Goal: Task Accomplishment & Management: Manage account settings

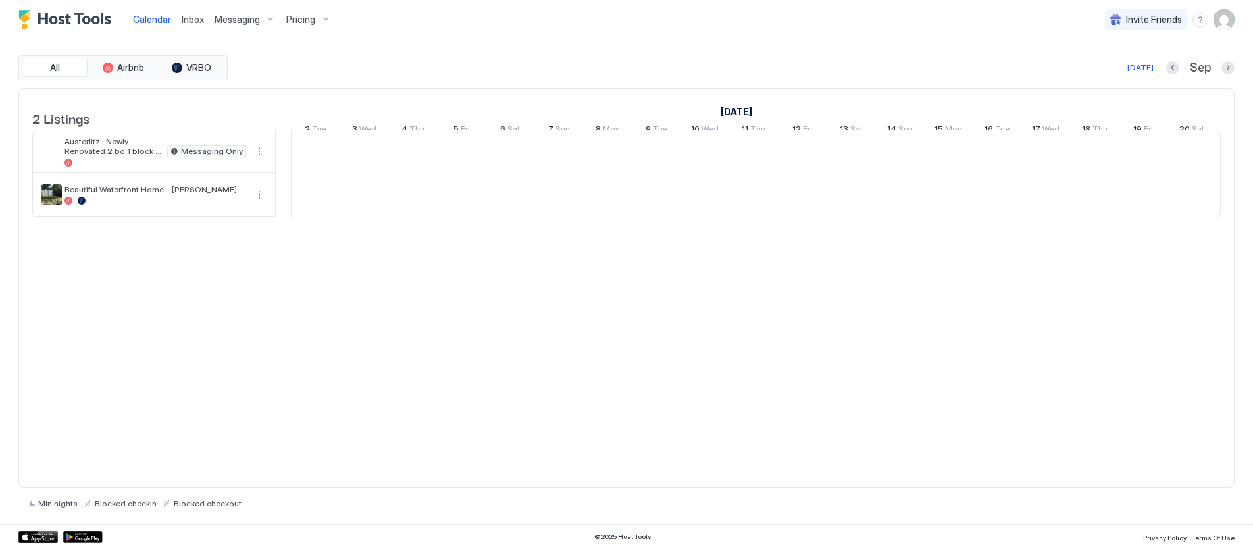
scroll to position [0, 731]
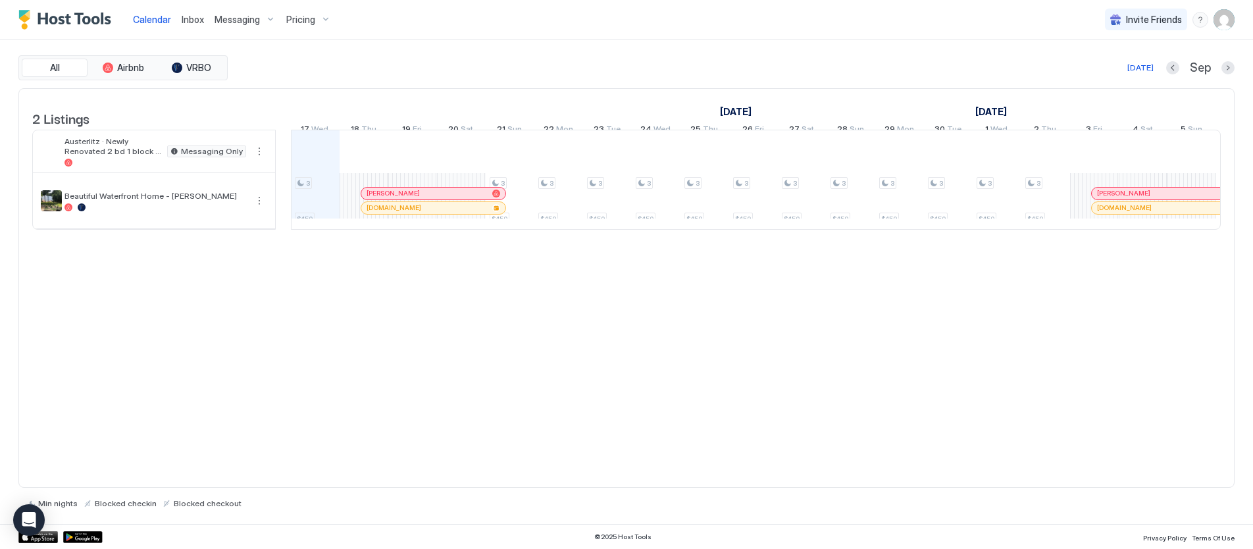
click at [1230, 20] on img "User profile" at bounding box center [1224, 19] width 21 height 21
click at [1101, 71] on span "Settings" at bounding box center [1106, 74] width 36 height 12
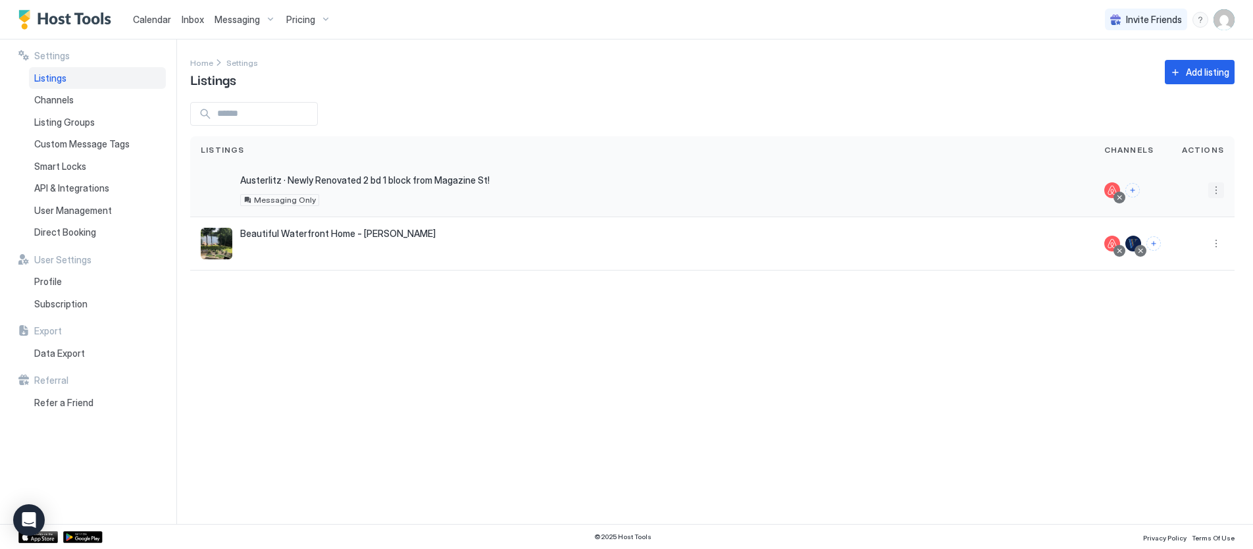
click at [1214, 186] on button "More options" at bounding box center [1217, 190] width 16 height 16
click at [1173, 270] on span "Connect Channel" at bounding box center [1189, 272] width 65 height 10
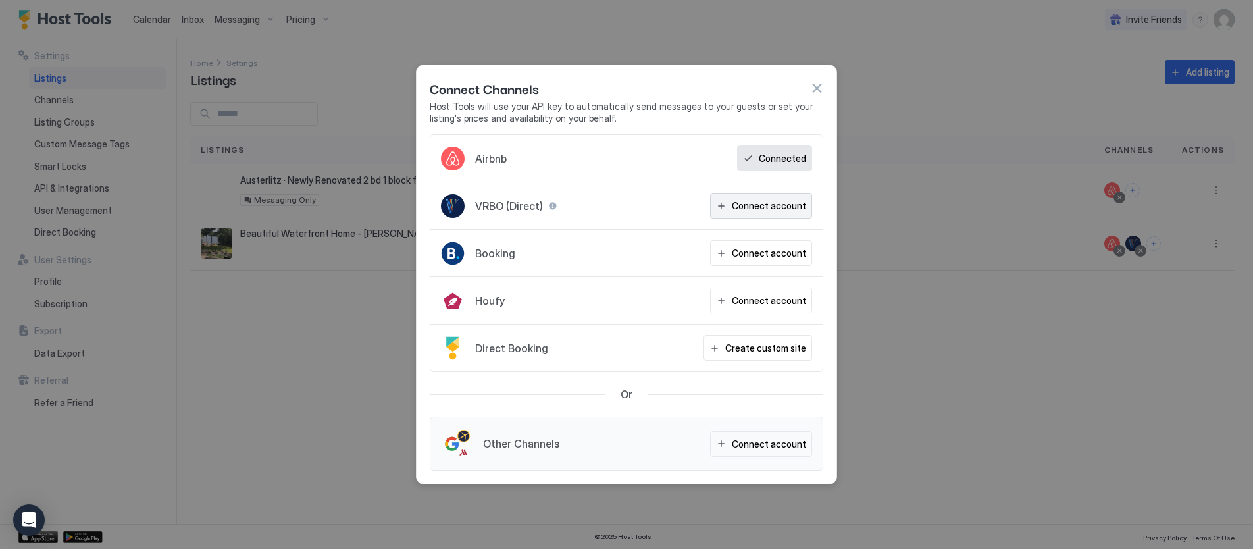
click at [758, 207] on div "Connect account" at bounding box center [769, 206] width 74 height 14
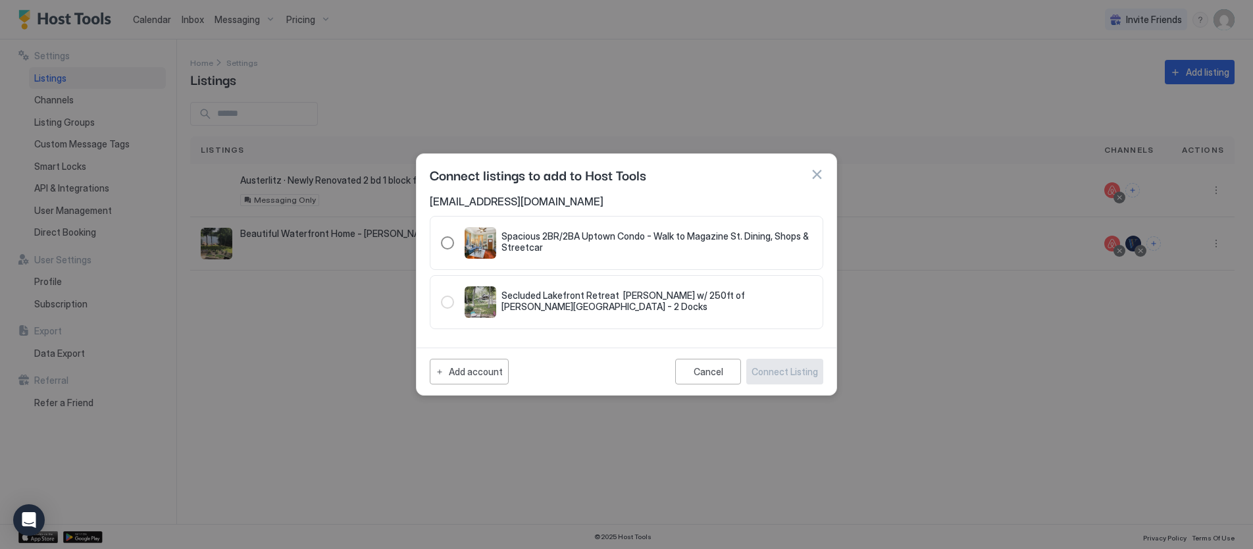
click at [446, 239] on div "321.4799088.5373255" at bounding box center [447, 242] width 13 height 13
click at [791, 373] on div "Connect Listing" at bounding box center [785, 372] width 66 height 14
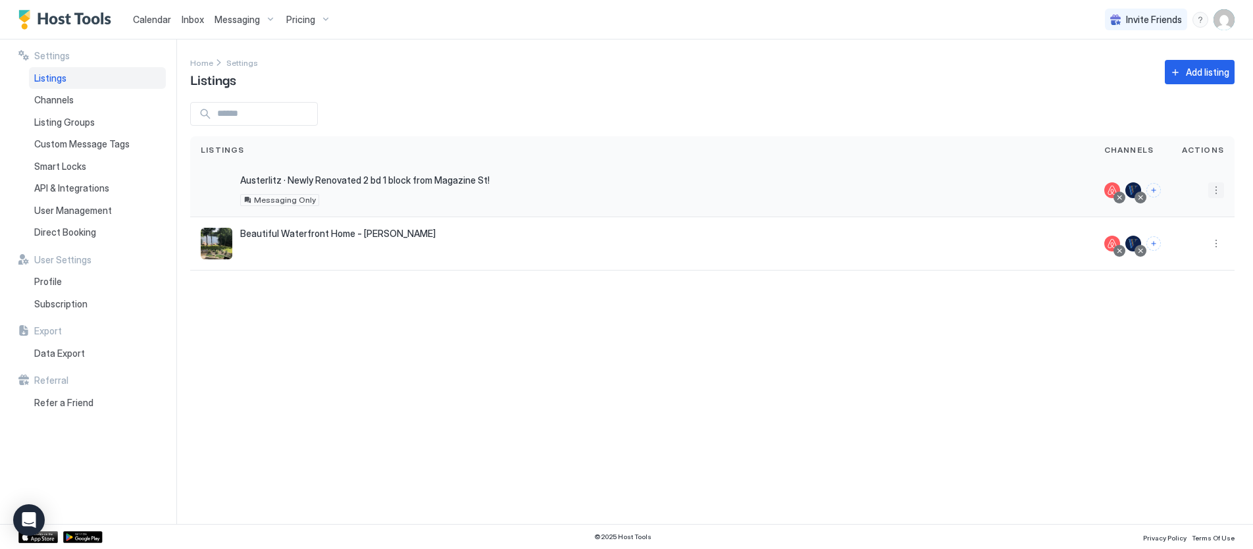
click at [1216, 189] on button "More options" at bounding box center [1217, 190] width 16 height 16
click at [1170, 249] on span "Listing Settings" at bounding box center [1186, 251] width 59 height 10
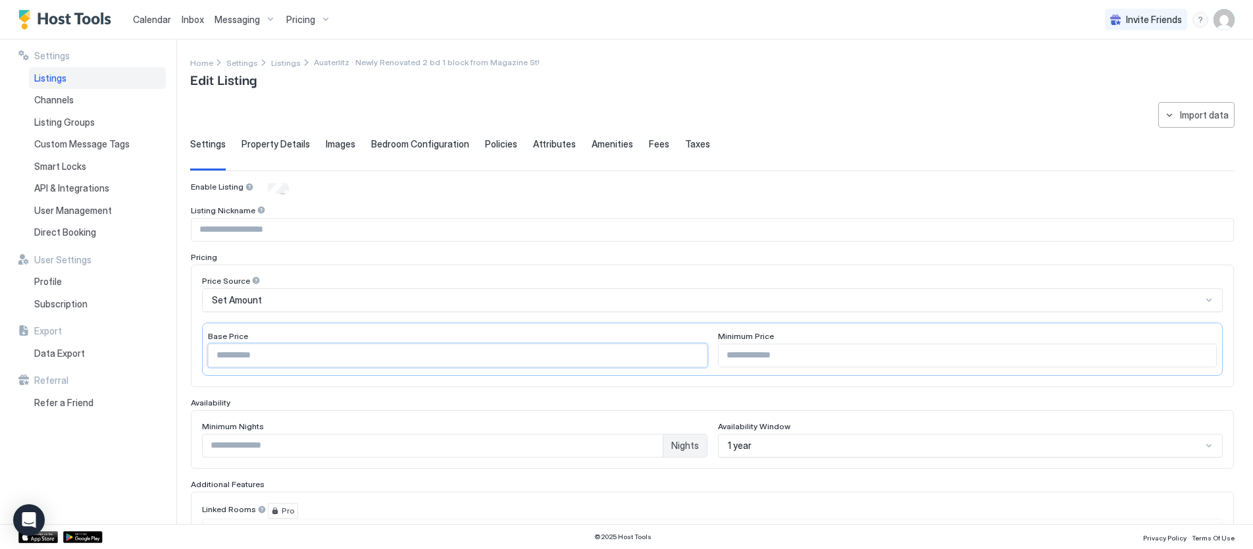
click at [339, 350] on input "*" at bounding box center [458, 355] width 498 height 22
type input "***"
click at [355, 271] on div "Price Source Set Amount Base Price *** Minimum Price *" at bounding box center [712, 326] width 1043 height 122
click at [354, 422] on div "Minimum Nights" at bounding box center [455, 427] width 506 height 13
click at [240, 356] on input "***" at bounding box center [458, 355] width 498 height 22
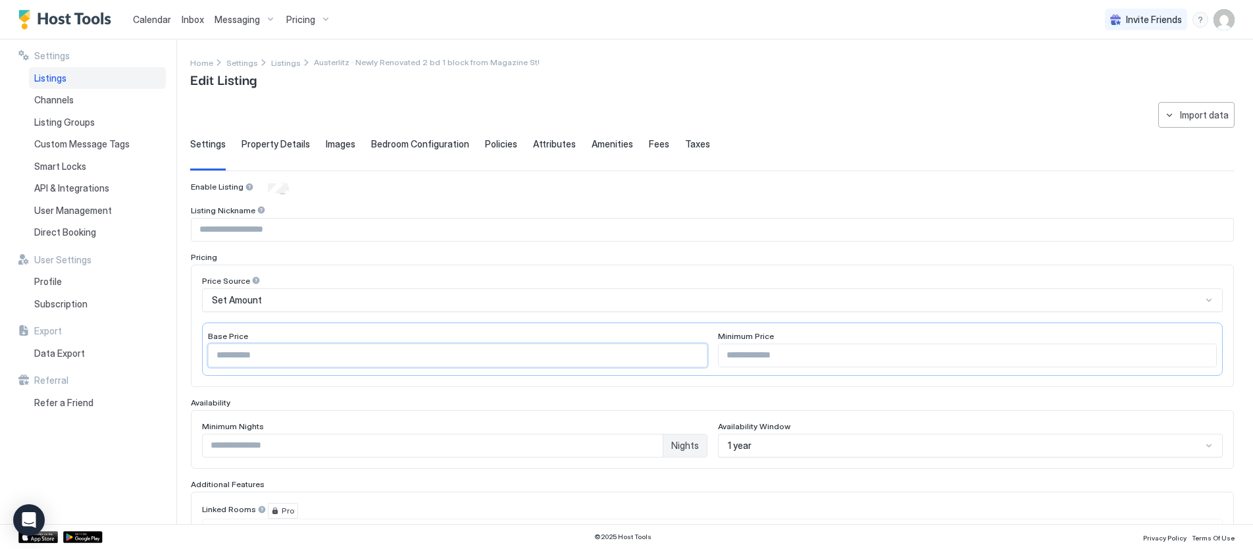
click at [240, 356] on input "***" at bounding box center [458, 355] width 498 height 22
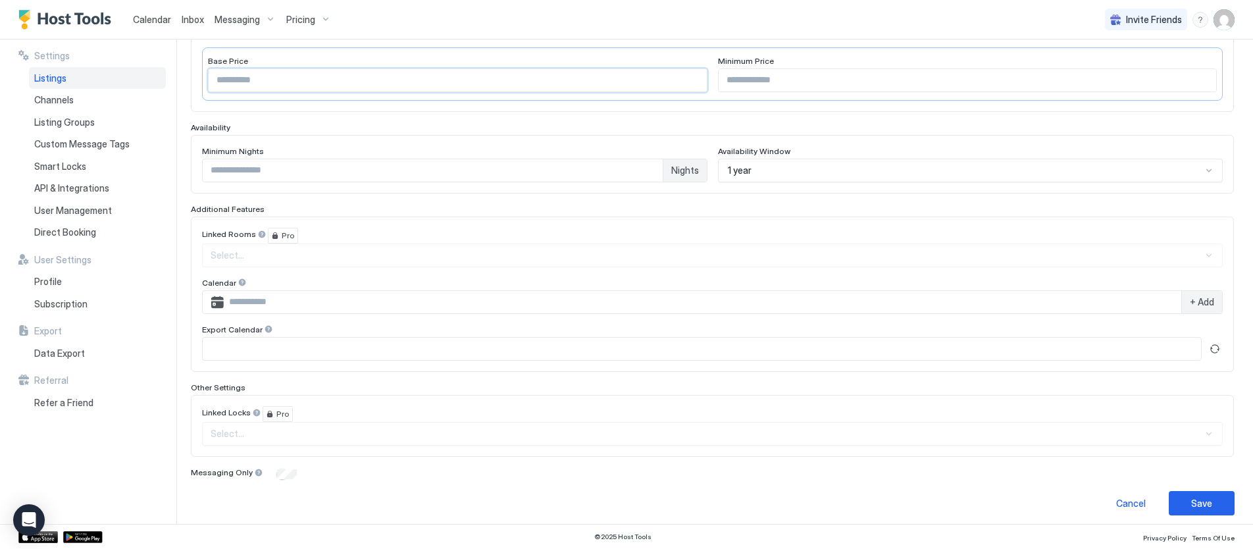
scroll to position [282, 0]
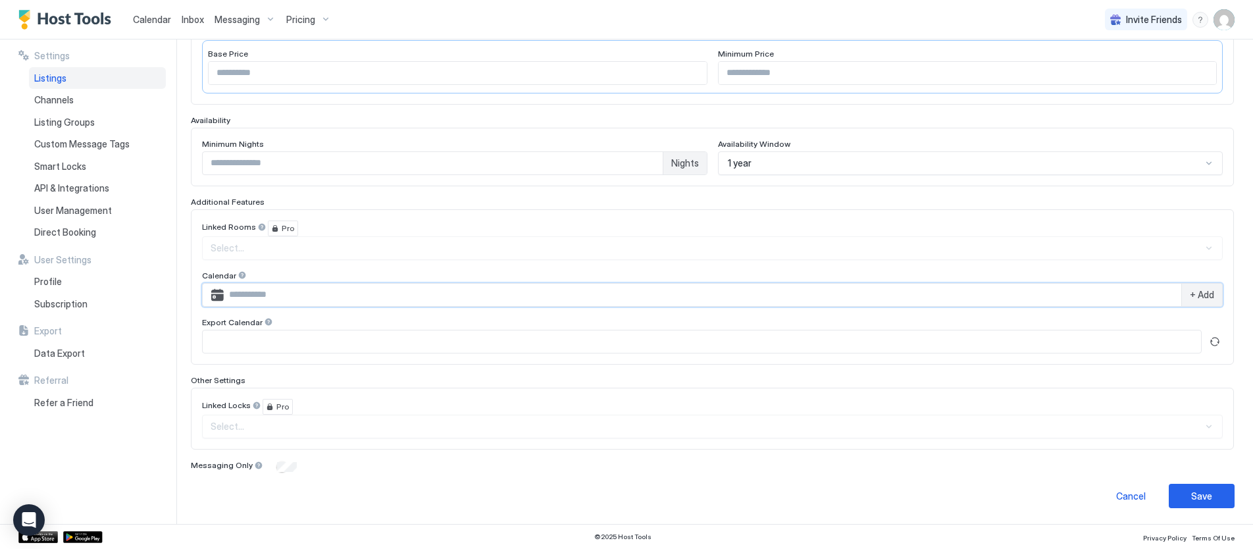
click at [238, 292] on input "Input Field" at bounding box center [703, 295] width 958 height 22
click at [455, 305] on input "Input Field" at bounding box center [703, 295] width 958 height 22
paste input "**********"
type input "**********"
click at [1200, 297] on span "+ Add" at bounding box center [1202, 295] width 24 height 12
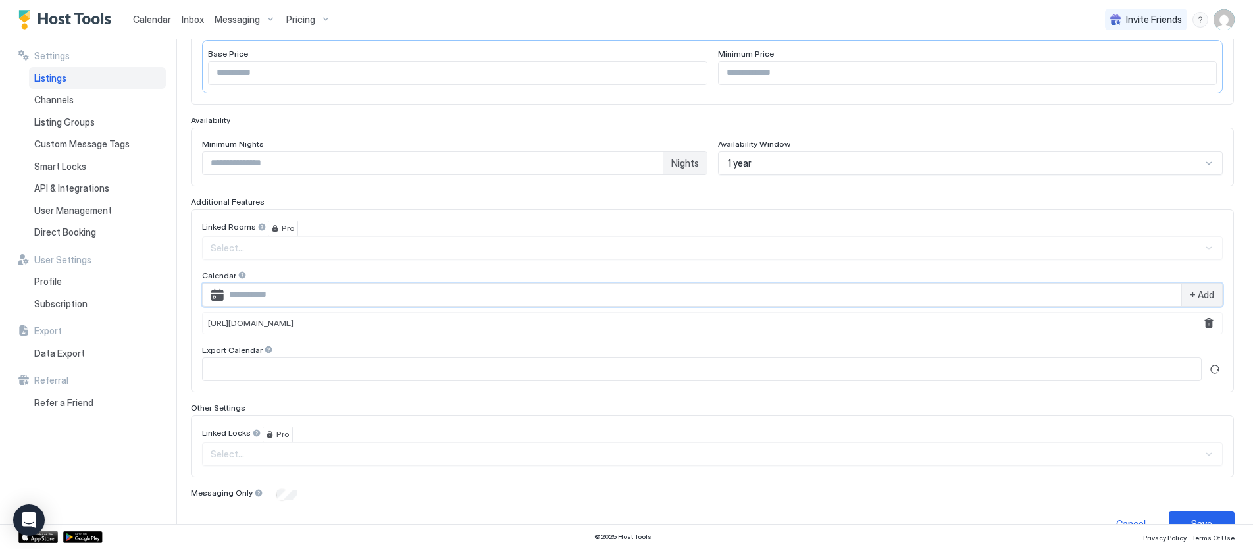
click at [328, 295] on input "Input Field" at bounding box center [703, 295] width 958 height 22
paste input "**********"
type input "**********"
drag, startPoint x: 1205, startPoint y: 291, endPoint x: 1148, endPoint y: 296, distance: 57.5
click at [1206, 291] on span "+ Add" at bounding box center [1202, 295] width 24 height 12
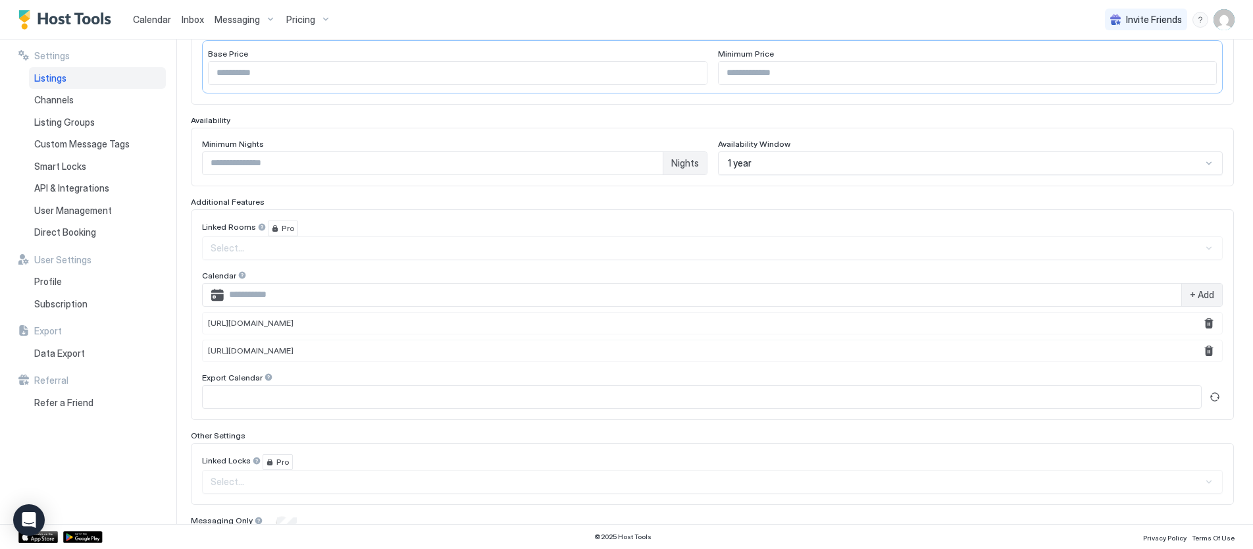
scroll to position [338, 0]
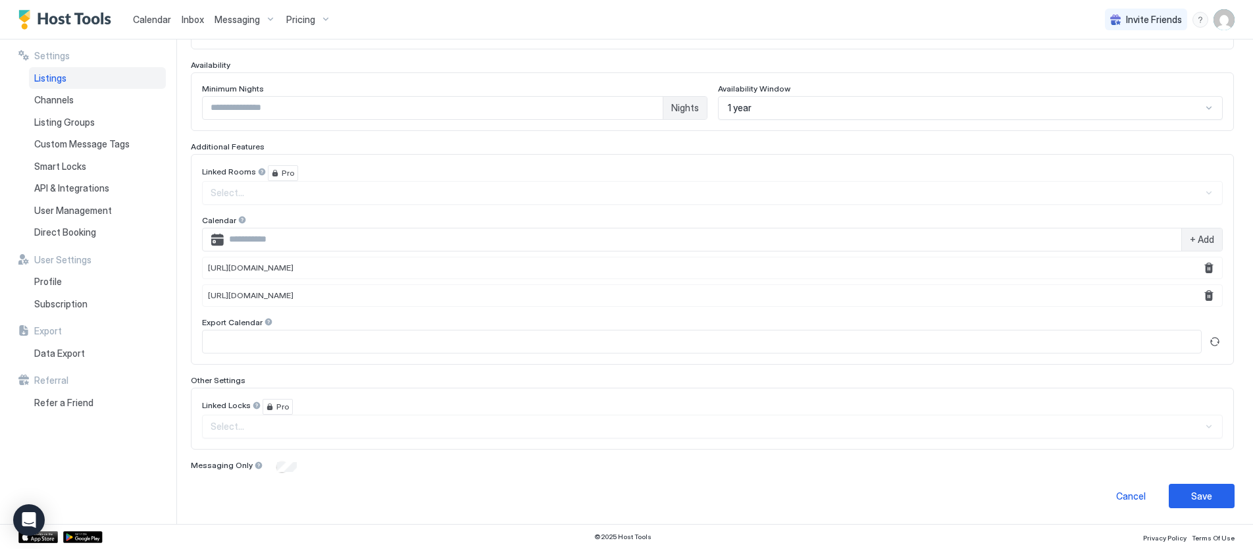
click at [592, 363] on div "Linked Rooms Pro Select... Calendar + Add http://www.vrbo.com/icalendar/2ec5a9f…" at bounding box center [712, 259] width 1043 height 211
drag, startPoint x: 1203, startPoint y: 498, endPoint x: 1195, endPoint y: 498, distance: 7.9
click at [1203, 498] on div "Save" at bounding box center [1201, 496] width 21 height 14
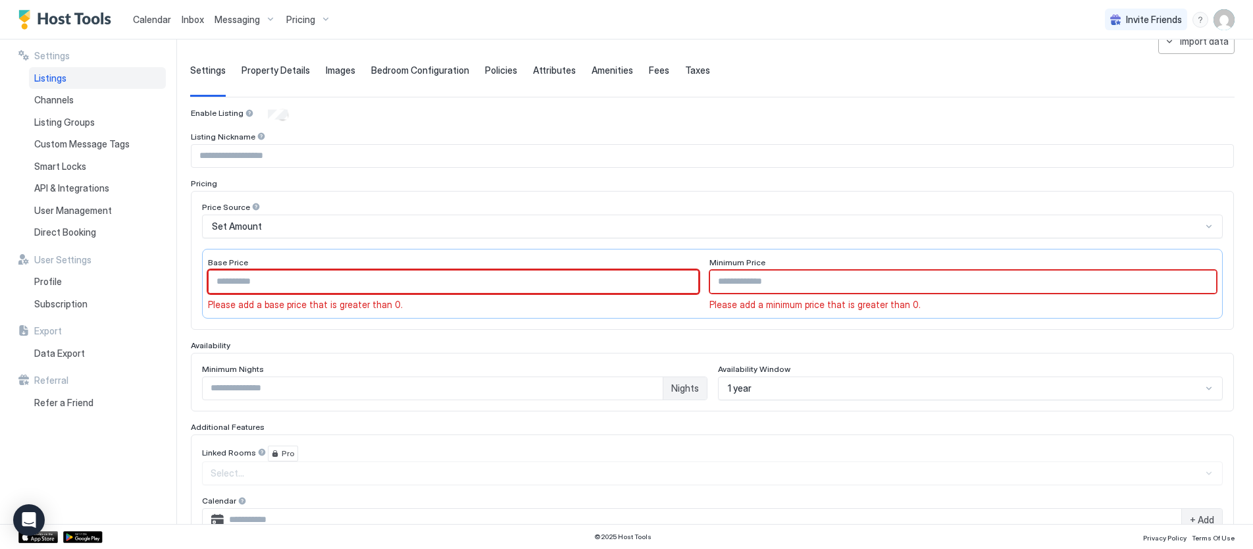
scroll to position [0, 0]
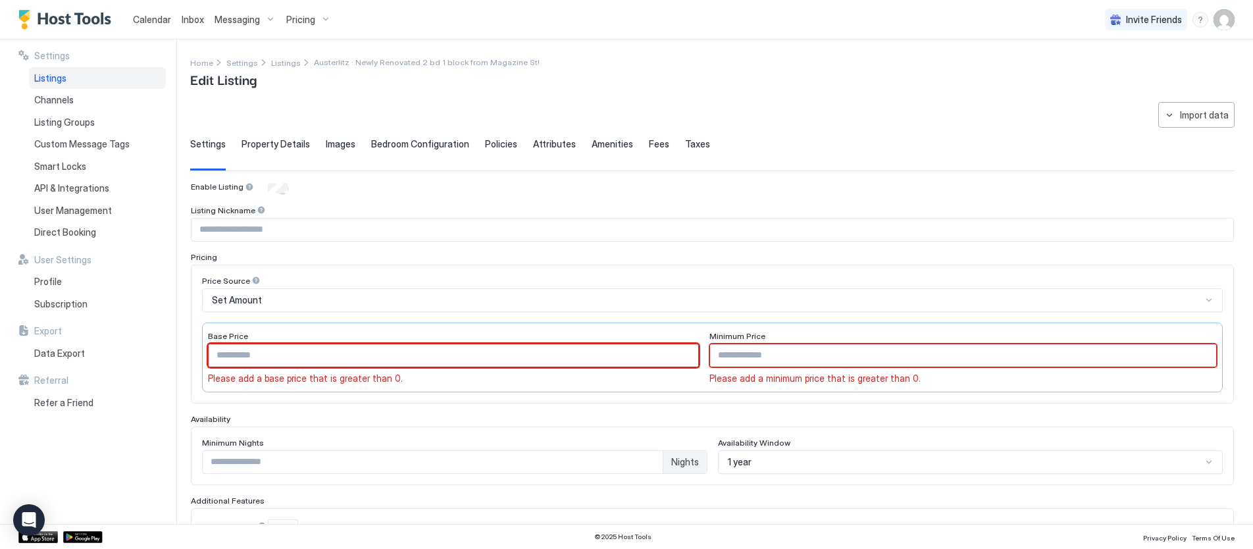
click at [450, 352] on input "Input Field" at bounding box center [454, 355] width 490 height 22
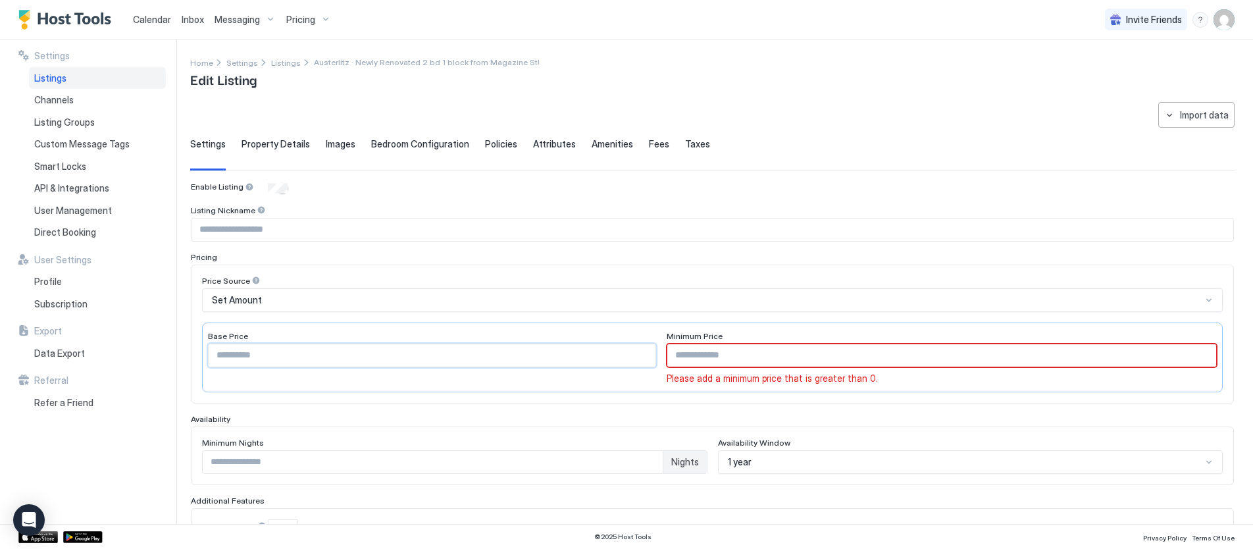
type input "***"
click at [757, 351] on input "*" at bounding box center [941, 355] width 549 height 22
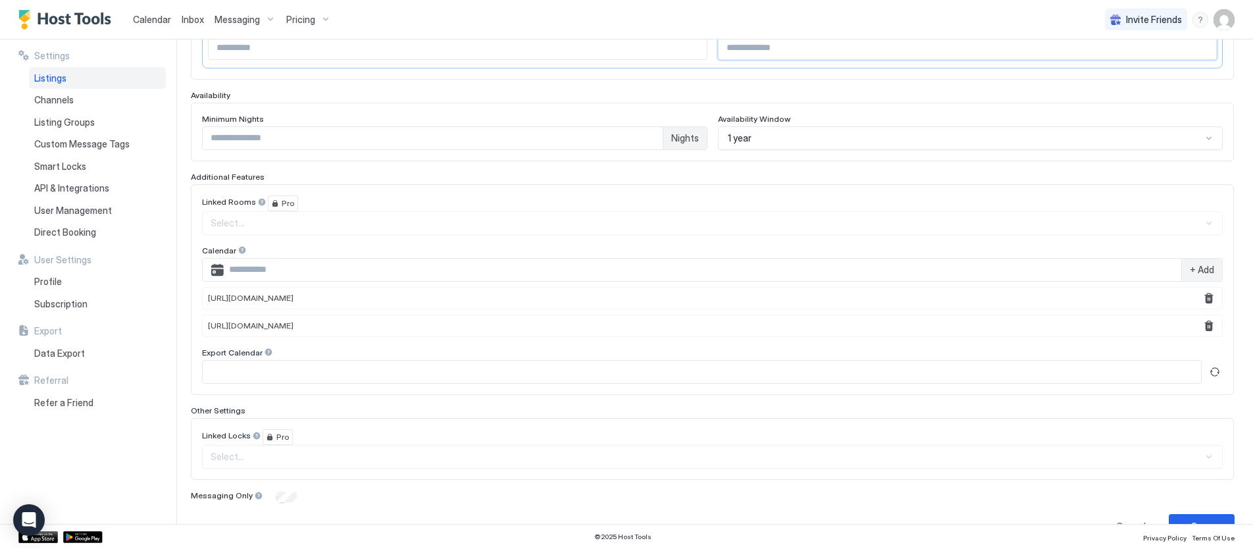
scroll to position [338, 0]
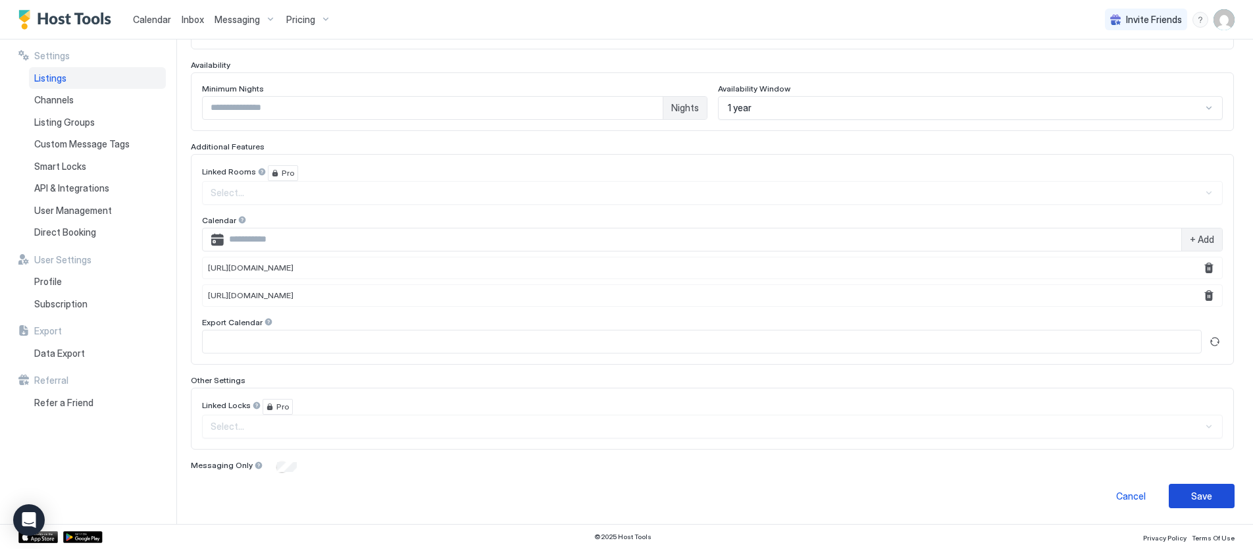
type input "***"
click at [1218, 494] on button "Save" at bounding box center [1202, 496] width 66 height 24
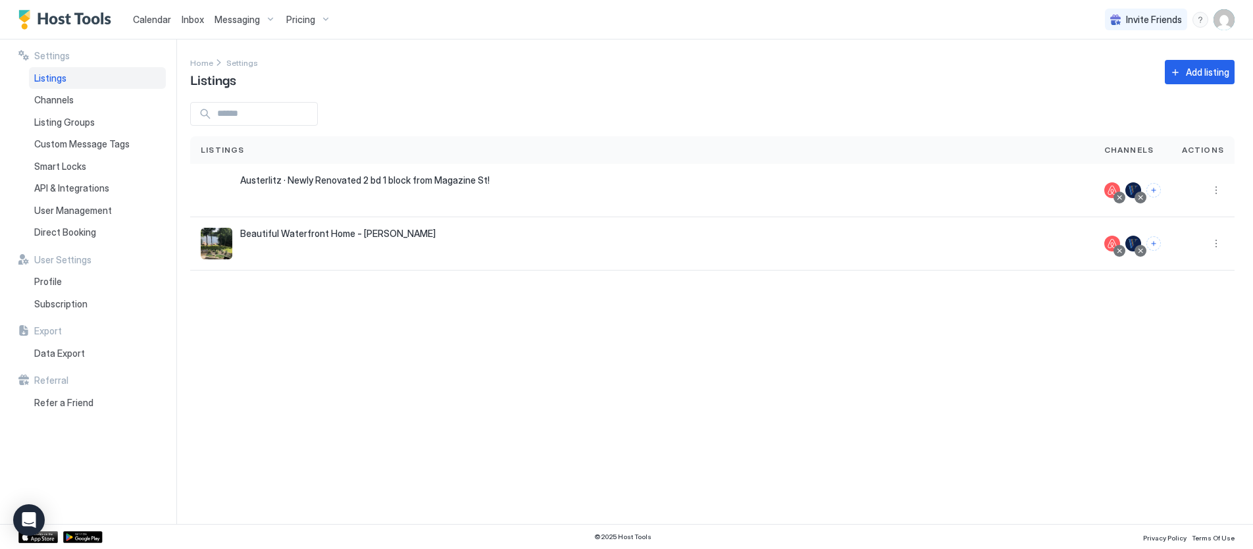
click at [536, 108] on div at bounding box center [712, 114] width 1045 height 24
click at [1215, 192] on button "More options" at bounding box center [1217, 190] width 16 height 16
click at [1170, 229] on span "Pricing" at bounding box center [1170, 230] width 26 height 10
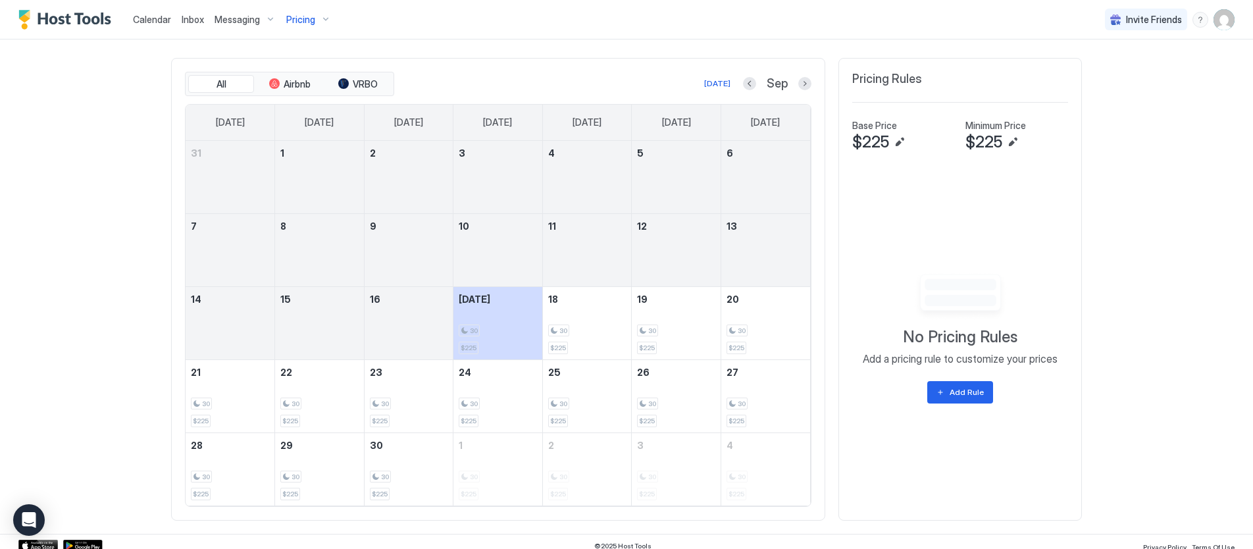
scroll to position [384, 0]
click at [140, 16] on span "Calendar" at bounding box center [152, 19] width 38 height 11
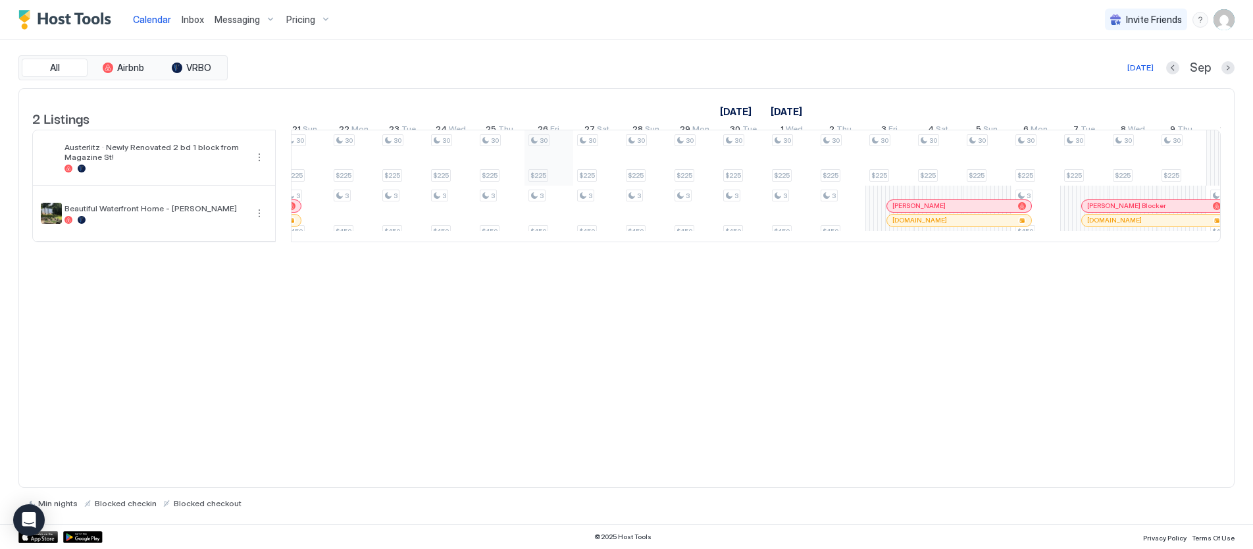
scroll to position [0, 974]
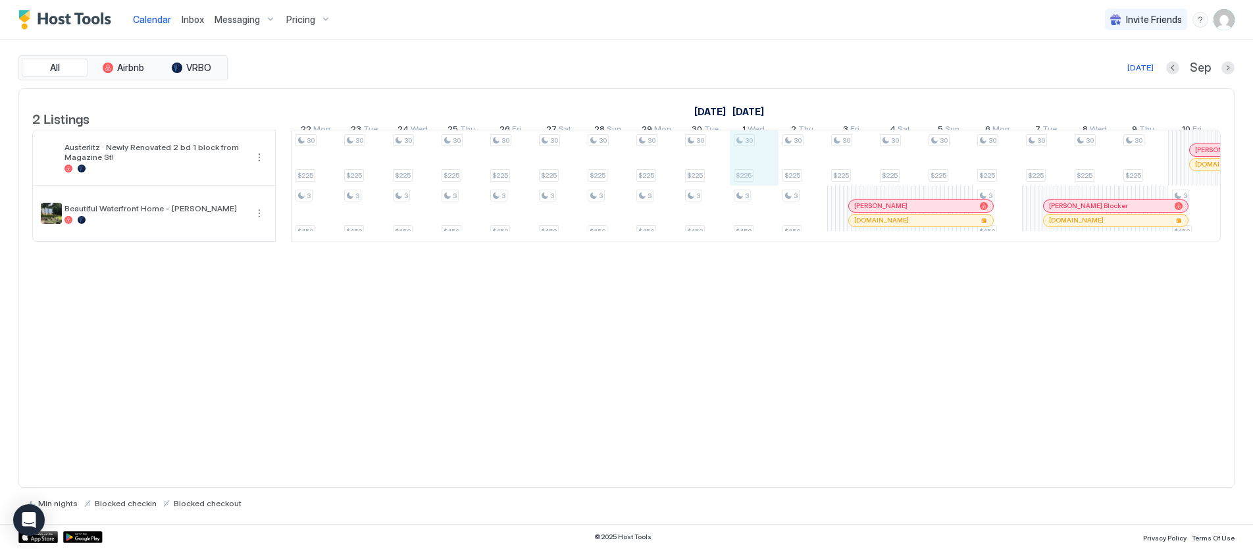
click at [737, 149] on div "30 $225 3 $450 30 $225 30 $225 30 $225 30 $225 3 $450 30 $225 3 $450 30 $225 3 …" at bounding box center [754, 185] width 2874 height 111
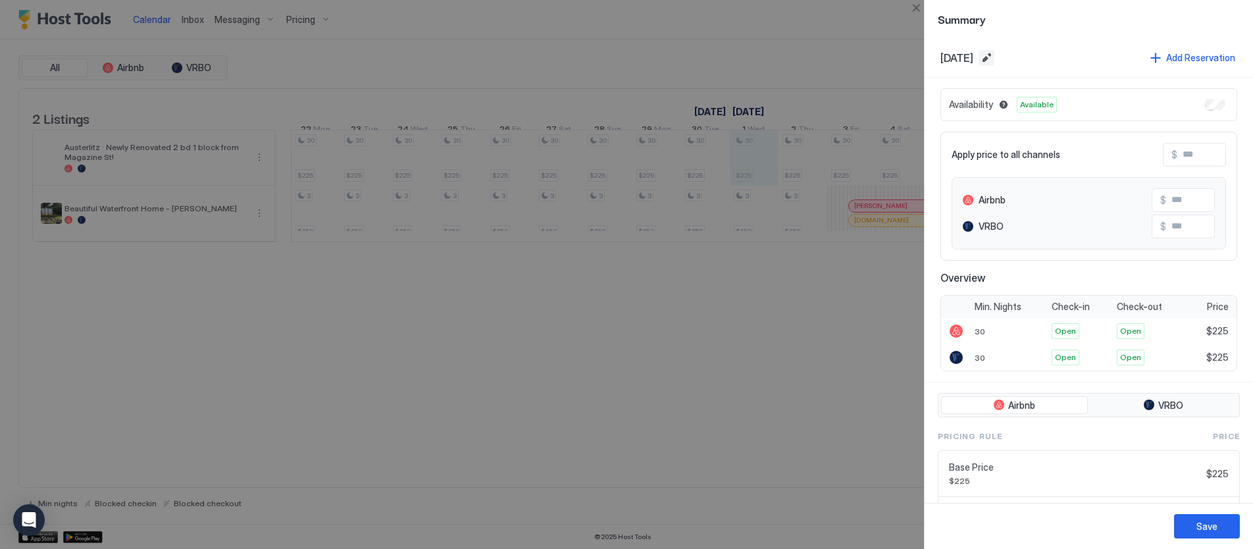
click at [995, 57] on button "Edit date range" at bounding box center [987, 58] width 16 height 16
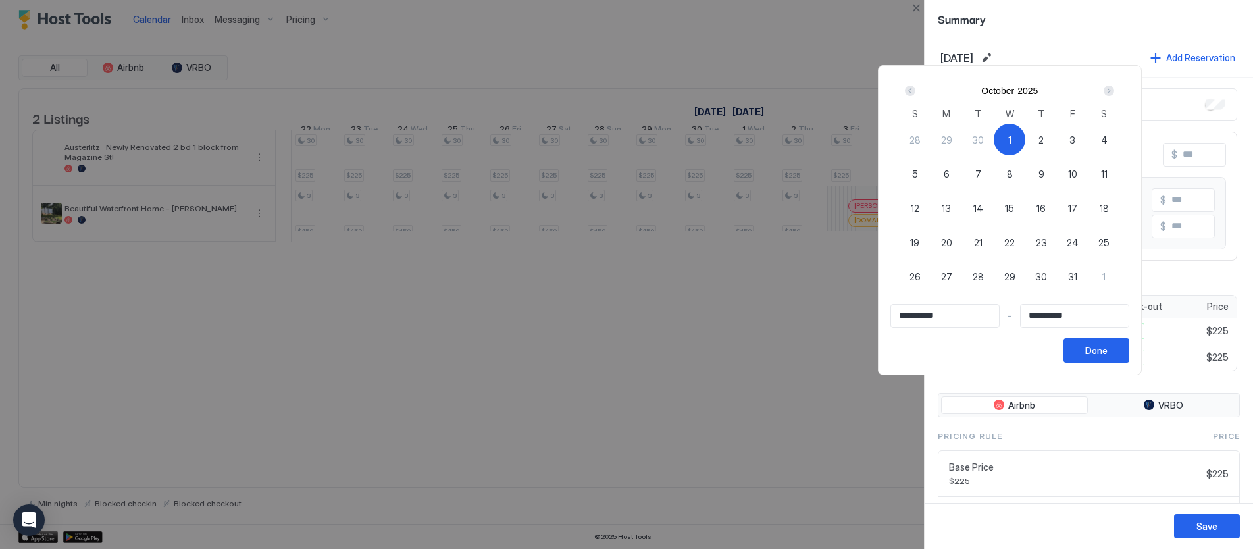
click at [950, 170] on span "6" at bounding box center [947, 174] width 6 height 14
type input "**********"
click at [1021, 129] on div "1" at bounding box center [1010, 140] width 32 height 32
type input "**********"
click at [948, 173] on div "6" at bounding box center [947, 174] width 32 height 32
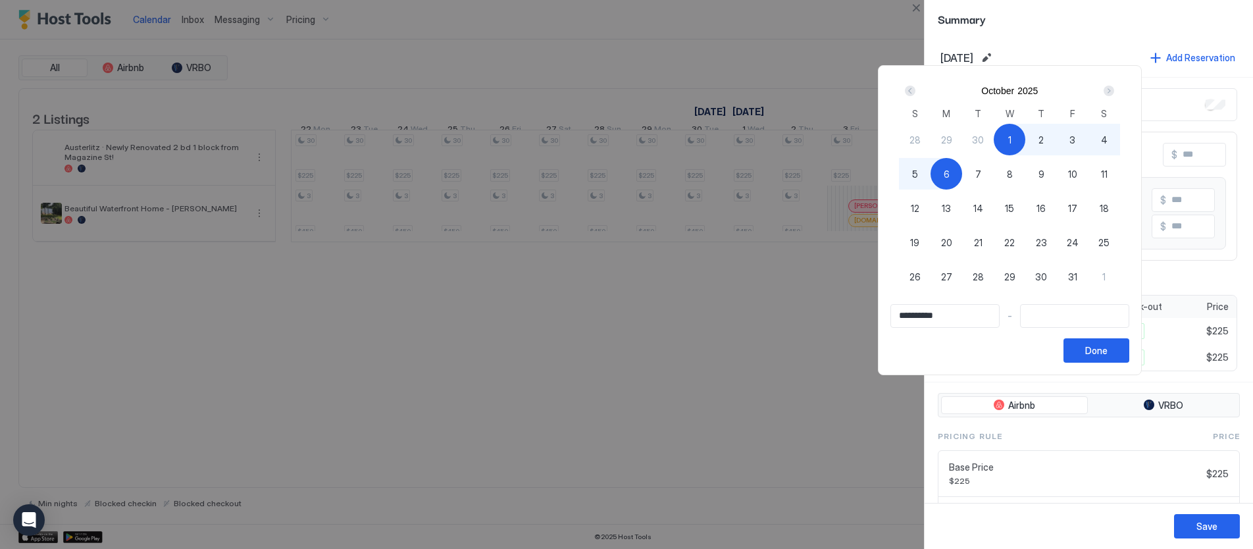
type input "**********"
click at [1101, 350] on div "Done" at bounding box center [1096, 351] width 22 height 14
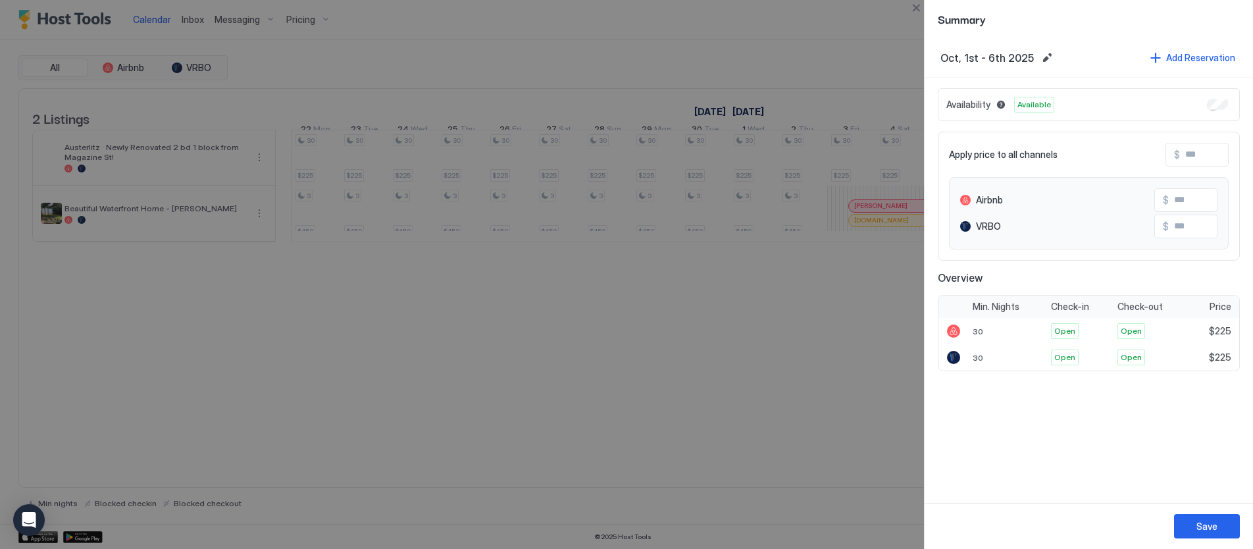
click at [1037, 107] on span "Available" at bounding box center [1035, 105] width 34 height 12
click at [989, 105] on span "Availability" at bounding box center [969, 105] width 44 height 12
click at [970, 106] on span "Availability" at bounding box center [969, 105] width 44 height 12
click at [1068, 108] on div "Availability Available" at bounding box center [1089, 104] width 302 height 33
drag, startPoint x: 1037, startPoint y: 107, endPoint x: 1024, endPoint y: 107, distance: 13.8
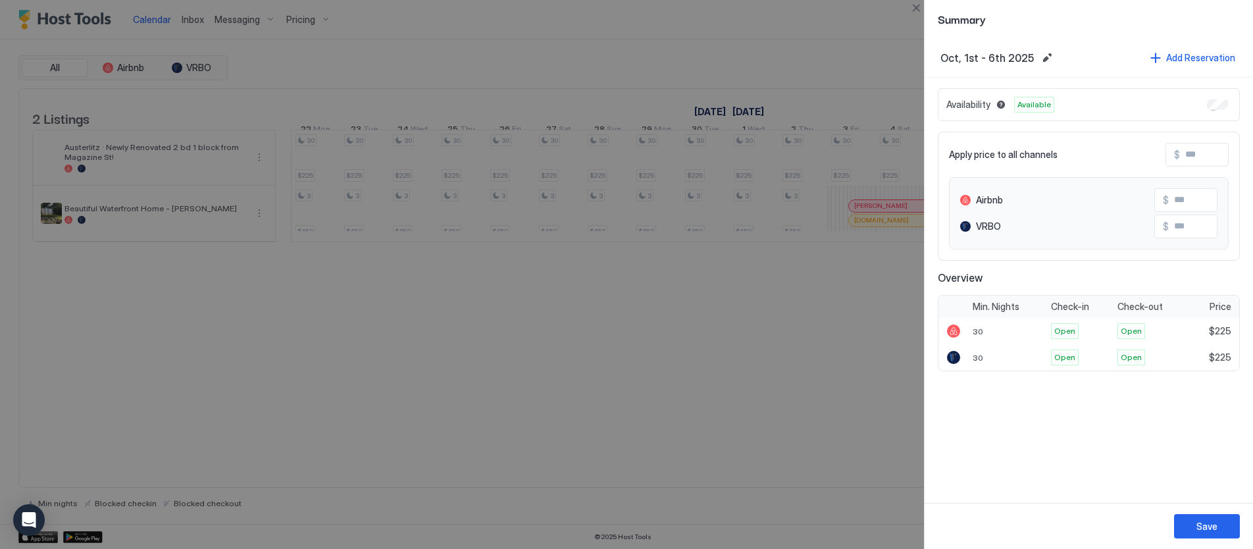
click at [1035, 107] on span "Available" at bounding box center [1035, 105] width 34 height 12
drag, startPoint x: 972, startPoint y: 108, endPoint x: 994, endPoint y: 105, distance: 21.9
click at [973, 108] on span "Availability" at bounding box center [969, 105] width 44 height 12
click at [1001, 104] on button "Blocked dates override all pricing rules and remain unavailable until manually …" at bounding box center [1001, 105] width 16 height 16
click at [997, 103] on button "Blocked dates override all pricing rules and remain unavailable until manually …" at bounding box center [1001, 105] width 16 height 16
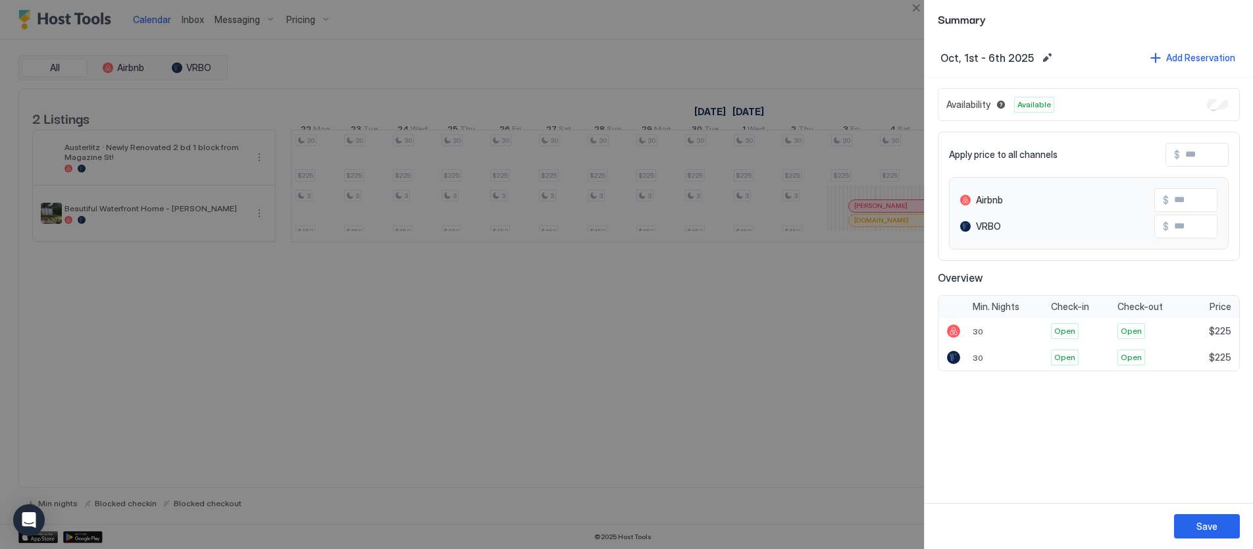
click at [975, 103] on span "Availability" at bounding box center [969, 105] width 44 height 12
click at [1170, 54] on div "Add Reservation" at bounding box center [1200, 58] width 69 height 14
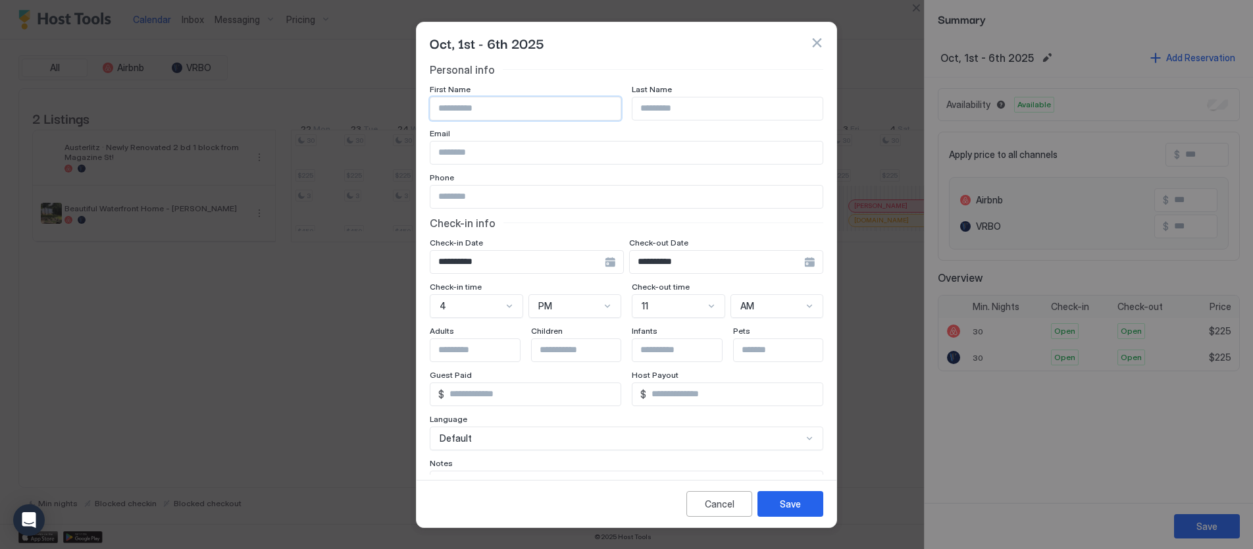
click at [530, 108] on input "Input Field" at bounding box center [525, 108] width 190 height 22
type input "****"
type input "*********"
type input "**********"
drag, startPoint x: 565, startPoint y: 464, endPoint x: 592, endPoint y: 469, distance: 27.5
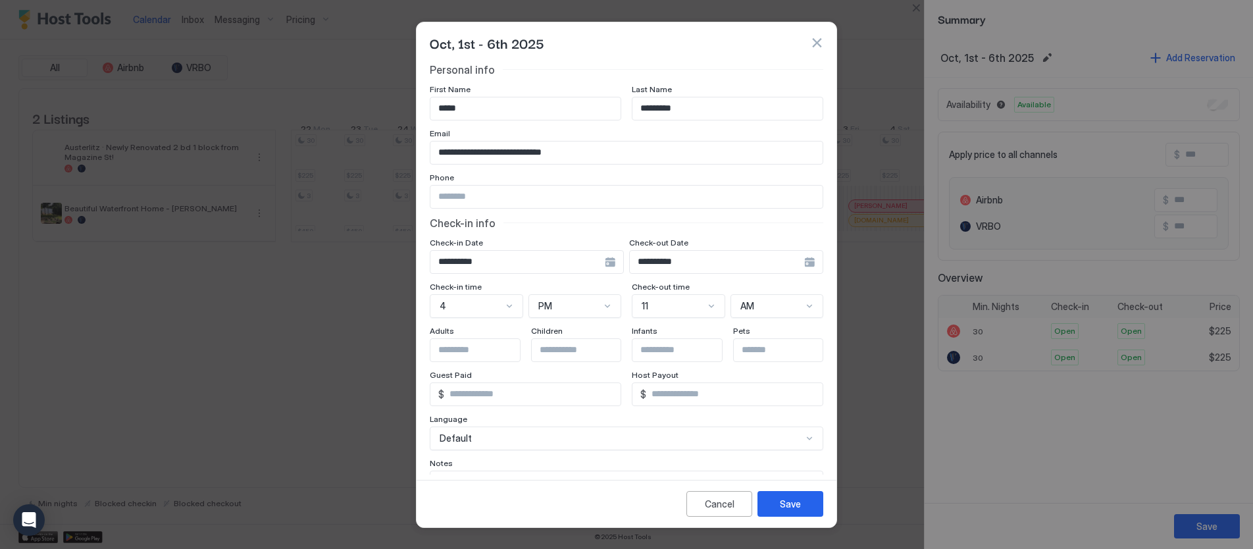
click at [565, 464] on div "Notes" at bounding box center [627, 464] width 394 height 13
click at [787, 502] on div "Save" at bounding box center [790, 504] width 21 height 14
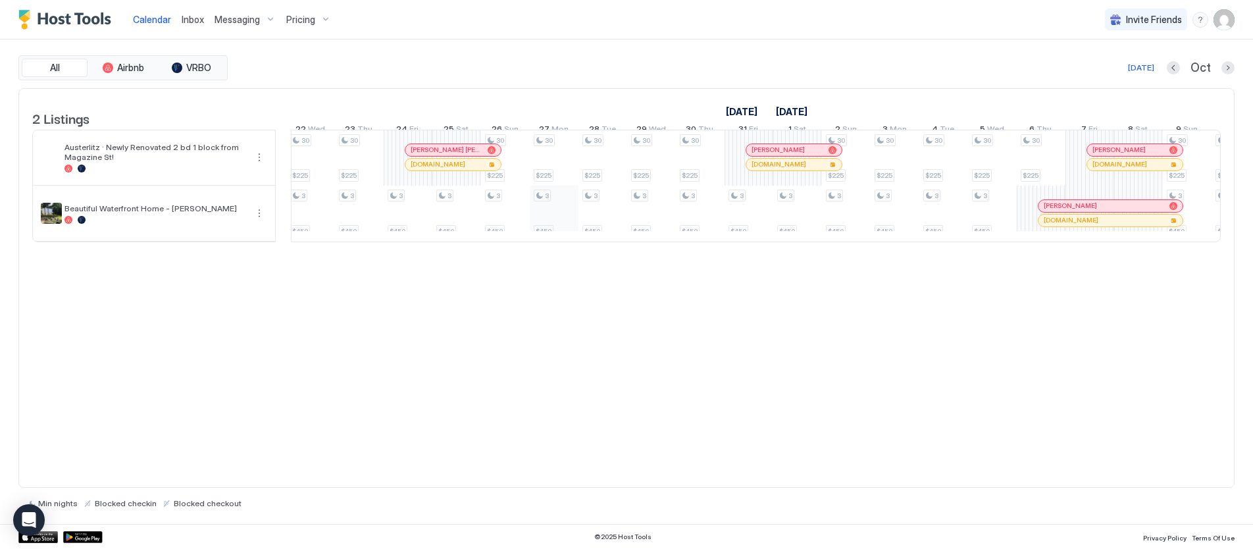
scroll to position [0, 1609]
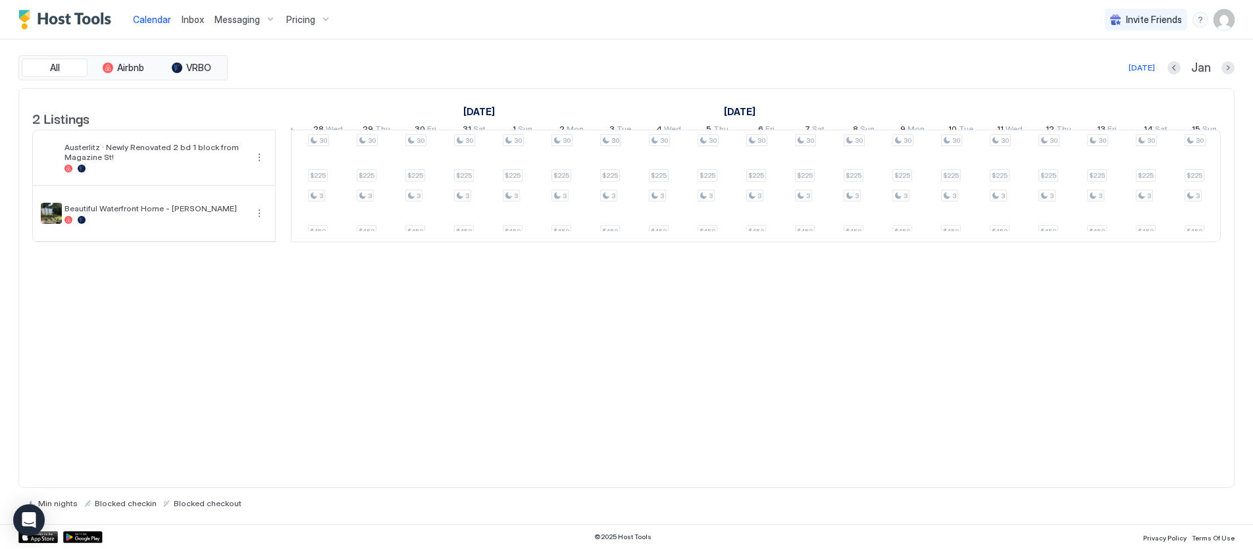
click at [518, 128] on span "Sun" at bounding box center [525, 131] width 14 height 14
click at [520, 130] on span "Sun" at bounding box center [525, 131] width 14 height 14
drag, startPoint x: 520, startPoint y: 130, endPoint x: 514, endPoint y: 138, distance: 9.9
click at [519, 130] on span "Sun" at bounding box center [525, 131] width 14 height 14
click at [509, 151] on div "30 $225 30 $225 30 $225 3 $450 30 $225 3 $450 30 $225 3 $450 30 $225 3 $450 30 …" at bounding box center [377, 185] width 2874 height 111
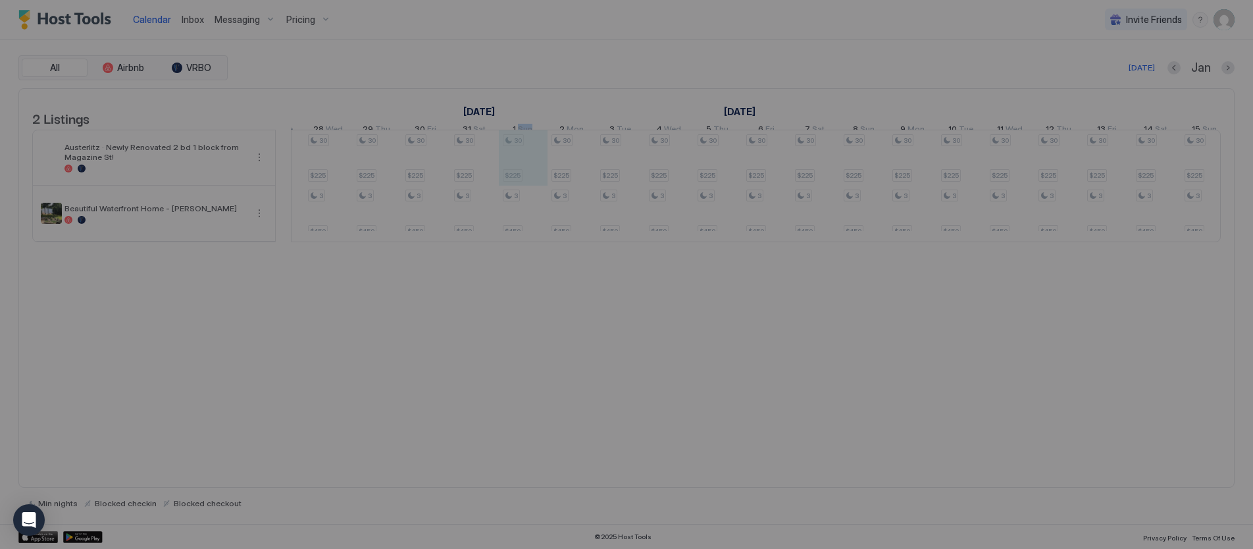
click at [509, 151] on div at bounding box center [626, 274] width 1253 height 549
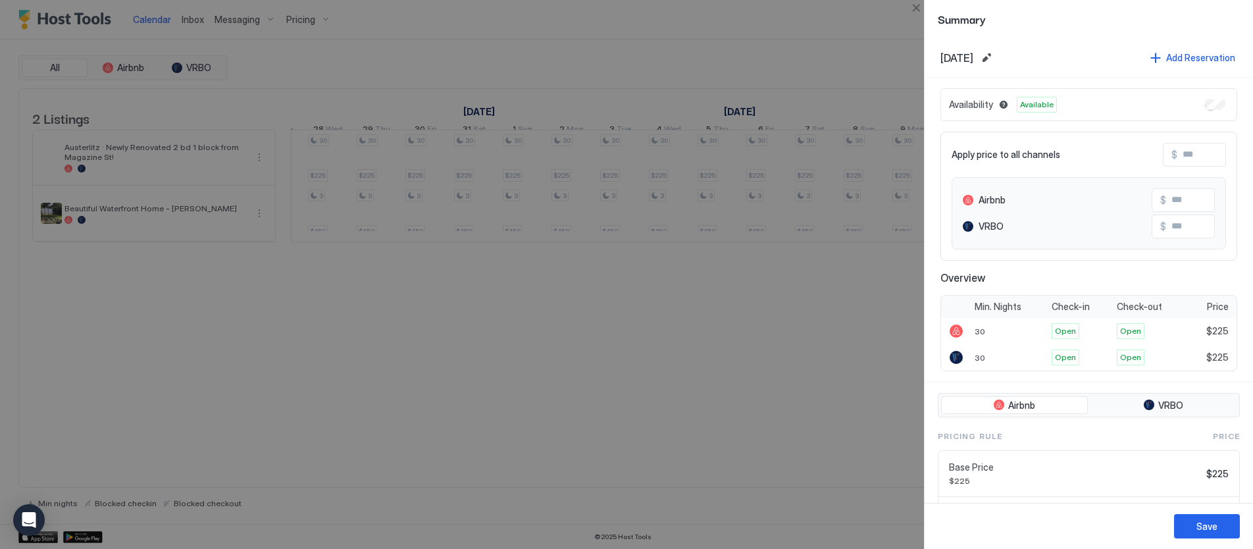
click at [508, 156] on div at bounding box center [626, 274] width 1253 height 549
click at [521, 184] on div at bounding box center [626, 274] width 1253 height 549
drag, startPoint x: 525, startPoint y: 127, endPoint x: 525, endPoint y: 164, distance: 36.9
click at [525, 128] on div at bounding box center [626, 274] width 1253 height 549
click at [995, 53] on button "Edit date range" at bounding box center [987, 58] width 16 height 16
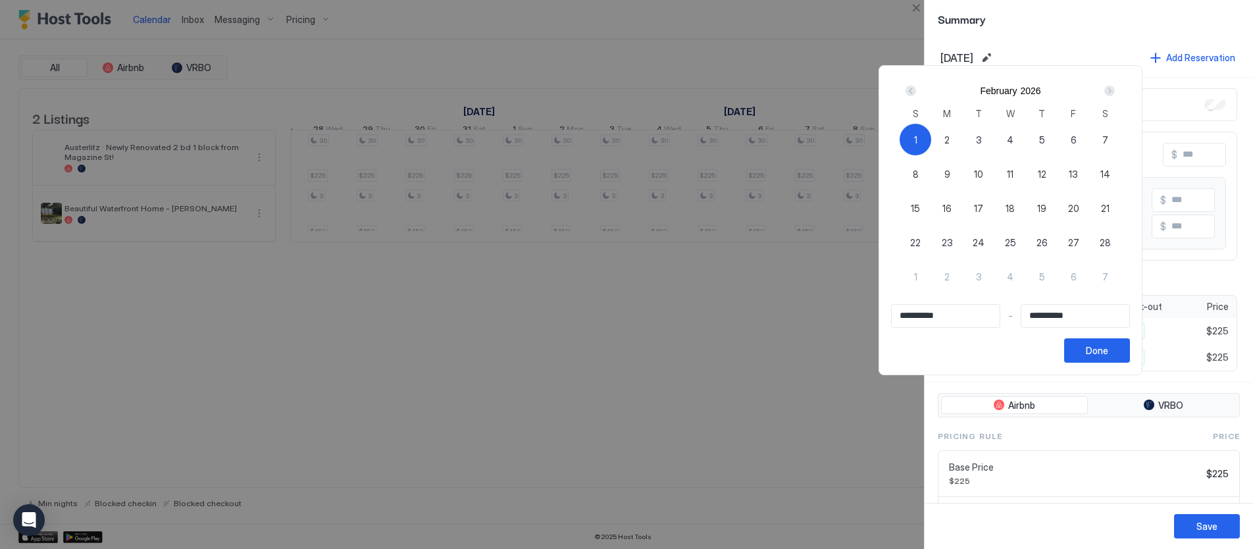
click at [1109, 240] on span "28" at bounding box center [1105, 243] width 11 height 14
type input "**********"
click at [918, 135] on span "1" at bounding box center [915, 140] width 3 height 14
type input "**********"
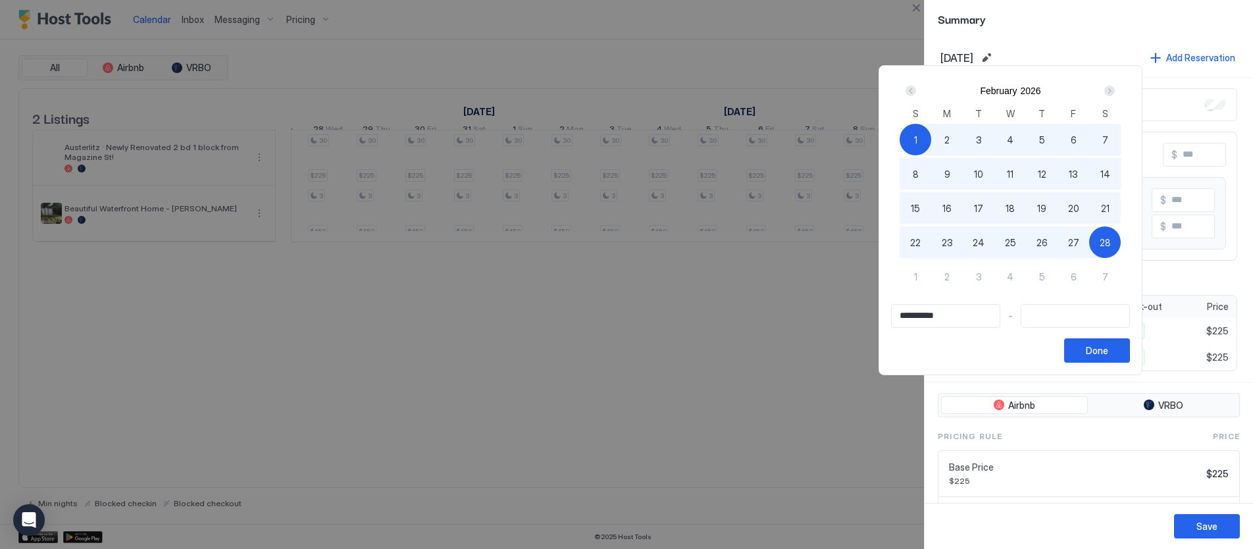
click at [1103, 239] on div "28" at bounding box center [1105, 242] width 32 height 32
type input "**********"
click at [1102, 352] on div "Done" at bounding box center [1097, 351] width 22 height 14
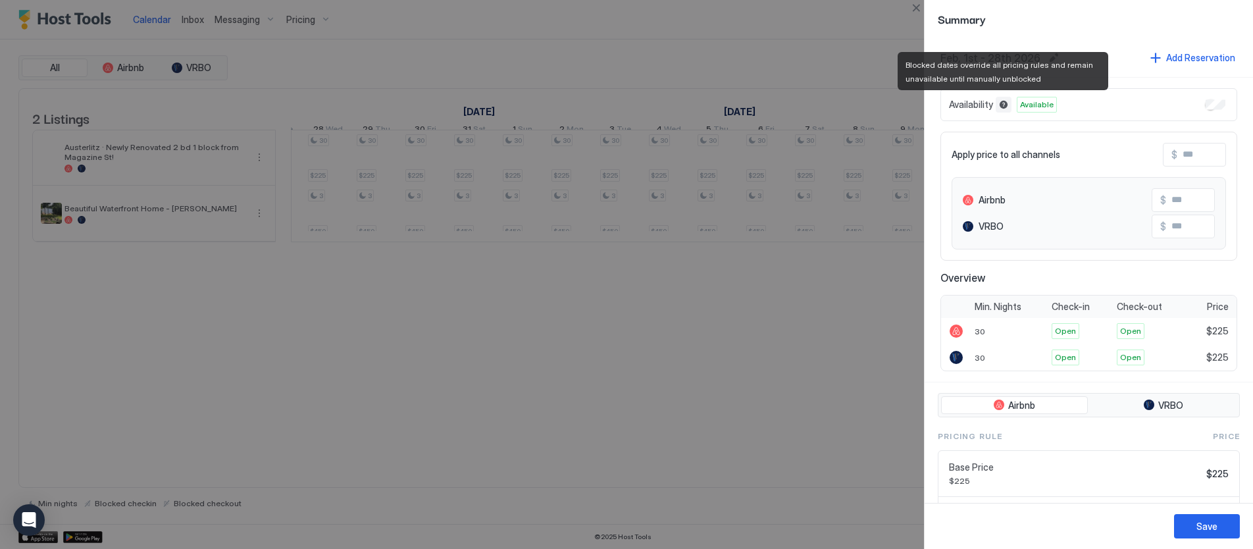
click at [1003, 105] on button "Blocked dates override all pricing rules and remain unavailable until manually …" at bounding box center [1004, 105] width 16 height 16
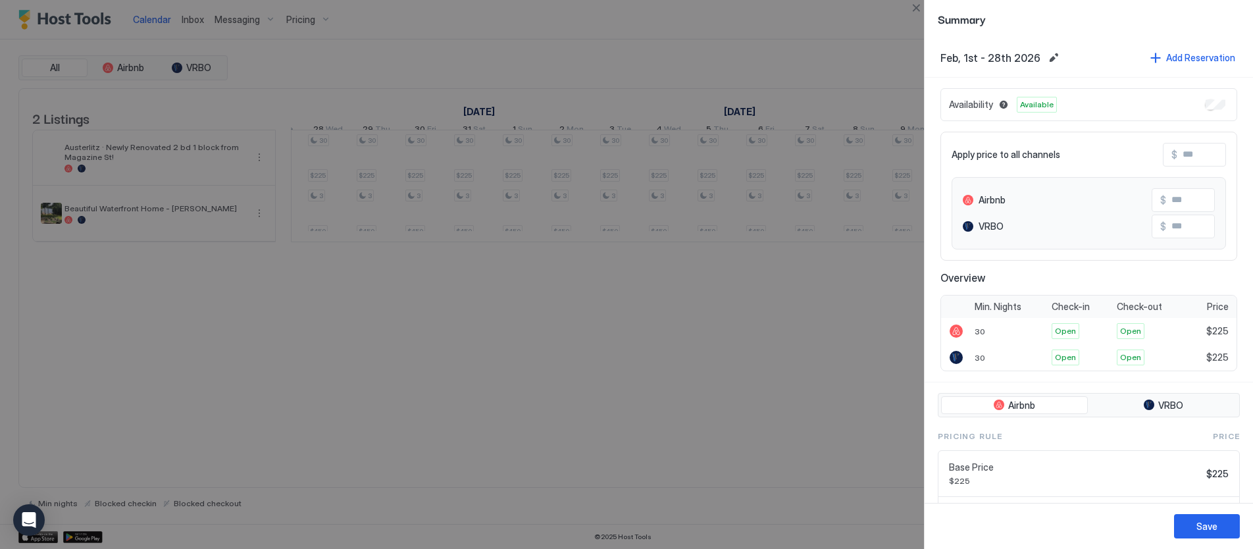
click at [820, 348] on div at bounding box center [626, 274] width 1253 height 549
click at [1192, 527] on button "Save" at bounding box center [1207, 526] width 66 height 24
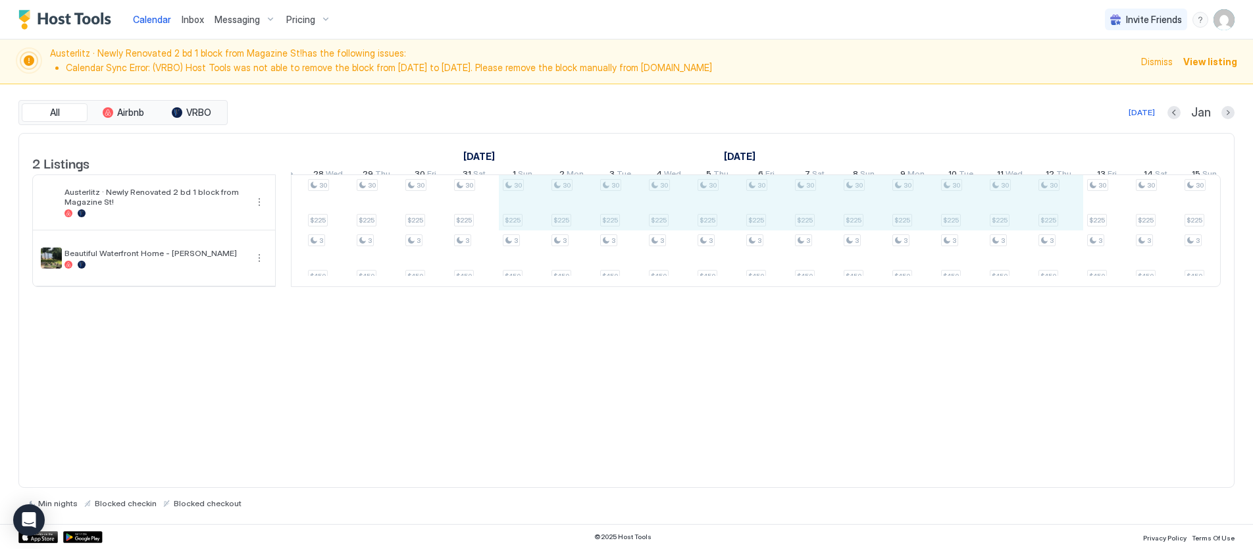
drag, startPoint x: 511, startPoint y: 140, endPoint x: 1049, endPoint y: 200, distance: 541.1
click at [1049, 199] on div "30 $225 30 $225 30 $225 3 $450 30 $225 3 $450 30 $225 3 $450 30 $225 3 $450 30 …" at bounding box center [377, 230] width 2874 height 111
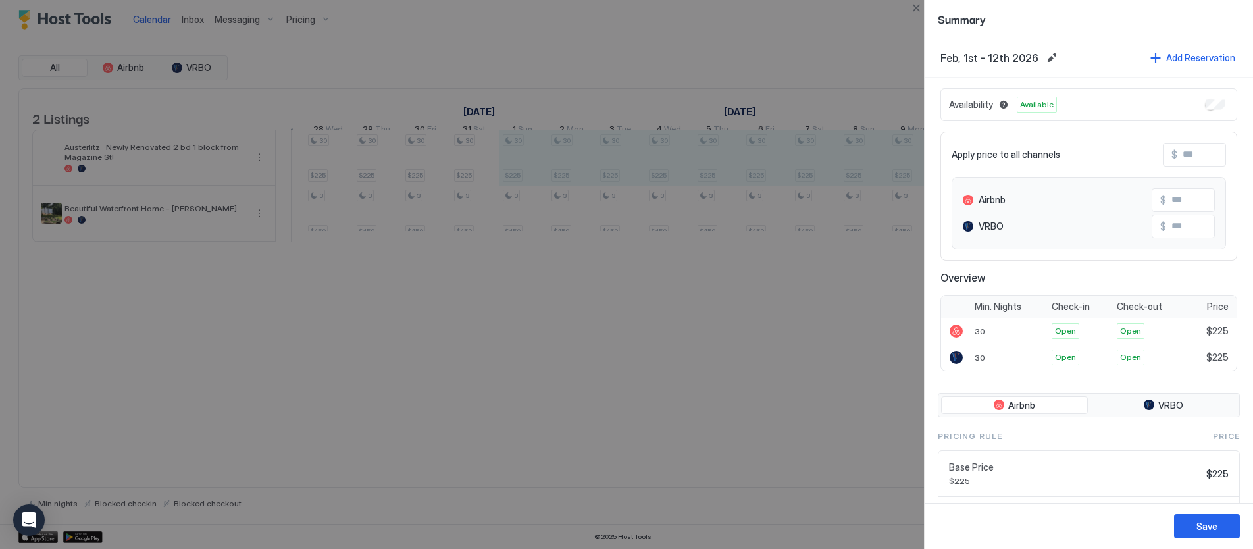
click at [811, 109] on div at bounding box center [626, 274] width 1253 height 549
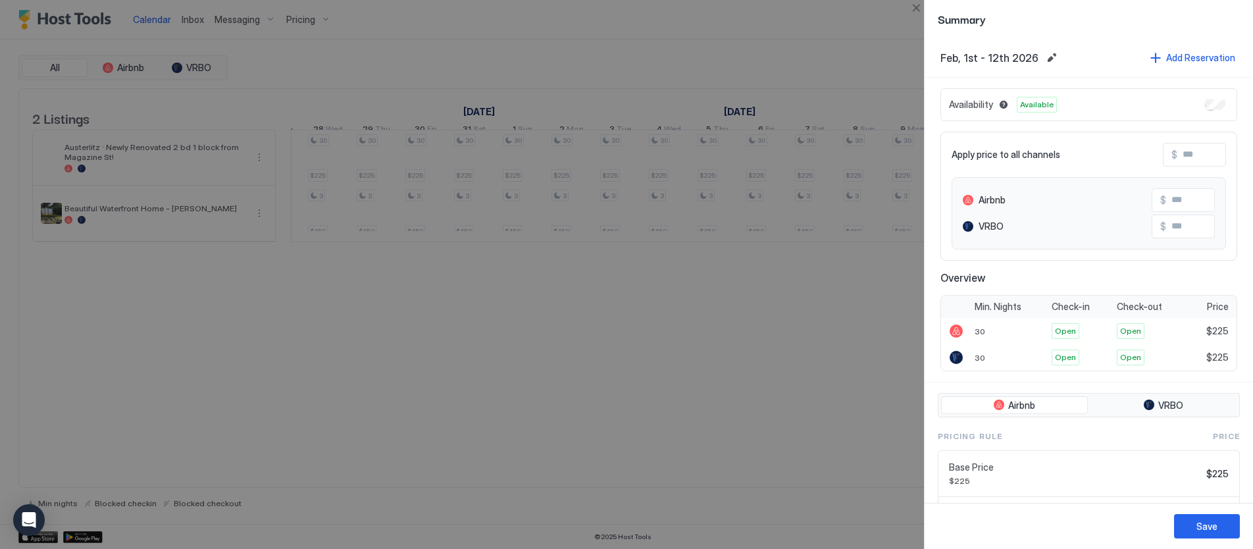
click at [777, 54] on div at bounding box center [626, 274] width 1253 height 549
click at [1201, 514] on button "Save" at bounding box center [1207, 526] width 66 height 24
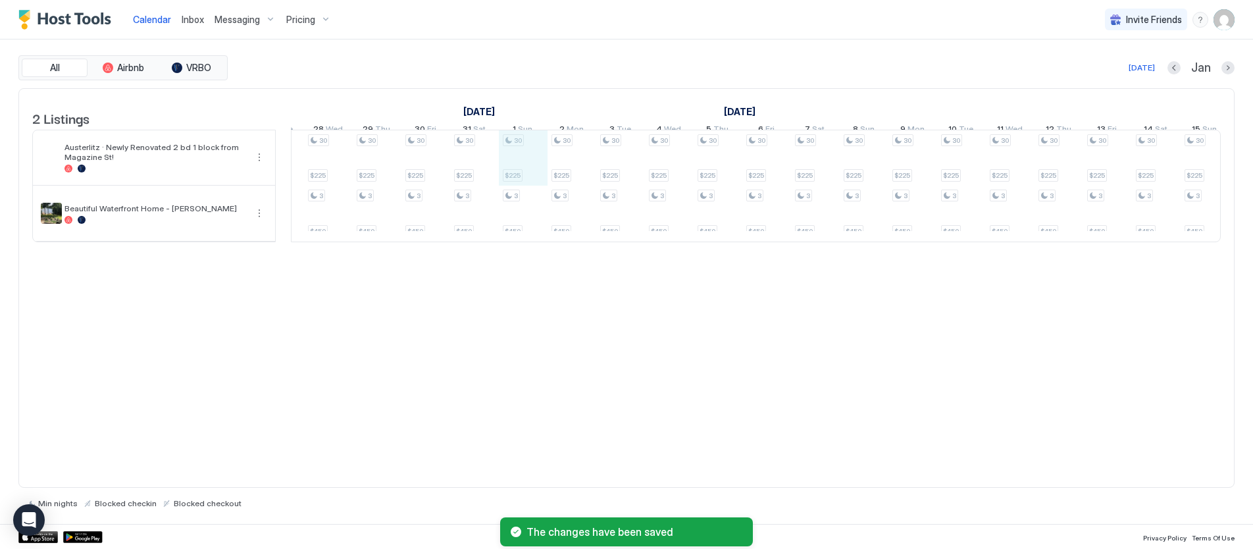
click at [509, 149] on div "30 $225 30 $225 30 $225 3 $450 30 $225 3 $450 30 $225 3 $450 30 $225 3 $450 30 …" at bounding box center [377, 185] width 2874 height 111
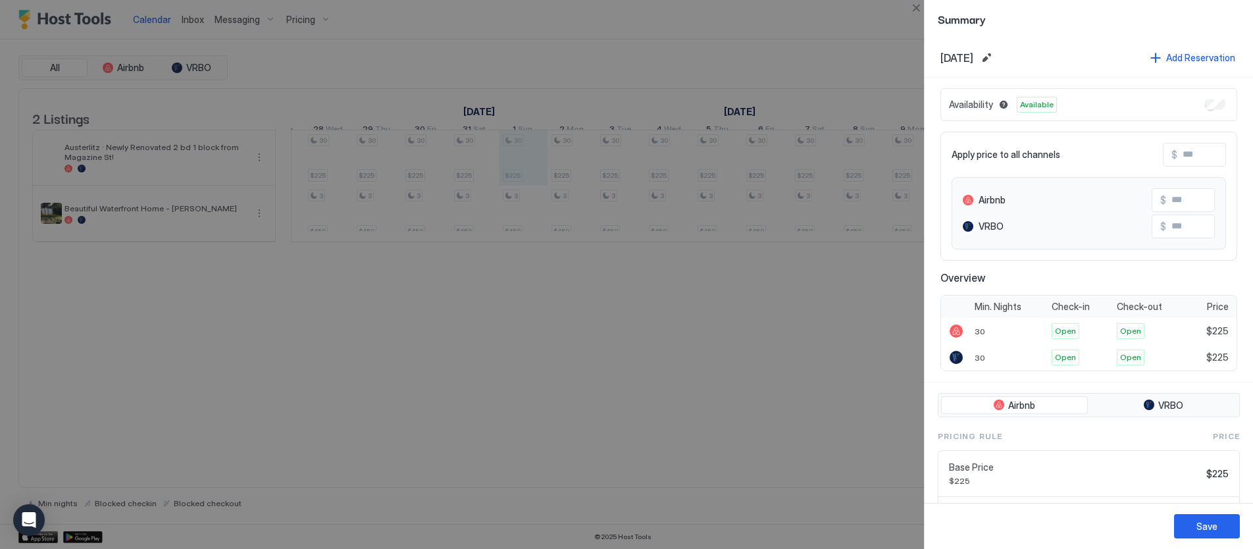
click at [502, 392] on div at bounding box center [626, 274] width 1253 height 549
click at [155, 18] on div at bounding box center [626, 274] width 1253 height 549
click at [606, 24] on div at bounding box center [626, 274] width 1253 height 549
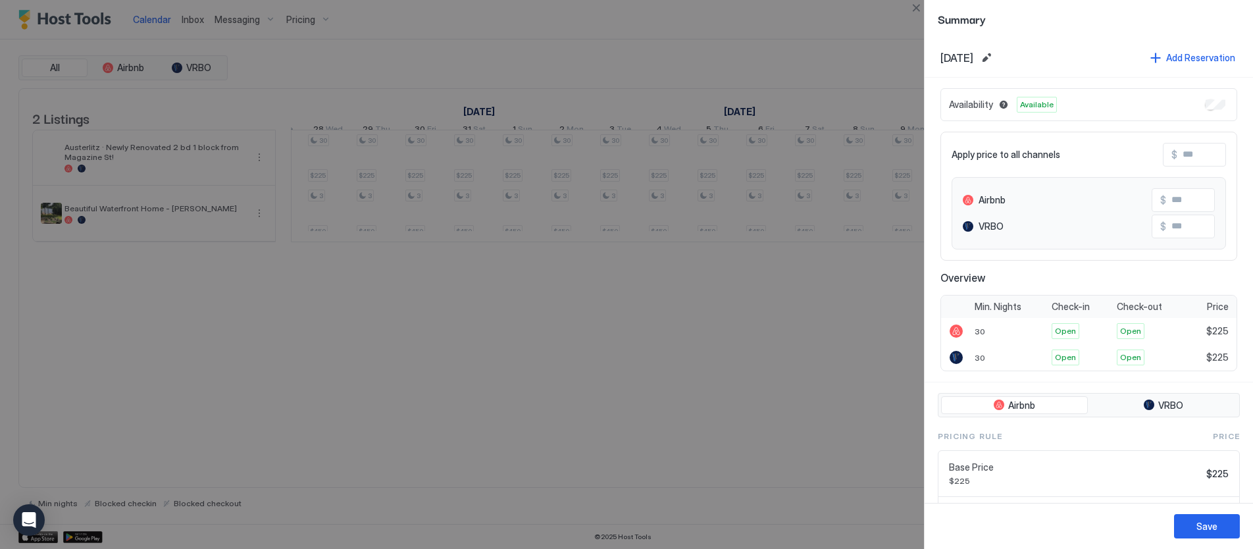
click at [806, 438] on div at bounding box center [626, 274] width 1253 height 549
click at [801, 437] on div at bounding box center [626, 274] width 1253 height 549
click at [188, 15] on div at bounding box center [626, 274] width 1253 height 549
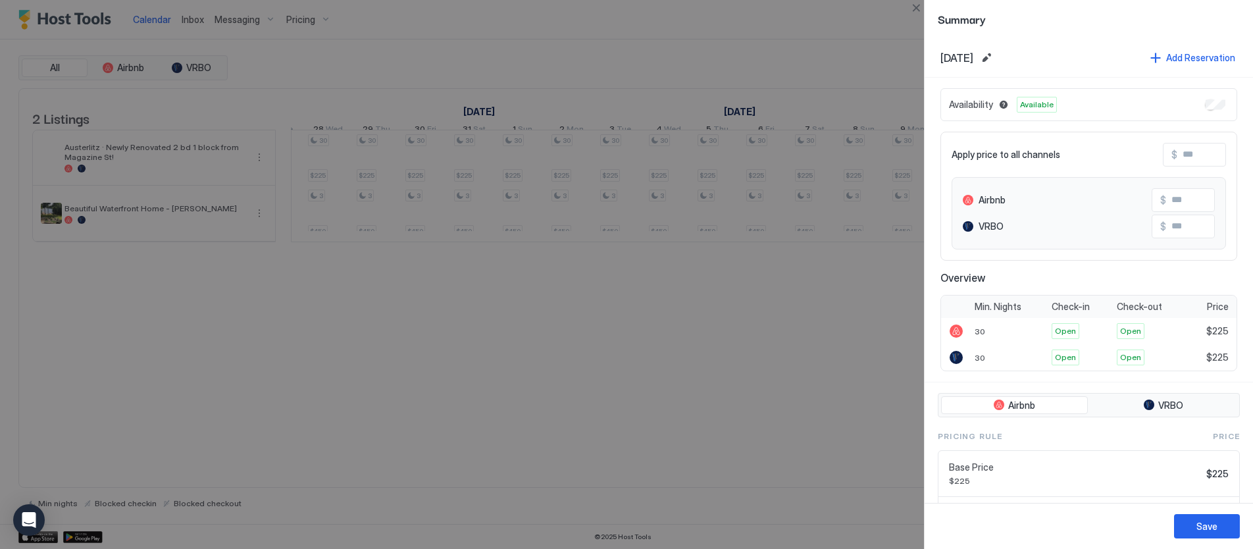
click at [188, 18] on div at bounding box center [626, 274] width 1253 height 549
drag, startPoint x: 188, startPoint y: 18, endPoint x: 544, endPoint y: 41, distance: 356.2
click at [190, 19] on div at bounding box center [626, 274] width 1253 height 549
drag, startPoint x: 1172, startPoint y: 13, endPoint x: 1136, endPoint y: 129, distance: 121.2
click at [1171, 14] on span "Summary" at bounding box center [1089, 19] width 302 height 16
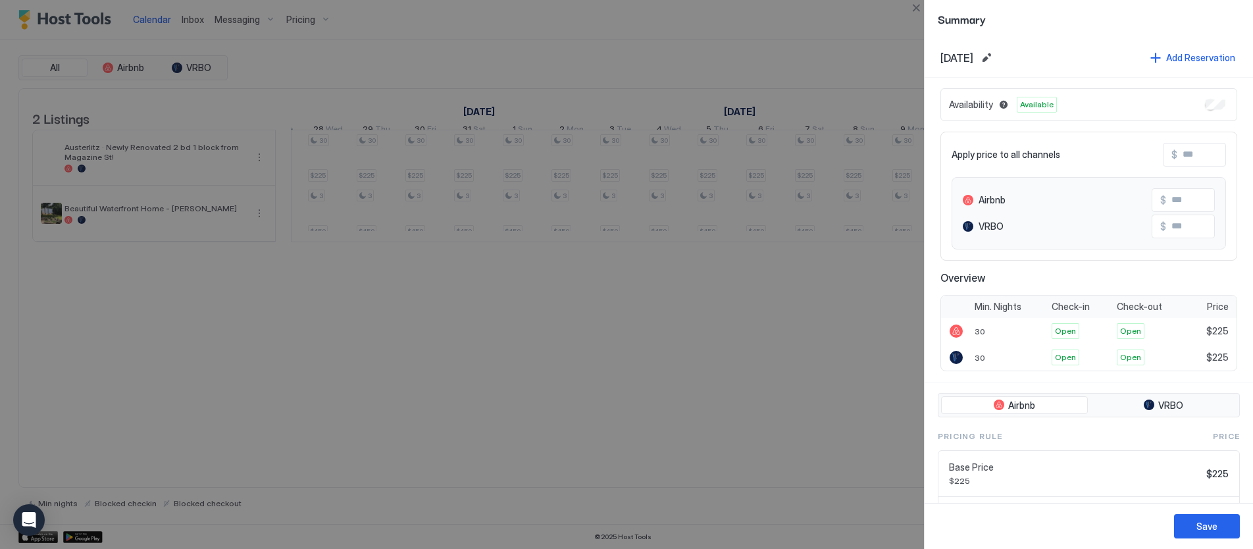
scroll to position [76, 0]
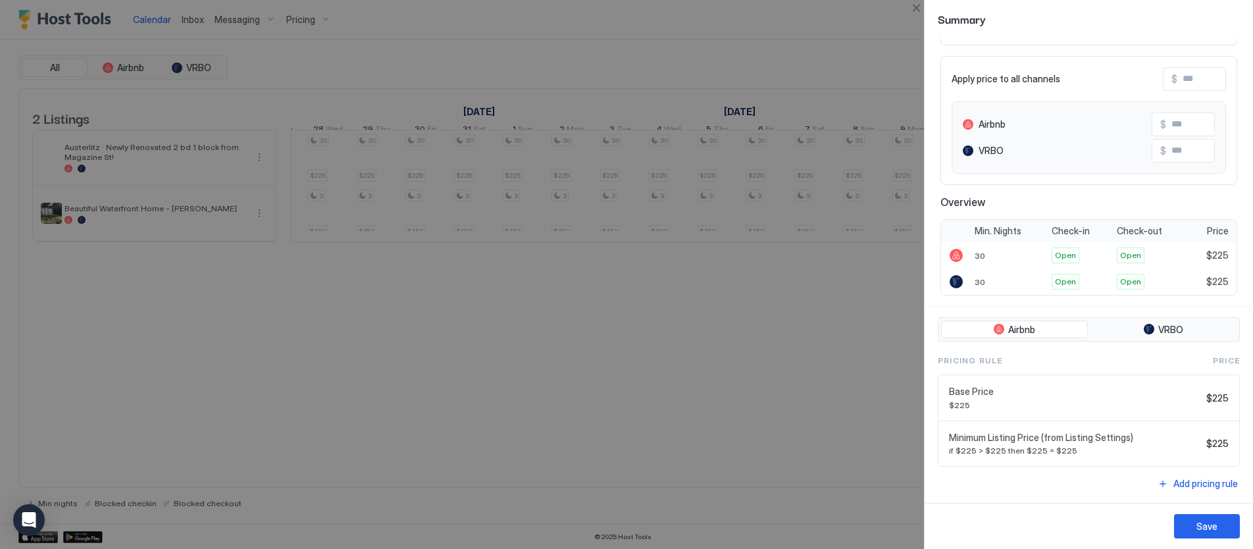
drag, startPoint x: 986, startPoint y: 519, endPoint x: 963, endPoint y: 521, distance: 23.2
click at [980, 519] on div "Save" at bounding box center [1089, 526] width 328 height 46
click at [812, 502] on div at bounding box center [626, 274] width 1253 height 549
drag, startPoint x: 1204, startPoint y: 528, endPoint x: 1149, endPoint y: 527, distance: 54.6
click at [1203, 528] on div "Save" at bounding box center [1207, 526] width 21 height 14
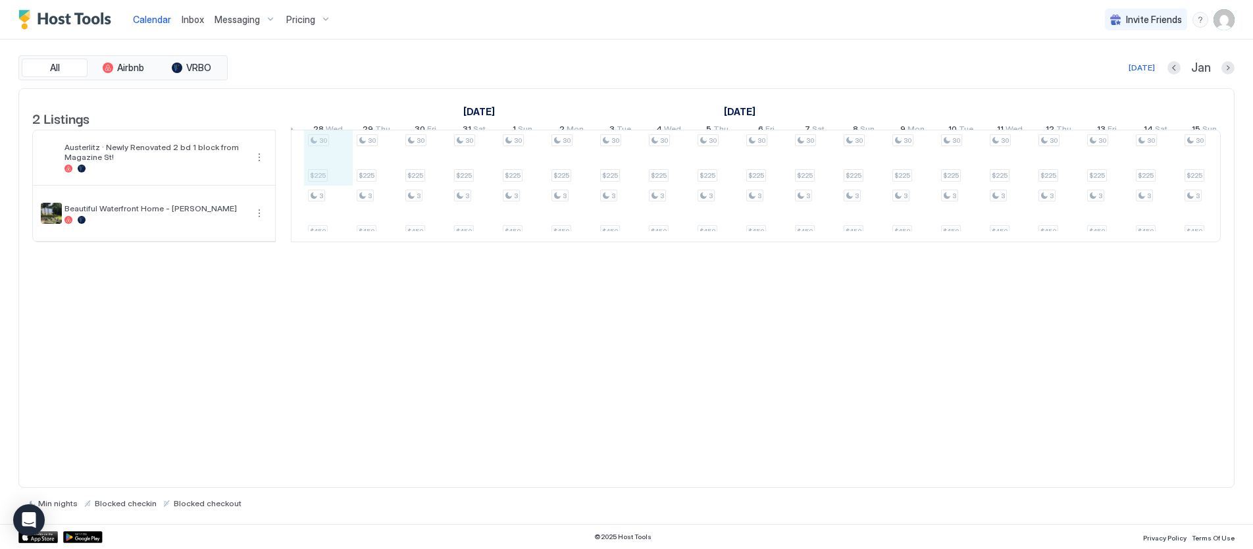
click at [334, 176] on div "30 $225 30 $225 30 $225 3 $450 30 $225 3 $450 30 $225 3 $450 30 $225 3 $450 30 …" at bounding box center [377, 185] width 2874 height 111
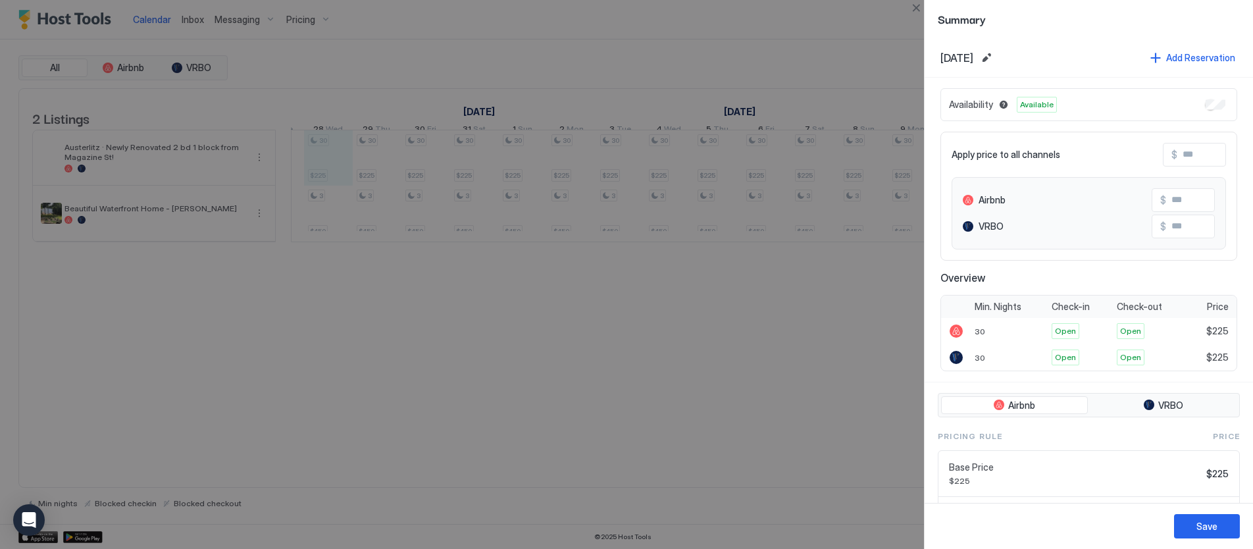
drag, startPoint x: 334, startPoint y: 176, endPoint x: 822, endPoint y: 183, distance: 488.5
click at [822, 183] on div at bounding box center [626, 274] width 1253 height 549
click at [679, 315] on div at bounding box center [626, 274] width 1253 height 549
click at [678, 315] on div at bounding box center [626, 274] width 1253 height 549
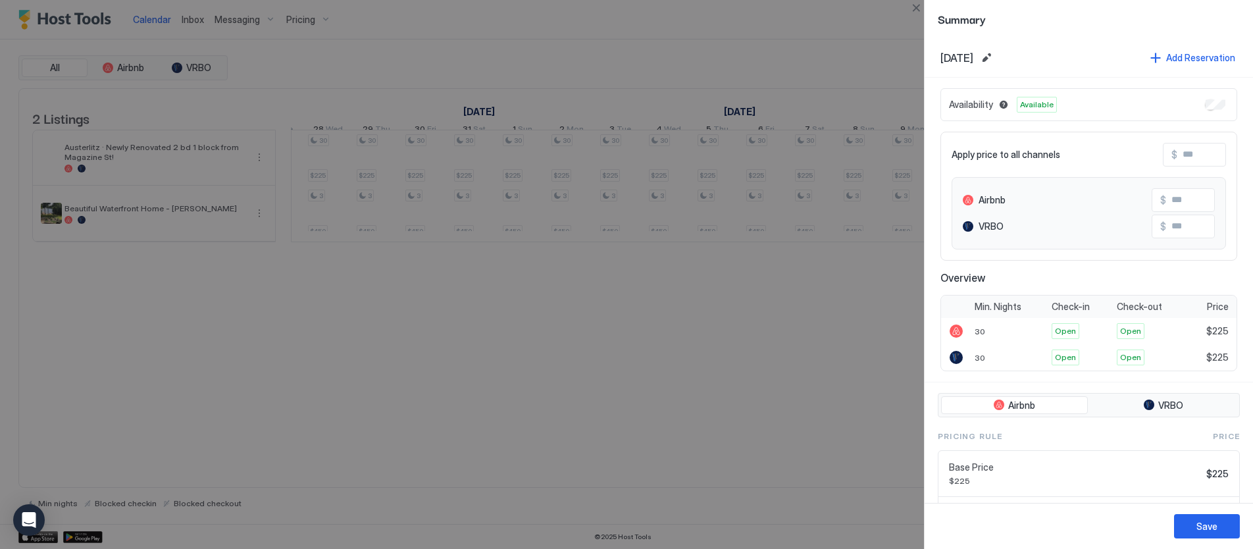
drag, startPoint x: 678, startPoint y: 315, endPoint x: 757, endPoint y: 238, distance: 109.9
click at [678, 315] on div at bounding box center [626, 274] width 1253 height 549
drag, startPoint x: 916, startPoint y: 6, endPoint x: 867, endPoint y: 31, distance: 54.8
click at [916, 6] on button "Close" at bounding box center [916, 8] width 16 height 16
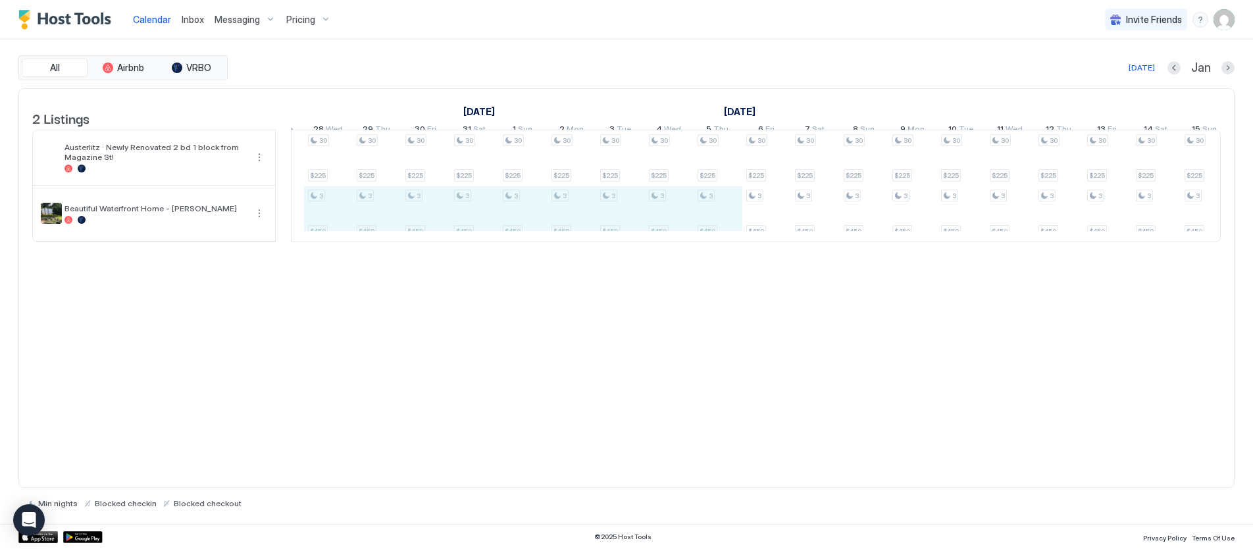
drag, startPoint x: 332, startPoint y: 230, endPoint x: 724, endPoint y: 232, distance: 392.3
click at [723, 232] on div "30 $225 30 $225 30 $225 3 $450 30 $225 3 $450 30 $225 3 $450 30 $225 3 $450 30 …" at bounding box center [377, 185] width 2874 height 111
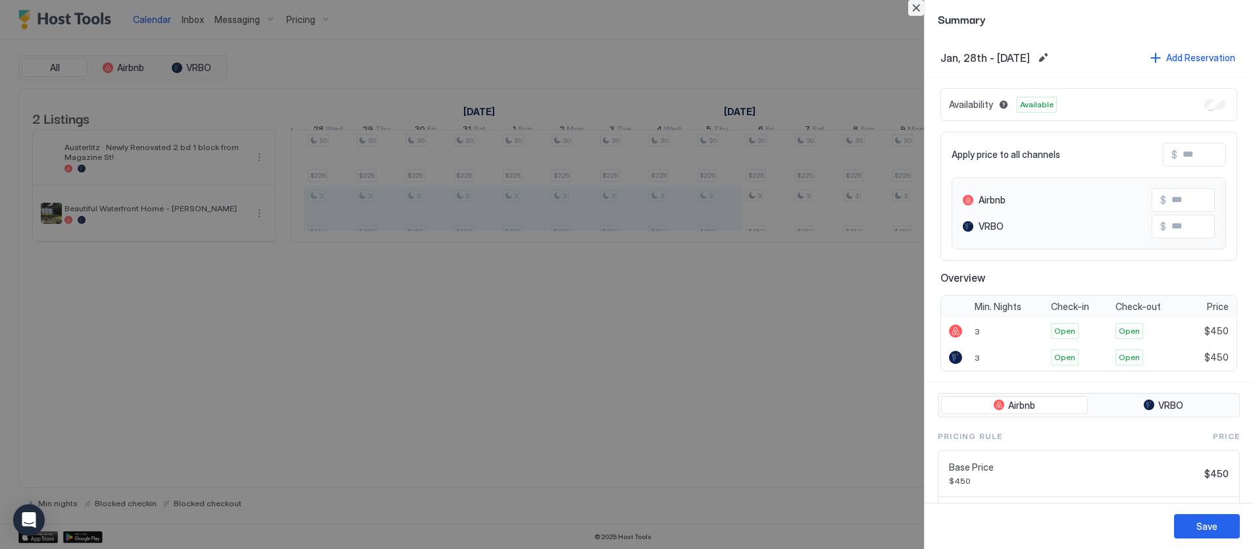
drag, startPoint x: 919, startPoint y: 6, endPoint x: 836, endPoint y: 51, distance: 94.6
click at [918, 7] on button "Close" at bounding box center [916, 8] width 16 height 16
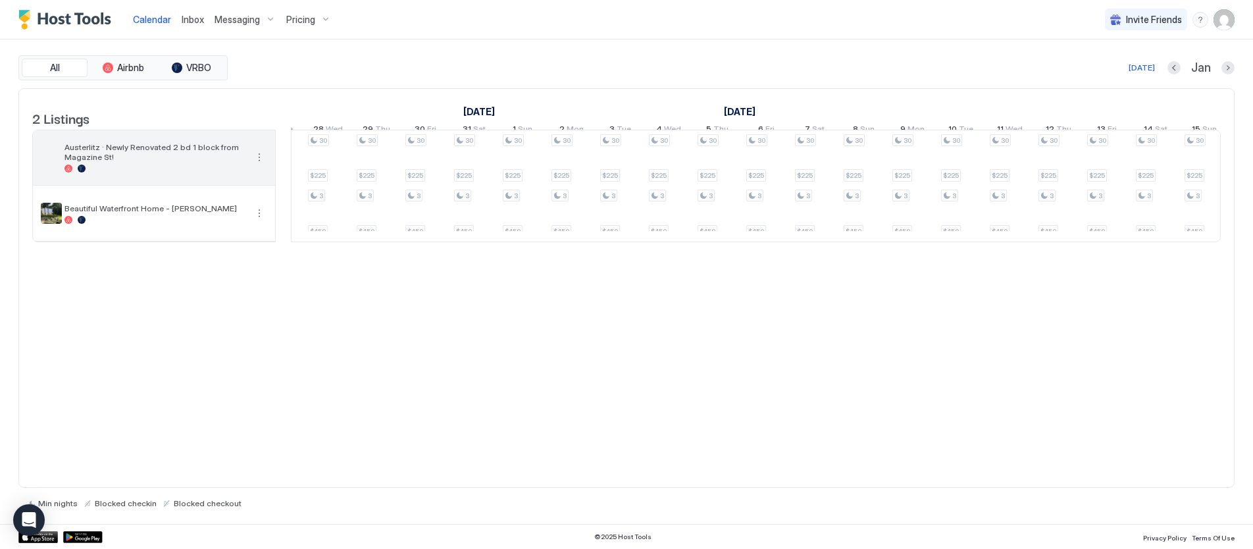
click at [143, 151] on div "Austerlitz · Newly Renovated 2 bd 1 block from Magazine St!" at bounding box center [154, 157] width 242 height 55
click at [257, 165] on button "More options" at bounding box center [259, 157] width 16 height 16
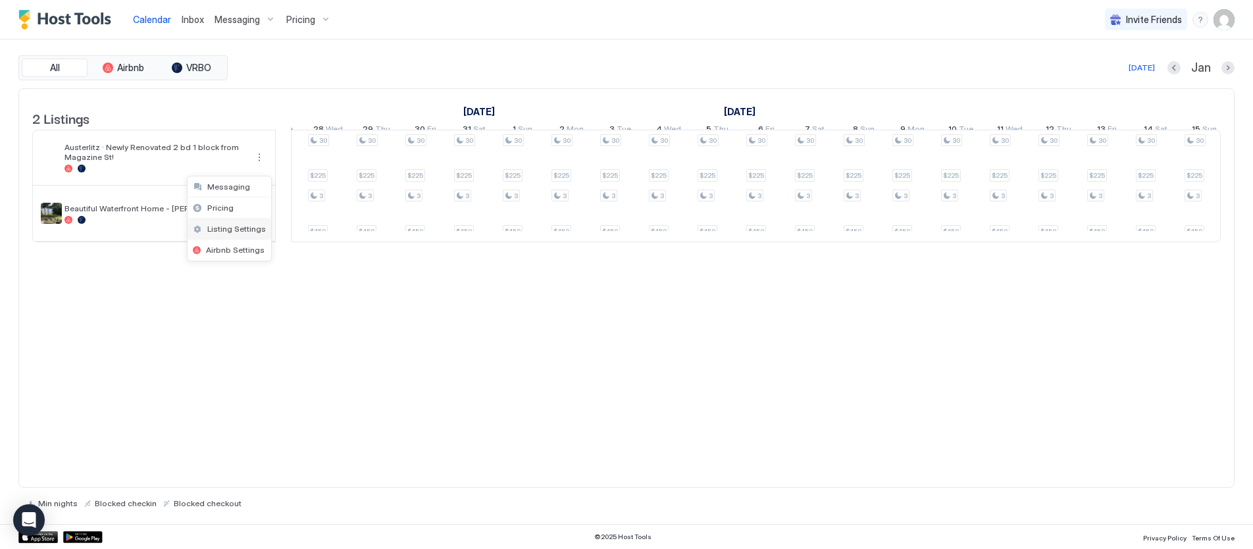
click at [246, 231] on span "Listing Settings" at bounding box center [236, 229] width 59 height 10
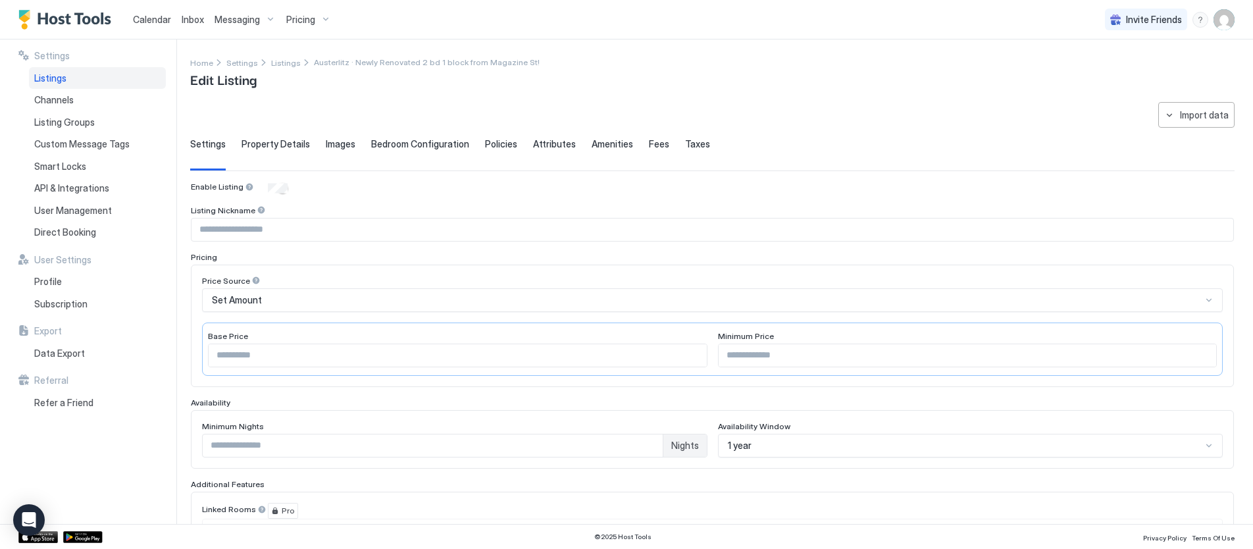
click at [190, 18] on span "Inbox" at bounding box center [193, 19] width 22 height 11
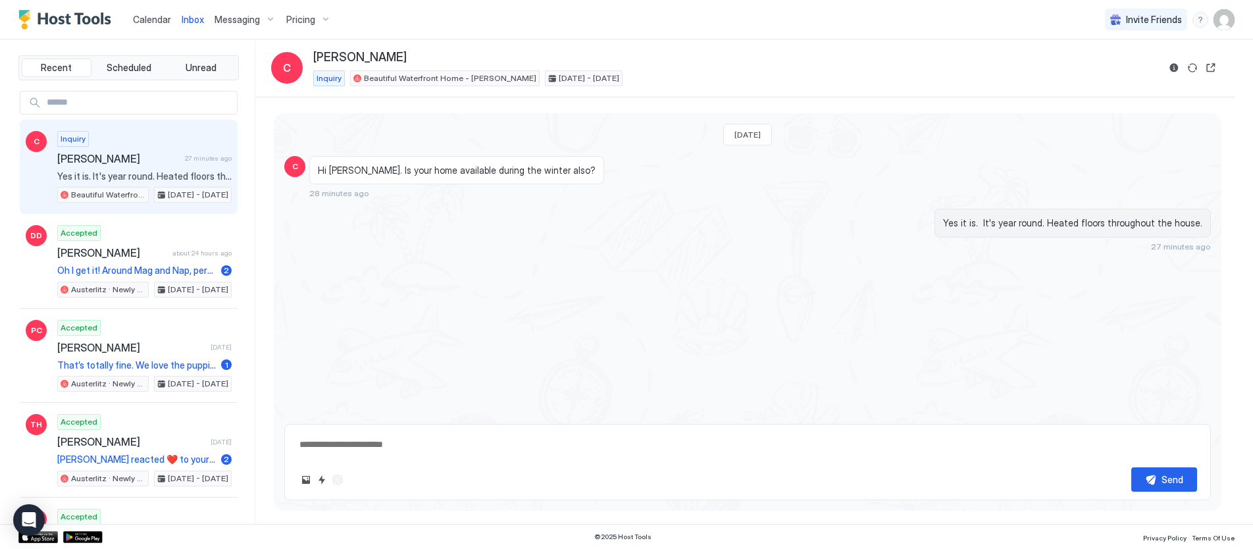
click at [232, 17] on span "Messaging" at bounding box center [237, 20] width 45 height 12
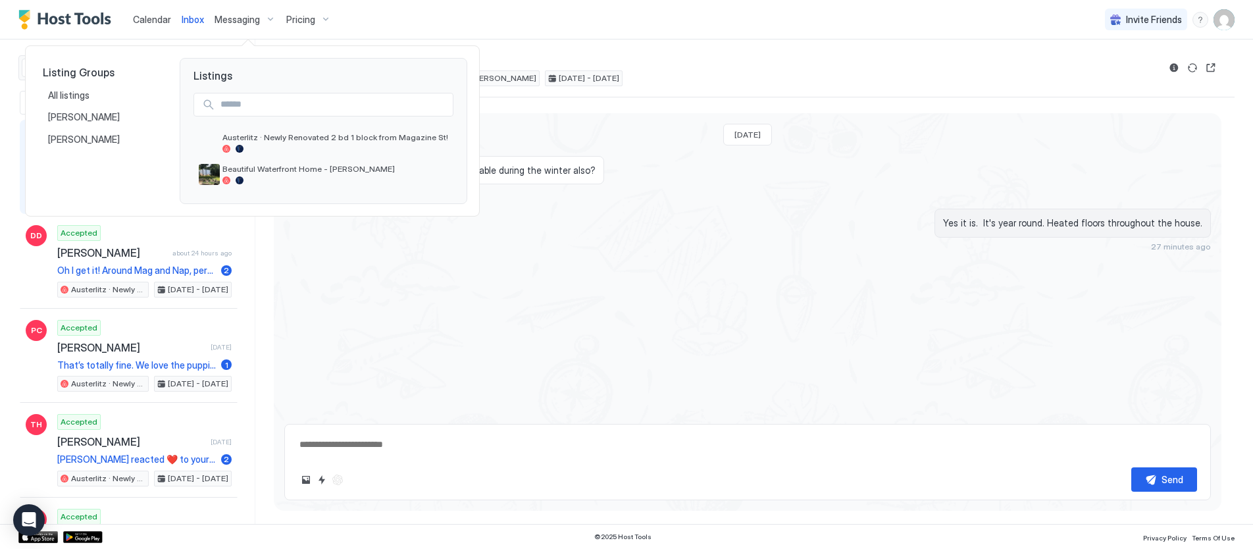
type textarea "*"
drag, startPoint x: 138, startPoint y: 17, endPoint x: 159, endPoint y: 21, distance: 21.4
click at [140, 17] on div at bounding box center [626, 274] width 1253 height 549
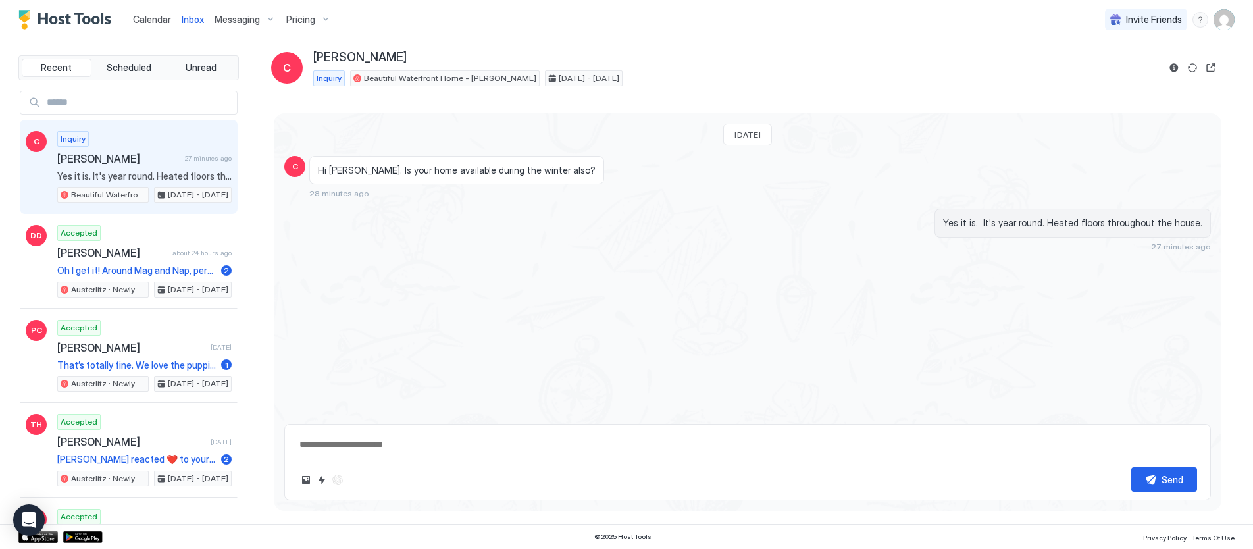
click at [153, 20] on span "Calendar" at bounding box center [152, 19] width 38 height 11
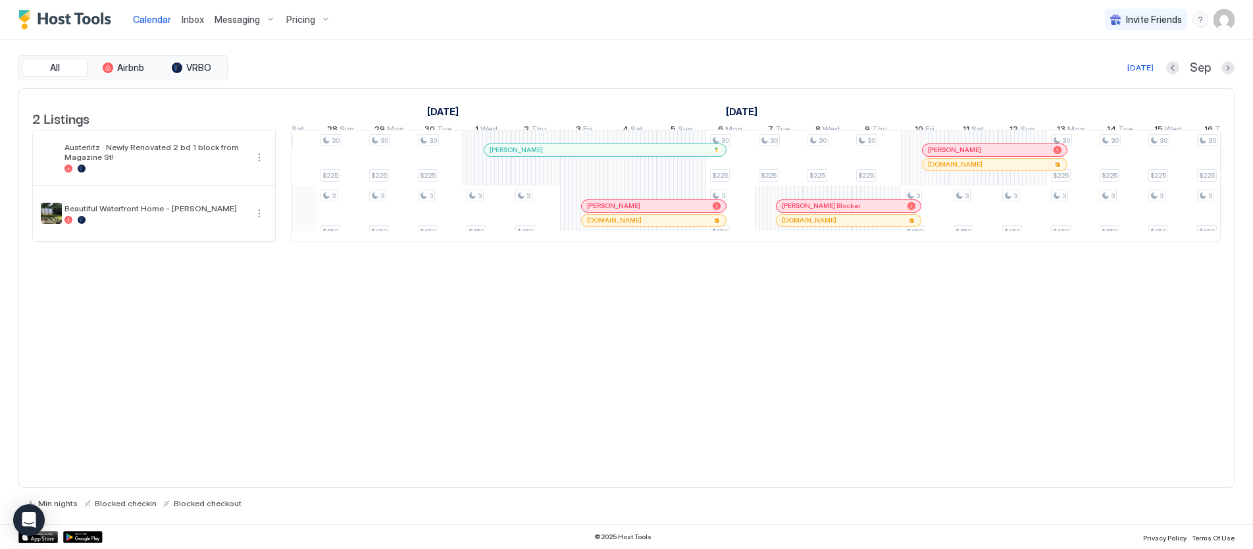
scroll to position [0, 1254]
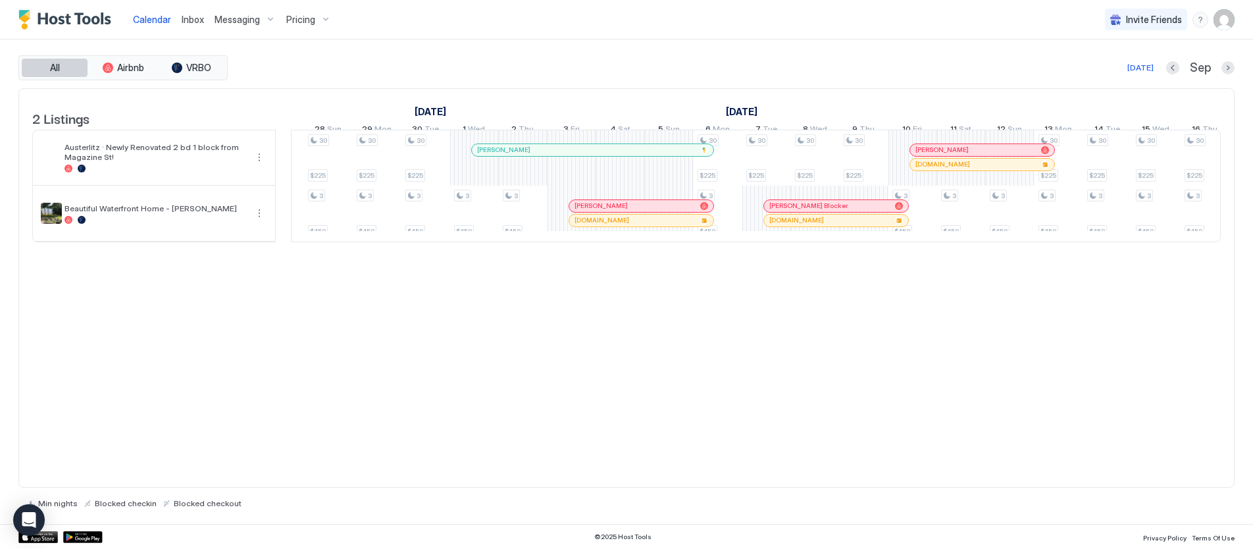
click at [55, 66] on span "All" at bounding box center [55, 68] width 10 height 12
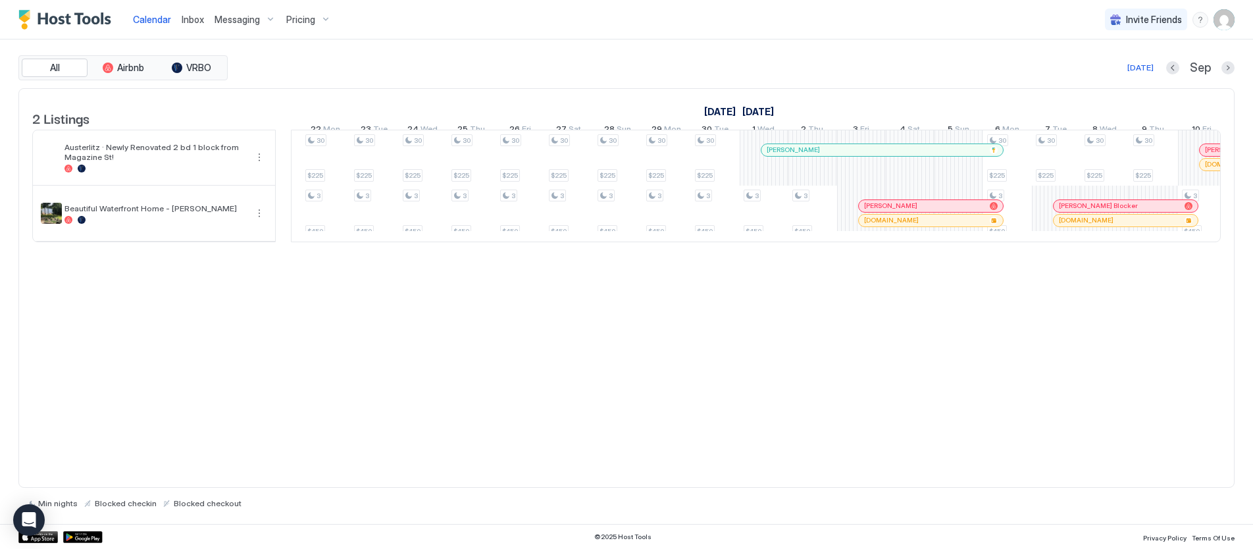
scroll to position [0, 1008]
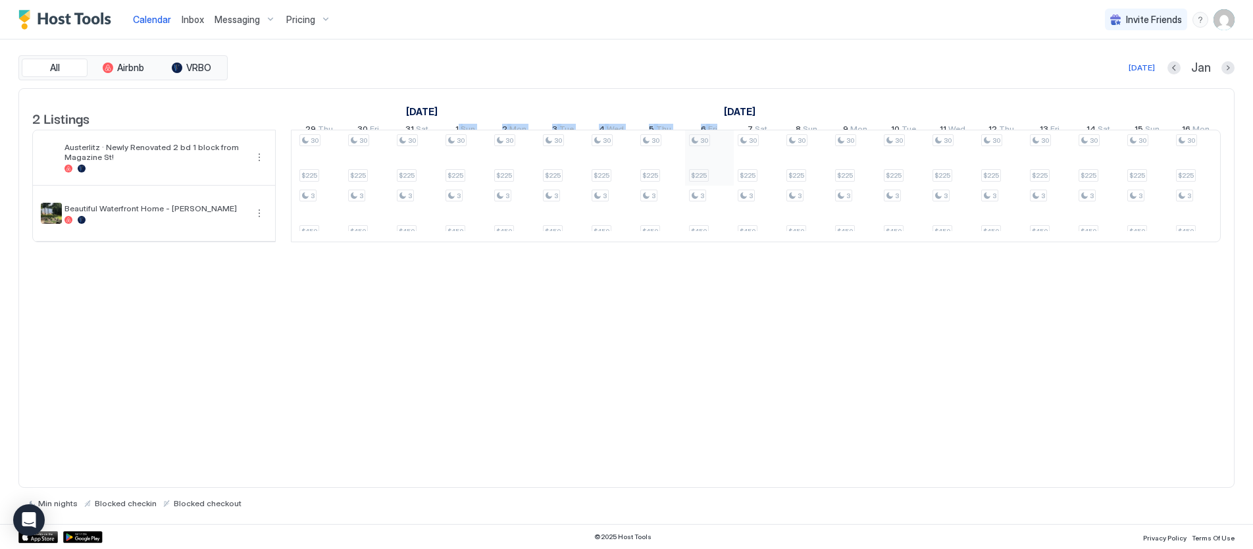
drag, startPoint x: 459, startPoint y: 128, endPoint x: 705, endPoint y: 146, distance: 246.8
click at [710, 136] on tr "31 Wed 1 Thu 2 Fri 3 Sat 4 Sun 5 Mon 6 Tue 7 Wed 8 Thu 9 Fri 10 Sat 11 Sun 12 M…" at bounding box center [319, 130] width 2874 height 19
click at [540, 84] on div "All Airbnb VRBO [DATE] [DATE] Listings [DATE] [DATE] [DATE] 31 Wed 1 Thu 2 Fri …" at bounding box center [626, 281] width 1216 height 453
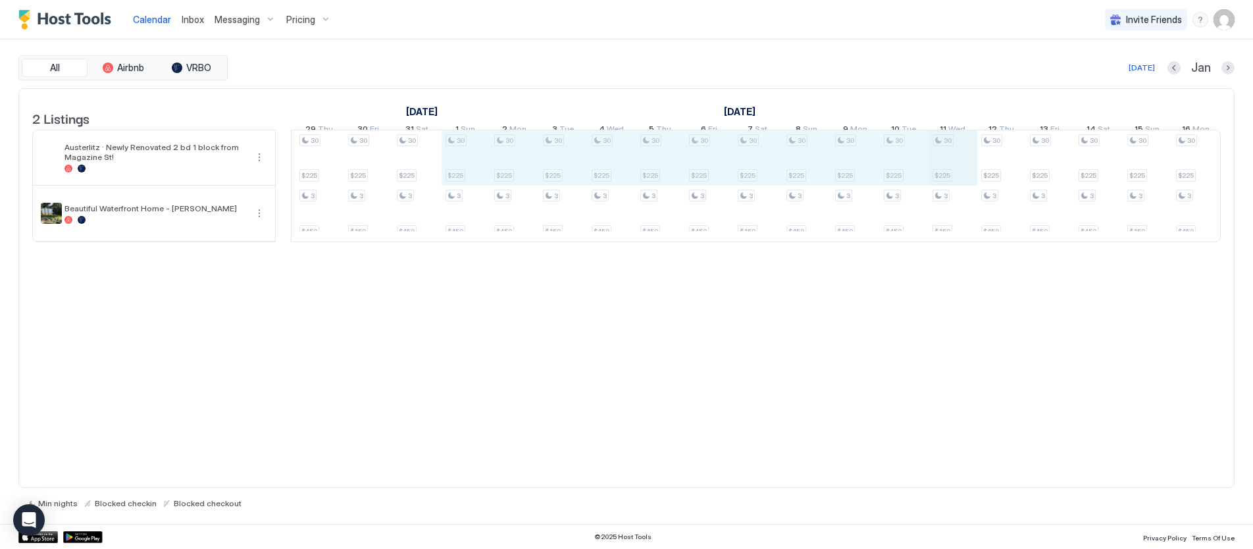
drag, startPoint x: 457, startPoint y: 153, endPoint x: 933, endPoint y: 155, distance: 476.6
click at [937, 155] on div "30 $225 30 $225 30 $225 3 $450 30 $225 3 $450 30 $225 3 $450 30 $225 3 $450 30 …" at bounding box center [320, 185] width 2874 height 111
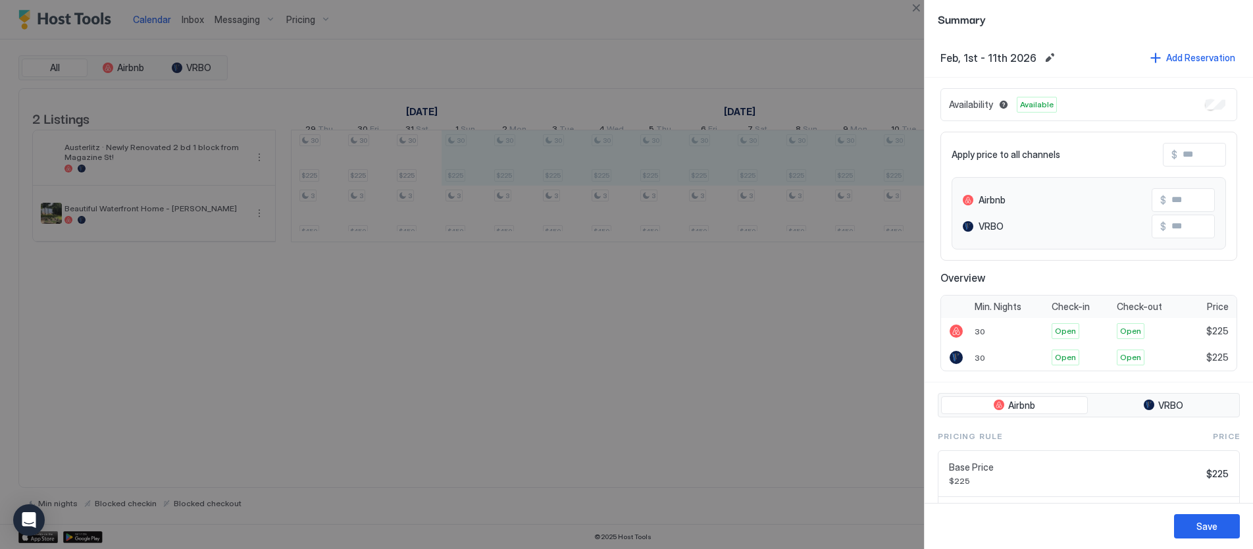
click at [1036, 106] on span "Available" at bounding box center [1037, 105] width 34 height 12
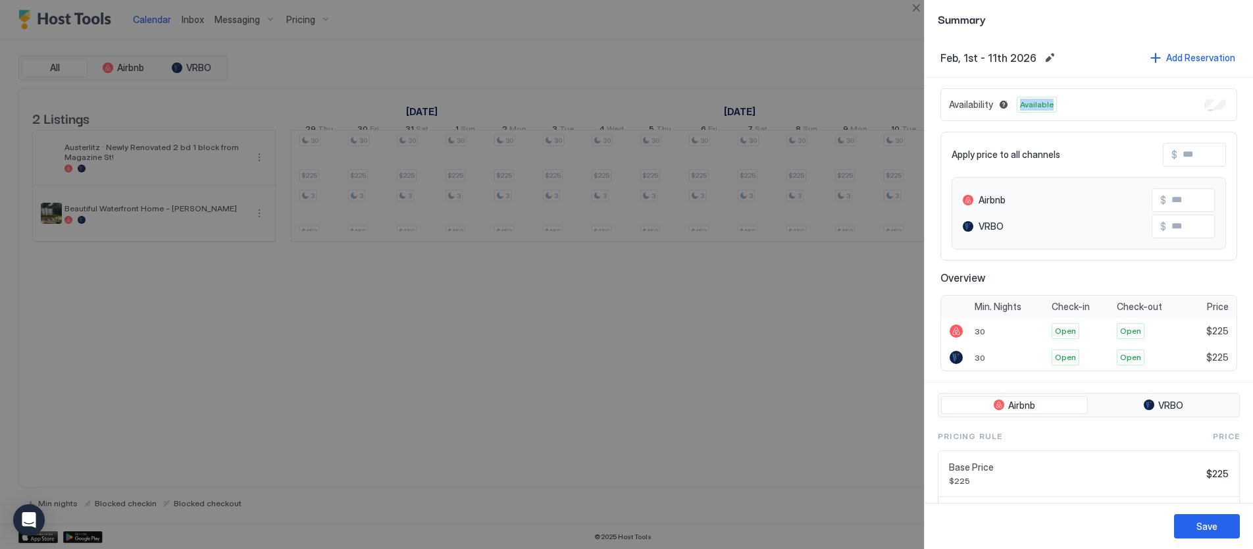
click at [1036, 106] on span "Available" at bounding box center [1037, 105] width 34 height 12
drag, startPoint x: 1036, startPoint y: 106, endPoint x: 1025, endPoint y: 105, distance: 11.3
click at [1031, 105] on span "Available" at bounding box center [1037, 105] width 34 height 12
drag, startPoint x: 991, startPoint y: 105, endPoint x: 975, endPoint y: 104, distance: 16.5
click at [987, 104] on span "Availability" at bounding box center [971, 105] width 44 height 12
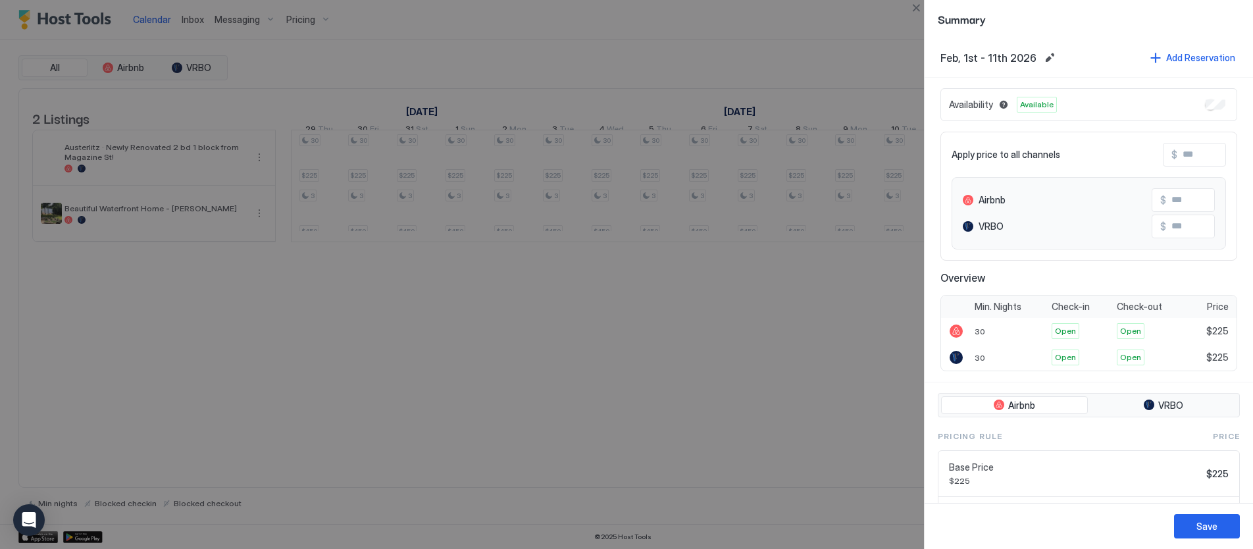
drag, startPoint x: 1014, startPoint y: 106, endPoint x: 1046, endPoint y: 103, distance: 31.7
click at [1017, 105] on div "Availability Available" at bounding box center [1003, 105] width 108 height 16
click at [1047, 103] on span "Available" at bounding box center [1037, 105] width 34 height 12
drag, startPoint x: 1060, startPoint y: 328, endPoint x: 1066, endPoint y: 346, distance: 18.3
click at [1061, 334] on span "Open" at bounding box center [1065, 331] width 21 height 12
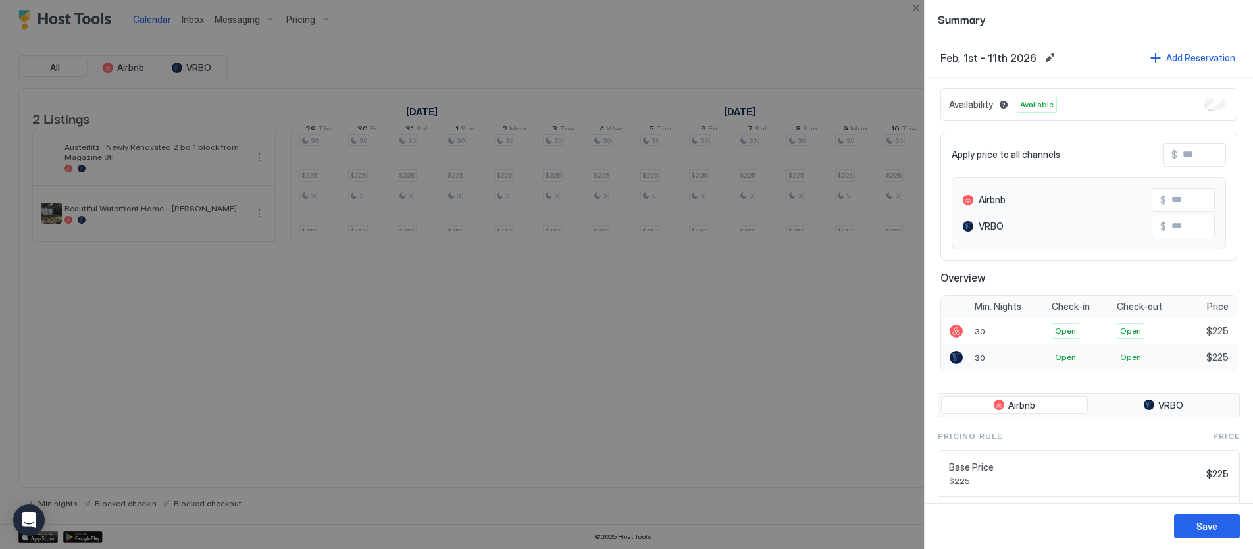
click at [1072, 368] on div "Open" at bounding box center [1080, 357] width 65 height 26
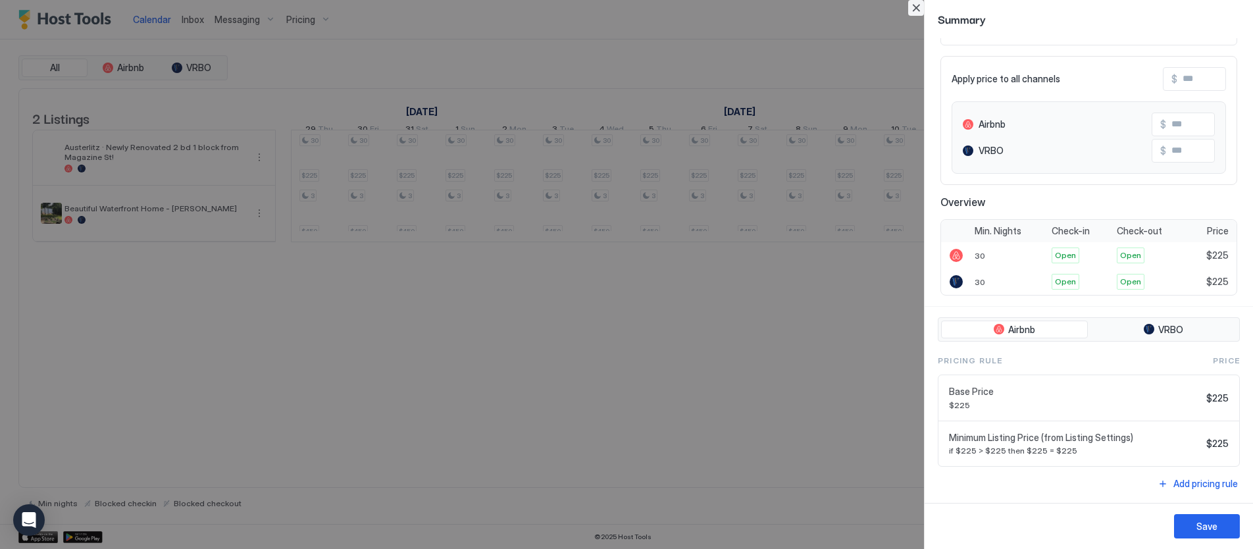
drag, startPoint x: 918, startPoint y: 2, endPoint x: 912, endPoint y: 7, distance: 7.5
click at [918, 2] on button "Close" at bounding box center [916, 8] width 16 height 16
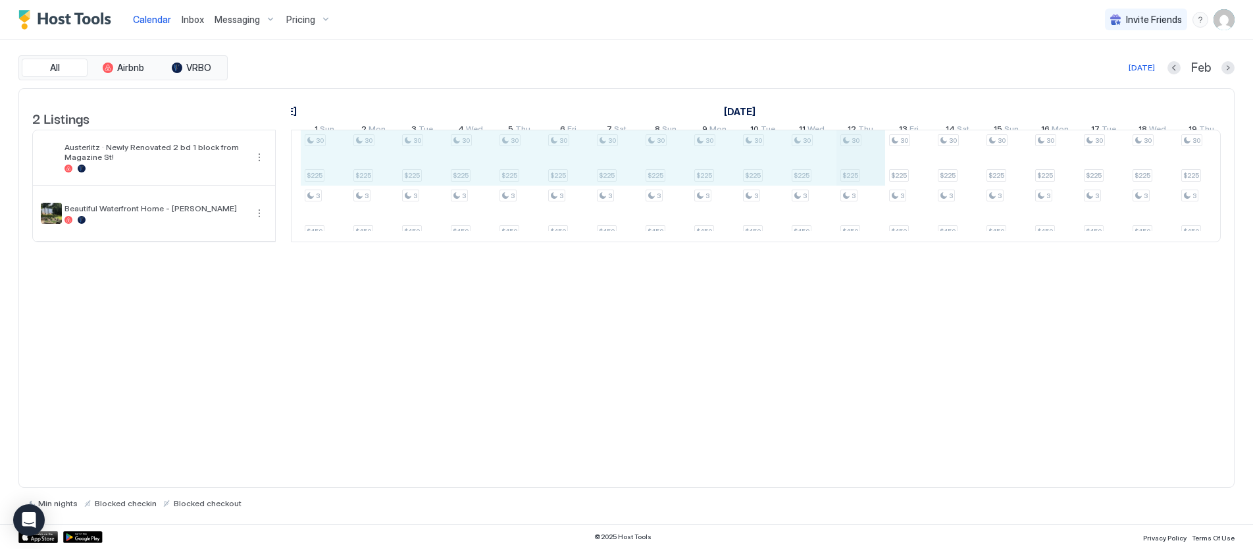
drag, startPoint x: 313, startPoint y: 151, endPoint x: 841, endPoint y: 159, distance: 527.3
click at [848, 159] on div "30 $225 30 $225 30 $225 3 $450 30 $225 3 $450 30 $225 3 $450 30 $225 3 $450 30 …" at bounding box center [179, 185] width 2874 height 111
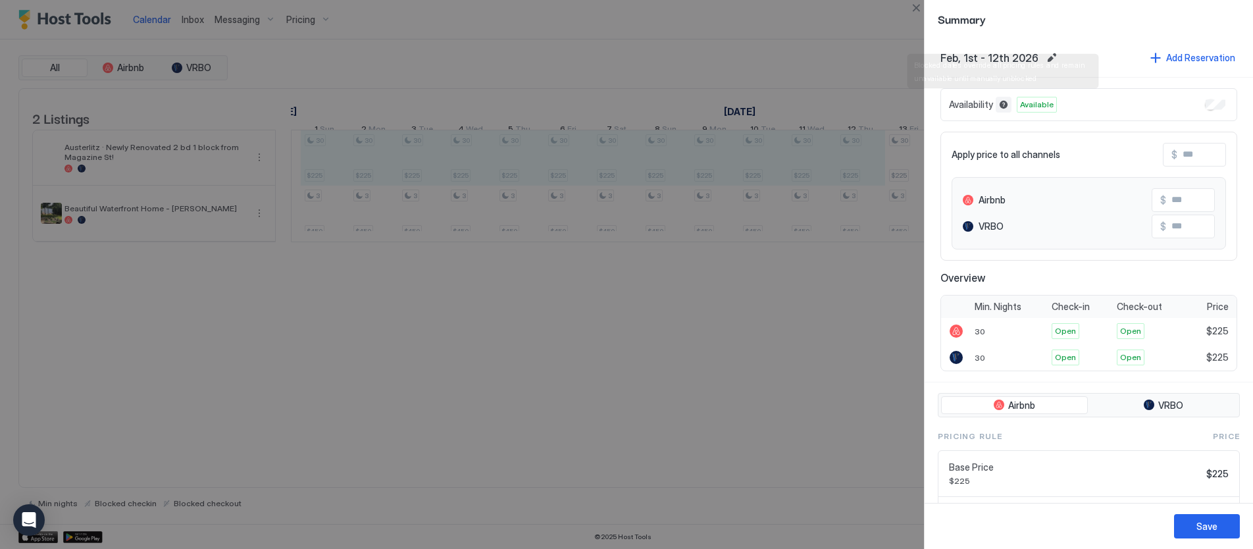
click at [1003, 106] on button "Blocked dates override all pricing rules and remain unavailable until manually …" at bounding box center [1004, 105] width 16 height 16
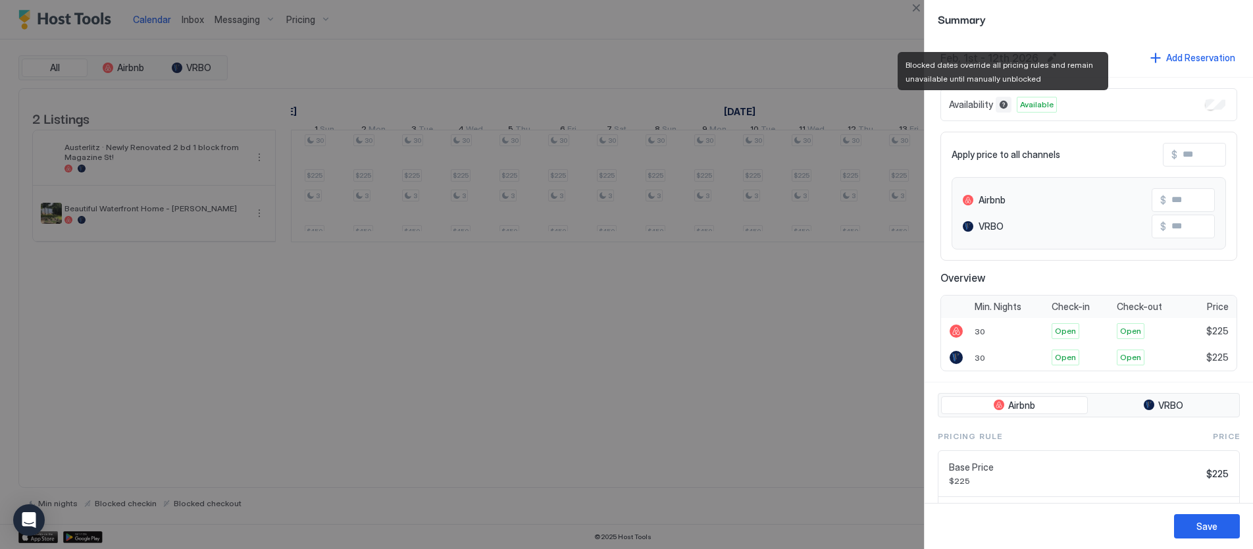
click at [1003, 106] on button "Blocked dates override all pricing rules and remain unavailable until manually …" at bounding box center [1004, 105] width 16 height 16
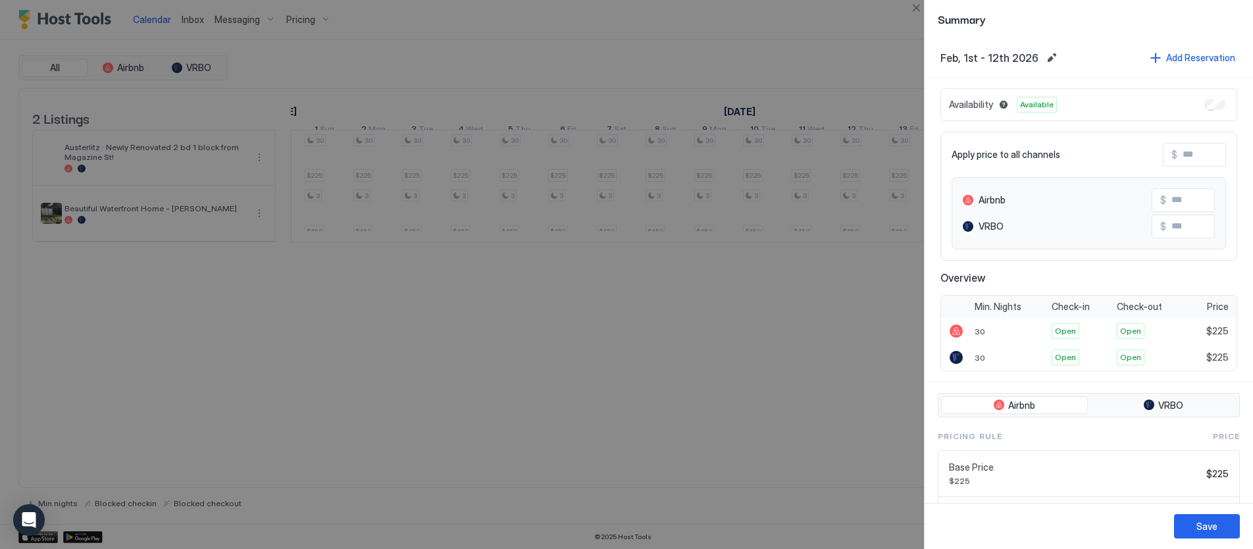
click at [1039, 105] on span "Available" at bounding box center [1037, 105] width 34 height 12
click at [1145, 93] on div "Availability Available" at bounding box center [1089, 104] width 297 height 33
drag, startPoint x: 1051, startPoint y: 105, endPoint x: 1031, endPoint y: 102, distance: 20.6
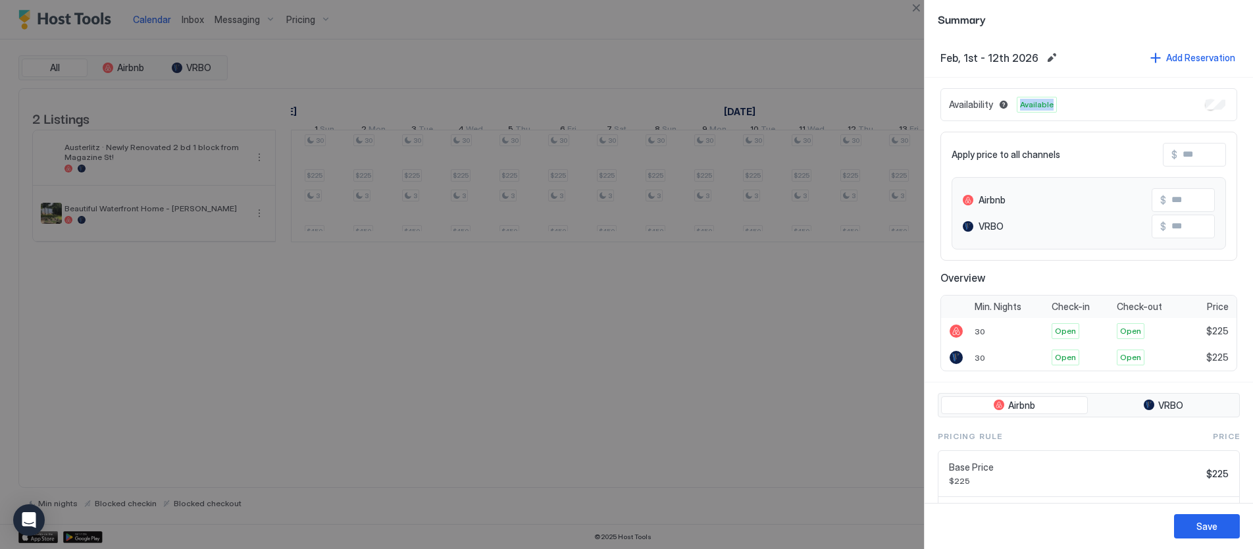
click at [997, 100] on div "Availability Available" at bounding box center [1089, 104] width 297 height 33
drag, startPoint x: 1137, startPoint y: 103, endPoint x: 1027, endPoint y: 98, distance: 110.1
click at [1017, 98] on div "Availability Available" at bounding box center [1089, 104] width 297 height 33
click at [1163, 107] on div "Availability Available" at bounding box center [1089, 104] width 297 height 33
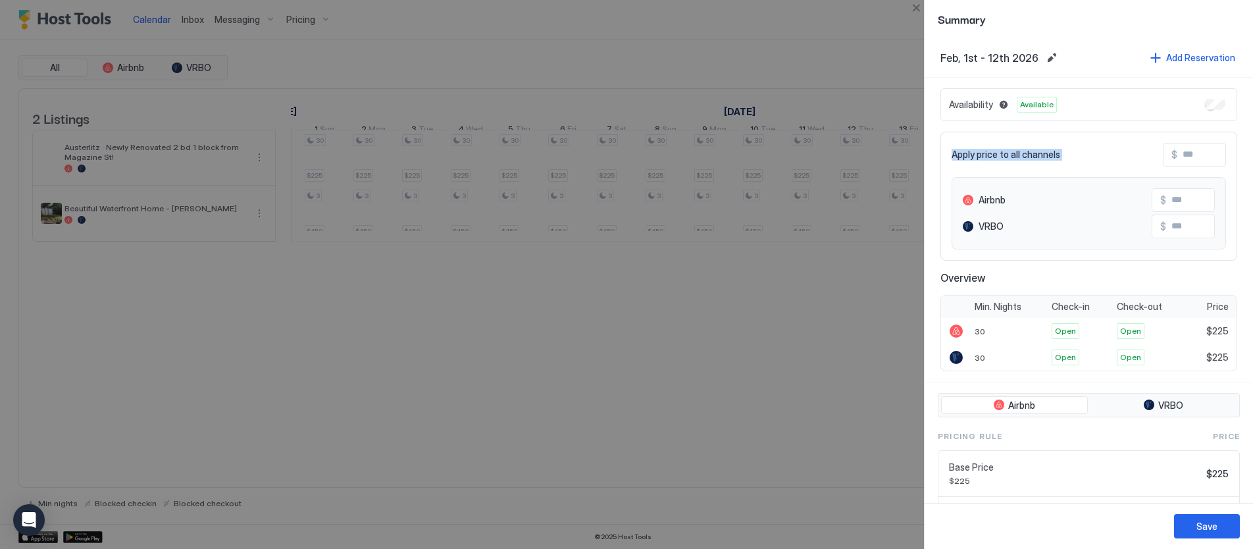
click at [1163, 107] on div "Availability Available" at bounding box center [1089, 104] width 297 height 33
click at [1162, 107] on div "Availability Available" at bounding box center [1089, 104] width 297 height 33
click at [1160, 107] on div "Availability Available" at bounding box center [1089, 104] width 297 height 33
click at [1159, 108] on div "Availability Available" at bounding box center [1089, 104] width 297 height 33
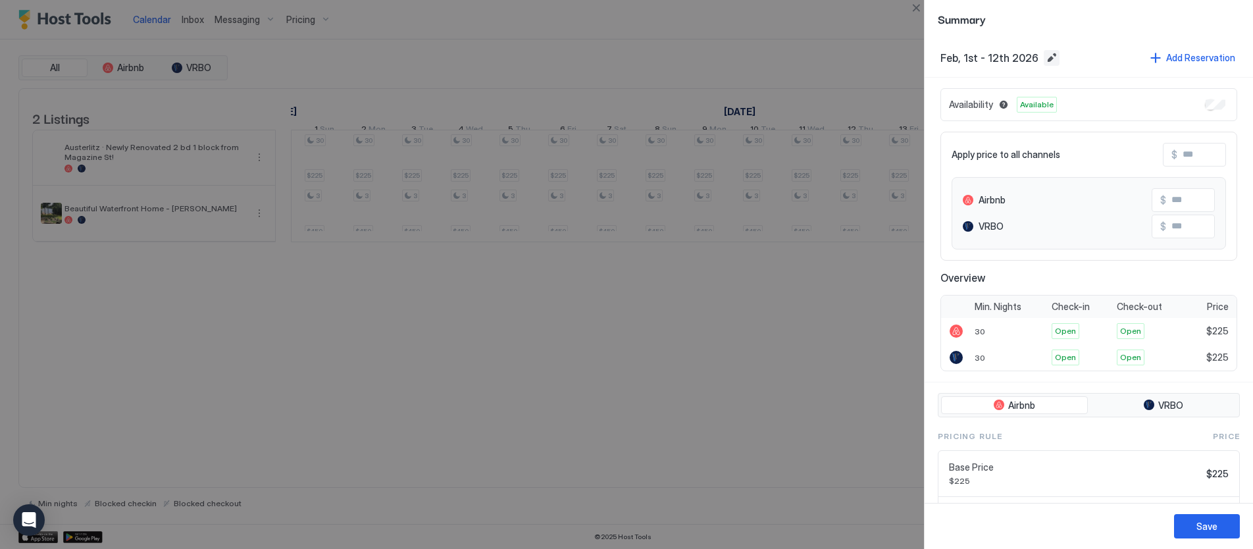
click at [1047, 58] on button "Edit date range" at bounding box center [1052, 58] width 16 height 16
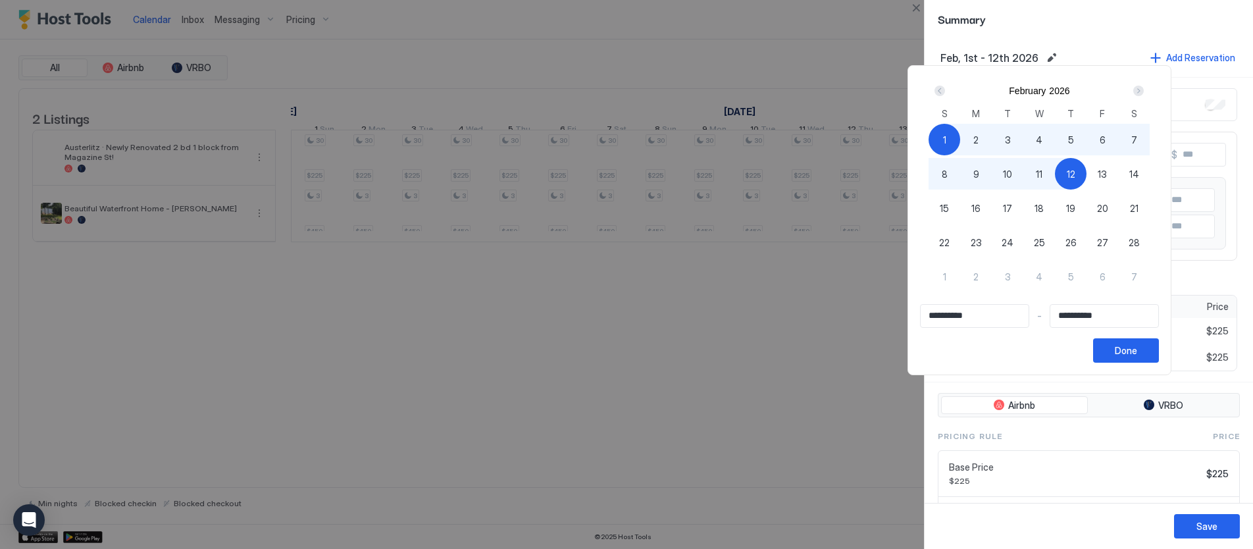
click at [1139, 238] on span "28" at bounding box center [1134, 243] width 11 height 14
type input "**********"
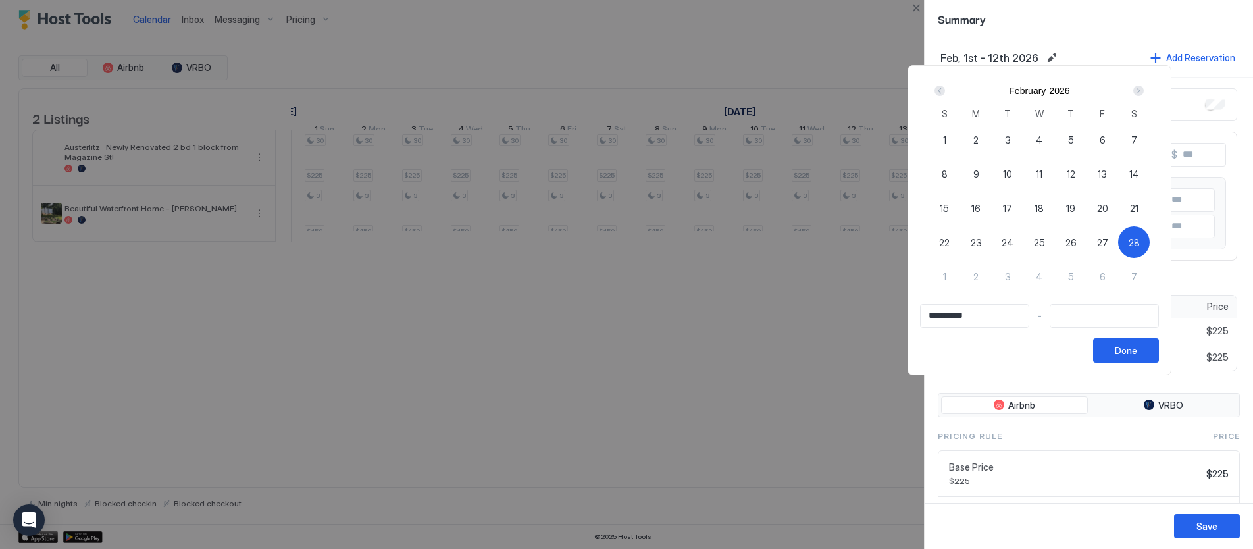
drag, startPoint x: 1139, startPoint y: 238, endPoint x: 951, endPoint y: 135, distance: 213.9
click at [951, 135] on div "1 2 3 4 5 6 7 8 9 10 11 12 13 14 15 16 17 18 19 20 21 22 23 24 25 26 27 28 1 2 …" at bounding box center [1039, 217] width 221 height 190
drag, startPoint x: 951, startPoint y: 134, endPoint x: 1119, endPoint y: 238, distance: 197.1
click at [1119, 238] on div "1 2 3 4 5 6 7 8 9 10 11 12 13 14 15 16 17 18 19 20 21 22 23 24 25 26 27 28 1 2 …" at bounding box center [1039, 217] width 221 height 190
drag, startPoint x: 960, startPoint y: 120, endPoint x: 958, endPoint y: 138, distance: 17.9
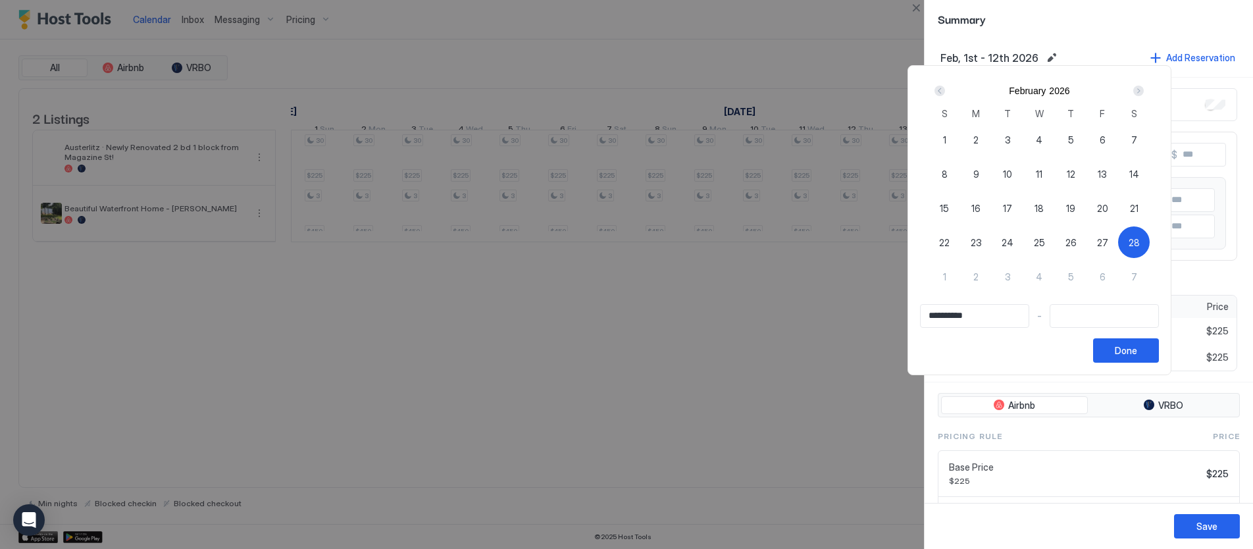
click at [960, 121] on div "S M T W T F S" at bounding box center [1039, 113] width 221 height 18
click at [947, 137] on span "1" at bounding box center [944, 140] width 3 height 14
type input "**********"
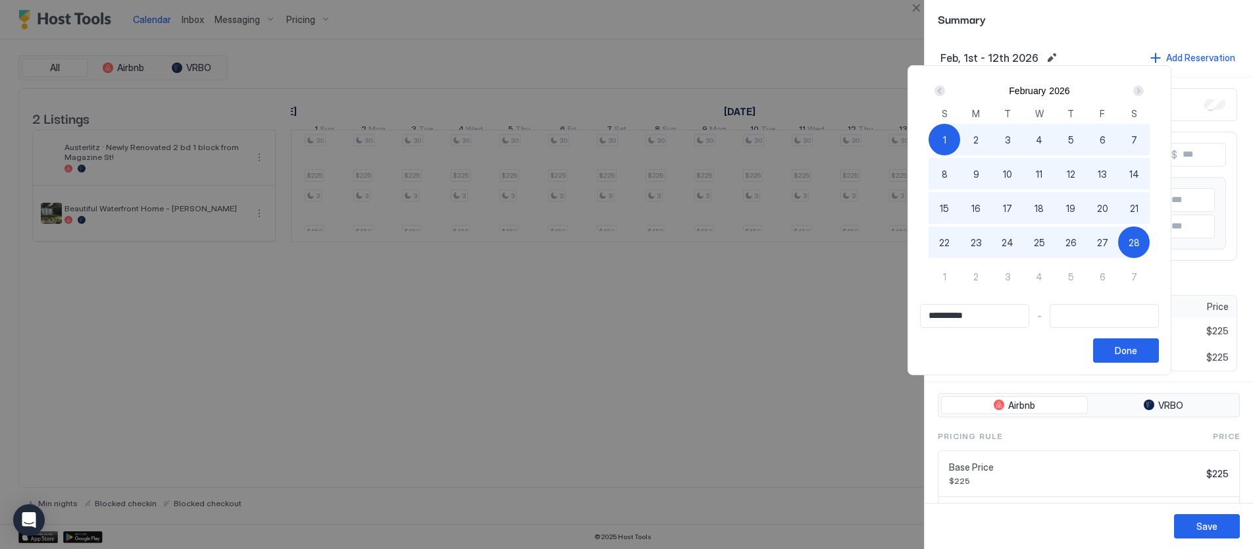
click at [1137, 243] on span "28" at bounding box center [1134, 243] width 11 height 14
type input "**********"
click at [1130, 349] on div "Done" at bounding box center [1126, 351] width 22 height 14
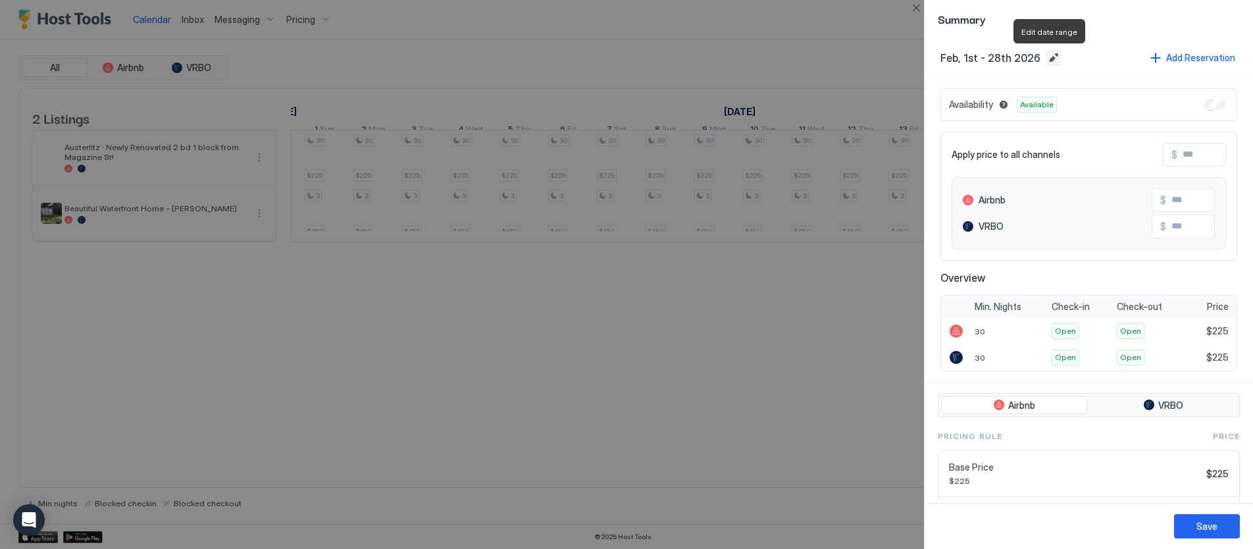
click at [1046, 55] on button "Edit date range" at bounding box center [1054, 58] width 16 height 16
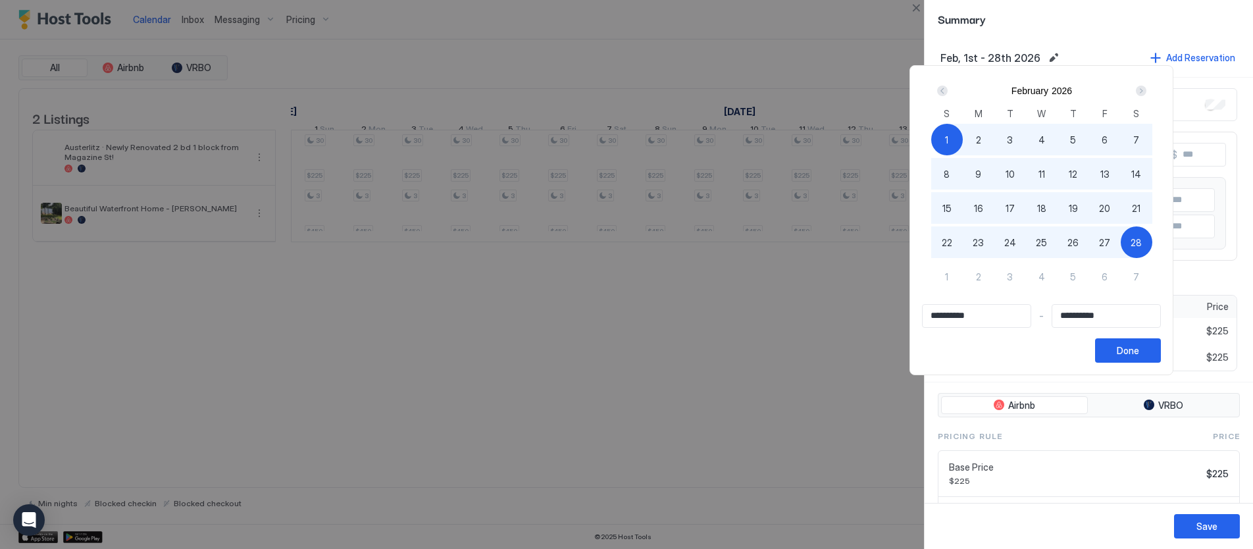
click at [1085, 22] on div at bounding box center [626, 274] width 1253 height 549
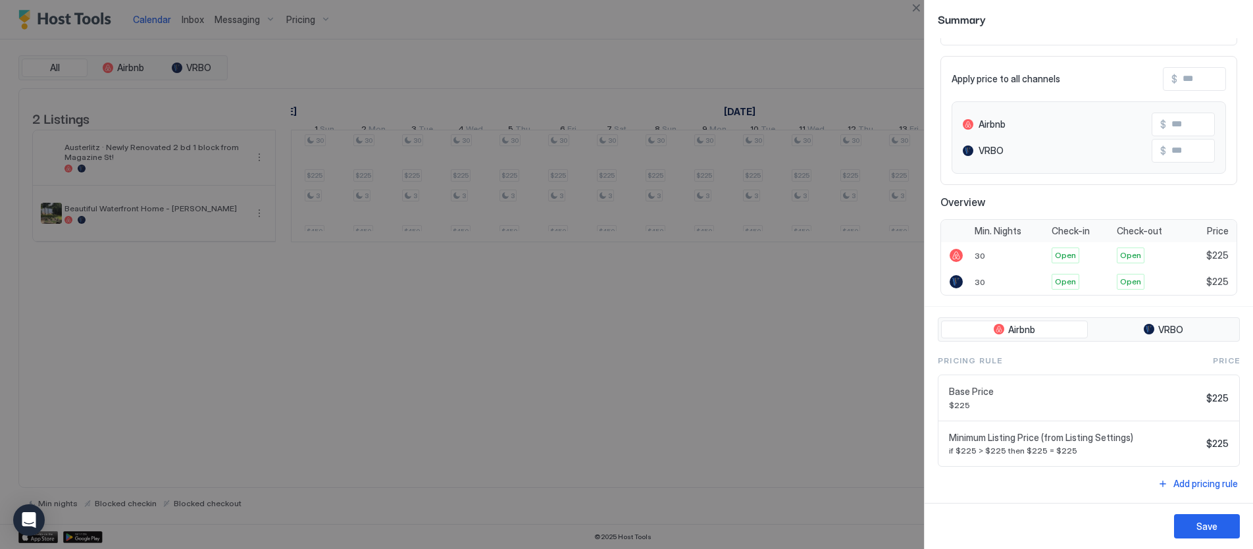
scroll to position [0, 0]
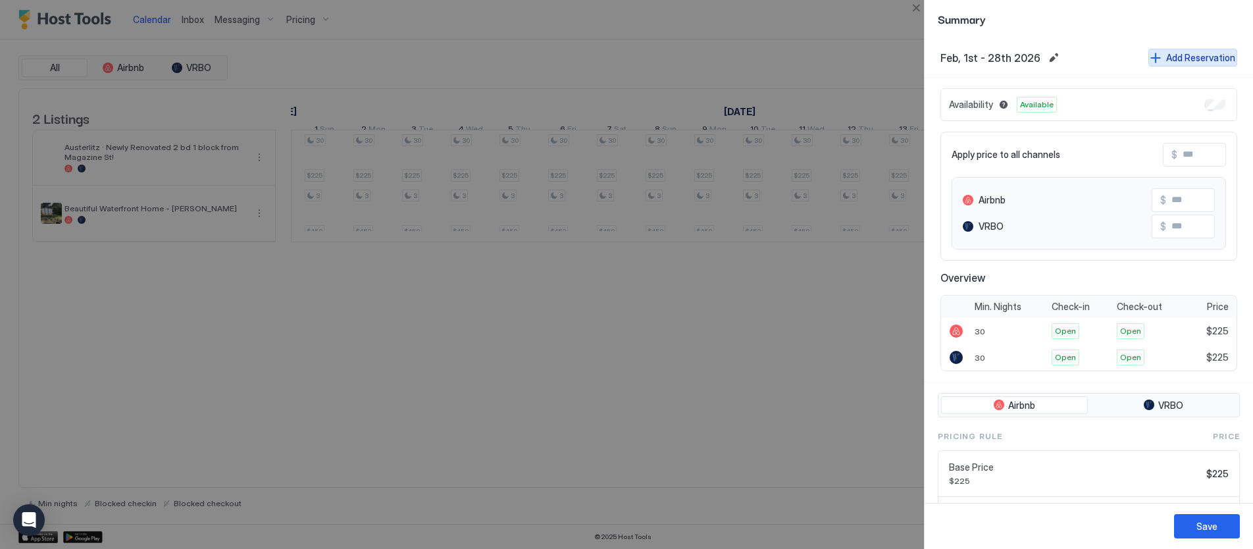
click at [1200, 55] on div "Add Reservation" at bounding box center [1200, 58] width 69 height 14
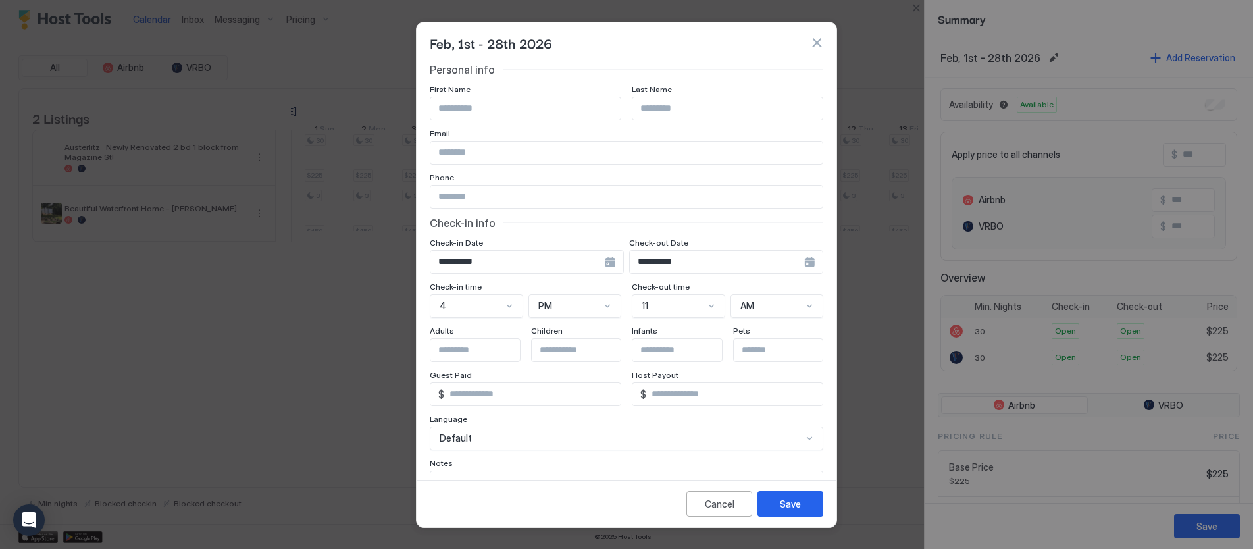
drag, startPoint x: 816, startPoint y: 41, endPoint x: 810, endPoint y: 58, distance: 18.1
click at [816, 41] on button "button" at bounding box center [816, 42] width 13 height 13
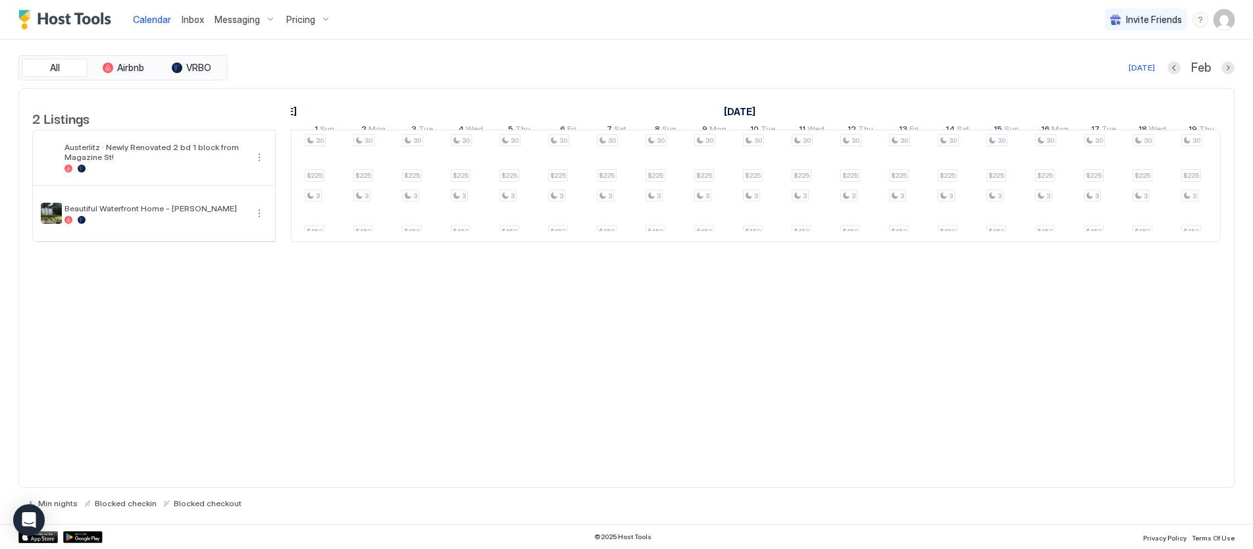
click at [149, 18] on span "Calendar" at bounding box center [152, 19] width 38 height 11
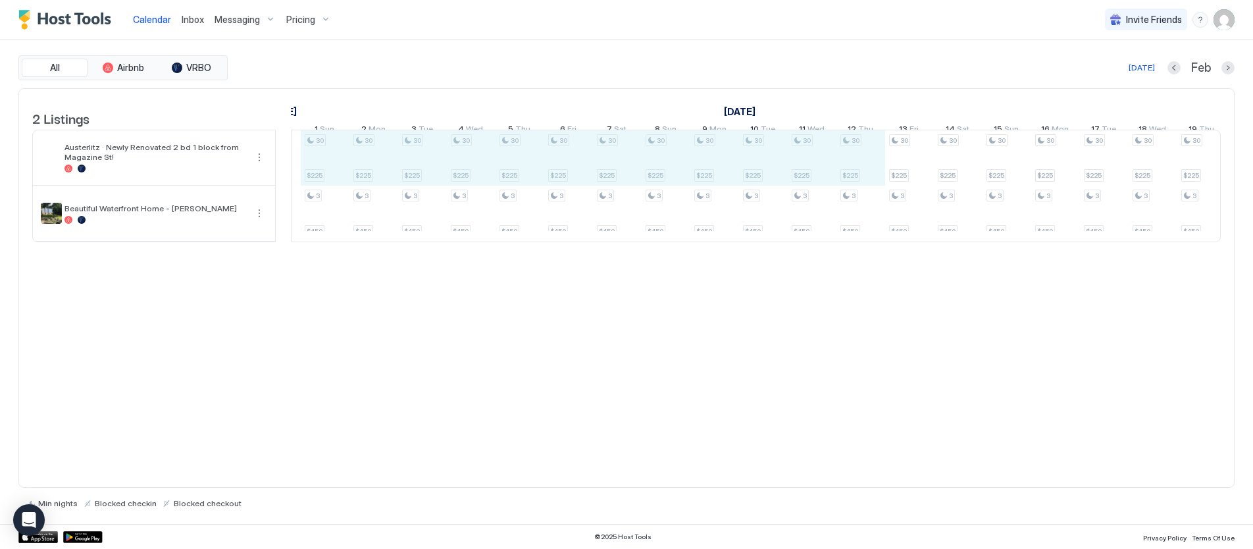
drag, startPoint x: 314, startPoint y: 151, endPoint x: 855, endPoint y: 156, distance: 541.1
click at [855, 156] on div "30 $225 30 $225 30 $225 3 $450 30 $225 3 $450 30 $225 3 $450 30 $225 3 $450 30 …" at bounding box center [179, 185] width 2874 height 111
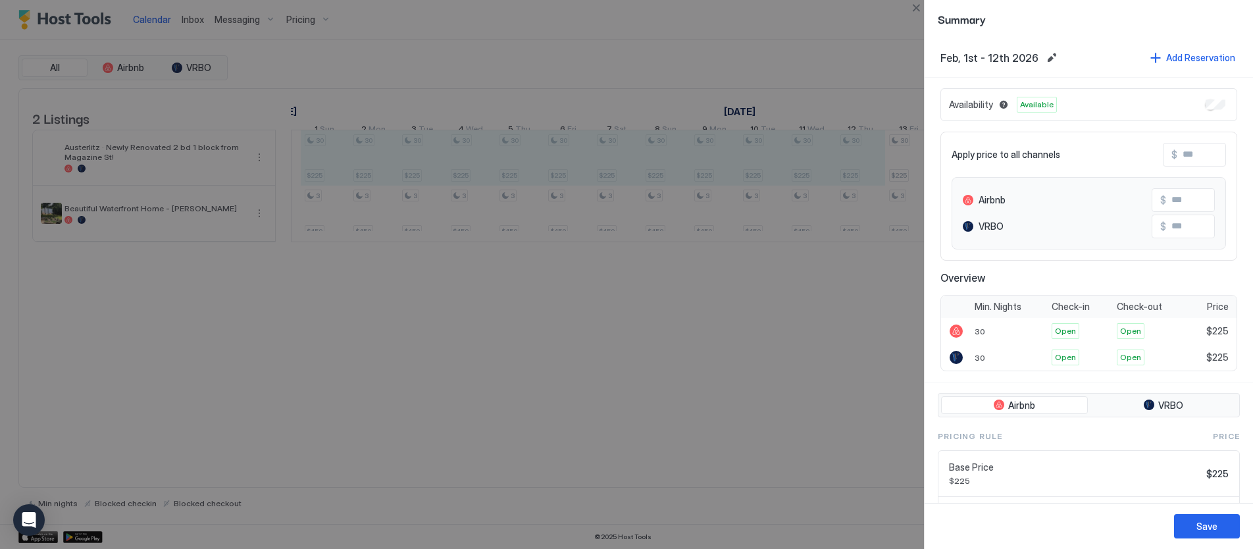
drag, startPoint x: 1195, startPoint y: 109, endPoint x: 1216, endPoint y: 110, distance: 21.1
click at [1216, 109] on div "Availability Available" at bounding box center [1089, 104] width 297 height 33
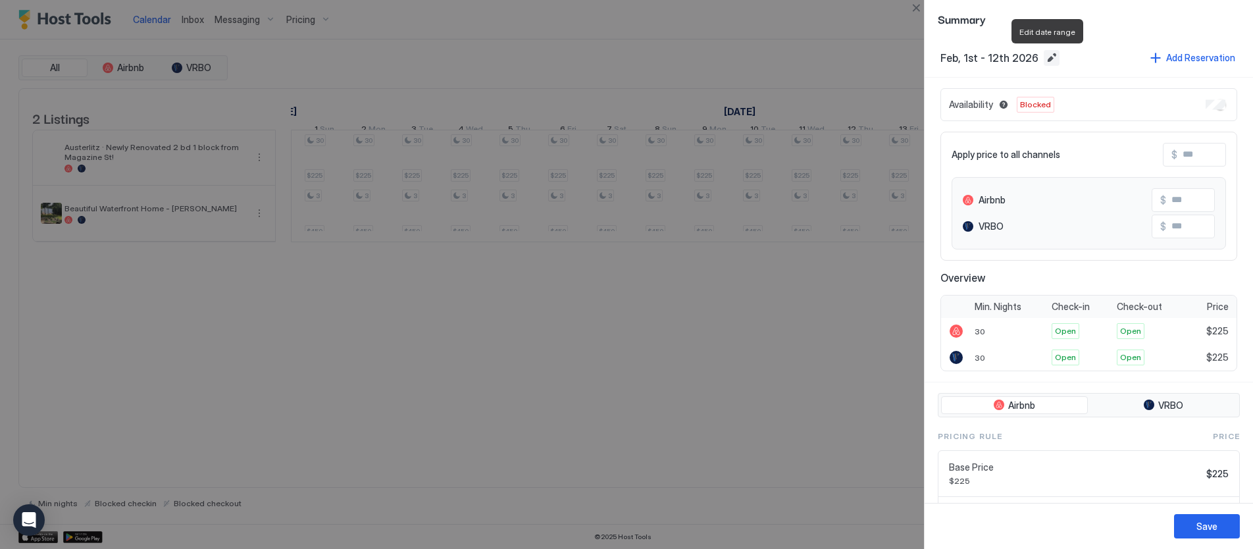
click at [1045, 56] on button "Edit date range" at bounding box center [1052, 58] width 16 height 16
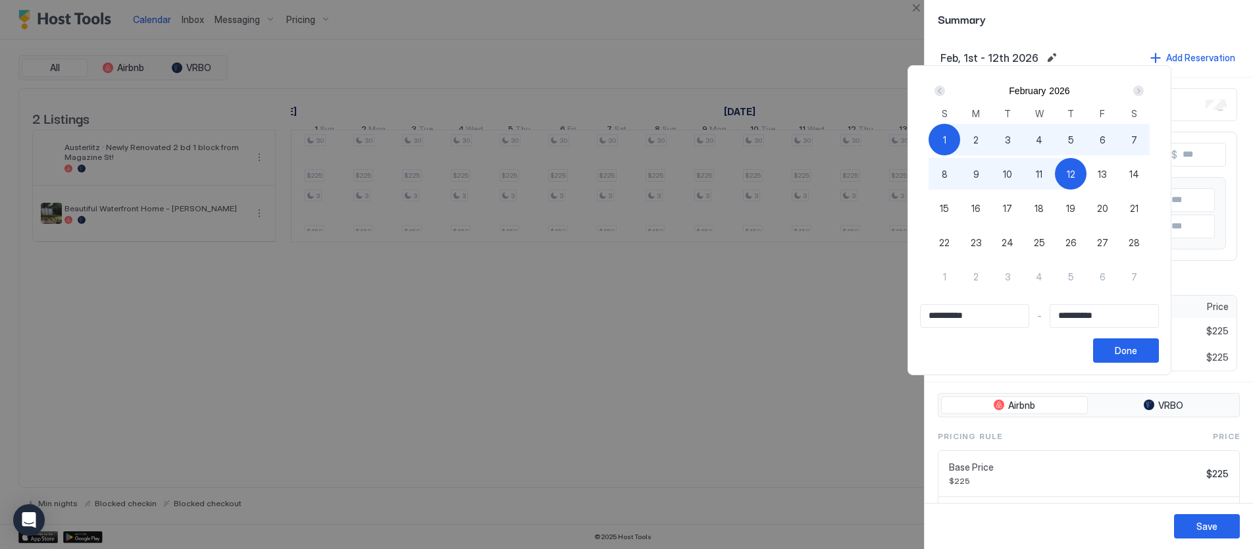
click at [1138, 236] on span "28" at bounding box center [1134, 243] width 11 height 14
type input "**********"
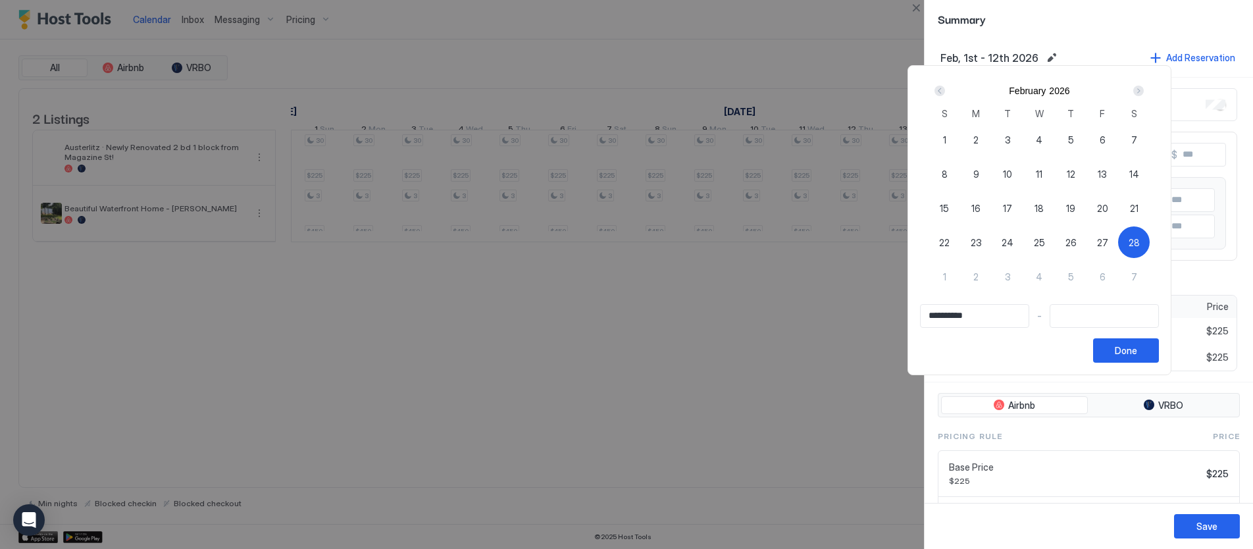
click at [943, 130] on div "1" at bounding box center [945, 140] width 32 height 32
type input "**********"
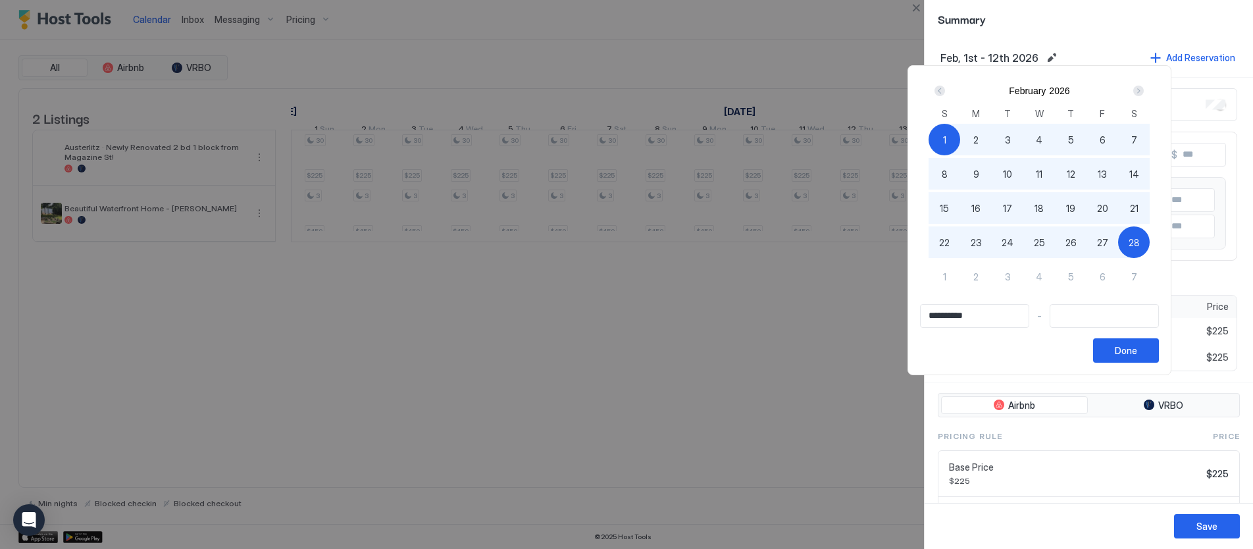
drag, startPoint x: 956, startPoint y: 136, endPoint x: 1144, endPoint y: 242, distance: 215.8
click at [1143, 243] on div "1 2 3 4 5 6 7 8 9 10 11 12 13 14 15 16 17 18 19 20 21 22 23 24 25 26 27 28 1 2 …" at bounding box center [1039, 217] width 221 height 190
click at [1133, 351] on div "Done" at bounding box center [1126, 351] width 22 height 14
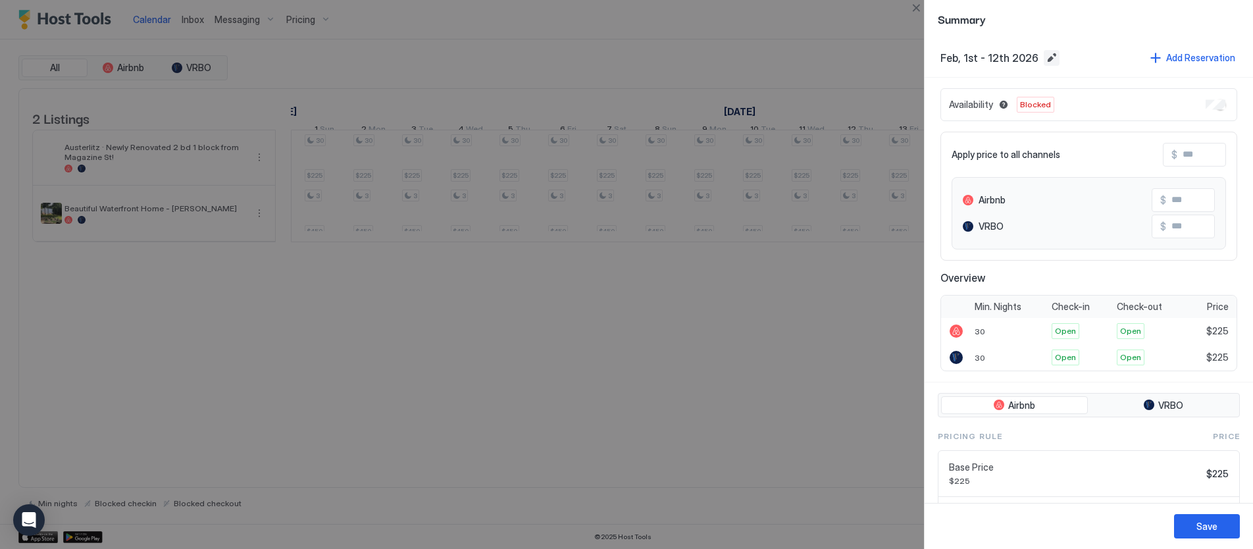
click at [1044, 50] on button "Edit date range" at bounding box center [1052, 58] width 16 height 16
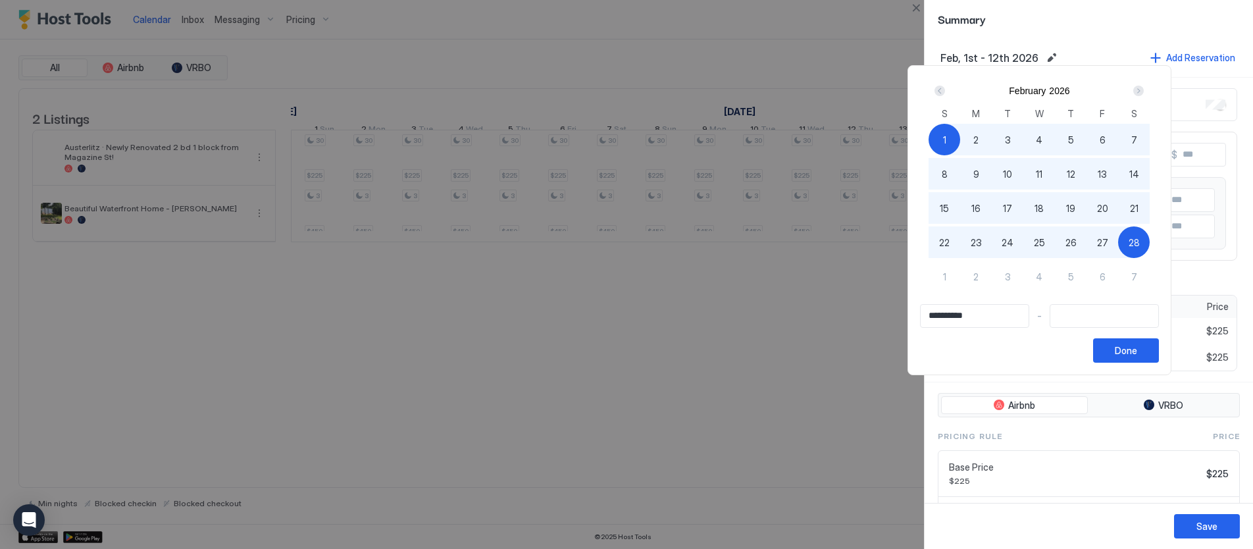
click at [1136, 236] on span "28" at bounding box center [1134, 243] width 11 height 14
type input "**********"
click at [1137, 350] on div "Done" at bounding box center [1126, 351] width 22 height 14
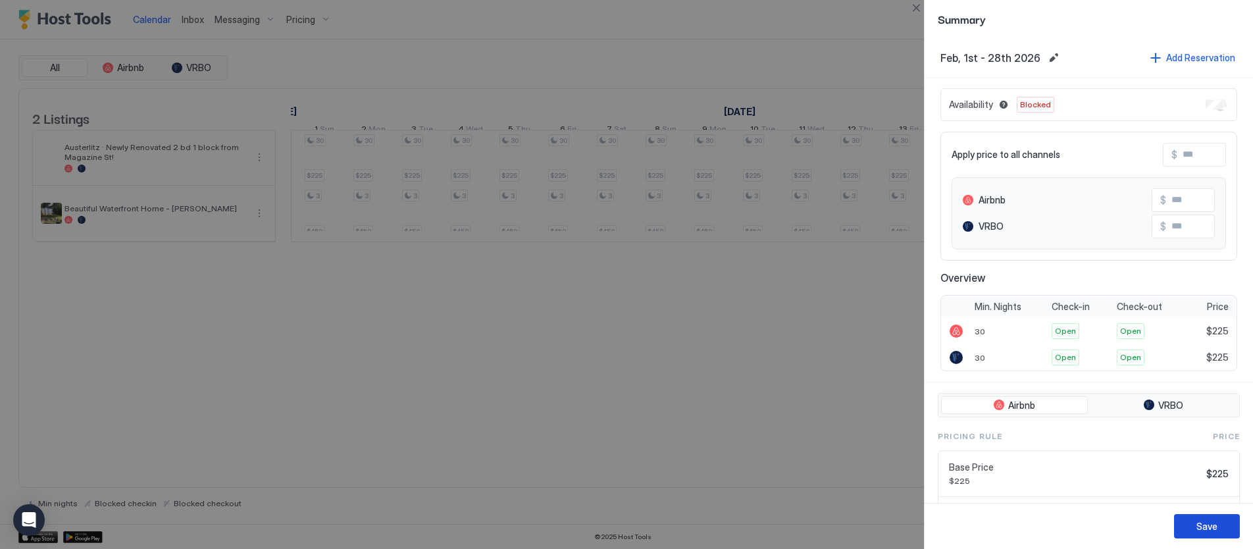
click at [1202, 525] on div "Save" at bounding box center [1207, 526] width 21 height 14
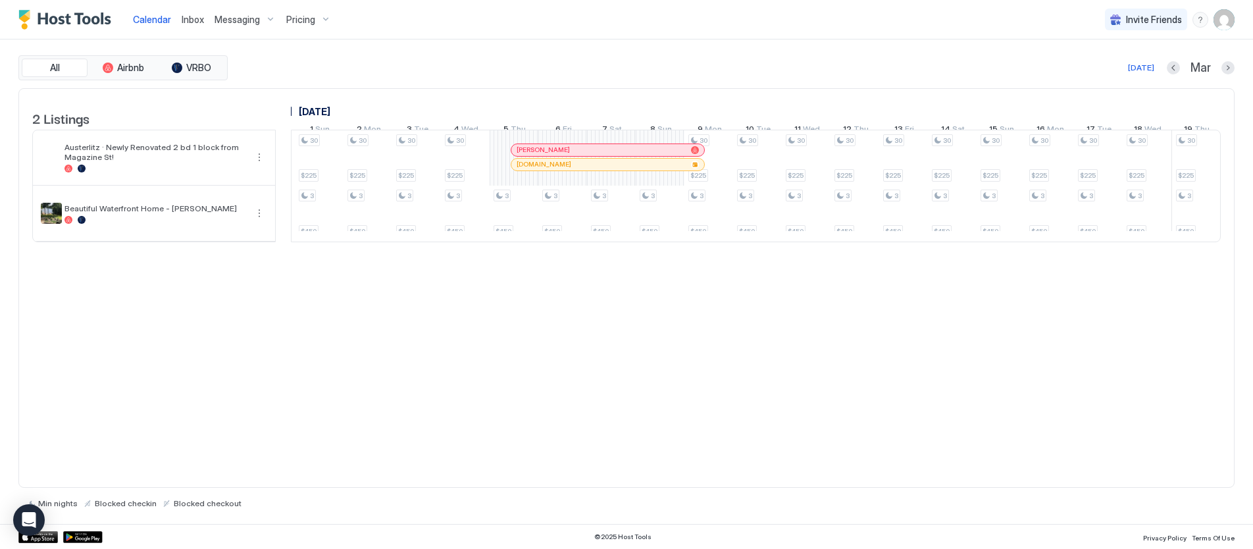
scroll to position [0, 1912]
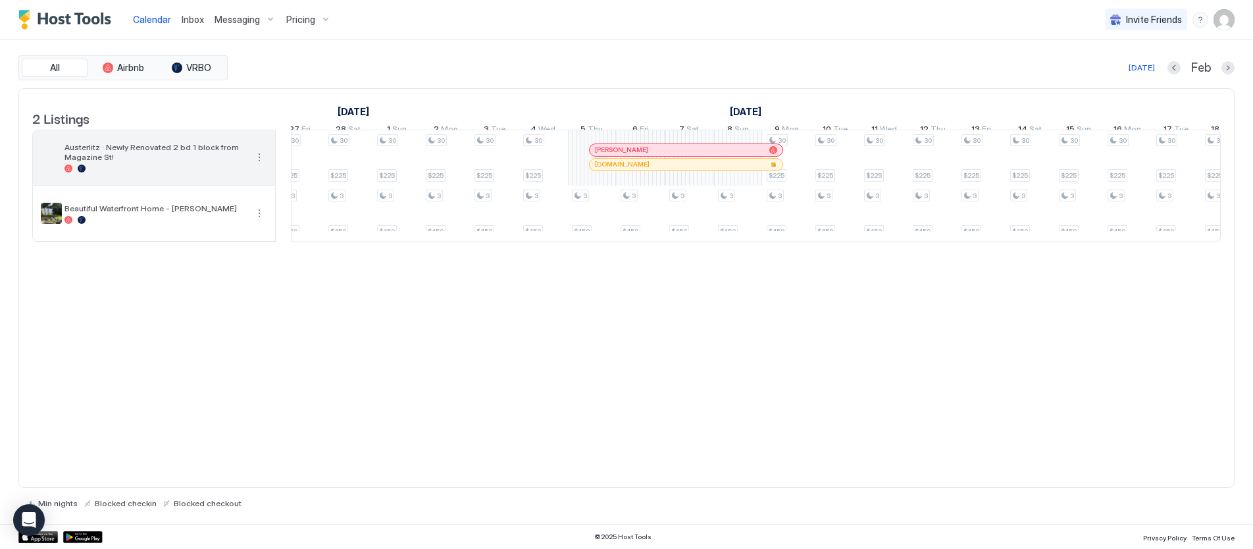
click at [66, 161] on span "Austerlitz · Newly Renovated 2 bd 1 block from Magazine St!" at bounding box center [156, 152] width 182 height 20
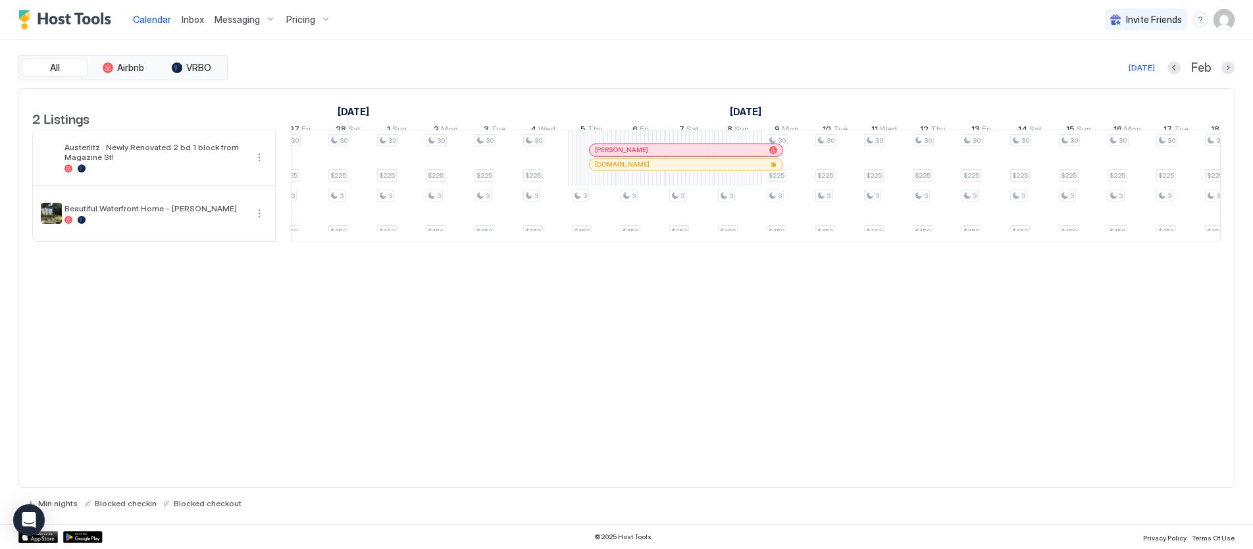
click at [307, 19] on span "Pricing" at bounding box center [300, 20] width 29 height 12
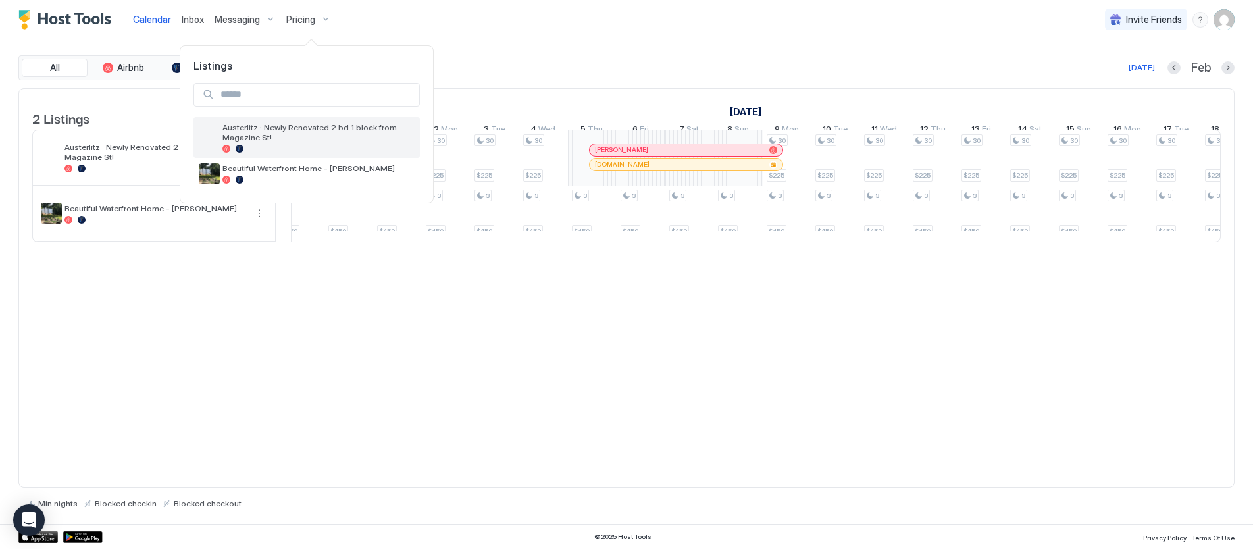
click at [241, 128] on span "Austerlitz · Newly Renovated 2 bd 1 block from Magazine St!" at bounding box center [318, 132] width 192 height 20
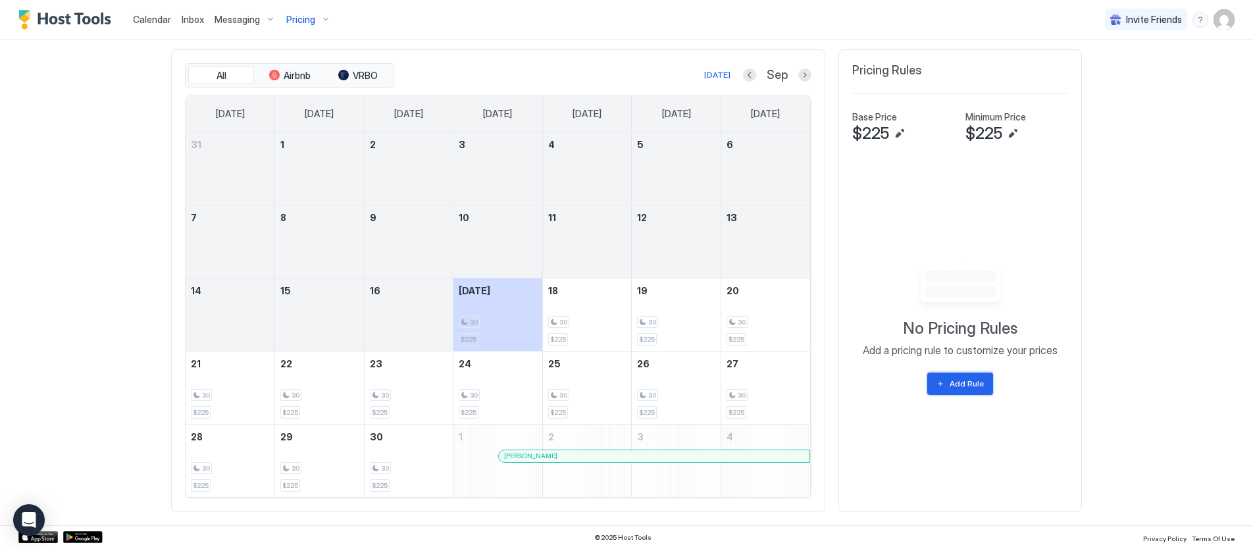
click at [970, 383] on div "Add Rule" at bounding box center [967, 384] width 34 height 12
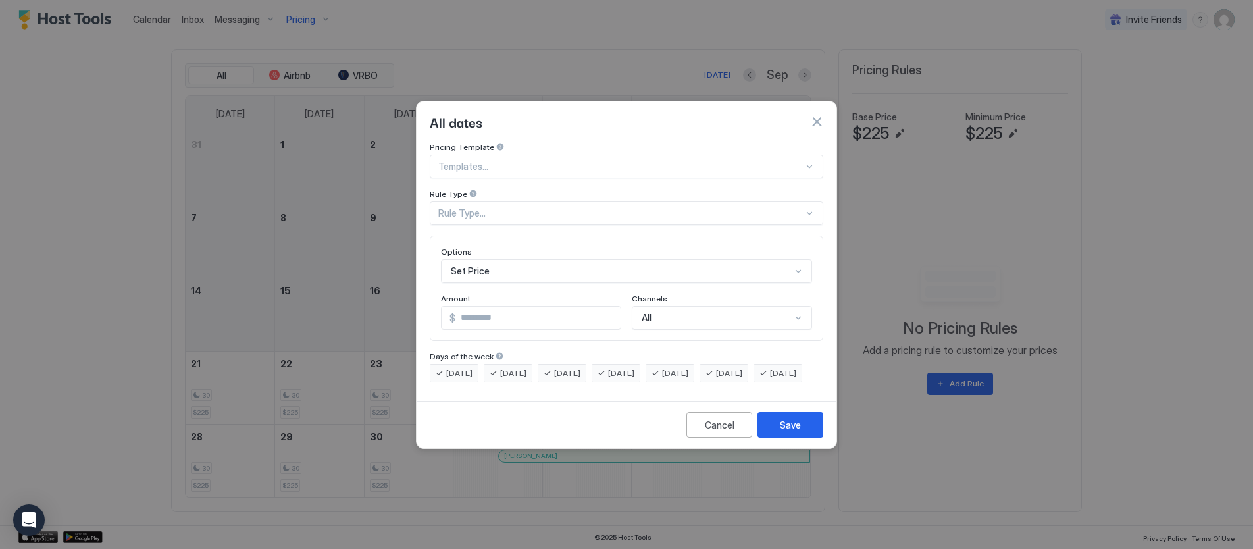
click at [471, 201] on div "Rule Type..." at bounding box center [627, 213] width 394 height 24
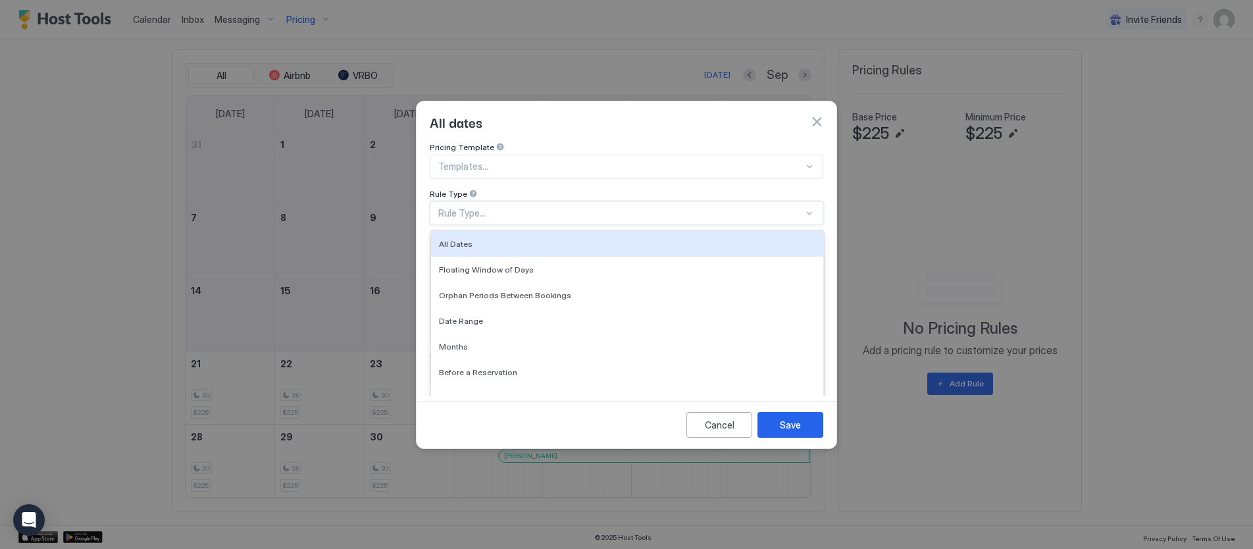
click at [463, 239] on span "All Dates" at bounding box center [456, 244] width 34 height 10
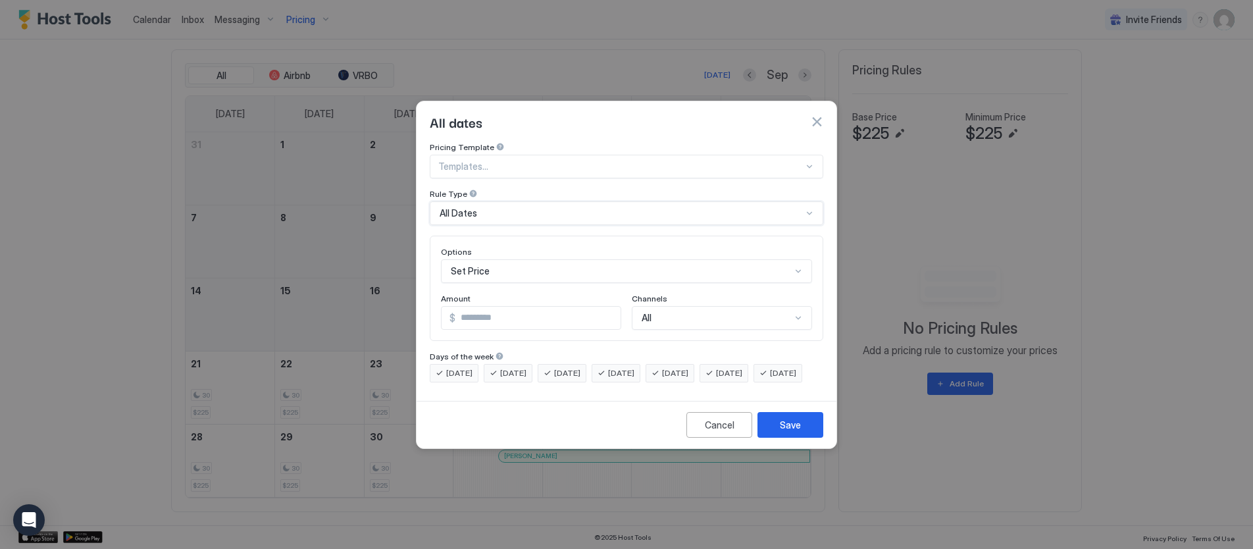
drag, startPoint x: 702, startPoint y: 358, endPoint x: 724, endPoint y: 359, distance: 21.8
click at [689, 367] on span "[DATE]" at bounding box center [675, 373] width 26 height 12
click at [743, 367] on span "[DATE]" at bounding box center [729, 373] width 26 height 12
click at [488, 307] on input "*" at bounding box center [538, 318] width 165 height 22
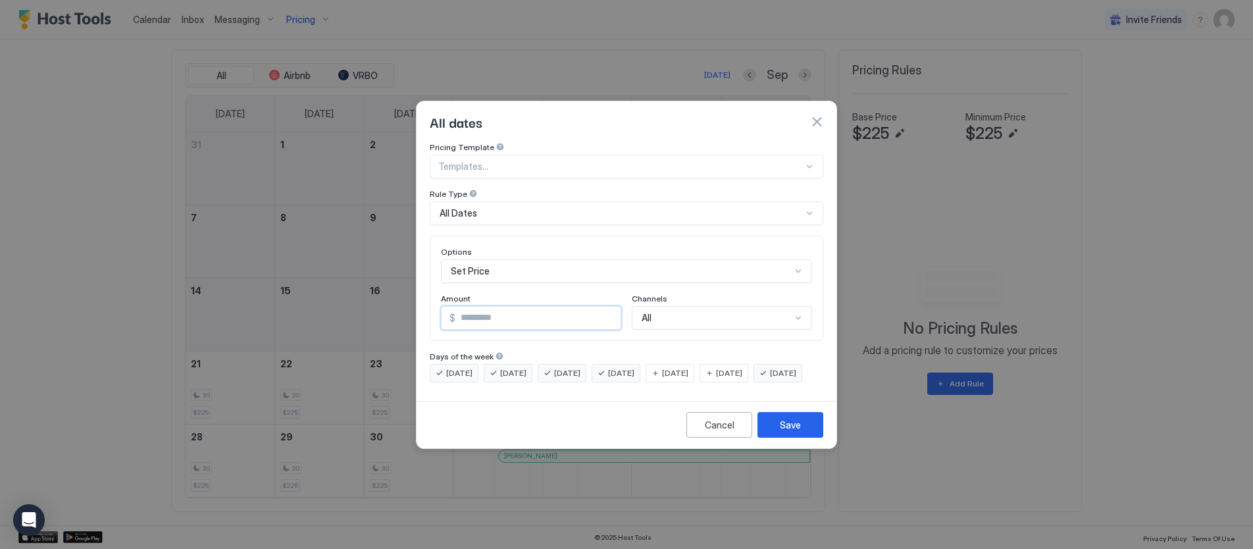
click at [488, 307] on input "*" at bounding box center [538, 318] width 165 height 22
type input "***"
click at [800, 438] on button "Save" at bounding box center [791, 425] width 66 height 26
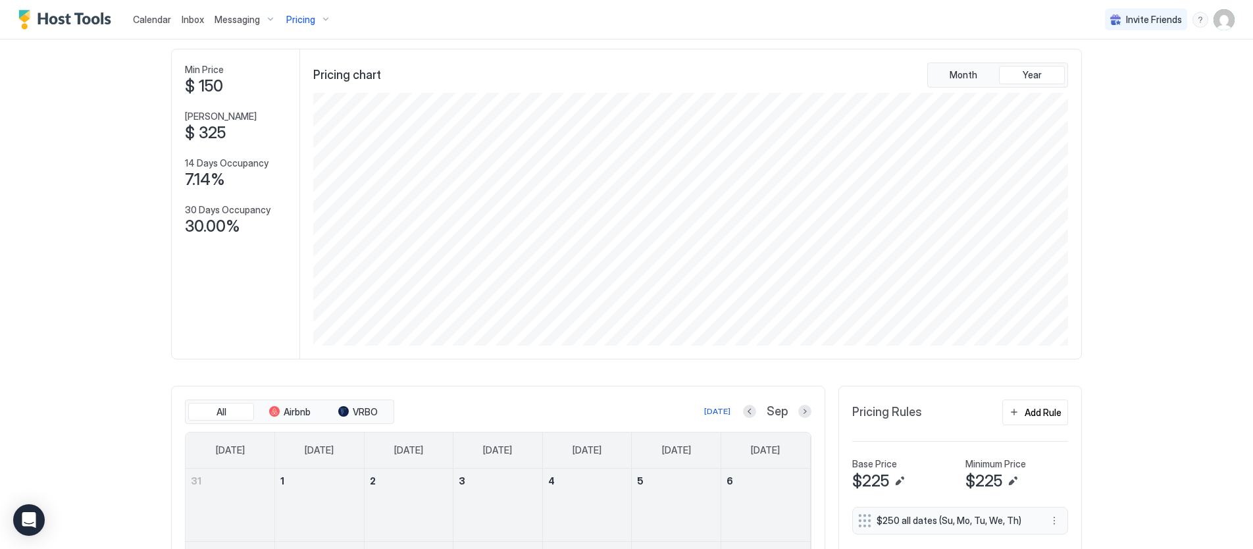
scroll to position [26, 0]
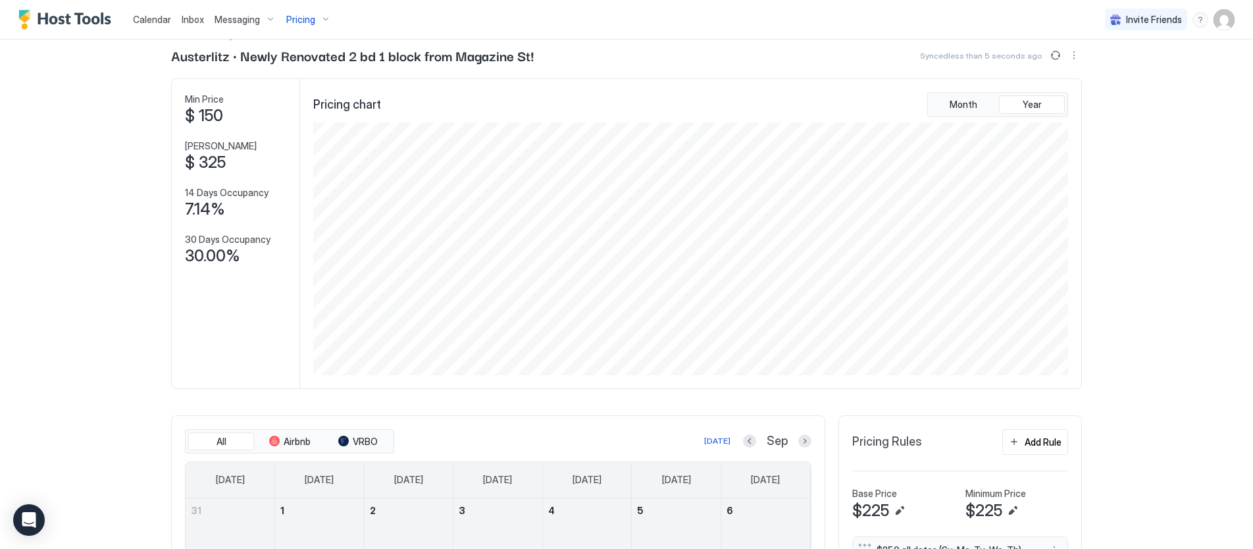
click at [66, 22] on img "Host Tools Logo" at bounding box center [67, 20] width 99 height 20
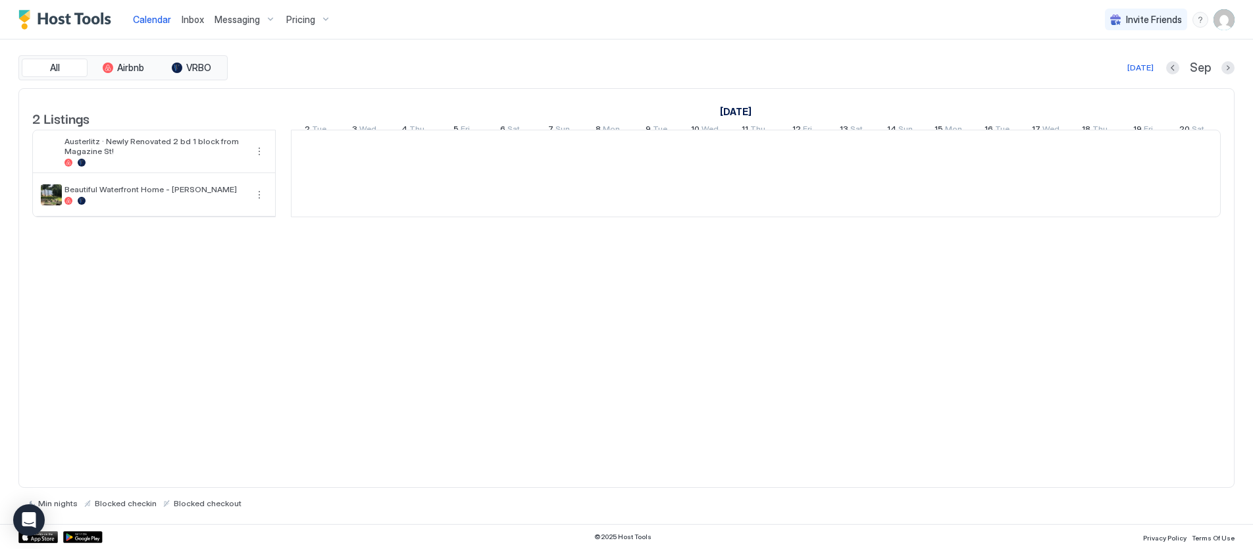
scroll to position [0, 731]
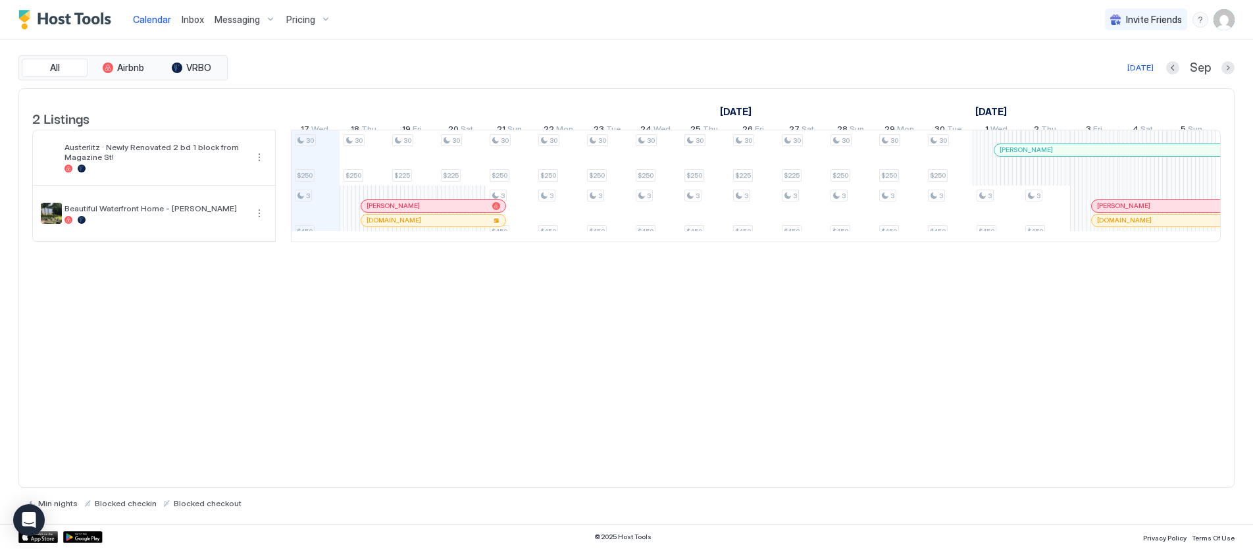
click at [1223, 17] on img "User profile" at bounding box center [1224, 19] width 21 height 21
click at [1110, 70] on span "Settings" at bounding box center [1106, 74] width 36 height 12
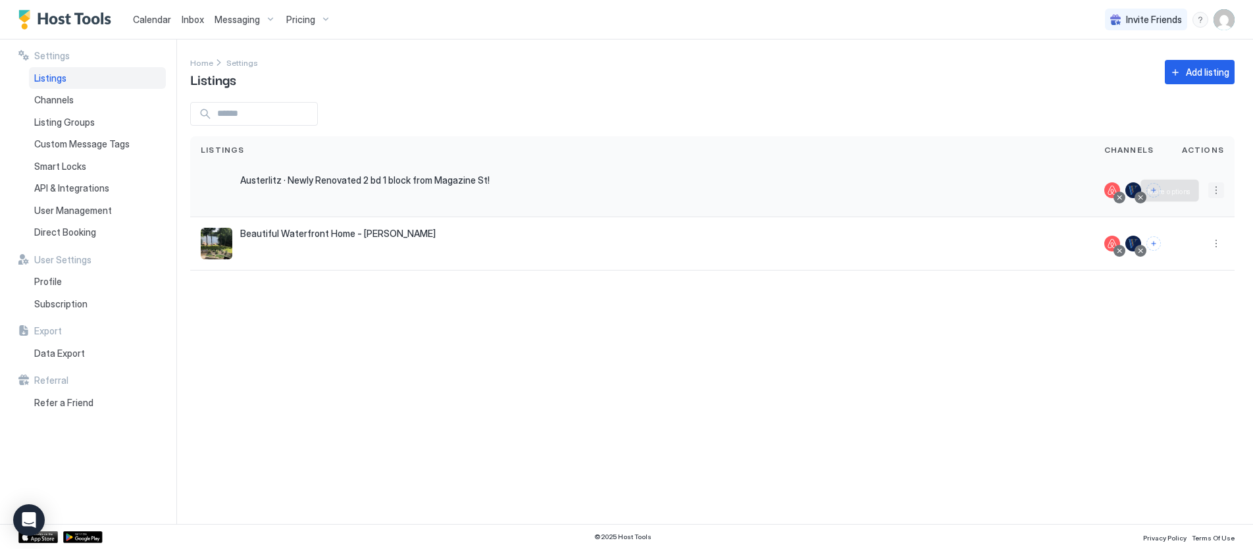
click at [1214, 190] on button "More options" at bounding box center [1217, 190] width 16 height 16
click at [1176, 249] on span "Listing Settings" at bounding box center [1186, 251] width 59 height 10
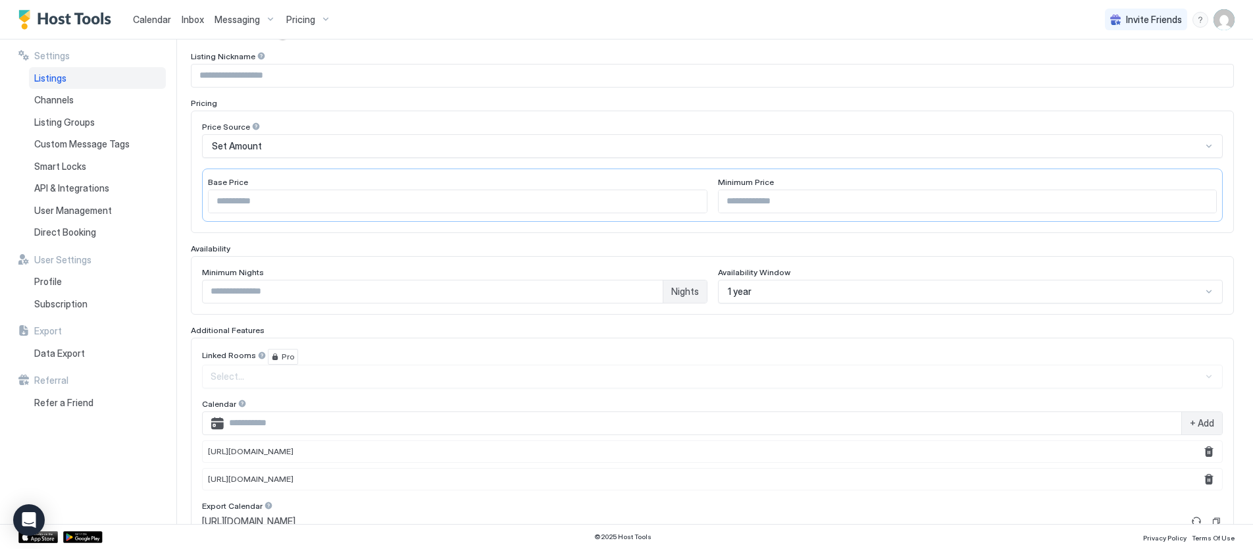
scroll to position [226, 0]
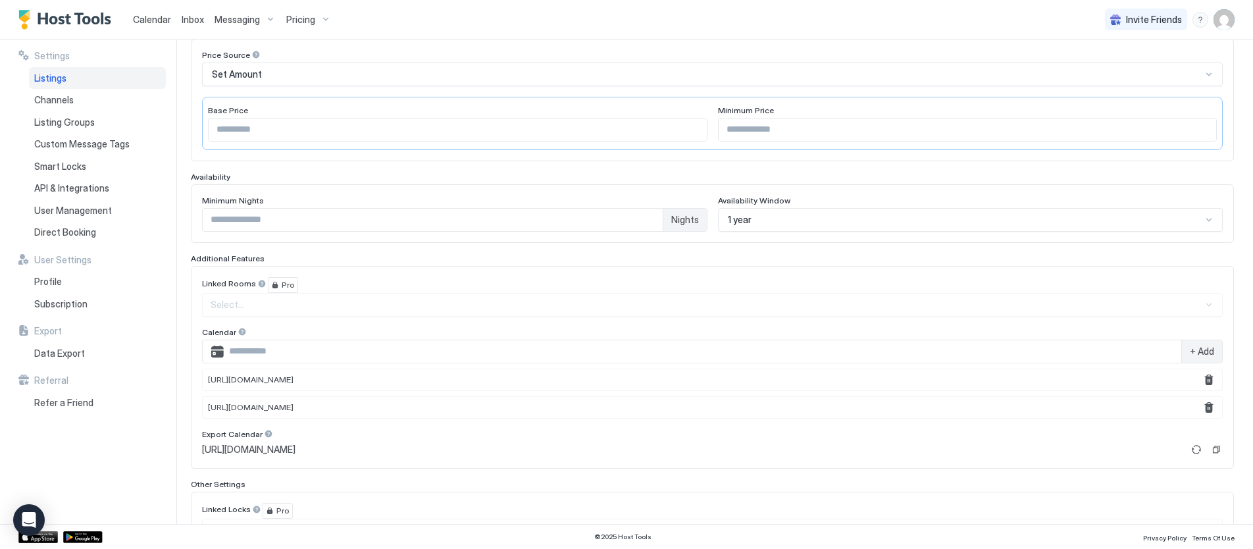
click at [301, 210] on input "**" at bounding box center [433, 220] width 460 height 22
click at [302, 210] on input "**" at bounding box center [433, 220] width 460 height 22
type input "*"
click at [558, 262] on div "Additional Features" at bounding box center [712, 263] width 1043 height 10
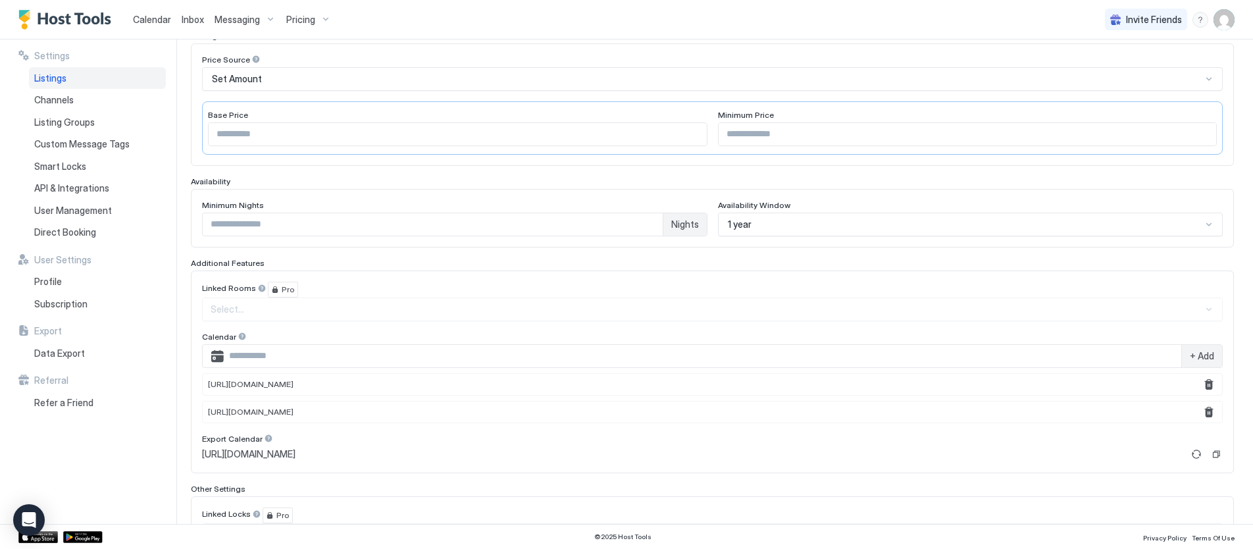
drag, startPoint x: 348, startPoint y: 200, endPoint x: 356, endPoint y: 203, distance: 9.0
click at [352, 201] on div "Minimum Nights" at bounding box center [455, 206] width 506 height 13
click at [372, 234] on input "*" at bounding box center [433, 224] width 460 height 22
type input "*"
click at [469, 302] on div "Select..." at bounding box center [712, 310] width 1021 height 24
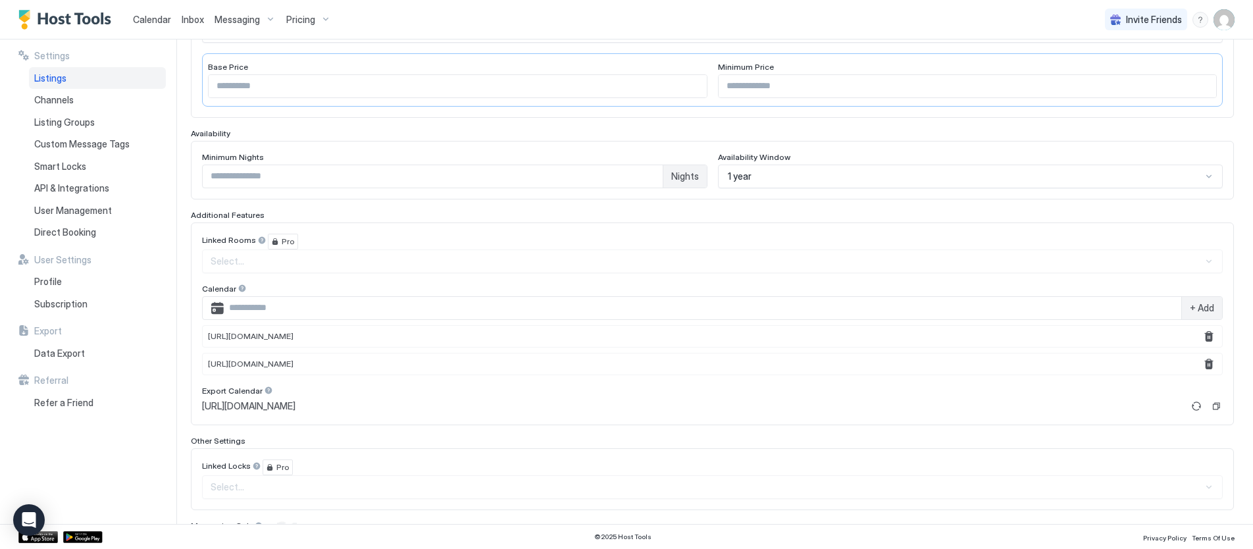
scroll to position [330, 0]
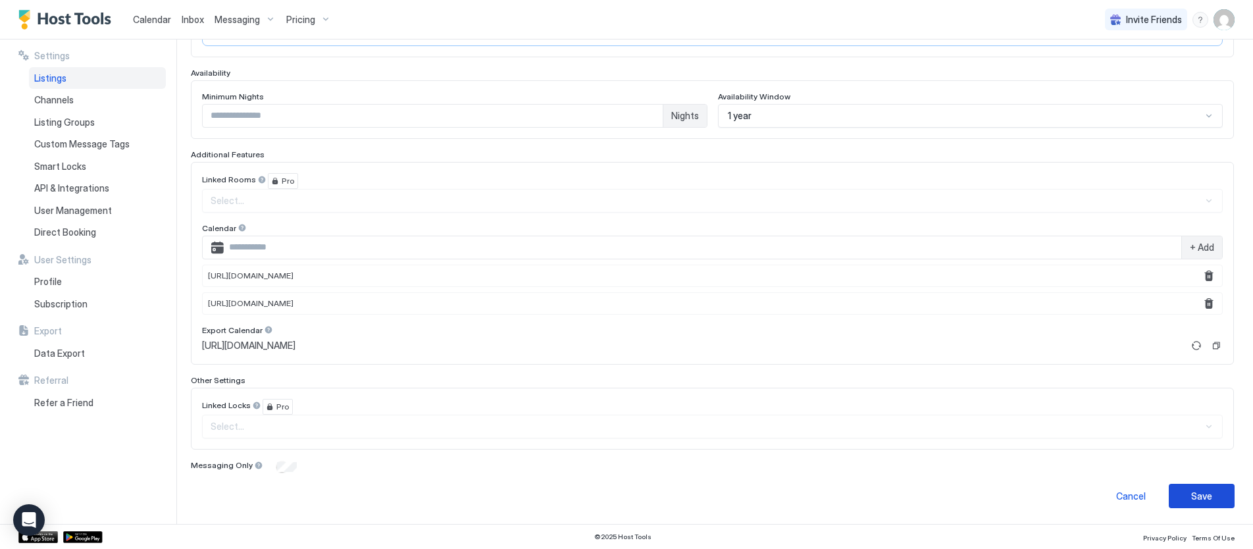
click at [1214, 498] on button "Save" at bounding box center [1202, 496] width 66 height 24
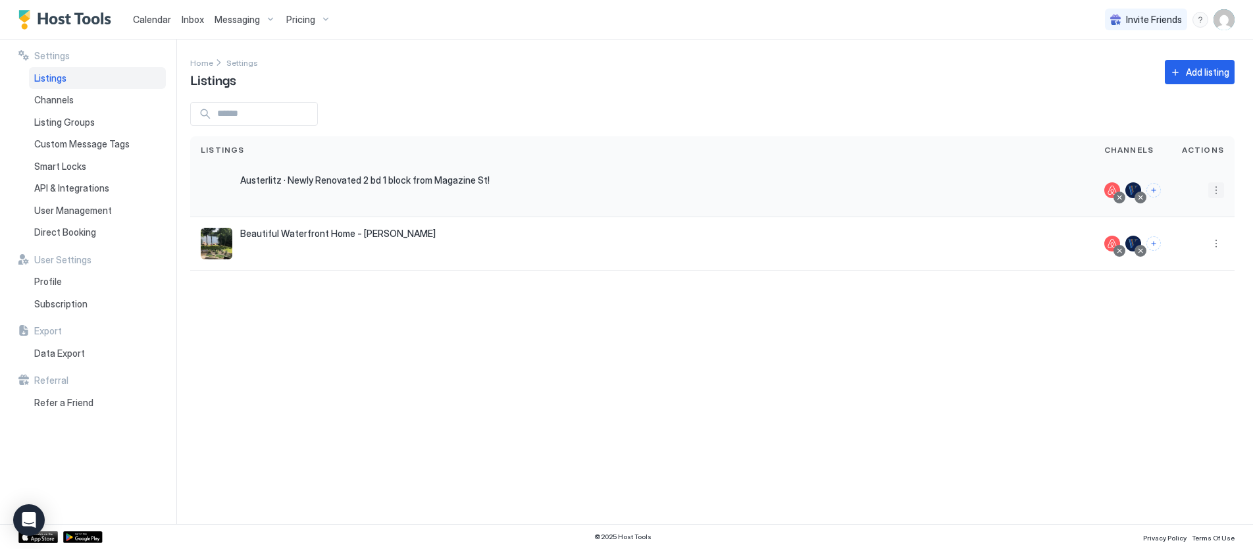
click at [1214, 191] on button "More options" at bounding box center [1217, 190] width 16 height 16
click at [1166, 227] on span "Pricing" at bounding box center [1170, 230] width 26 height 10
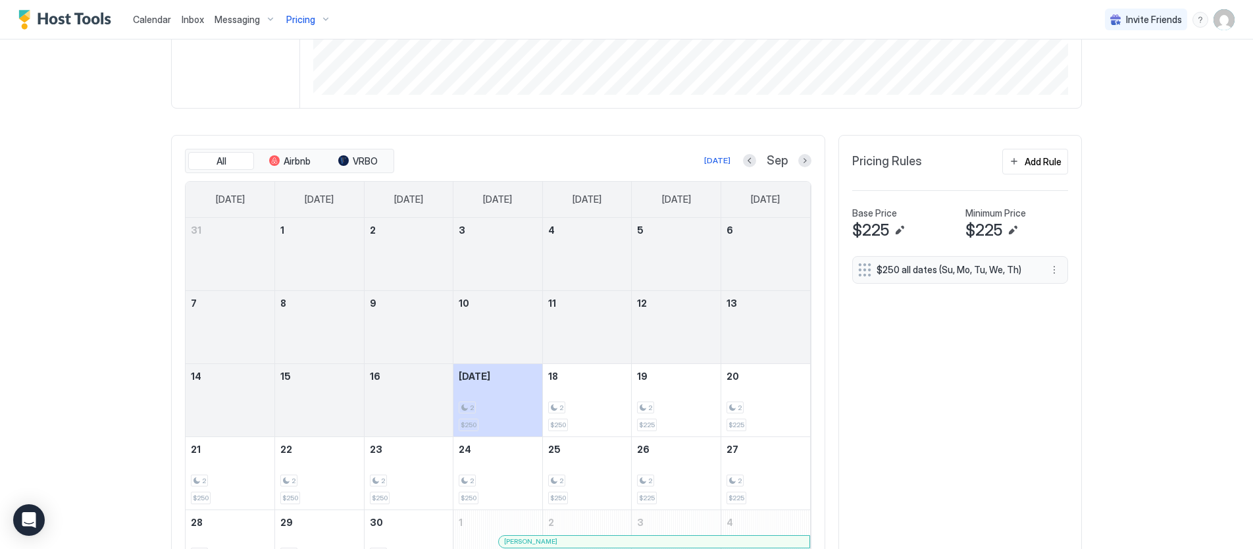
scroll to position [392, 0]
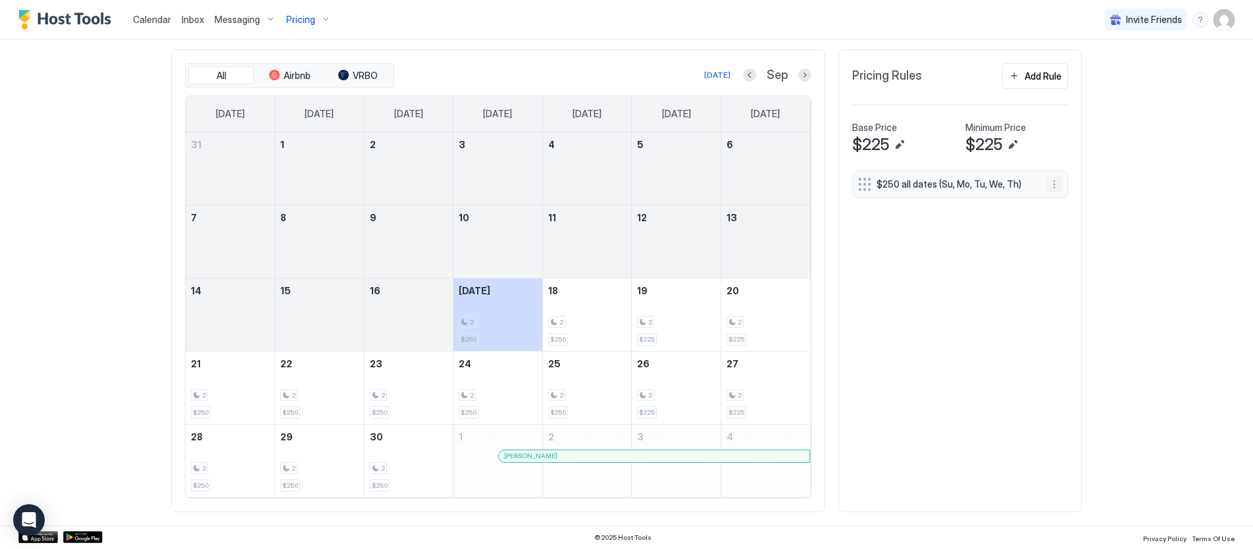
click at [1054, 184] on button "More options" at bounding box center [1055, 184] width 16 height 16
click at [1068, 202] on span "Edit" at bounding box center [1074, 202] width 14 height 10
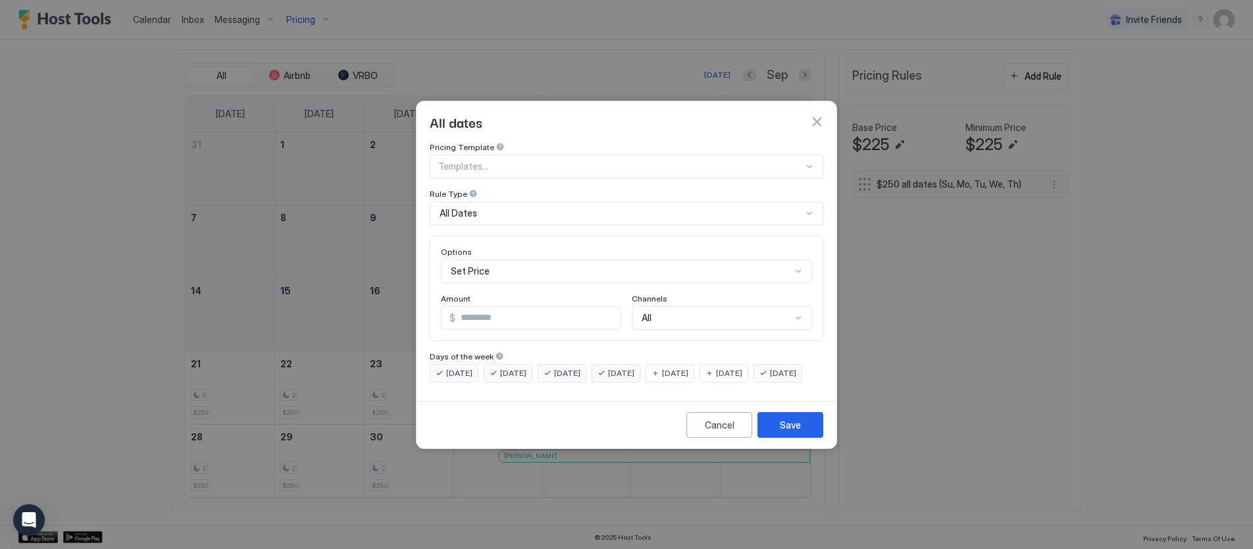
drag, startPoint x: 679, startPoint y: 358, endPoint x: 731, endPoint y: 365, distance: 51.8
click at [680, 364] on div "[DATE]" at bounding box center [670, 373] width 49 height 18
drag, startPoint x: 734, startPoint y: 360, endPoint x: 668, endPoint y: 357, distance: 65.9
click at [732, 364] on div "[DATE]" at bounding box center [724, 373] width 49 height 18
click at [443, 364] on div "[DATE]" at bounding box center [454, 373] width 49 height 18
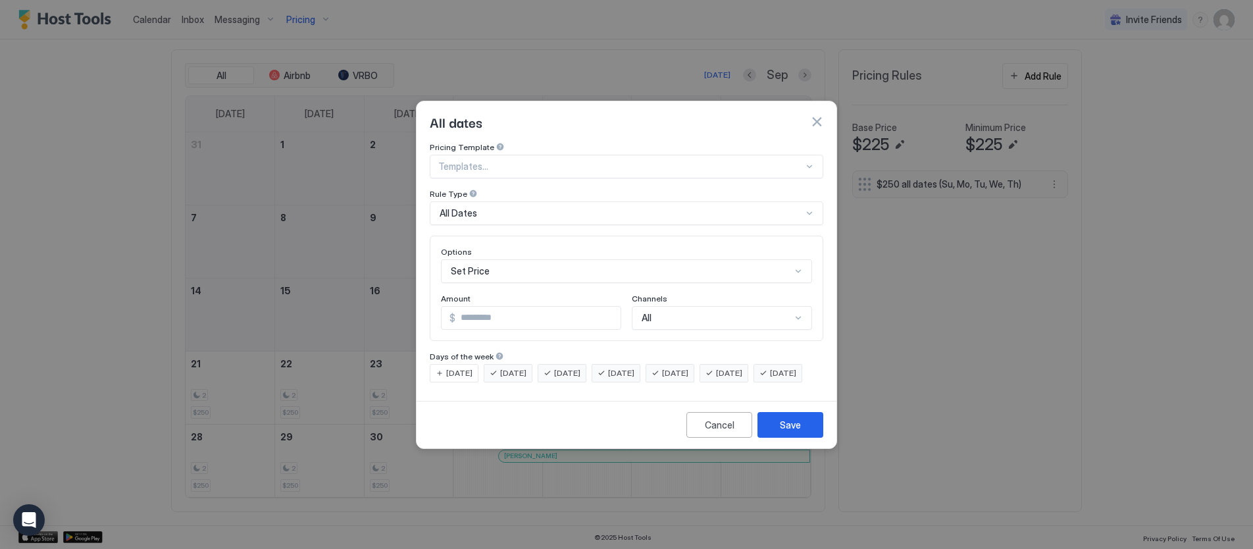
click at [504, 367] on span "[DATE]" at bounding box center [513, 373] width 26 height 12
click at [561, 367] on span "[DATE]" at bounding box center [567, 373] width 26 height 12
drag, startPoint x: 624, startPoint y: 361, endPoint x: 684, endPoint y: 363, distance: 59.9
click at [625, 364] on div "[DATE]" at bounding box center [616, 373] width 49 height 18
click at [791, 432] on div "Save" at bounding box center [790, 425] width 21 height 14
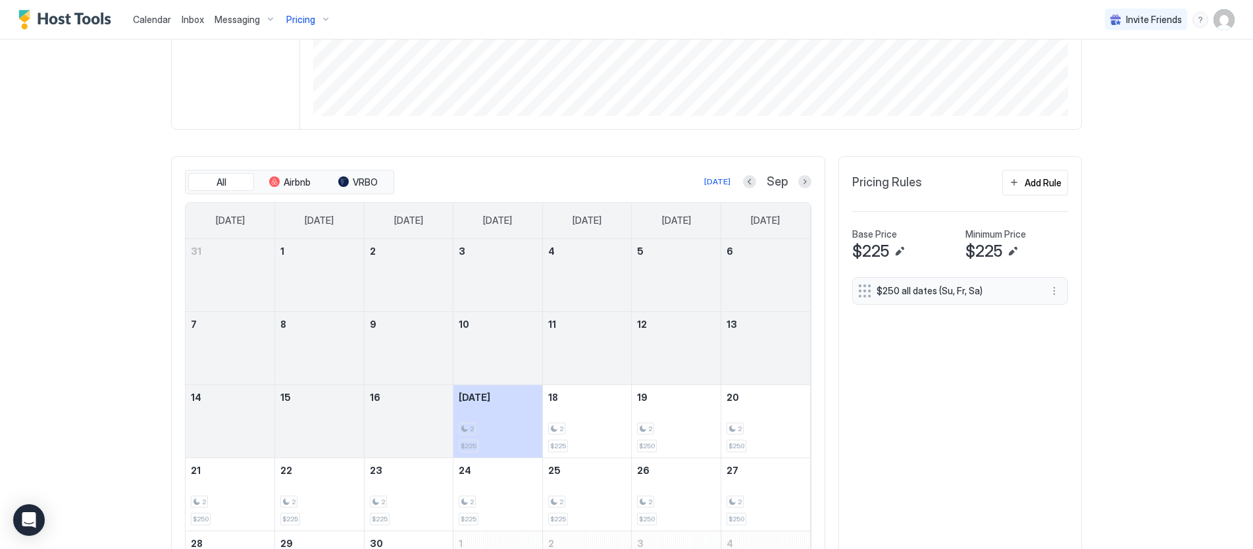
scroll to position [292, 0]
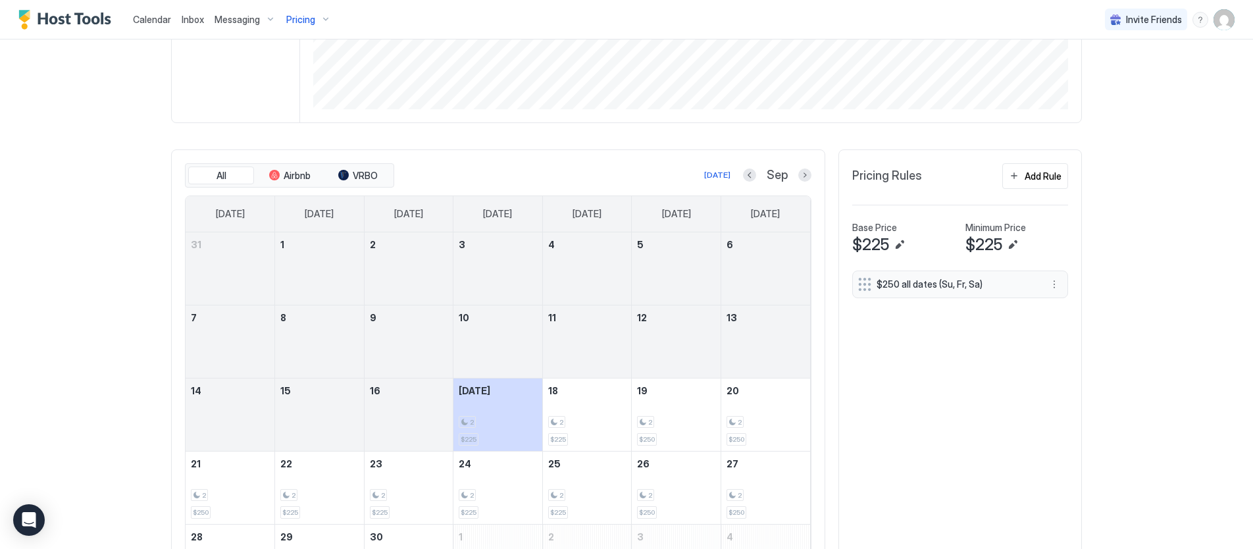
click at [157, 22] on span "Calendar" at bounding box center [152, 19] width 38 height 11
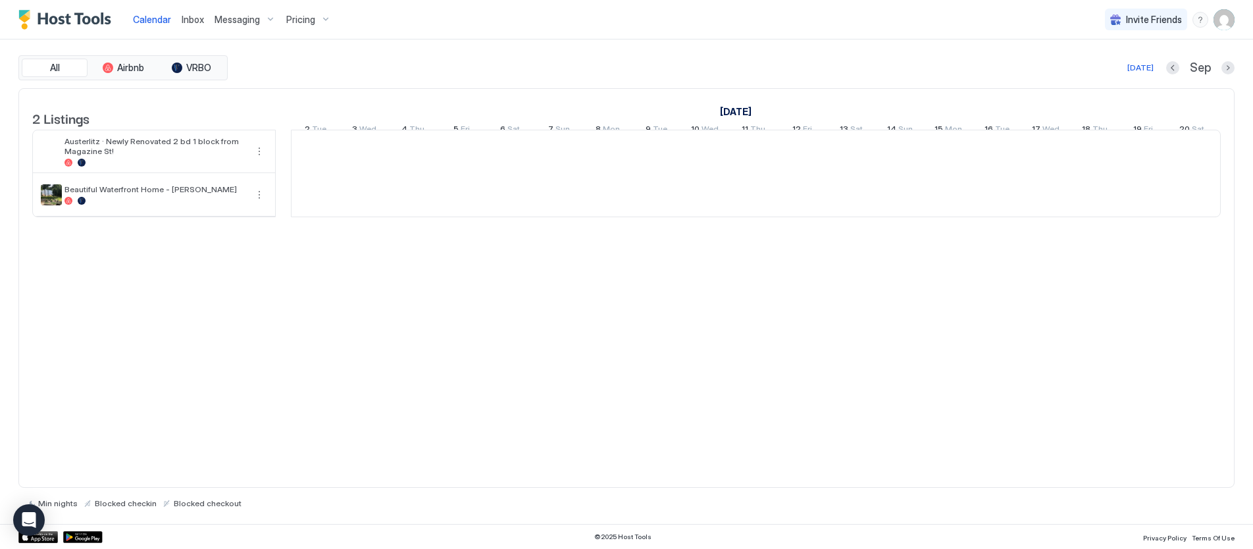
scroll to position [0, 731]
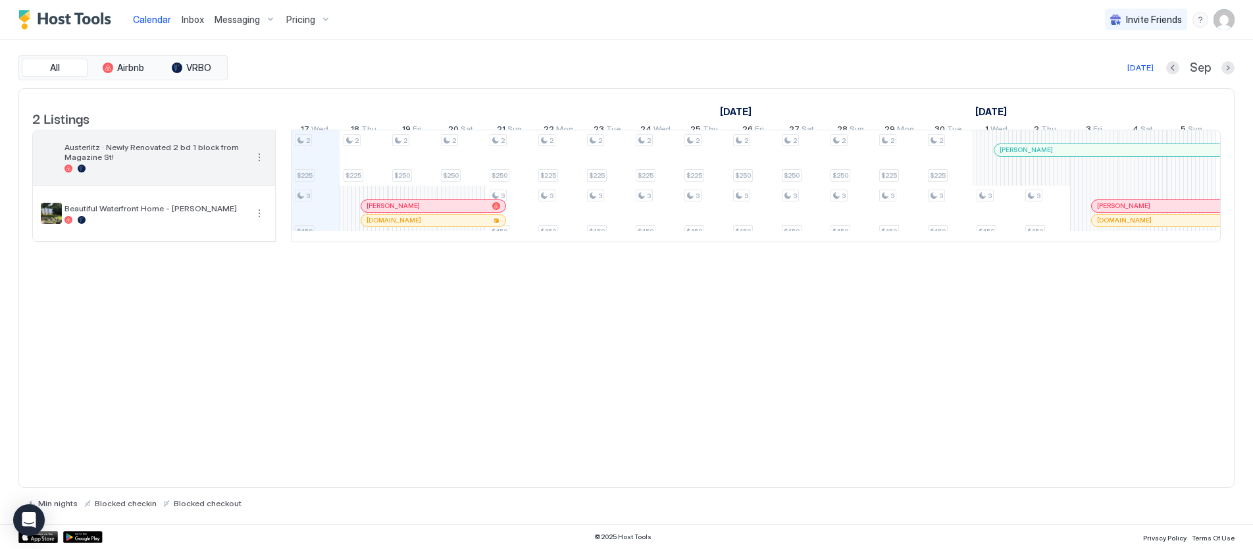
drag, startPoint x: 195, startPoint y: 161, endPoint x: 202, endPoint y: 160, distance: 7.3
click at [196, 161] on span "Austerlitz · Newly Renovated 2 bd 1 block from Magazine St!" at bounding box center [156, 152] width 182 height 20
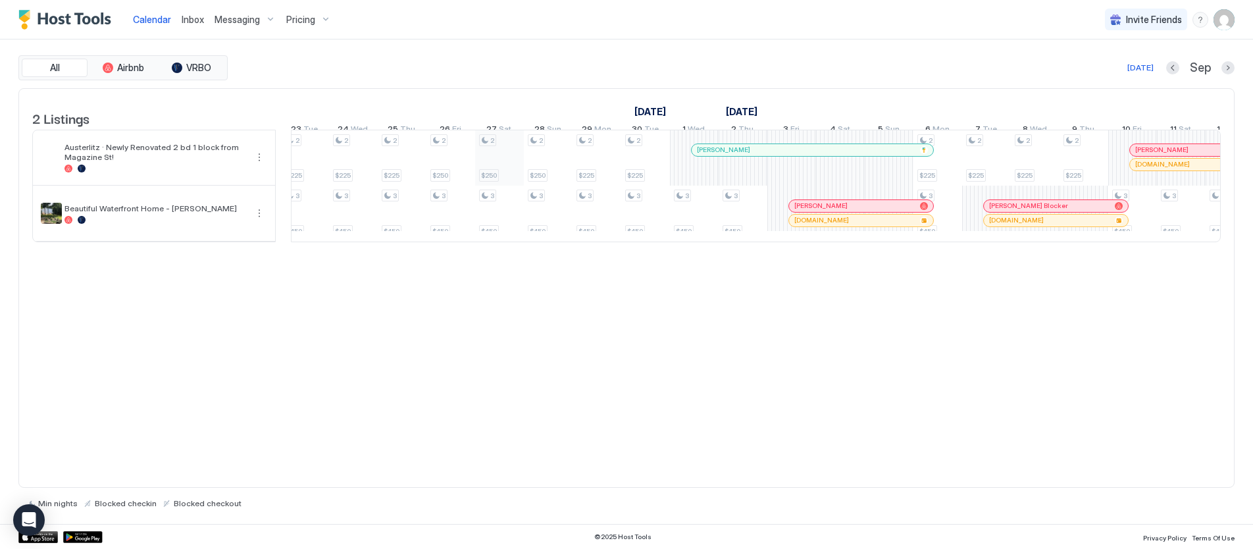
scroll to position [0, 1074]
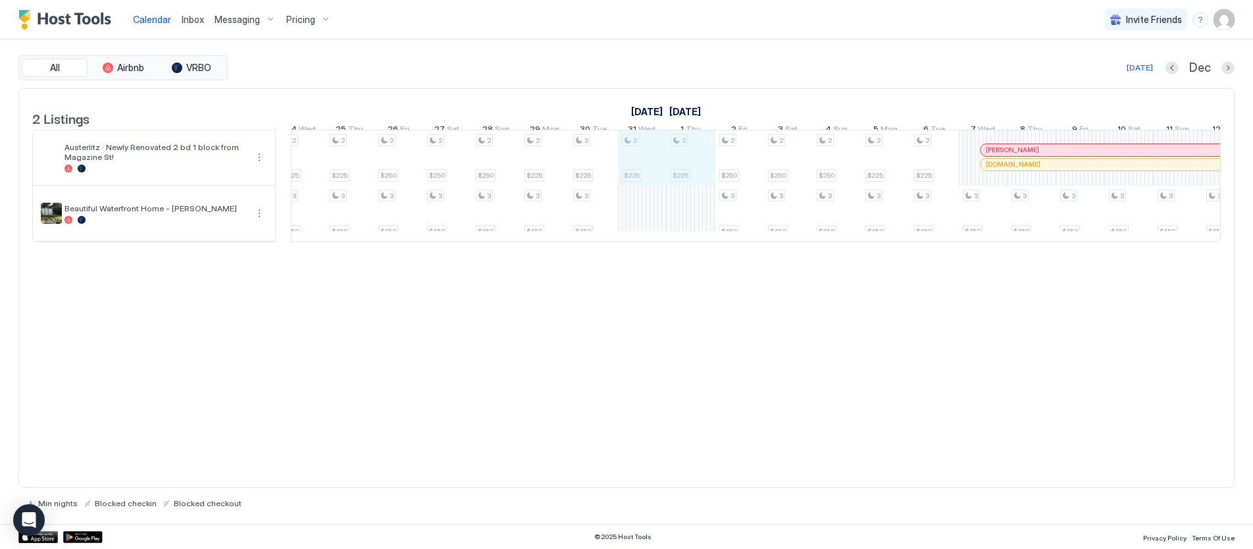
drag, startPoint x: 623, startPoint y: 151, endPoint x: 693, endPoint y: 152, distance: 69.8
click at [693, 152] on div "3 $450 3 $450 3 $450 3 $450 3 $450 3 $450 3 $450 3 $450 2 $250 3 $450 2 $250 3 …" at bounding box center [107, 185] width 2874 height 111
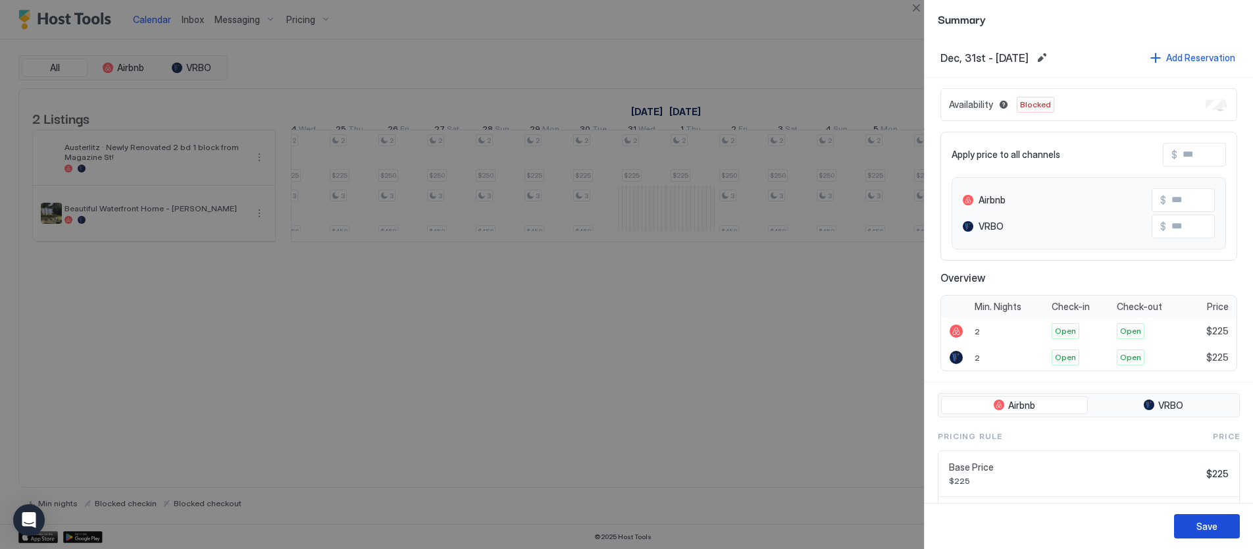
click at [1207, 527] on div "Save" at bounding box center [1207, 526] width 21 height 14
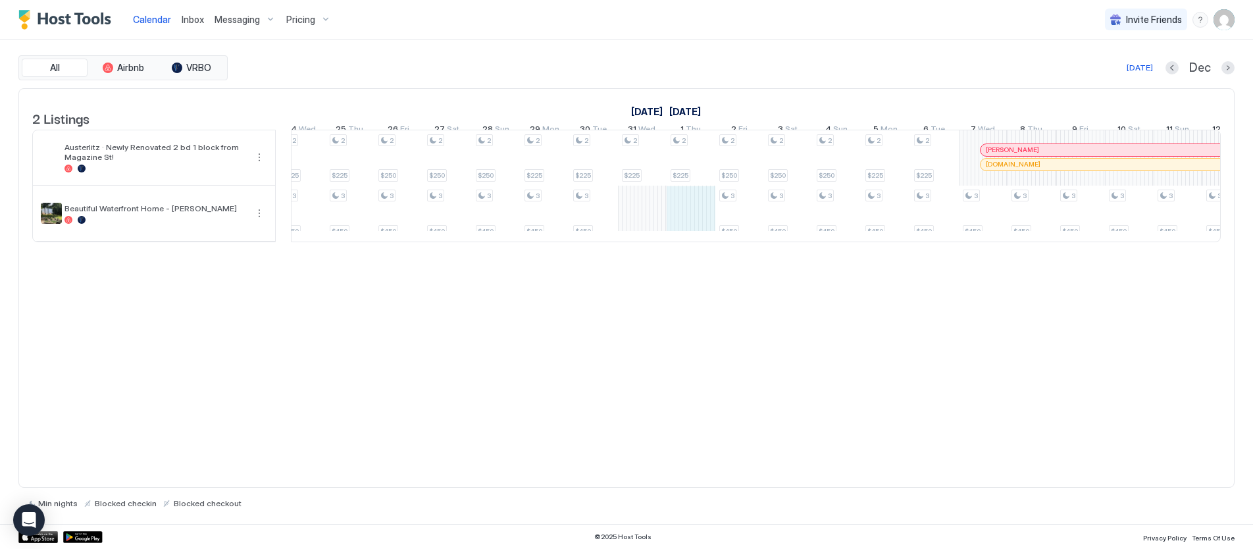
click at [668, 238] on div "3 $450 3 $450 3 $450 3 $450 3 $450 3 $450 3 $450 3 $450 2 $250 3 $450 2 $250 3 …" at bounding box center [107, 185] width 2874 height 111
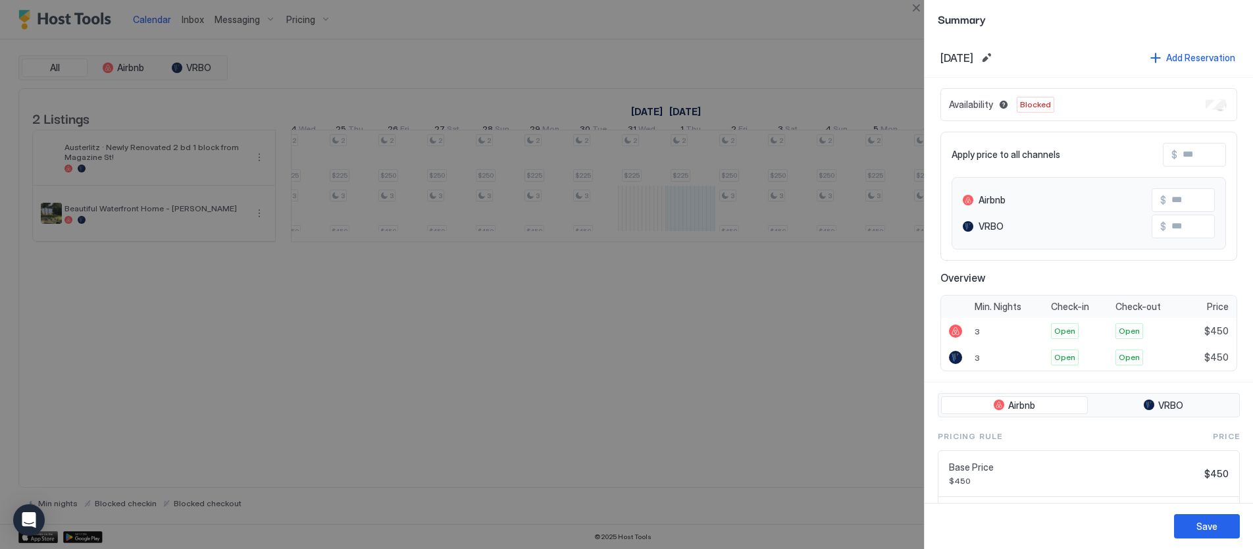
drag, startPoint x: 664, startPoint y: 340, endPoint x: 654, endPoint y: 316, distance: 25.7
click at [662, 336] on div at bounding box center [626, 274] width 1253 height 549
click at [637, 150] on div at bounding box center [626, 274] width 1253 height 549
click at [841, 33] on div at bounding box center [626, 274] width 1253 height 549
drag, startPoint x: 916, startPoint y: 5, endPoint x: 902, endPoint y: 13, distance: 16.3
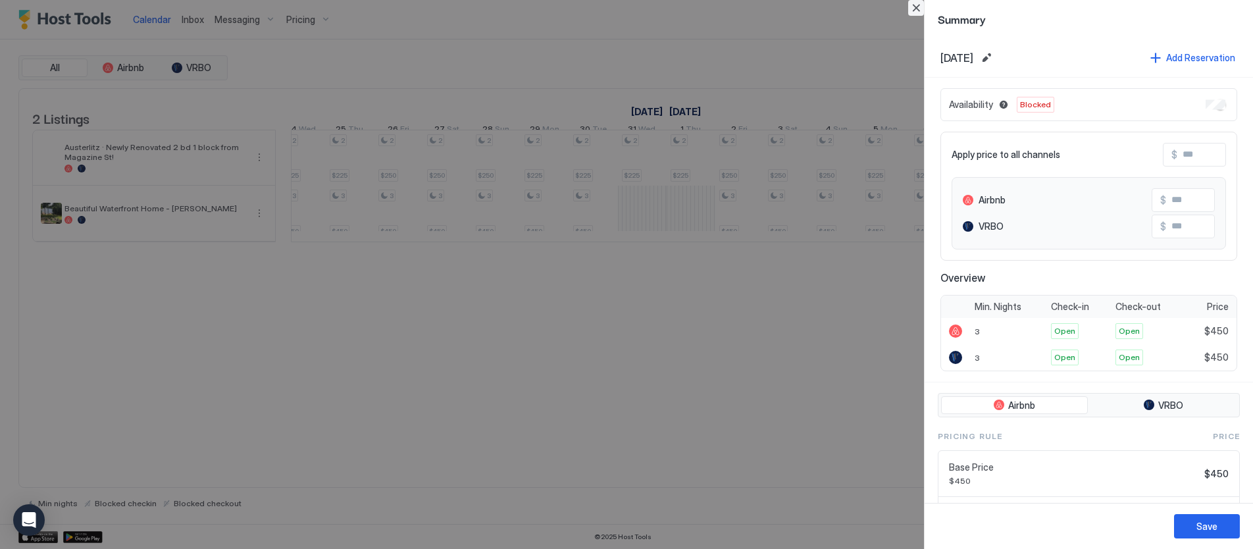
click at [916, 5] on button "Close" at bounding box center [916, 8] width 16 height 16
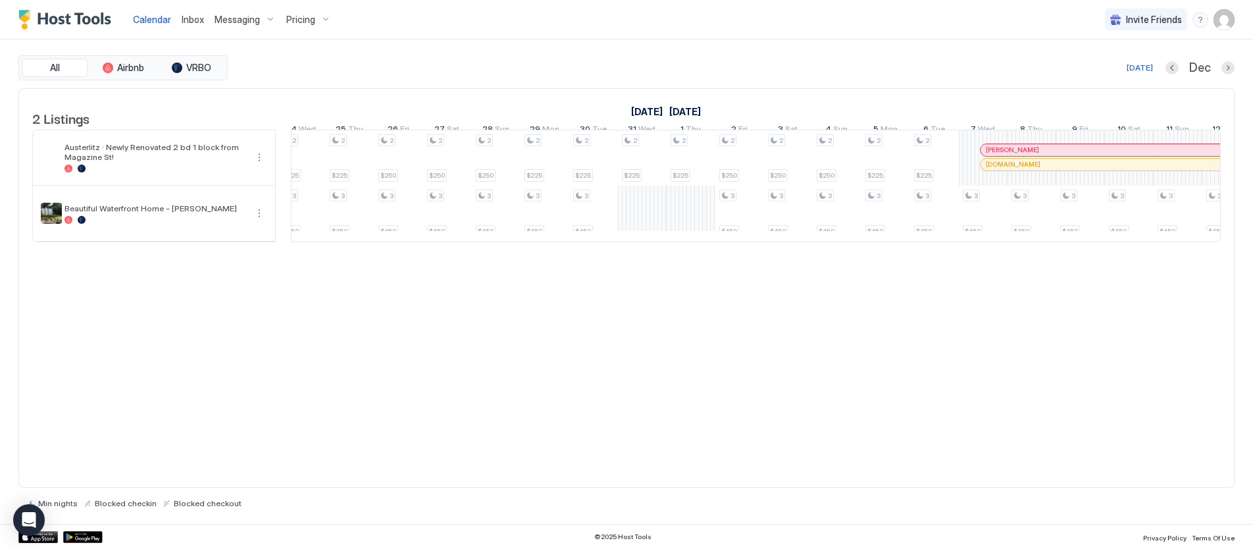
click at [669, 72] on div "[DATE] Dec" at bounding box center [732, 68] width 1004 height 16
drag, startPoint x: 626, startPoint y: 145, endPoint x: 689, endPoint y: 153, distance: 63.7
click at [689, 153] on div "3 $450 3 $450 3 $450 3 $450 3 $450 3 $450 3 $450 3 $450 2 $250 3 $450 2 $250 3 …" at bounding box center [107, 185] width 2874 height 111
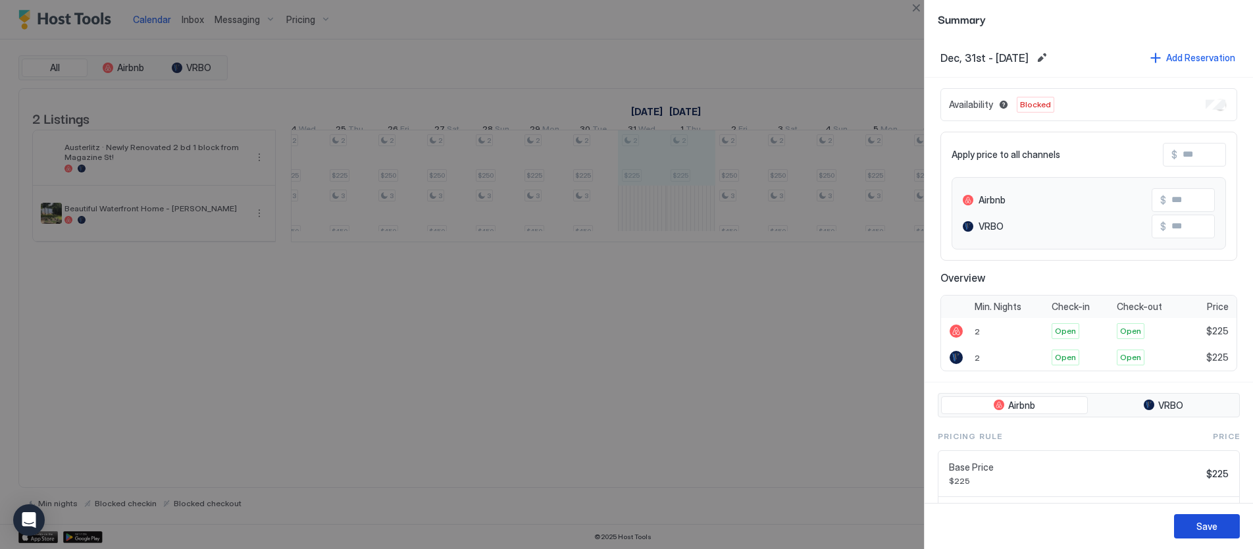
click at [1211, 523] on div "Save" at bounding box center [1207, 526] width 21 height 14
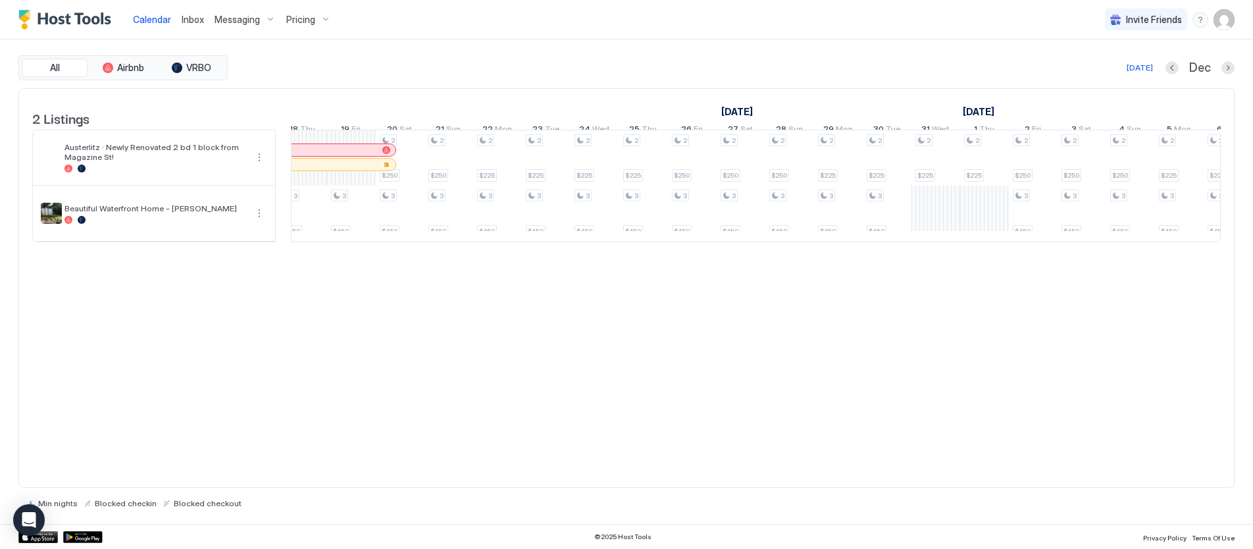
click at [597, 347] on div "2 Listings [DATE] [DATE] [DATE] 11 Thu 12 Fri 13 Sat 14 Sun 15 Mon 16 Tue 17 We…" at bounding box center [626, 288] width 1216 height 400
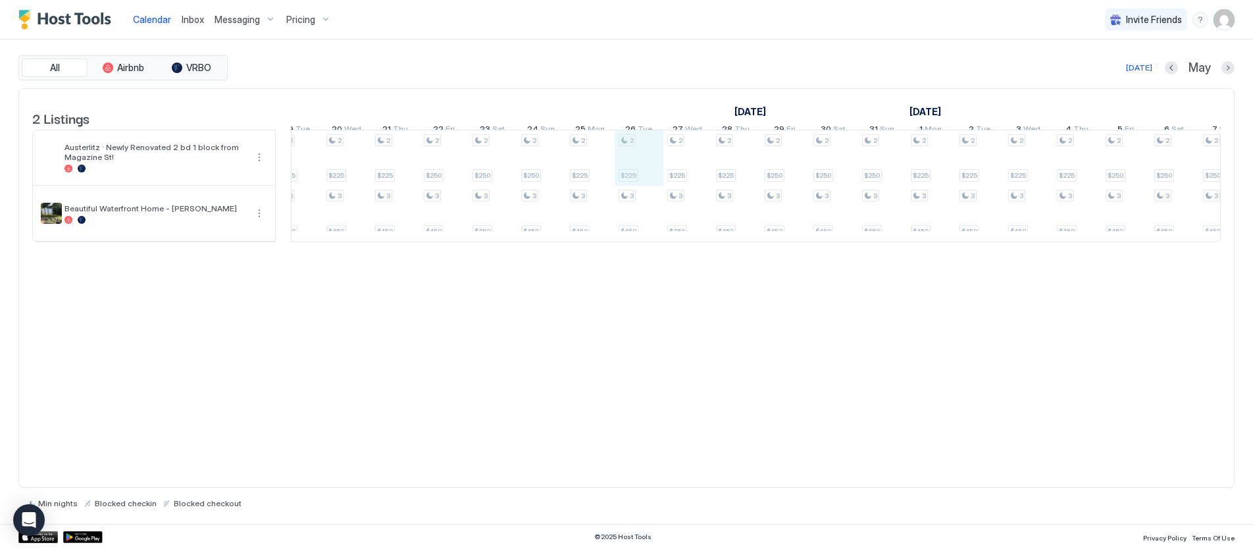
click at [631, 152] on div "2 $225 3 $450 2 $250 3 $450 2 $250 3 $450 2 $250 3 $450 2 $225 3 $450 2 $225 3 …" at bounding box center [785, 185] width 2874 height 111
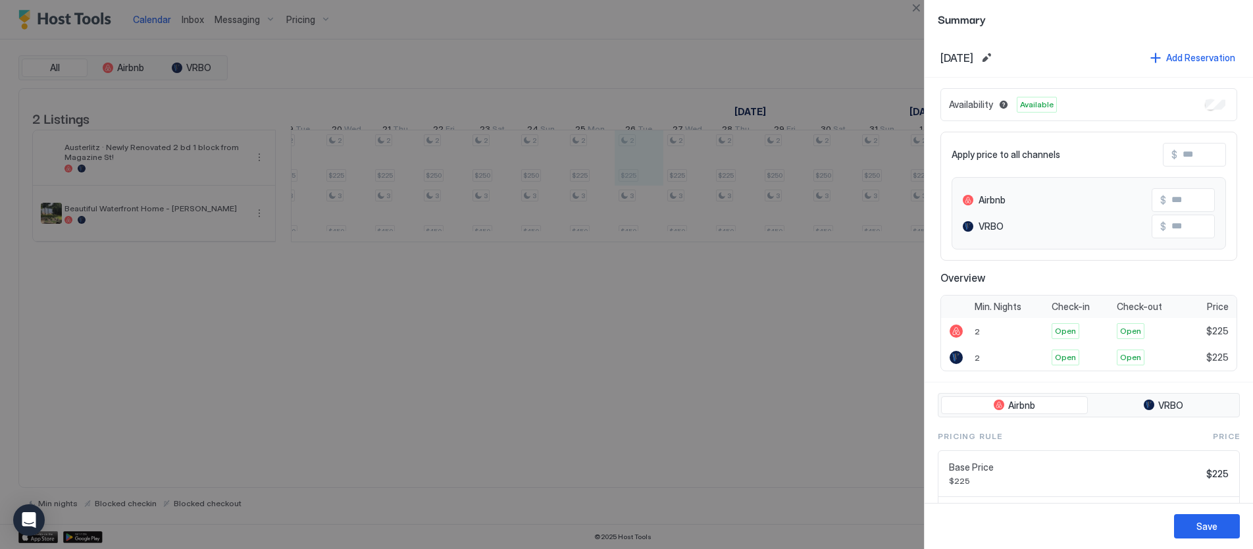
click at [495, 160] on div at bounding box center [626, 274] width 1253 height 549
click at [481, 165] on div at bounding box center [626, 274] width 1253 height 549
click at [481, 172] on div at bounding box center [626, 274] width 1253 height 549
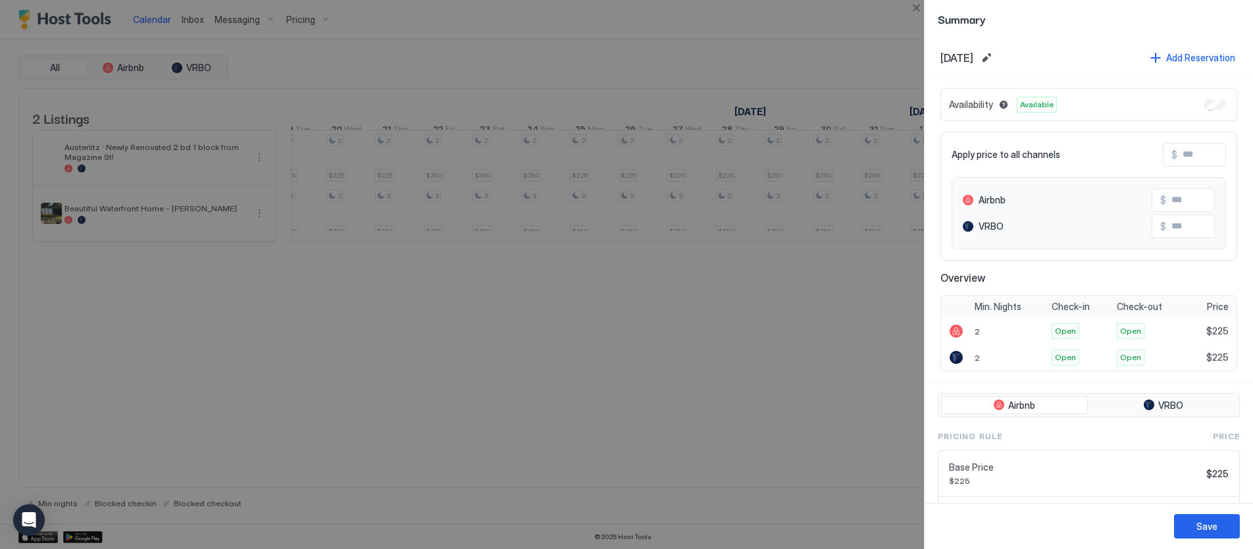
click at [659, 170] on div at bounding box center [626, 274] width 1253 height 549
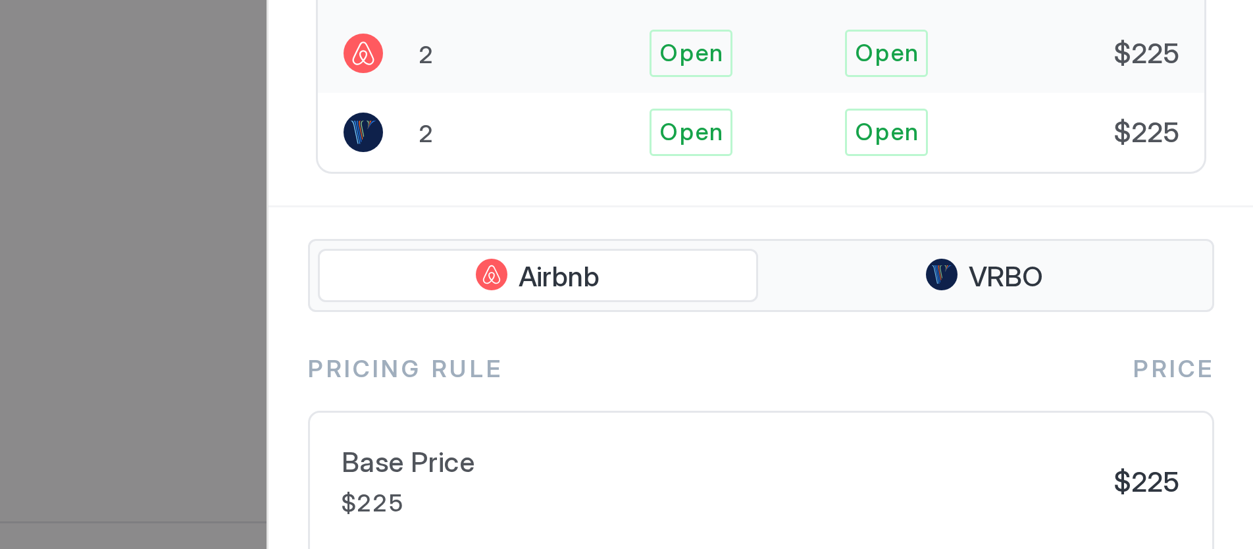
scroll to position [0, 0]
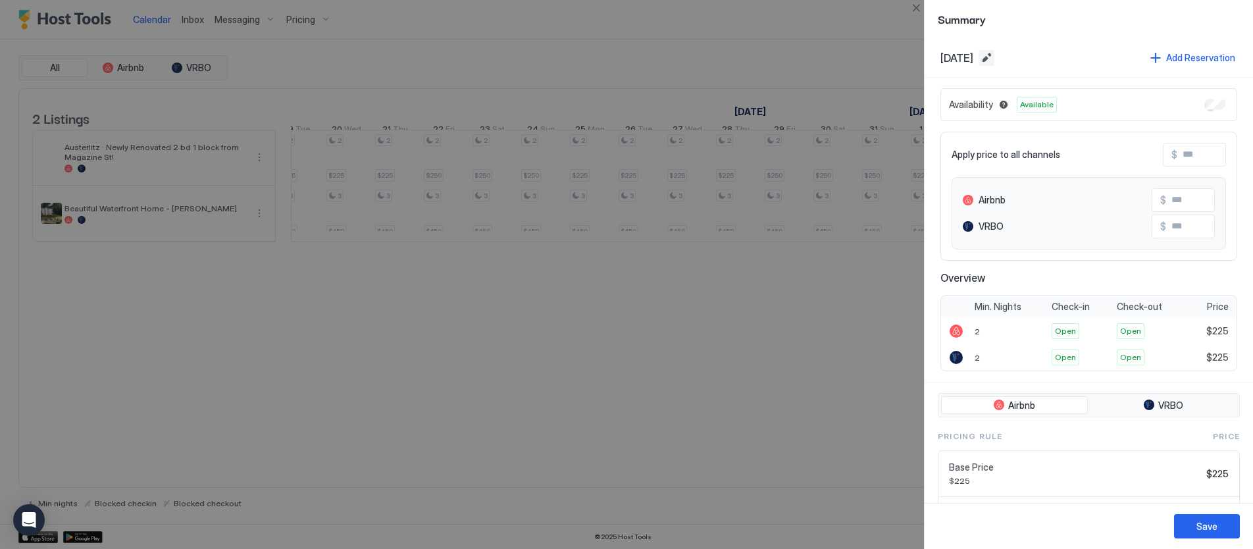
click at [995, 57] on button "Edit date range" at bounding box center [987, 58] width 16 height 16
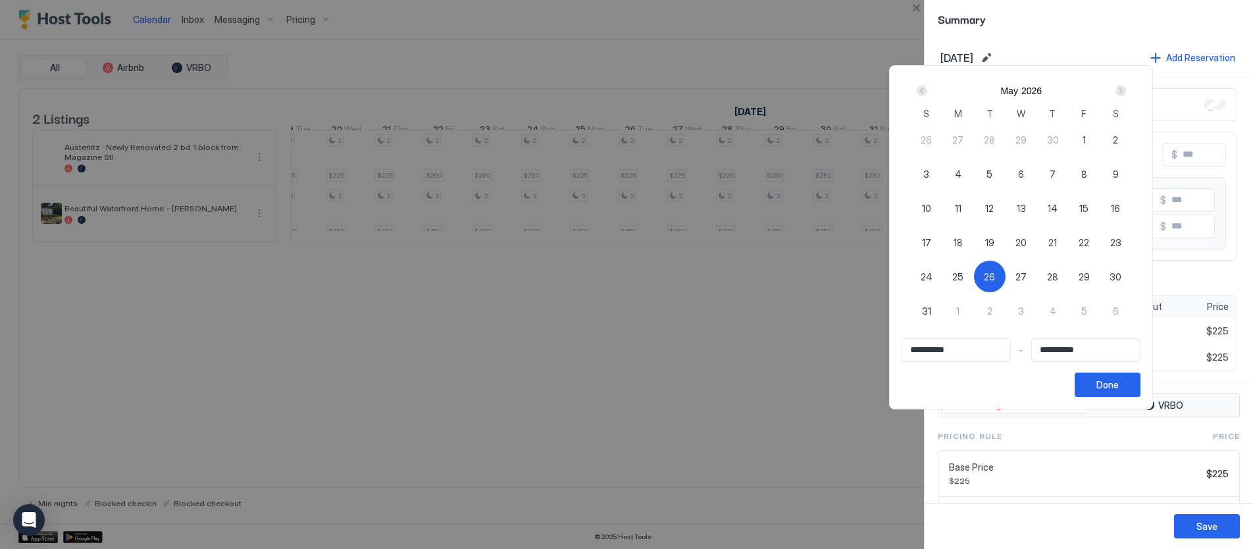
click at [927, 90] on div "Prev" at bounding box center [922, 91] width 11 height 11
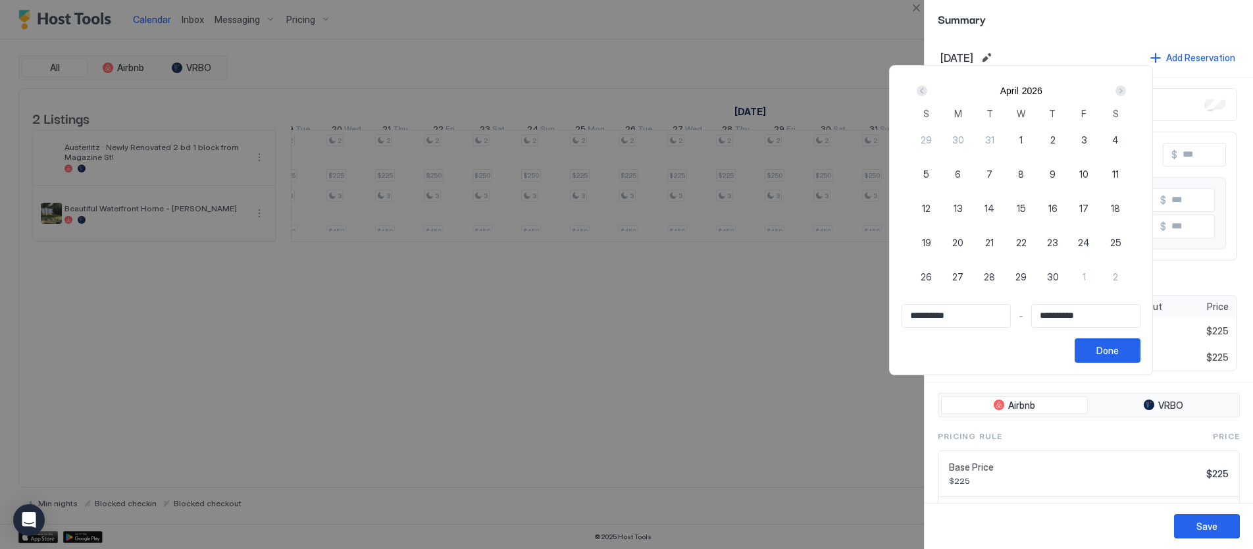
click at [1056, 274] on span "30" at bounding box center [1053, 277] width 12 height 14
type input "**********"
drag, startPoint x: 1082, startPoint y: 311, endPoint x: 1114, endPoint y: 283, distance: 42.4
click at [1083, 311] on input "**********" at bounding box center [1086, 316] width 108 height 22
click at [1118, 277] on div "2" at bounding box center [1116, 277] width 32 height 32
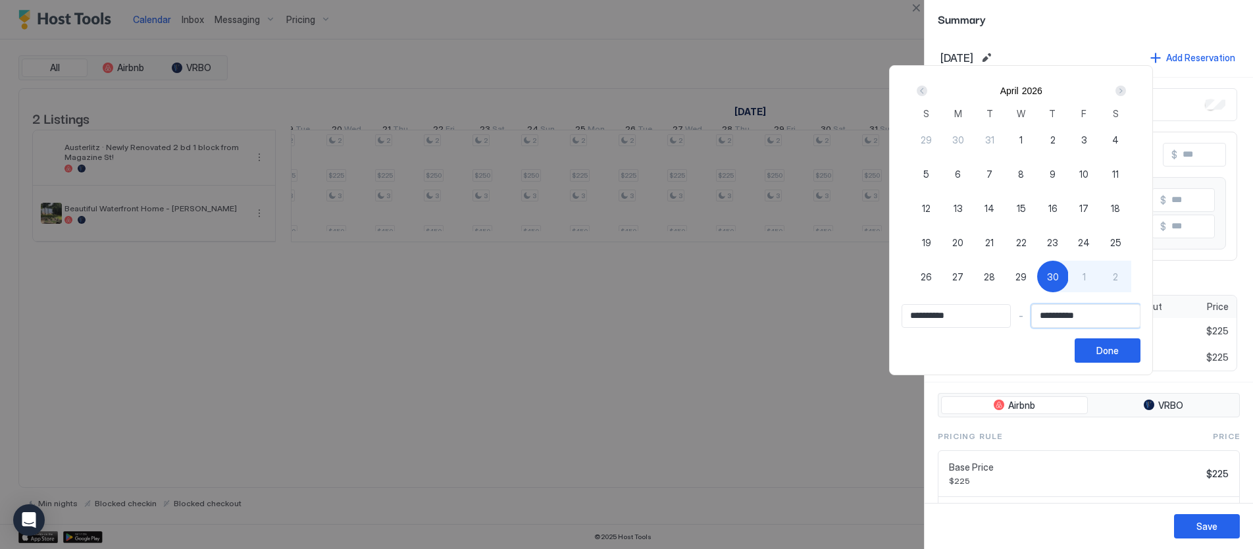
type input "**********"
click at [1129, 89] on div "Next" at bounding box center [1121, 91] width 16 height 16
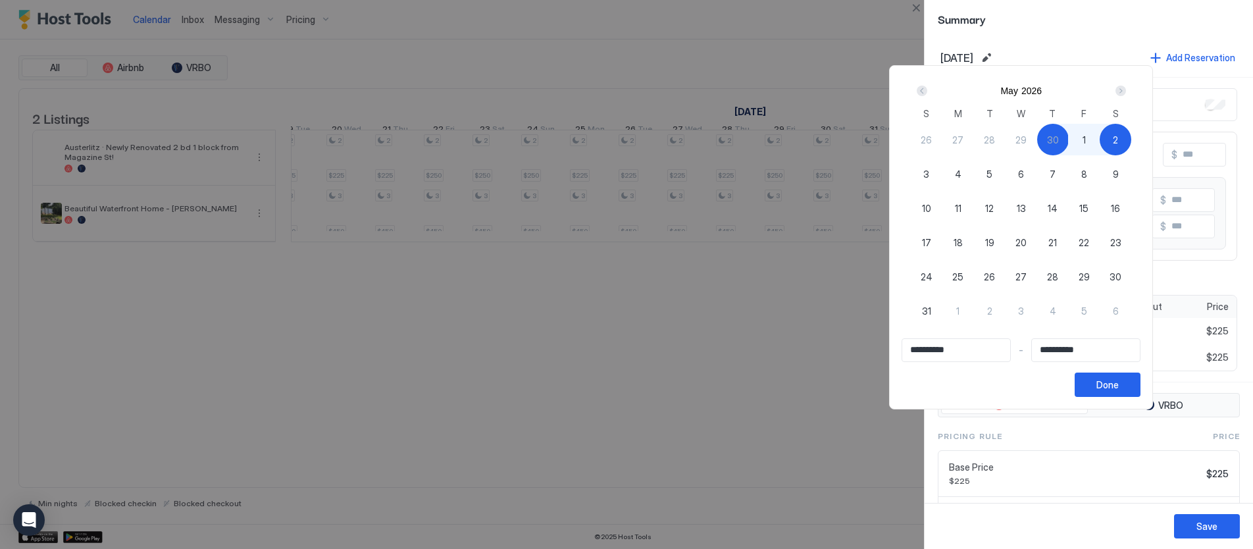
click at [929, 171] on span "3" at bounding box center [927, 174] width 6 height 14
type input "**********"
click at [1058, 136] on span "30" at bounding box center [1053, 140] width 12 height 14
type input "**********"
click at [929, 174] on span "3" at bounding box center [927, 174] width 6 height 14
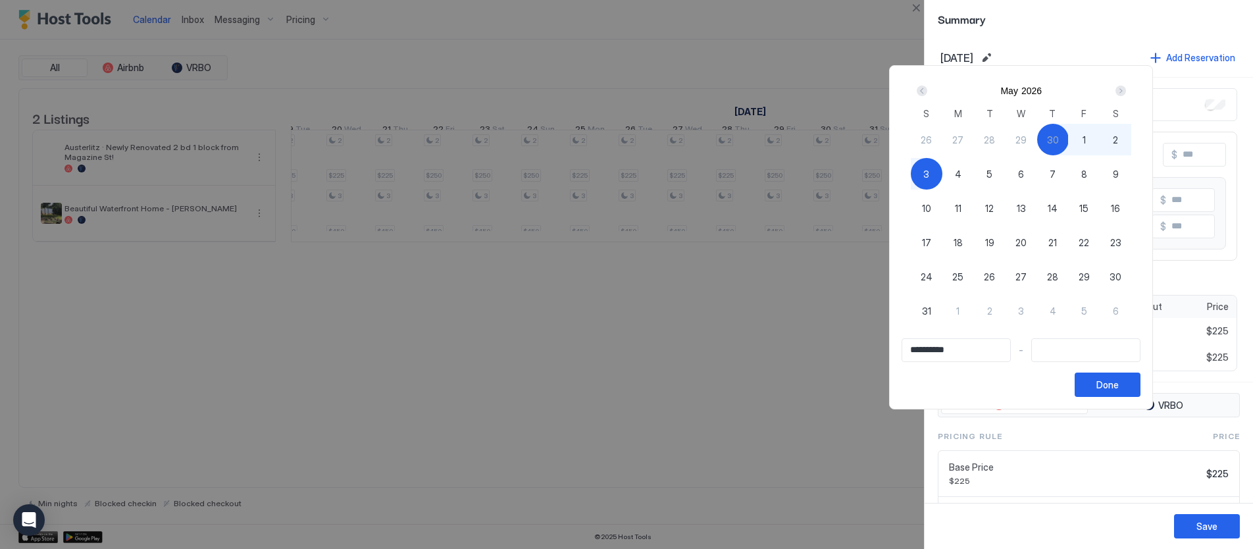
type input "**********"
click at [1117, 379] on div "Done" at bounding box center [1108, 385] width 22 height 14
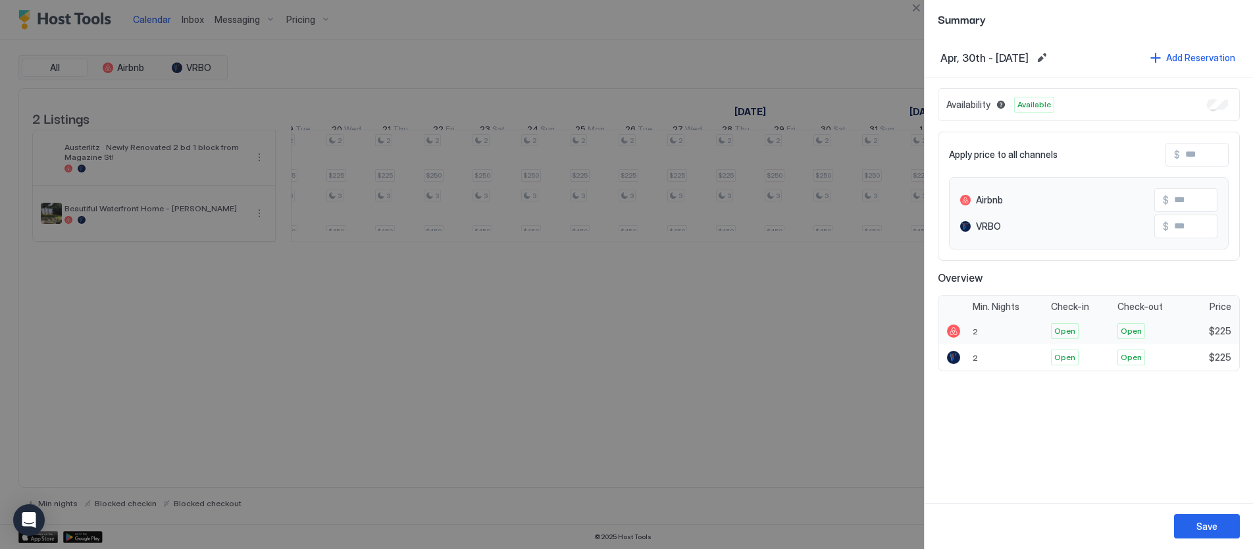
click at [1214, 327] on span "$225" at bounding box center [1220, 331] width 22 height 12
click at [1169, 334] on div "Open" at bounding box center [1152, 331] width 68 height 16
click at [1197, 528] on div "Save" at bounding box center [1207, 526] width 21 height 14
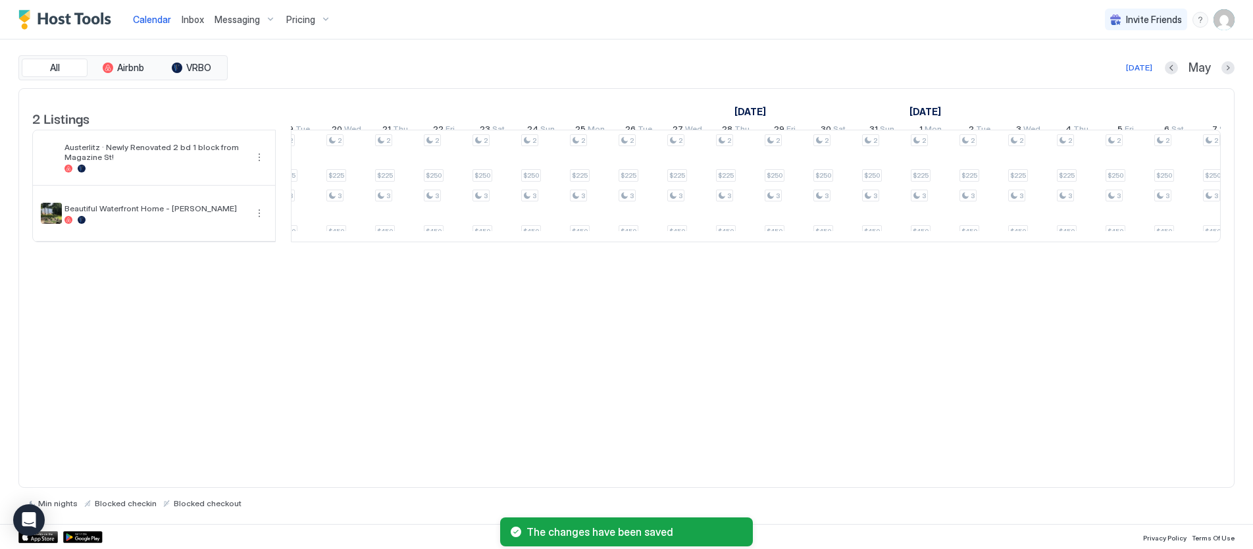
click at [297, 17] on span "Pricing" at bounding box center [300, 20] width 29 height 12
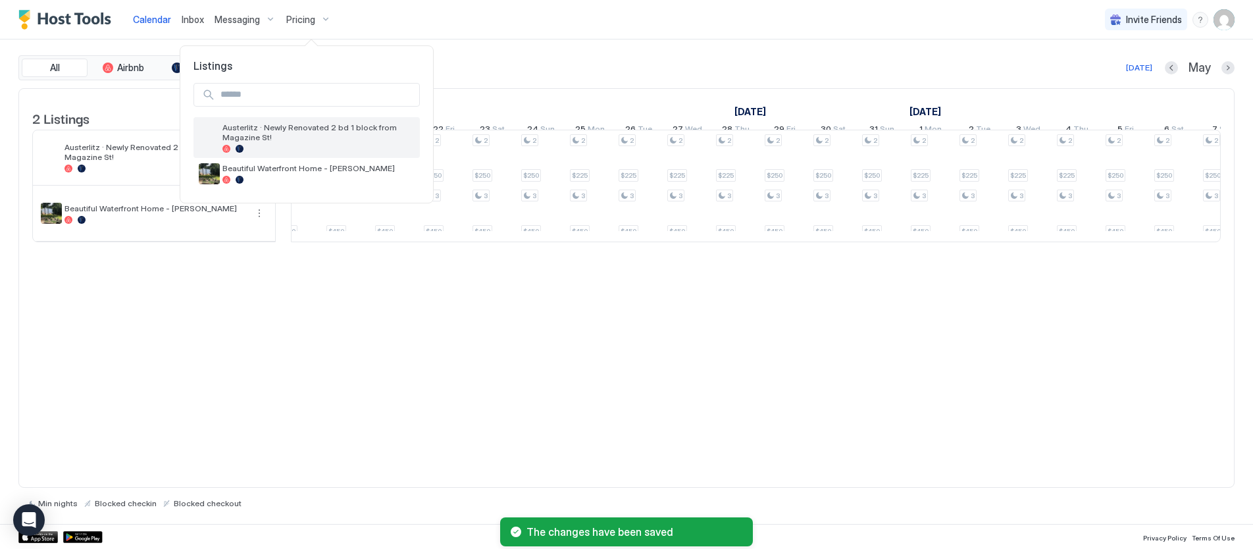
click at [252, 126] on span "Austerlitz · Newly Renovated 2 bd 1 block from Magazine St!" at bounding box center [318, 132] width 192 height 20
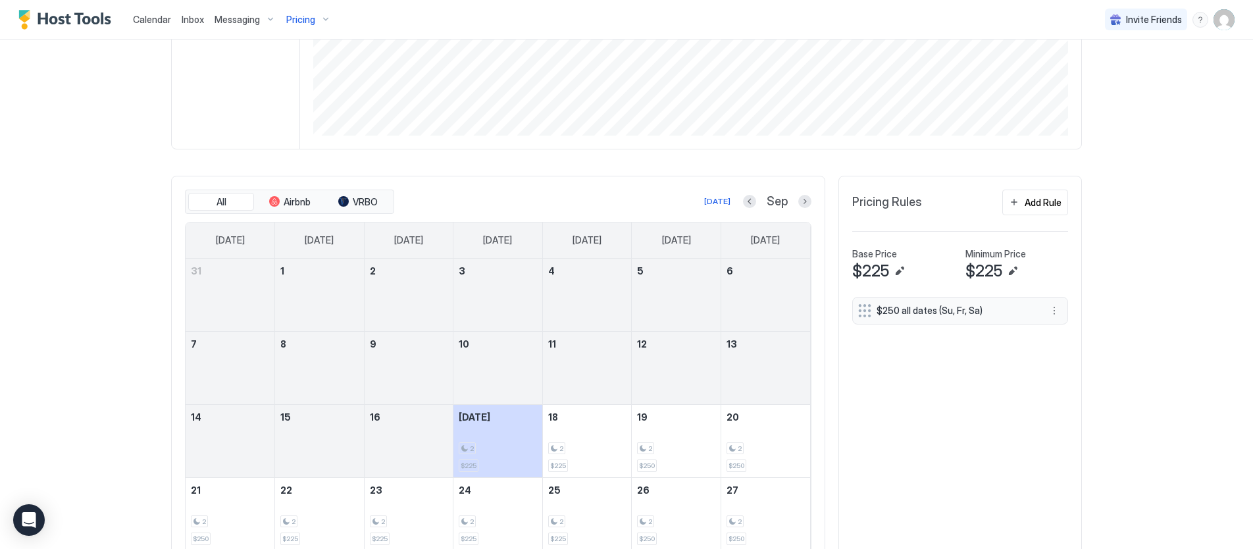
scroll to position [258, 0]
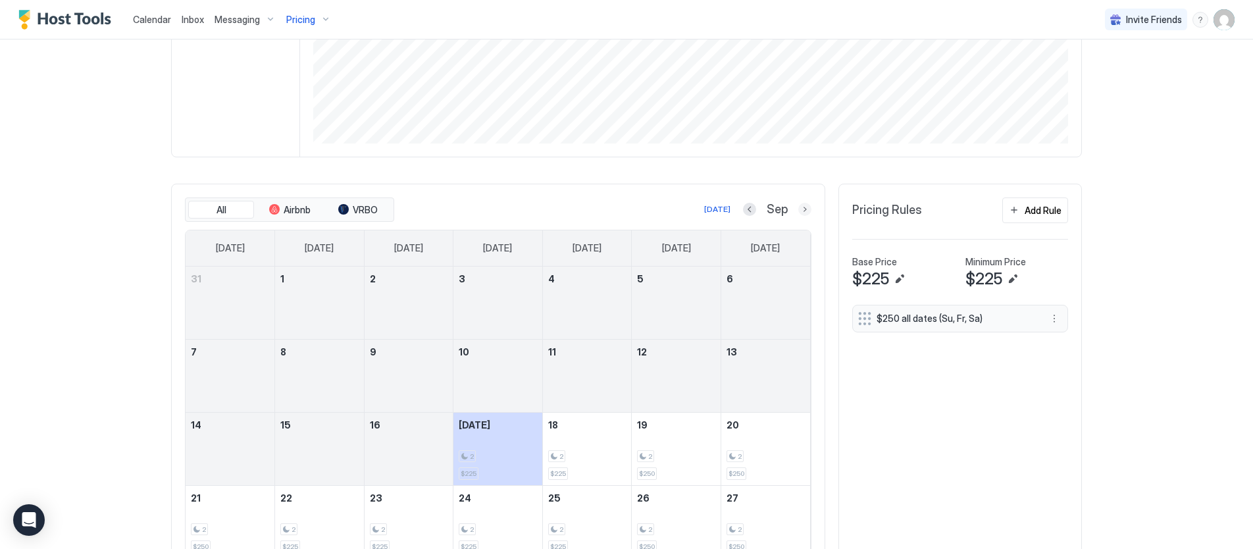
click at [804, 208] on button "Next month" at bounding box center [804, 209] width 13 height 13
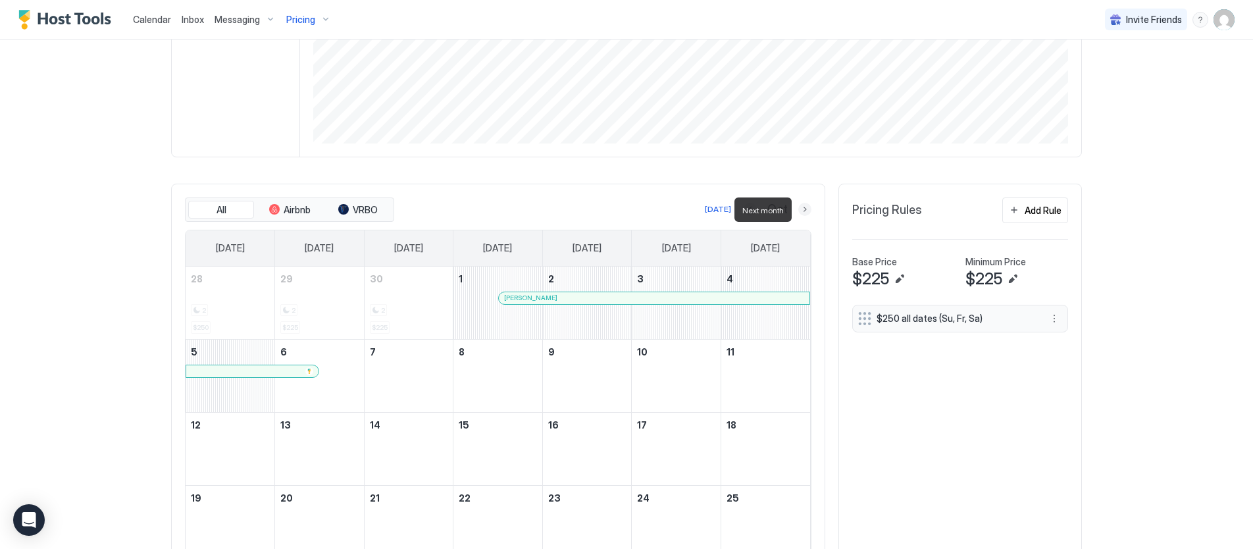
click at [804, 208] on button "Next month" at bounding box center [804, 209] width 13 height 13
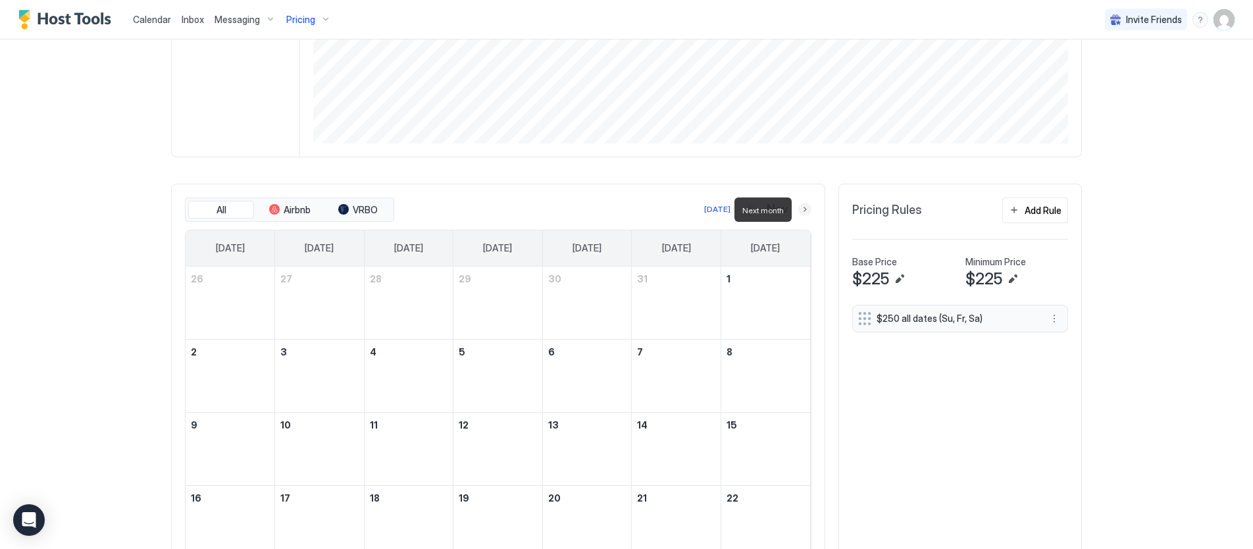
click at [804, 208] on button "Next month" at bounding box center [804, 209] width 13 height 13
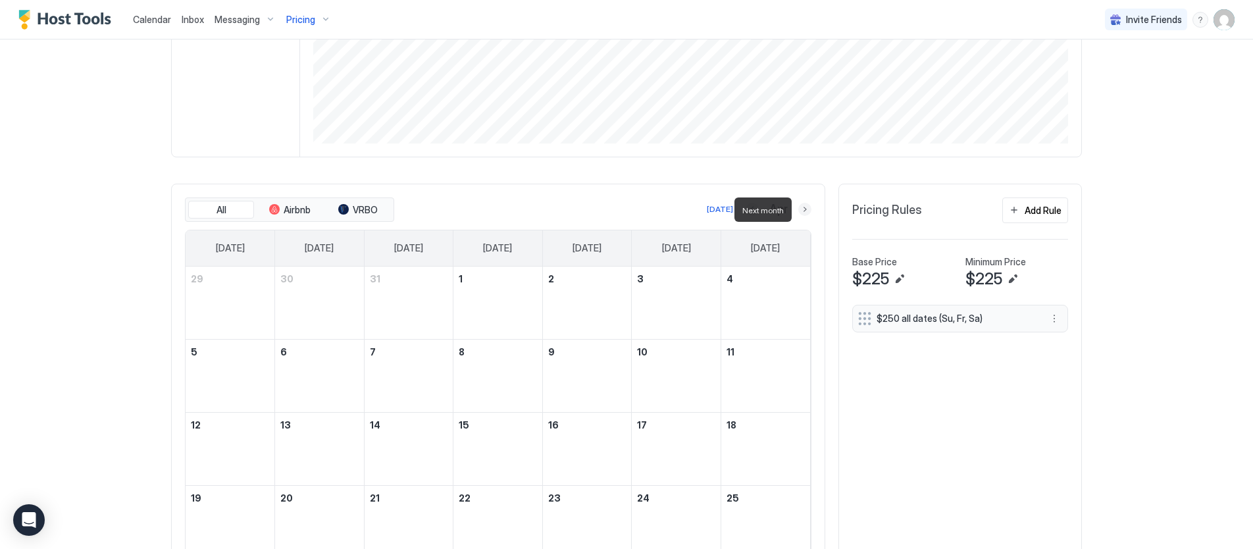
click at [804, 208] on button "Next month" at bounding box center [804, 209] width 13 height 13
click at [560, 188] on div "All Airbnb VRBO [DATE] [DATE] [DATE] [DATE] [DATE] [DATE] [DATE] [DATE] [DATE] …" at bounding box center [498, 415] width 654 height 463
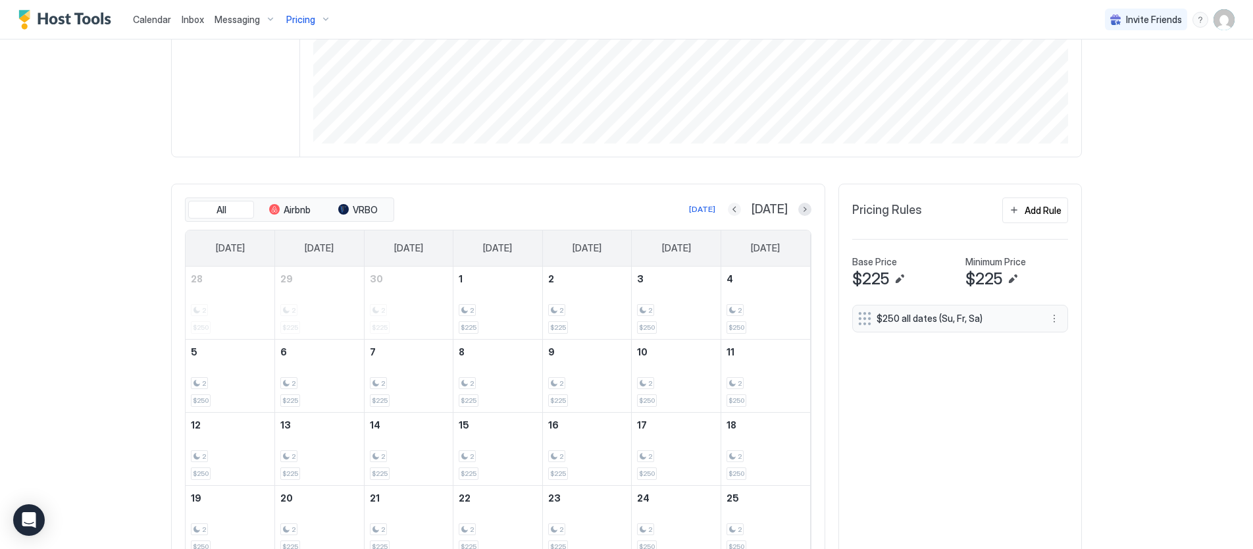
click at [741, 206] on button "Previous month" at bounding box center [734, 209] width 13 height 13
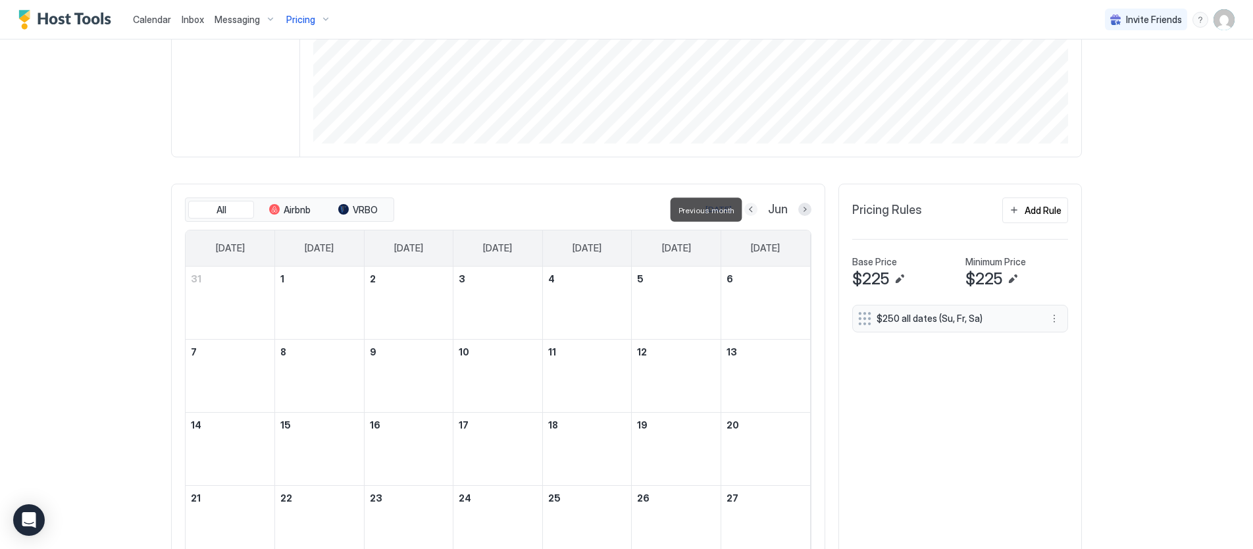
click at [754, 206] on button "Previous month" at bounding box center [750, 209] width 13 height 13
click at [754, 206] on button "Previous month" at bounding box center [748, 209] width 13 height 13
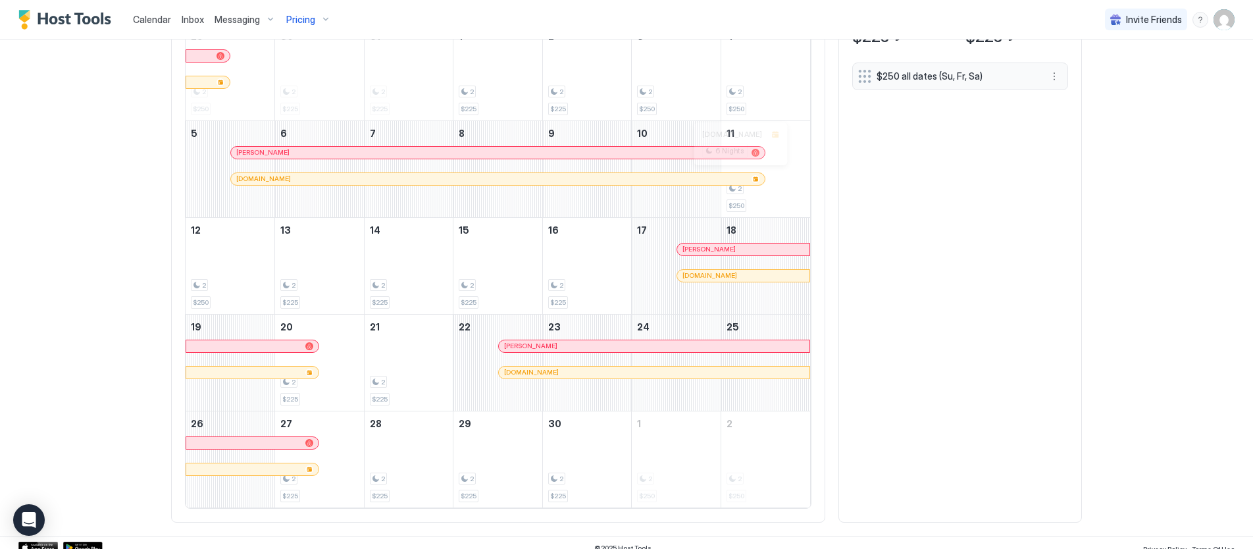
scroll to position [511, 0]
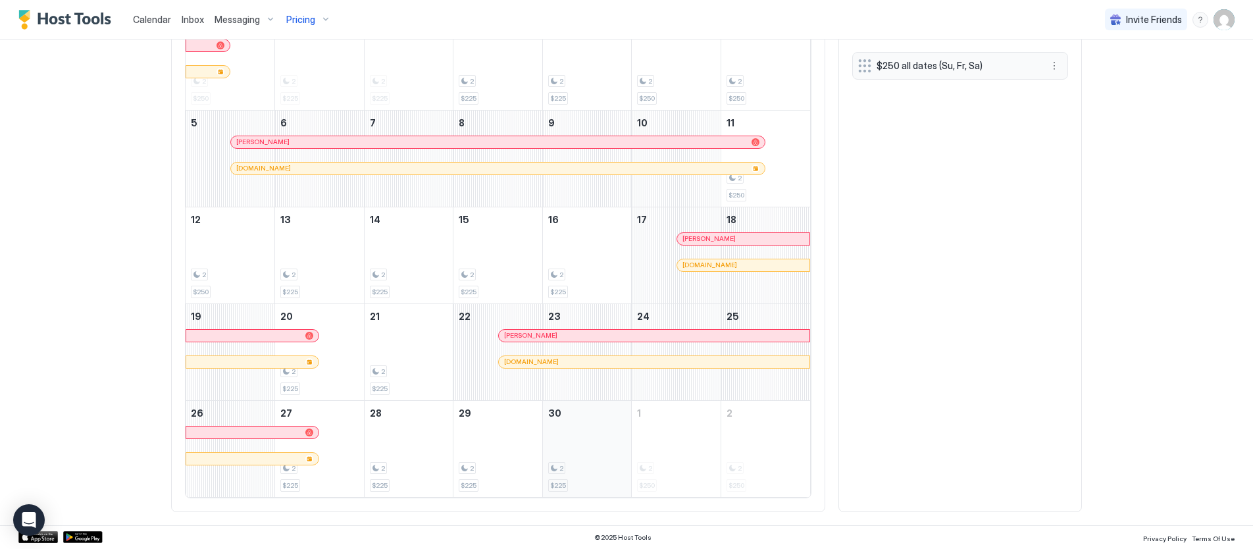
click at [567, 429] on div "2 $225" at bounding box center [587, 449] width 78 height 86
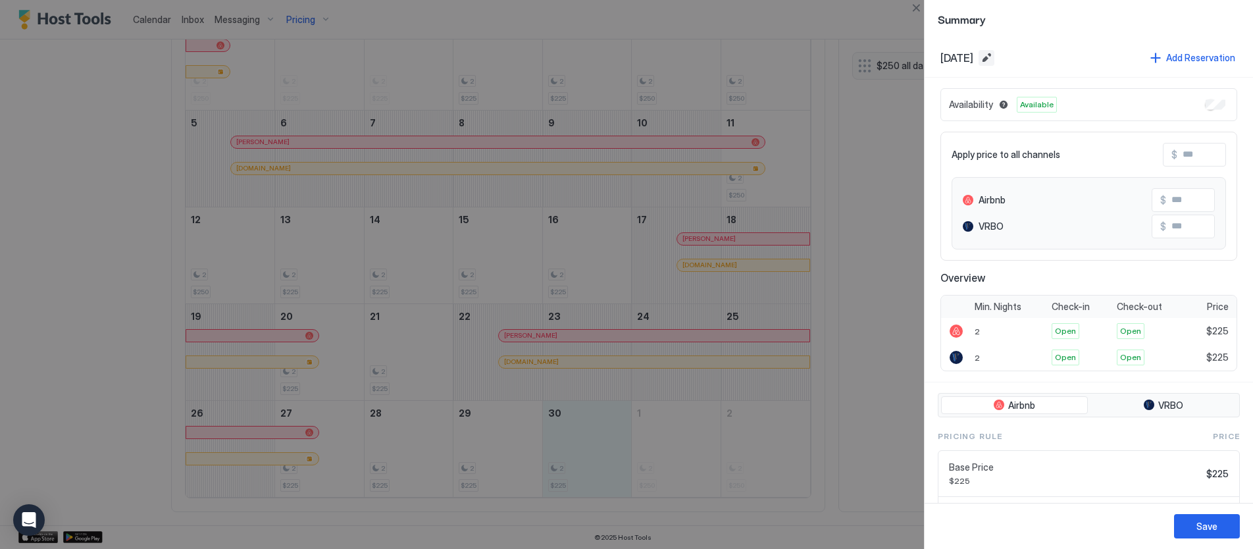
click at [995, 59] on button "Edit date range" at bounding box center [987, 58] width 16 height 16
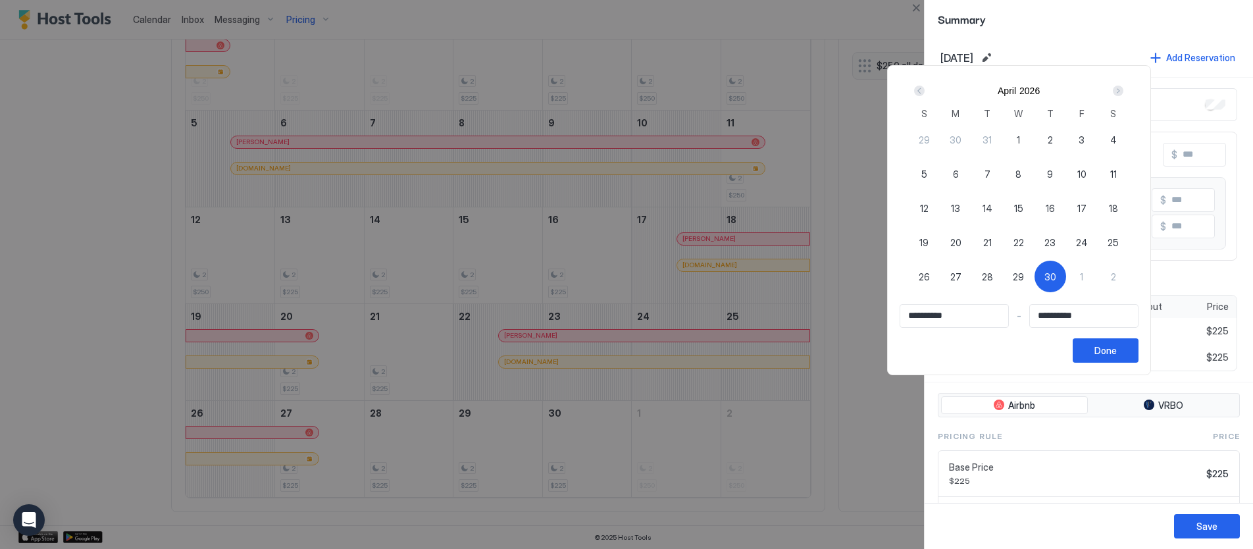
click at [1124, 89] on div "Next" at bounding box center [1118, 91] width 11 height 11
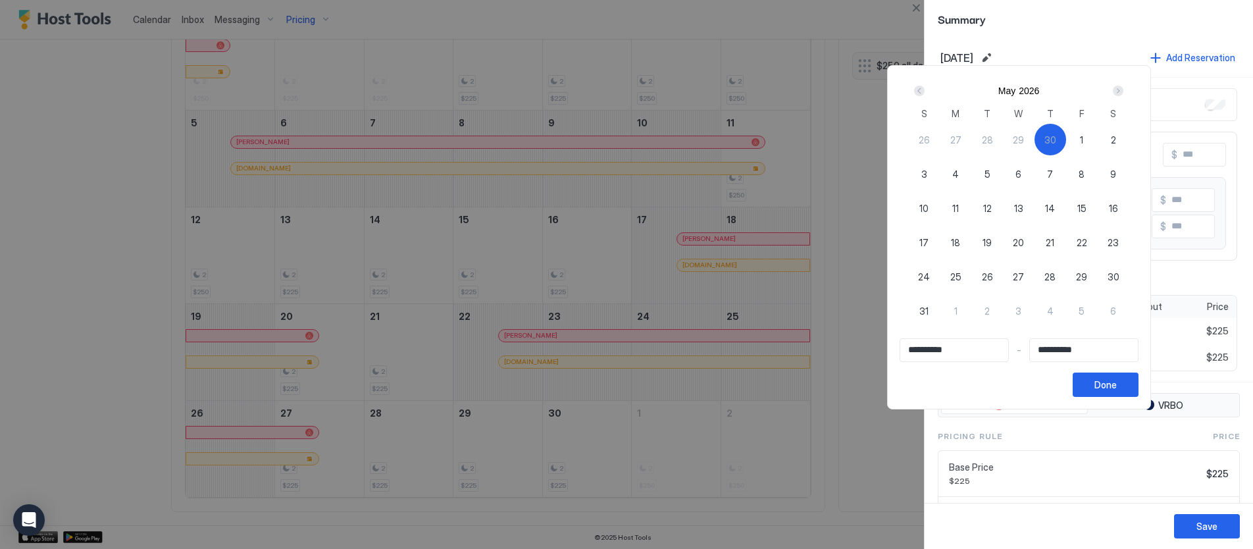
drag, startPoint x: 924, startPoint y: 174, endPoint x: 961, endPoint y: 163, distance: 38.3
click at [924, 174] on div "3" at bounding box center [924, 174] width 32 height 32
type input "**********"
click at [1060, 132] on div "30" at bounding box center [1051, 140] width 32 height 32
type input "**********"
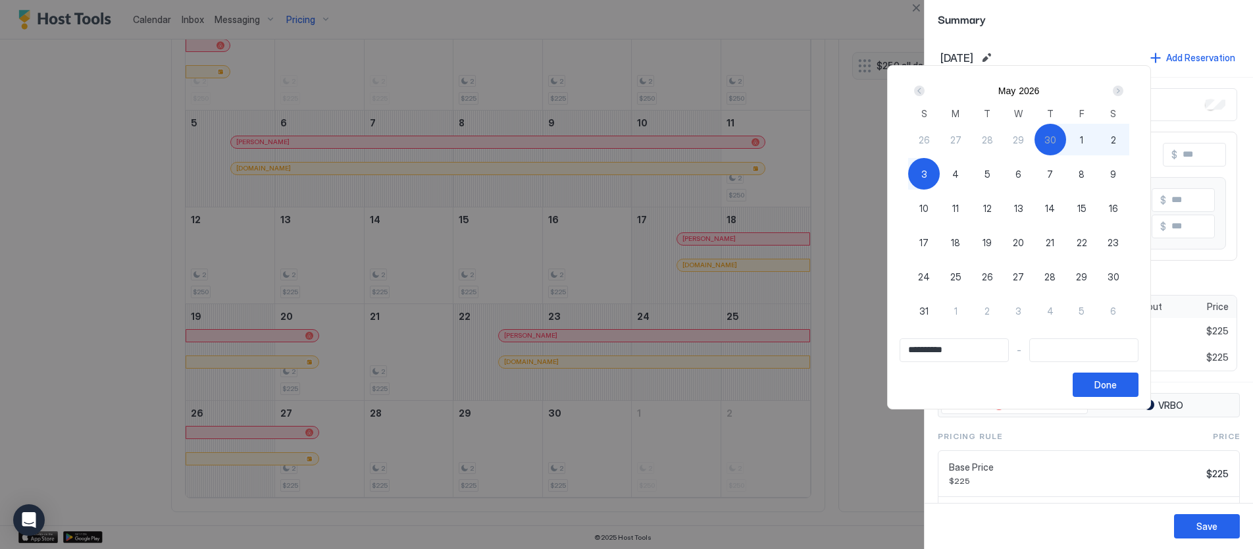
drag, startPoint x: 1056, startPoint y: 134, endPoint x: 939, endPoint y: 176, distance: 125.4
click at [918, 169] on div "26 27 28 29 30 1 2 3 4 5 6 7 8 9 10 11 12 13 14 15 16 17 18 19 20 21 22 23 24 2…" at bounding box center [1018, 234] width 221 height 224
click at [935, 175] on div "3" at bounding box center [924, 174] width 32 height 32
type input "**********"
click at [1117, 382] on div "Done" at bounding box center [1106, 385] width 22 height 14
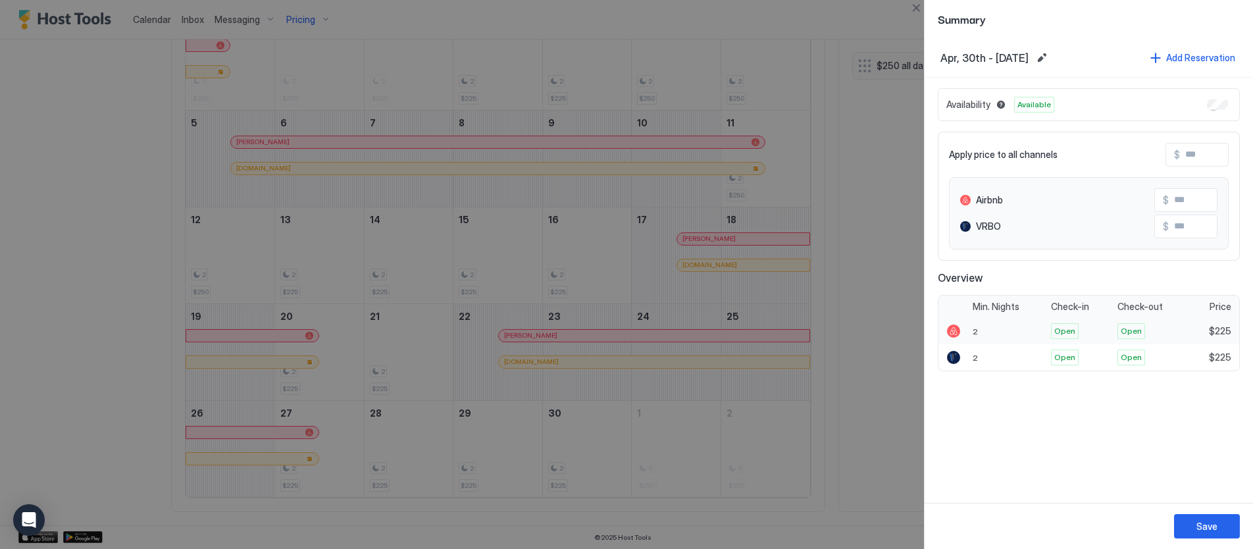
click at [1222, 332] on span "$225" at bounding box center [1220, 331] width 22 height 12
click at [965, 333] on div at bounding box center [954, 331] width 22 height 13
drag, startPoint x: 1214, startPoint y: 523, endPoint x: 1209, endPoint y: 518, distance: 7.5
click at [1214, 523] on div "Save" at bounding box center [1207, 526] width 21 height 14
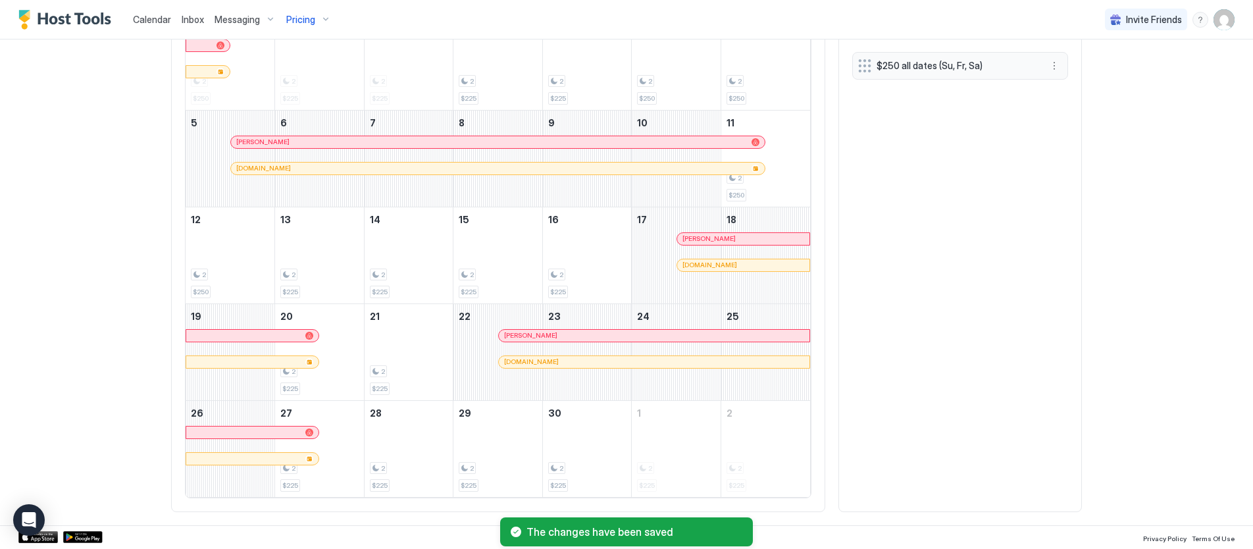
scroll to position [508, 0]
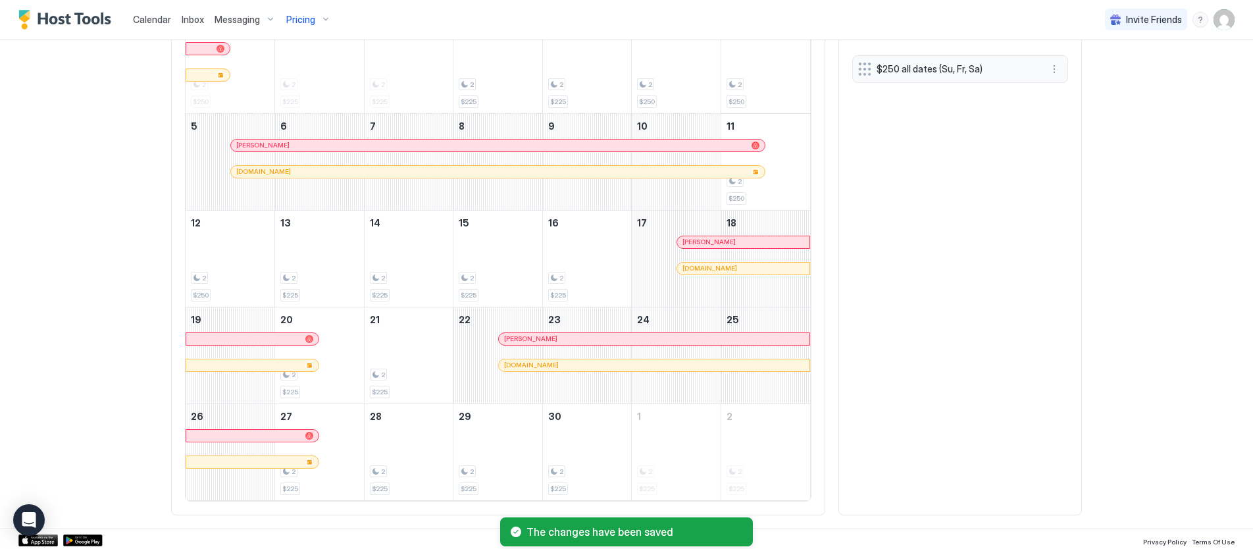
click at [317, 18] on div "Pricing" at bounding box center [308, 20] width 55 height 22
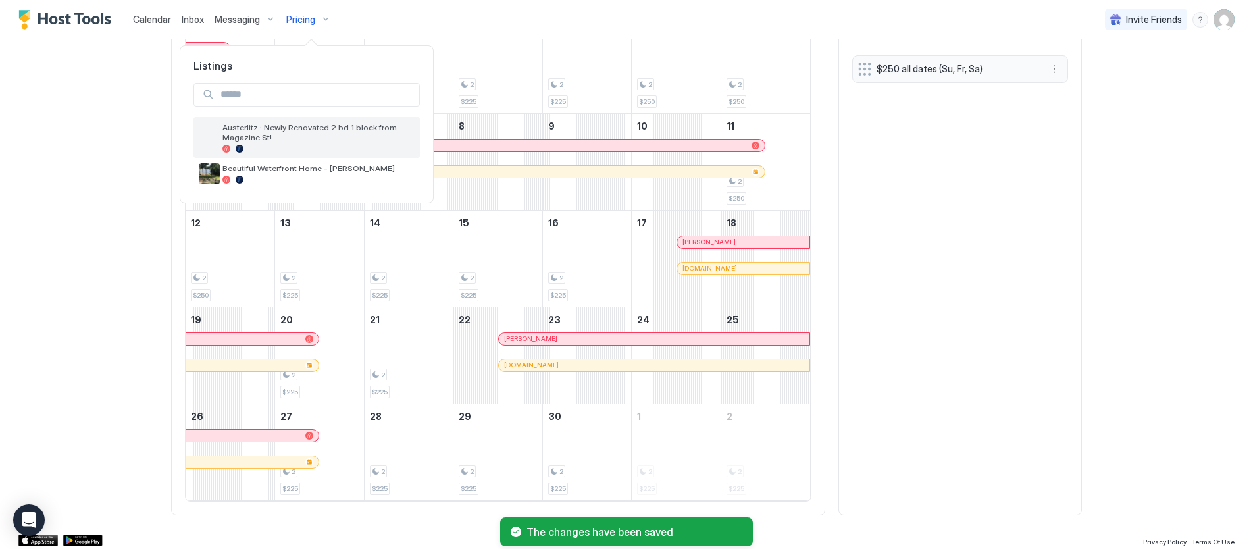
click at [236, 126] on span "Austerlitz · Newly Renovated 2 bd 1 block from Magazine St!" at bounding box center [318, 132] width 192 height 20
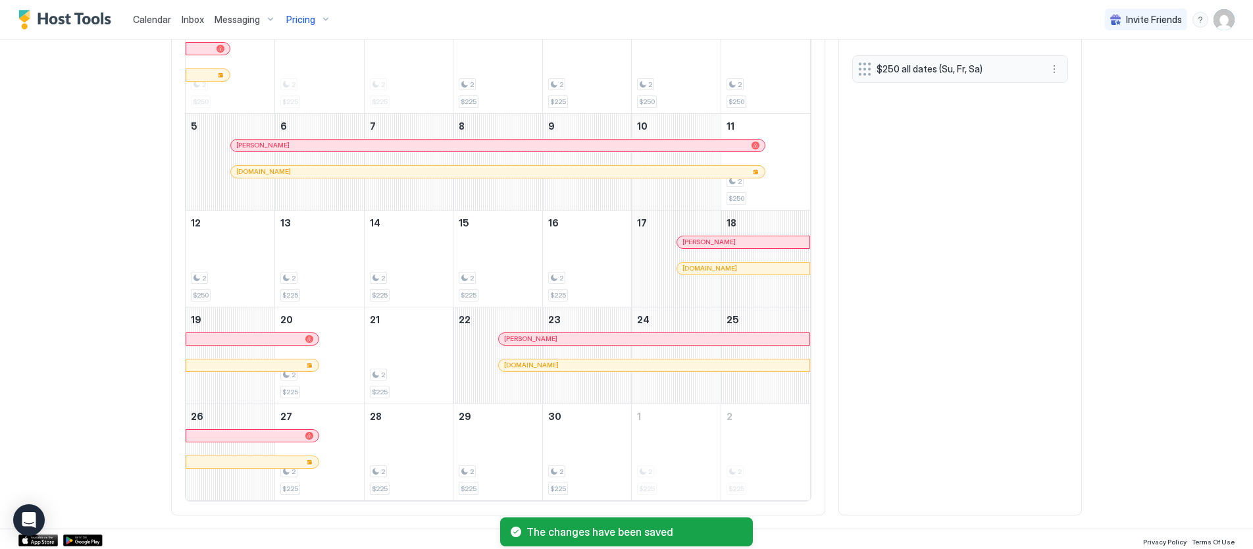
click at [897, 65] on span "$250 all dates (Su, Fr, Sa)" at bounding box center [955, 69] width 157 height 12
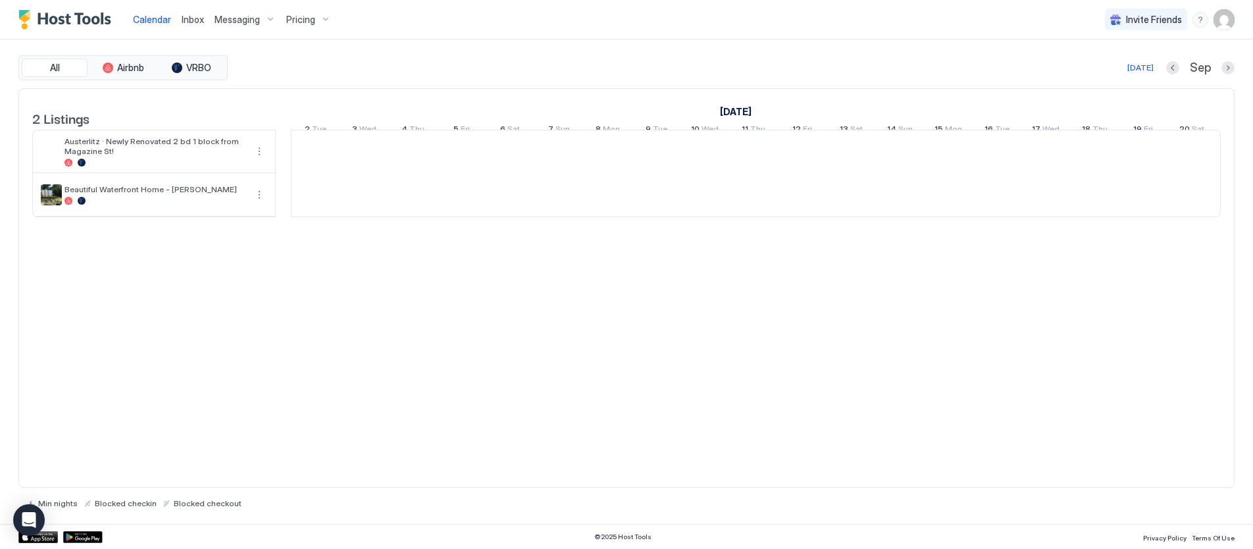
scroll to position [0, 731]
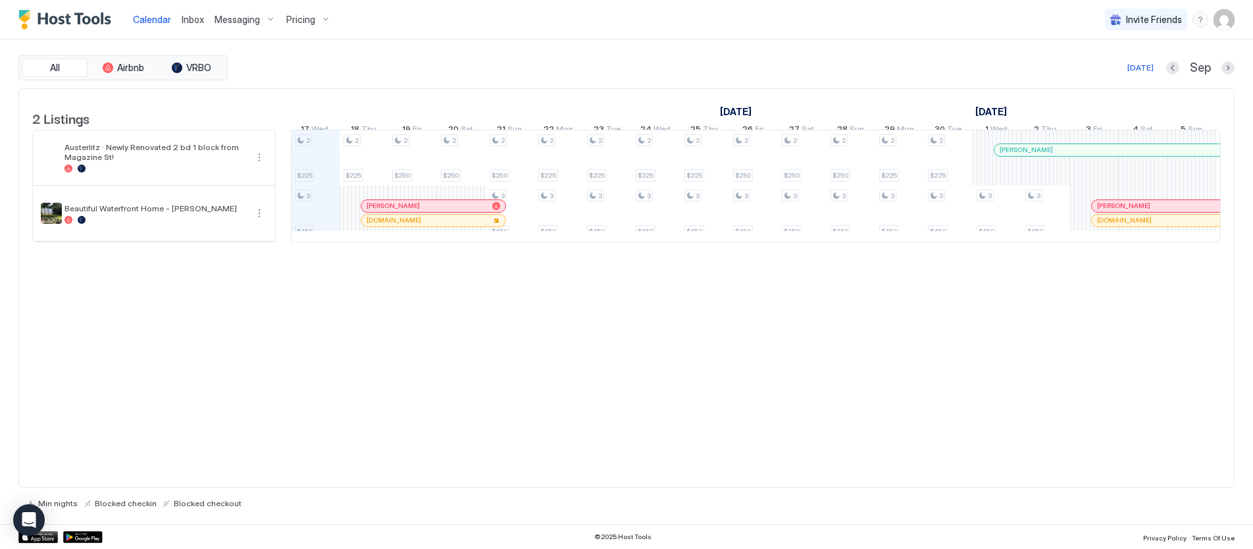
click at [305, 16] on span "Pricing" at bounding box center [300, 20] width 29 height 12
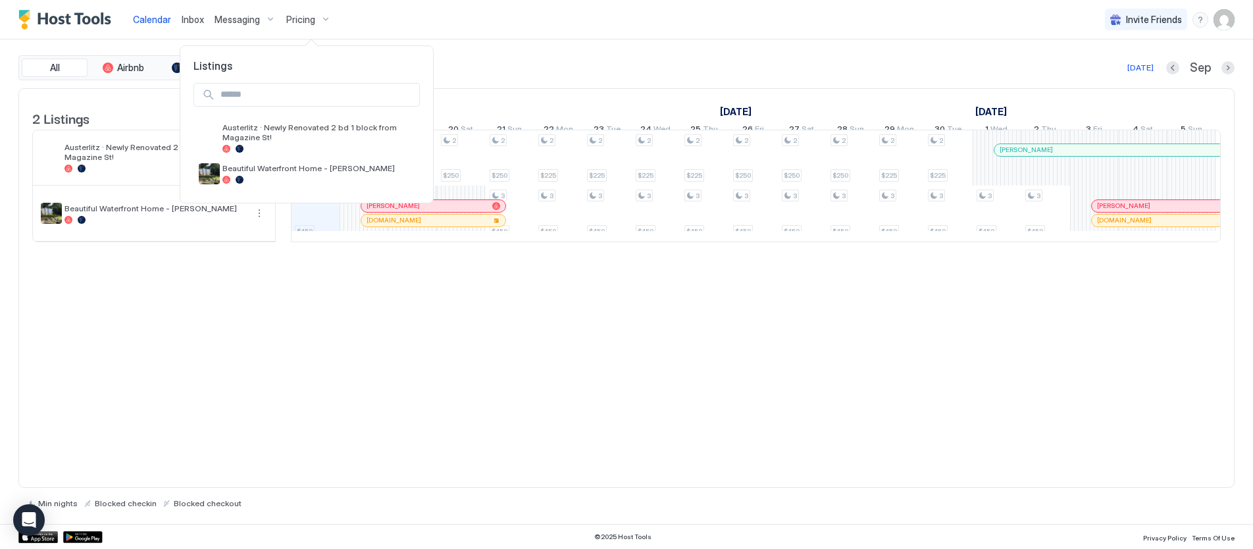
click at [446, 46] on div at bounding box center [626, 274] width 1253 height 549
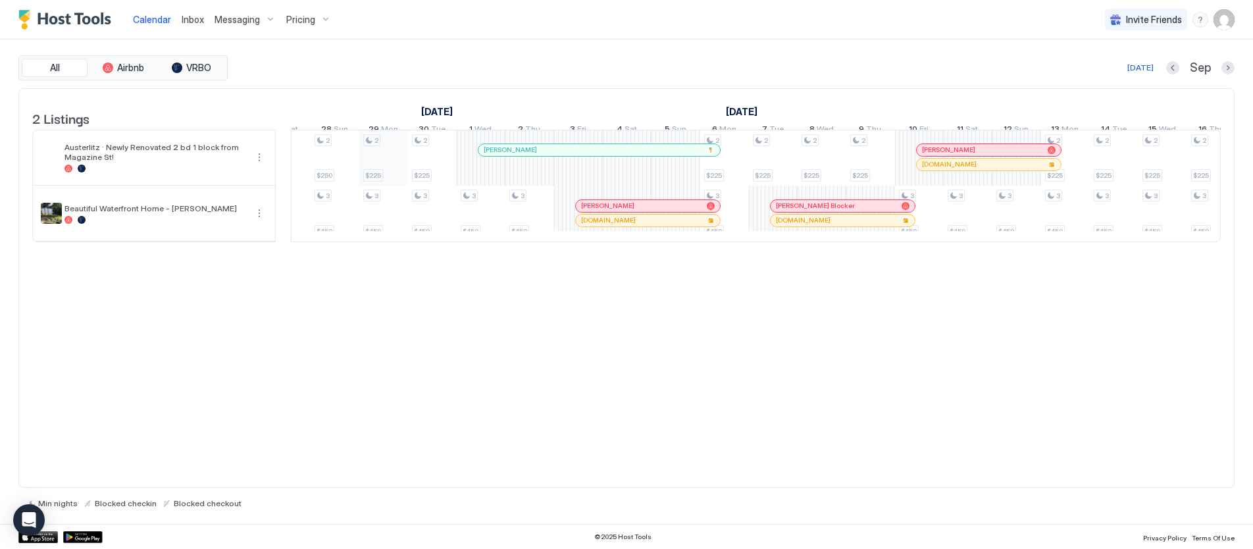
scroll to position [0, 972]
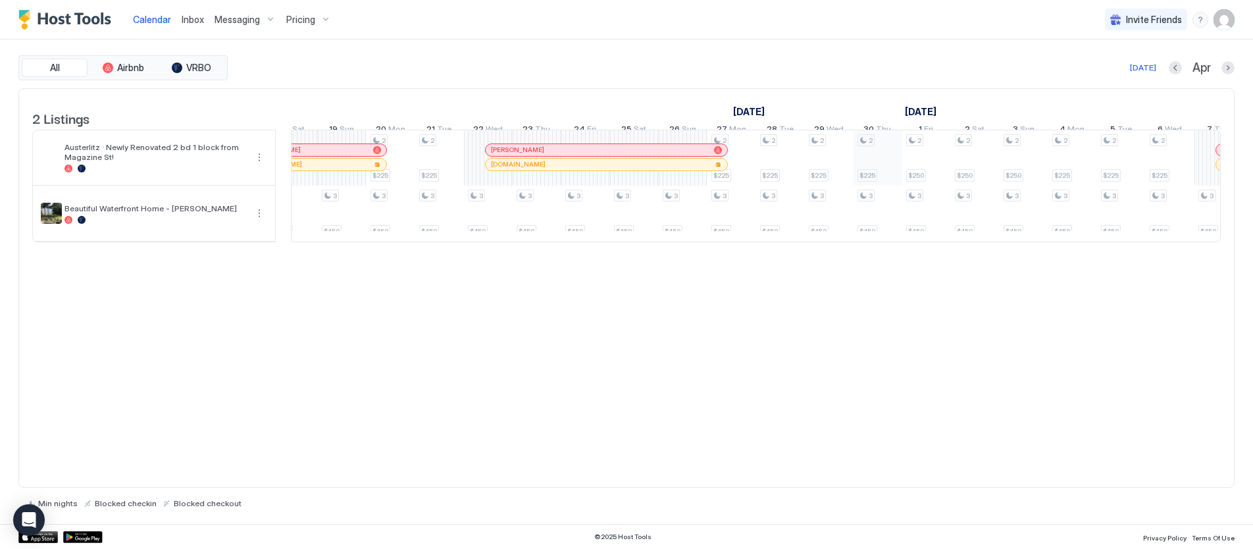
click at [864, 146] on div "2 $250 3 $450 2 $250 3 $450 3 $450 3 $450 3 $450 3 $450 3 $450 3 $450 2 $250 3 …" at bounding box center [342, 185] width 2874 height 111
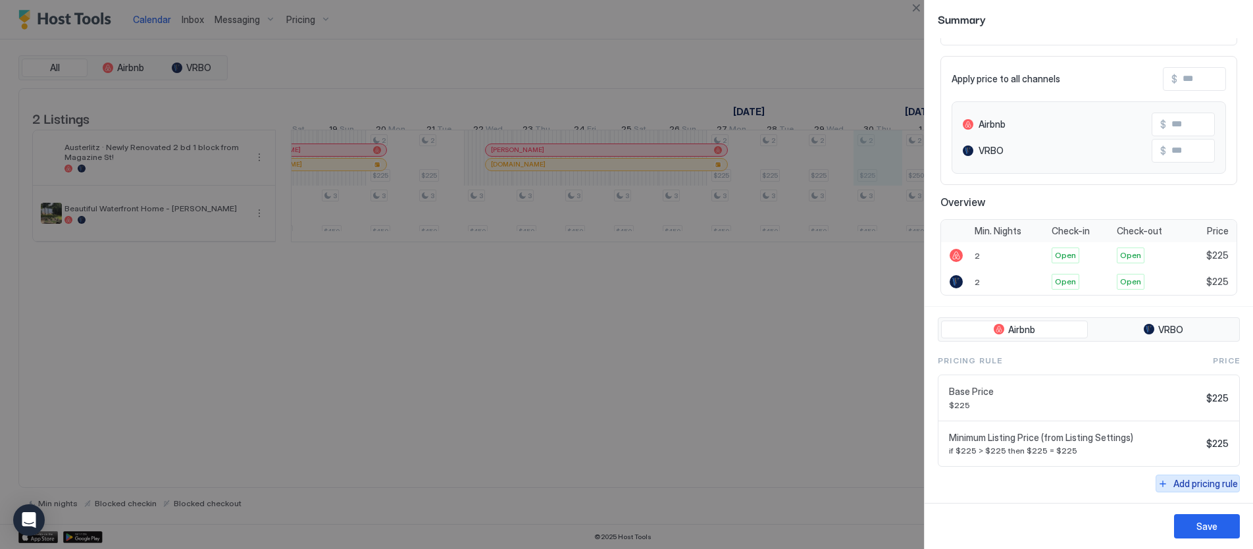
click at [1178, 484] on div "Add pricing rule" at bounding box center [1206, 484] width 65 height 14
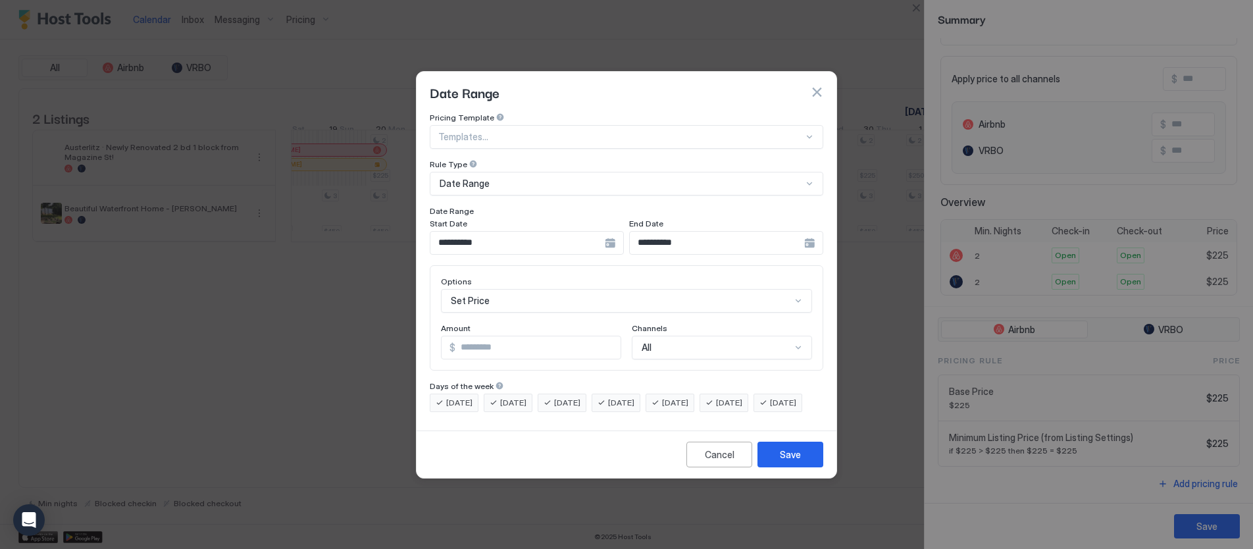
click at [475, 131] on div at bounding box center [620, 137] width 365 height 12
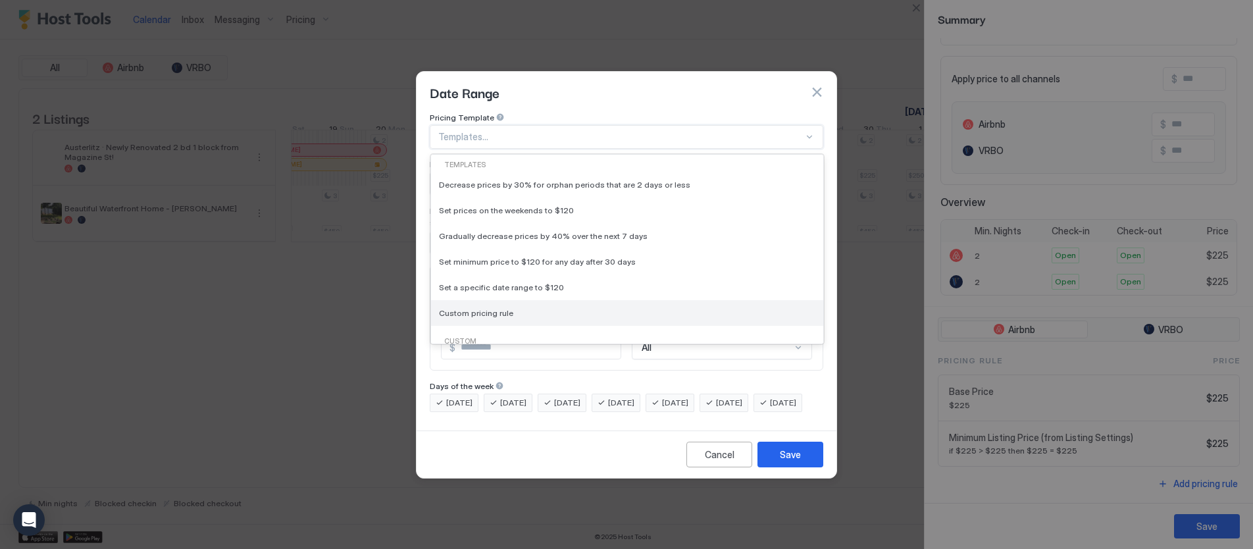
click at [470, 308] on span "Custom pricing rule" at bounding box center [476, 313] width 74 height 10
type input "***"
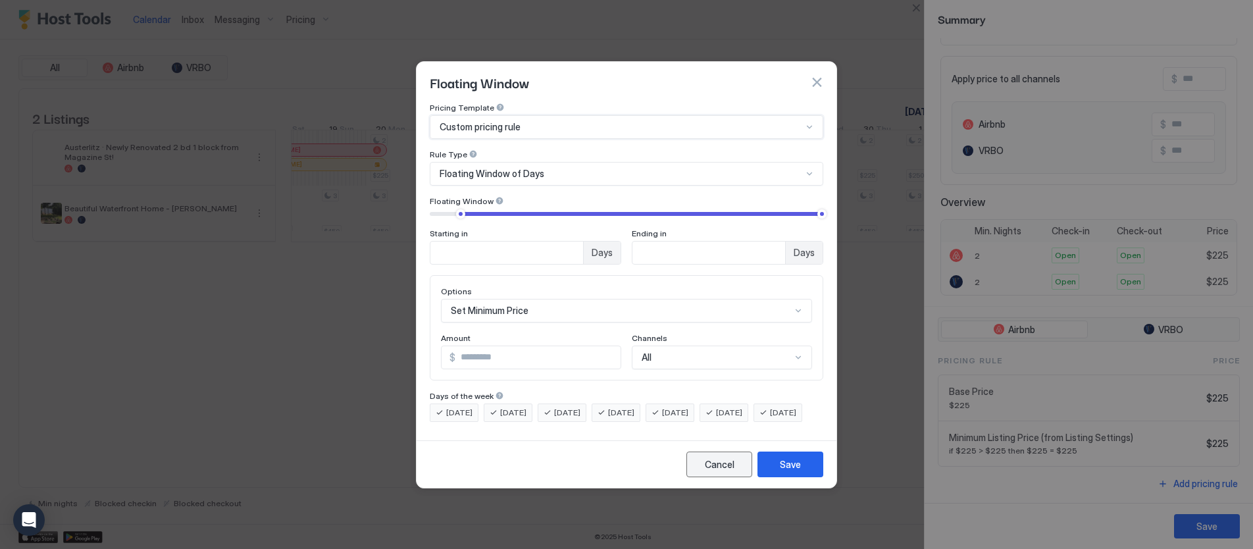
click at [716, 471] on div "Cancel" at bounding box center [720, 464] width 30 height 14
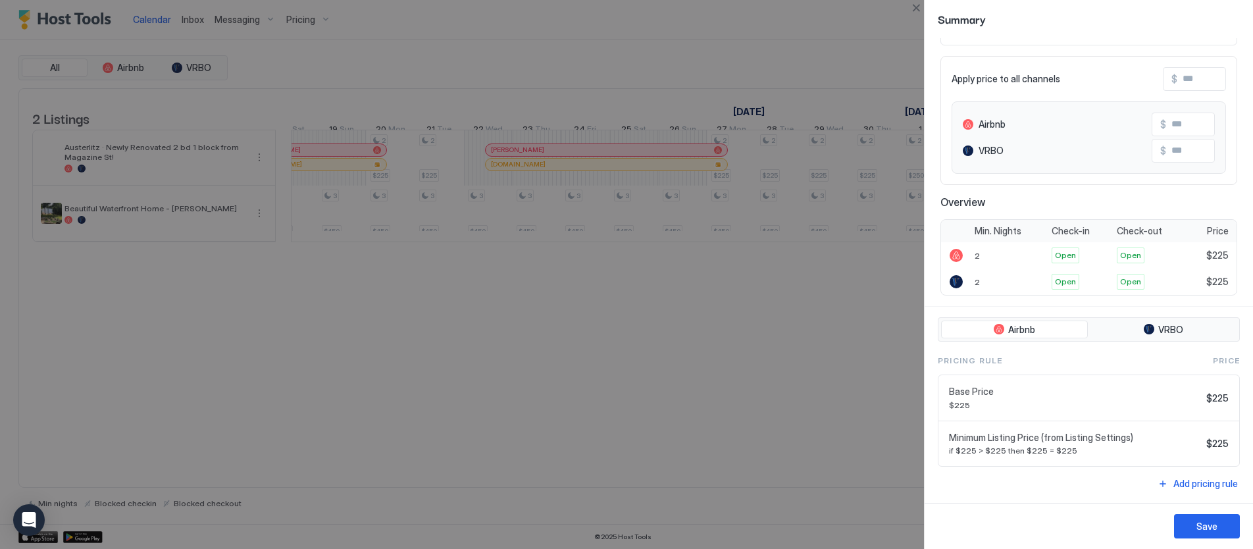
click at [1179, 128] on input "Input Field" at bounding box center [1218, 124] width 105 height 22
click at [1183, 88] on input "Input Field" at bounding box center [1230, 79] width 105 height 22
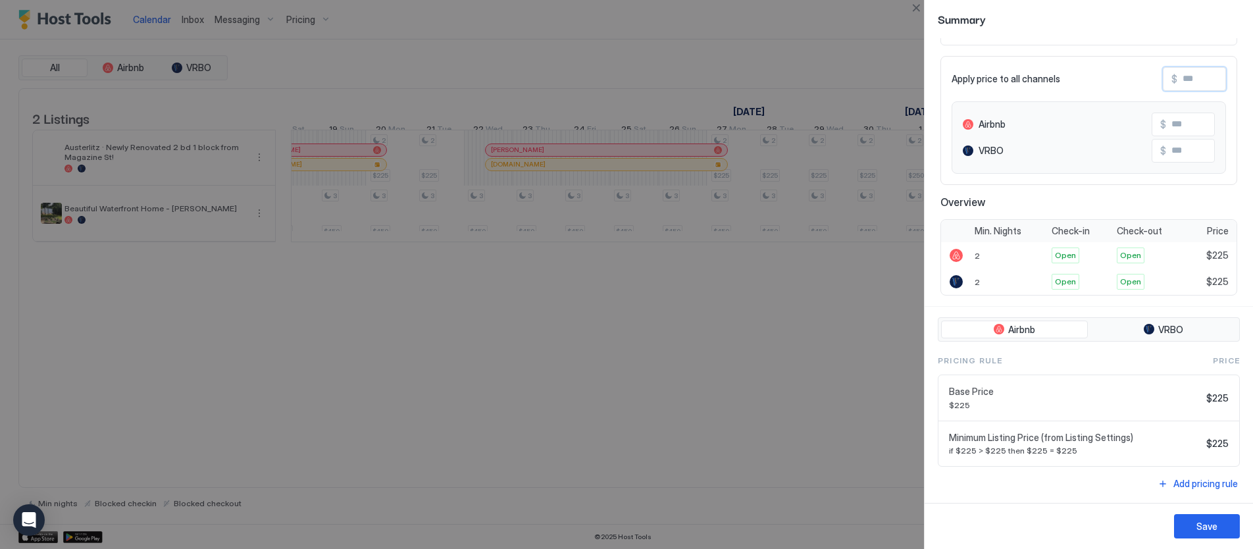
type input "*"
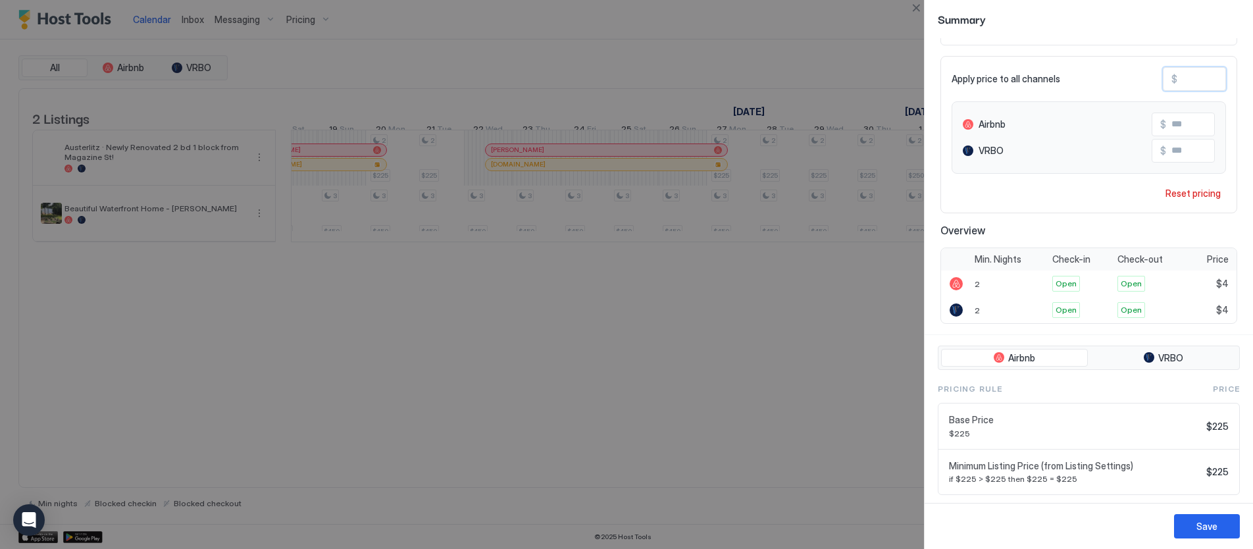
type input "**"
type input "*"
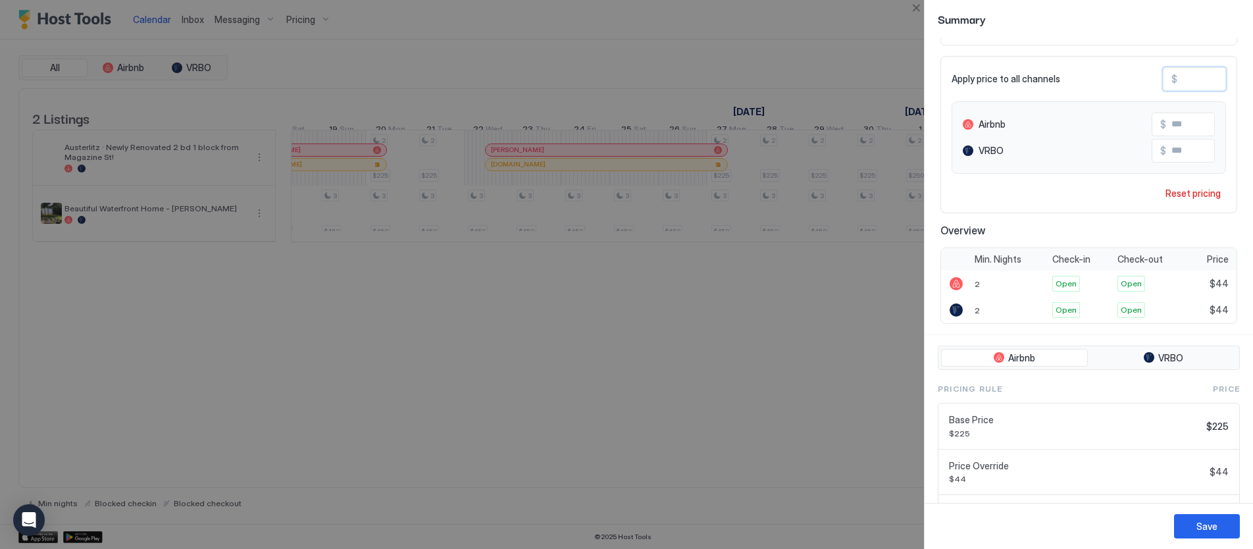
type input "*"
type input "**"
type input "***"
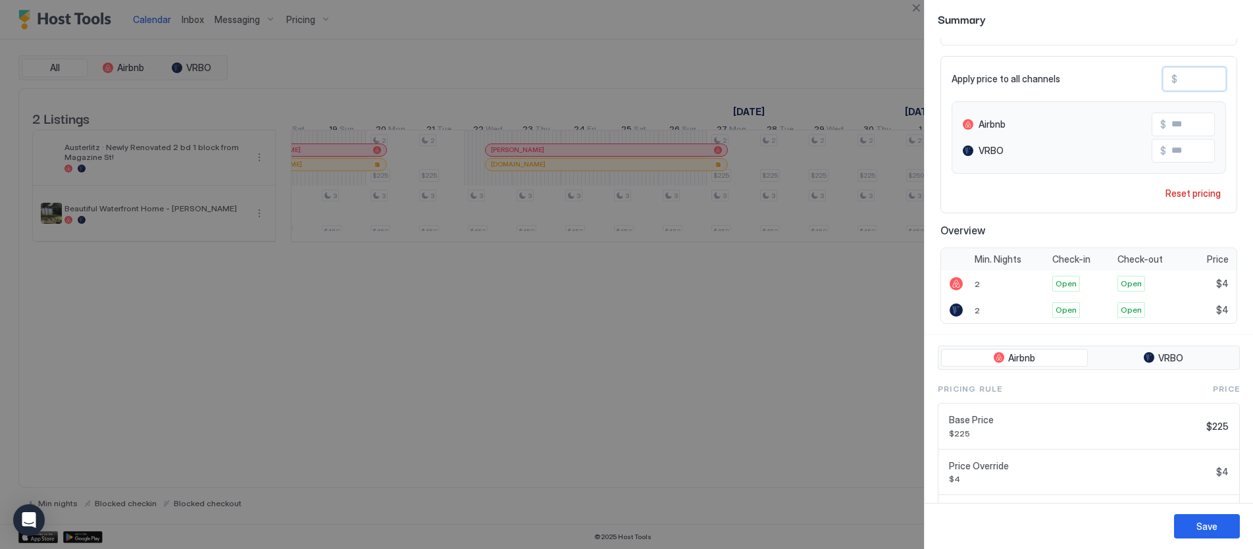
type input "***"
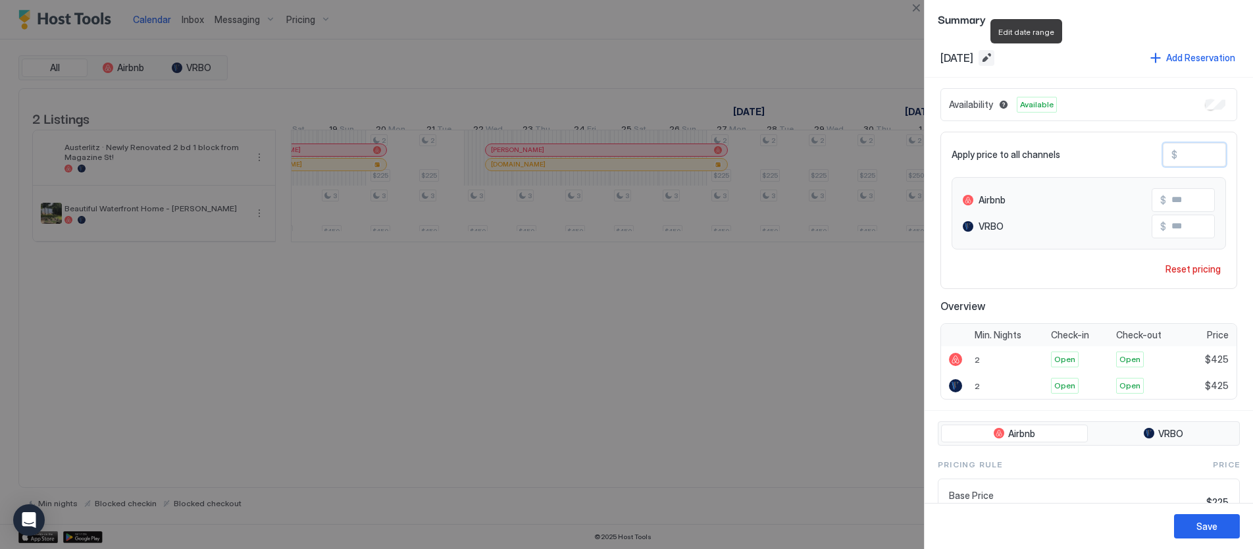
type input "***"
click at [995, 56] on button "Edit date range" at bounding box center [987, 58] width 16 height 16
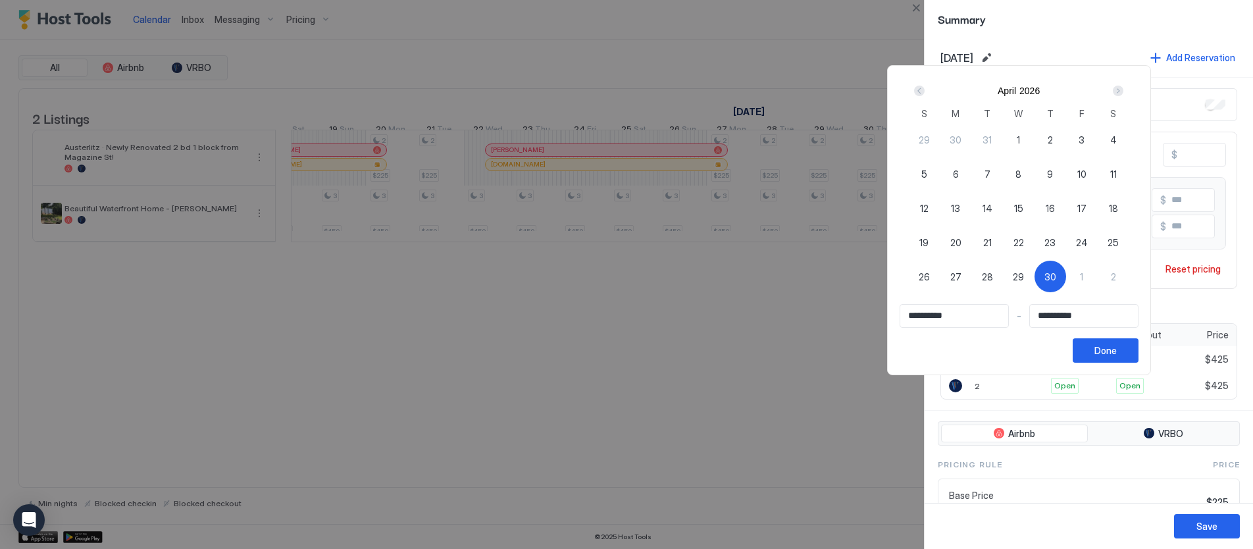
click at [1120, 87] on div "Next" at bounding box center [1118, 91] width 11 height 11
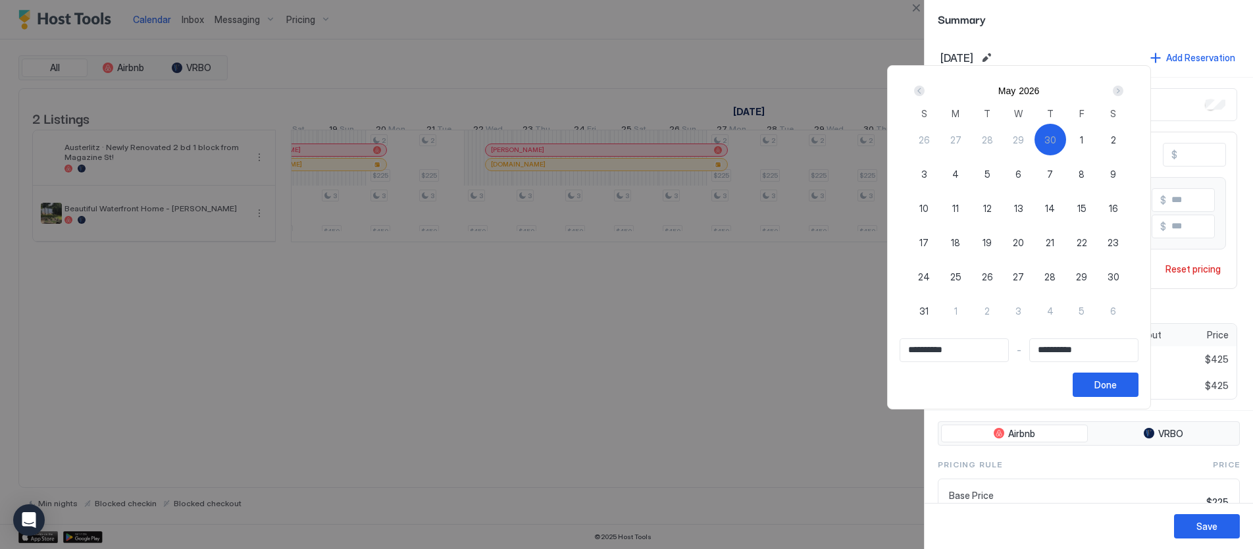
click at [1056, 137] on span "30" at bounding box center [1051, 140] width 12 height 14
click at [1056, 139] on span "30" at bounding box center [1051, 140] width 12 height 14
type input "**********"
click at [924, 176] on div "3" at bounding box center [924, 174] width 32 height 32
type input "**********"
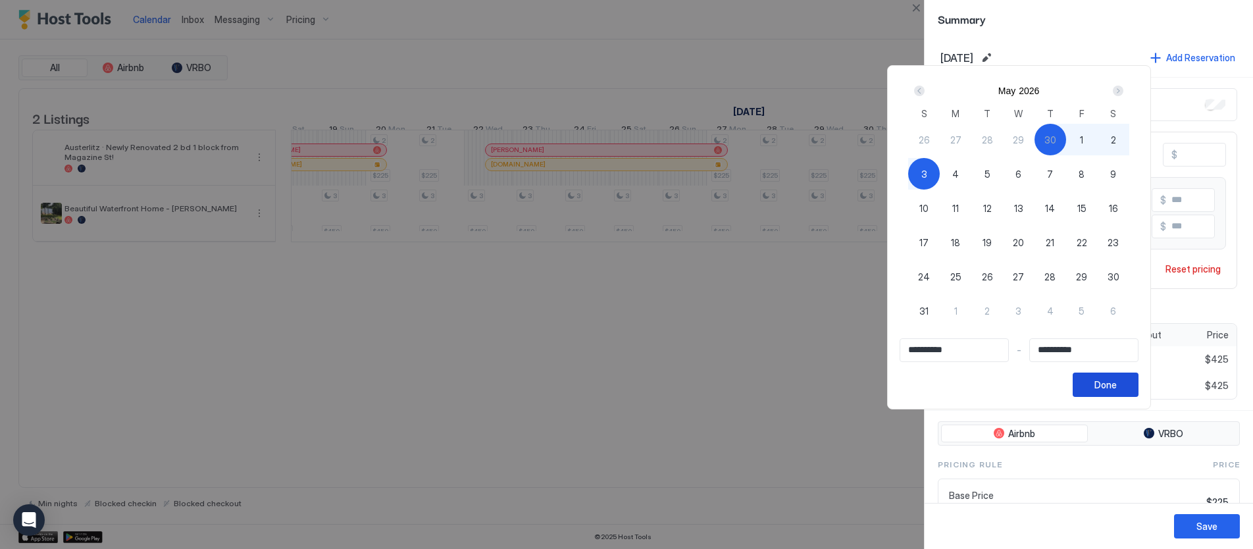
click at [1105, 387] on button "Done" at bounding box center [1106, 385] width 66 height 24
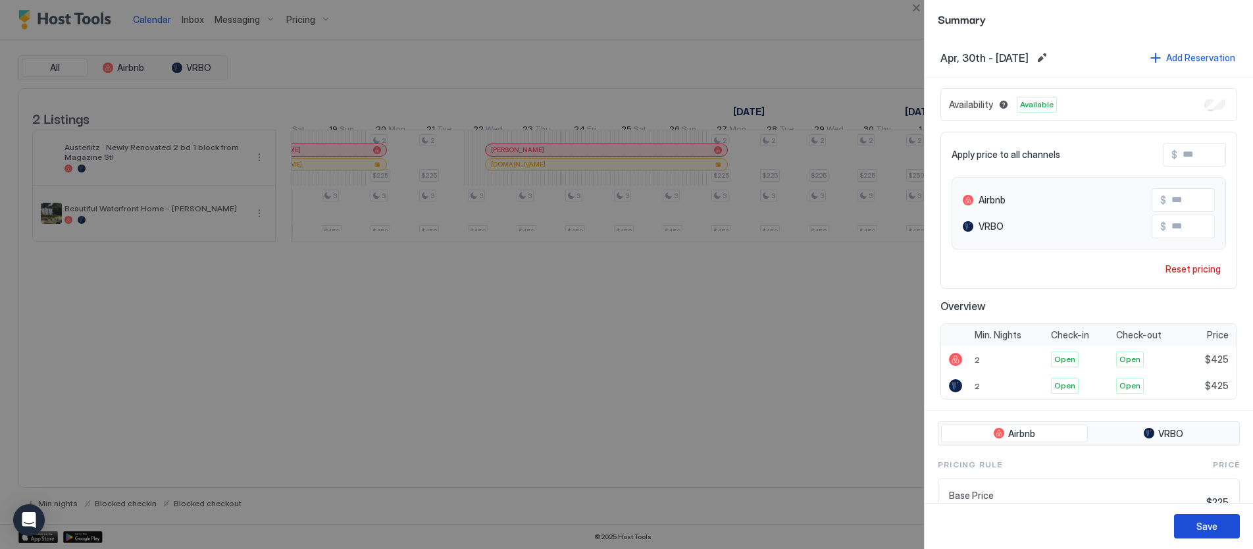
click at [1207, 524] on div "Save" at bounding box center [1207, 526] width 21 height 14
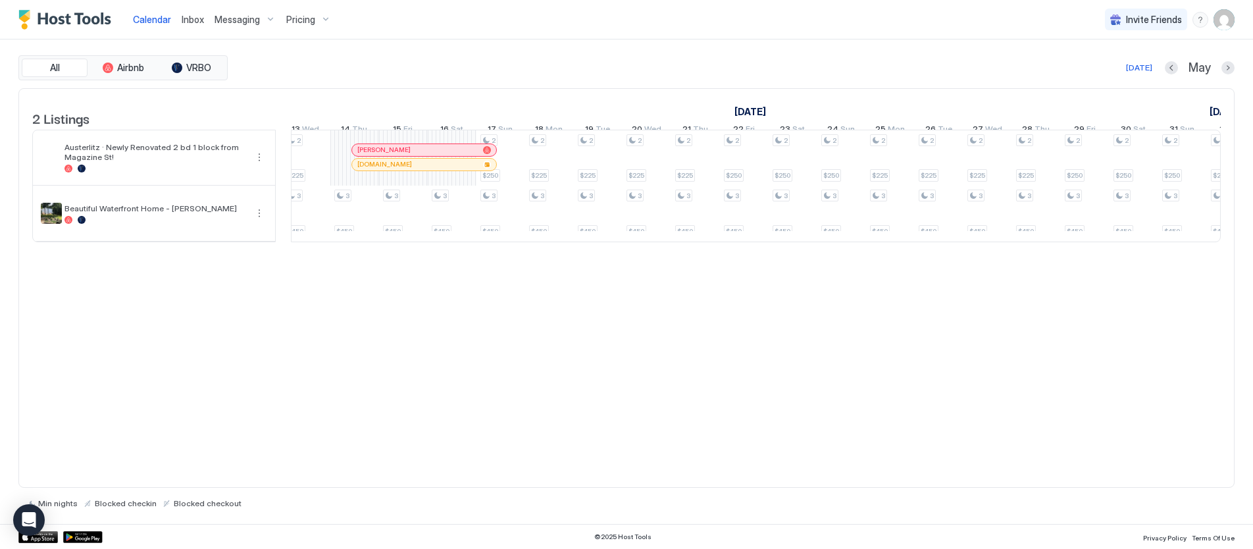
scroll to position [0, 1731]
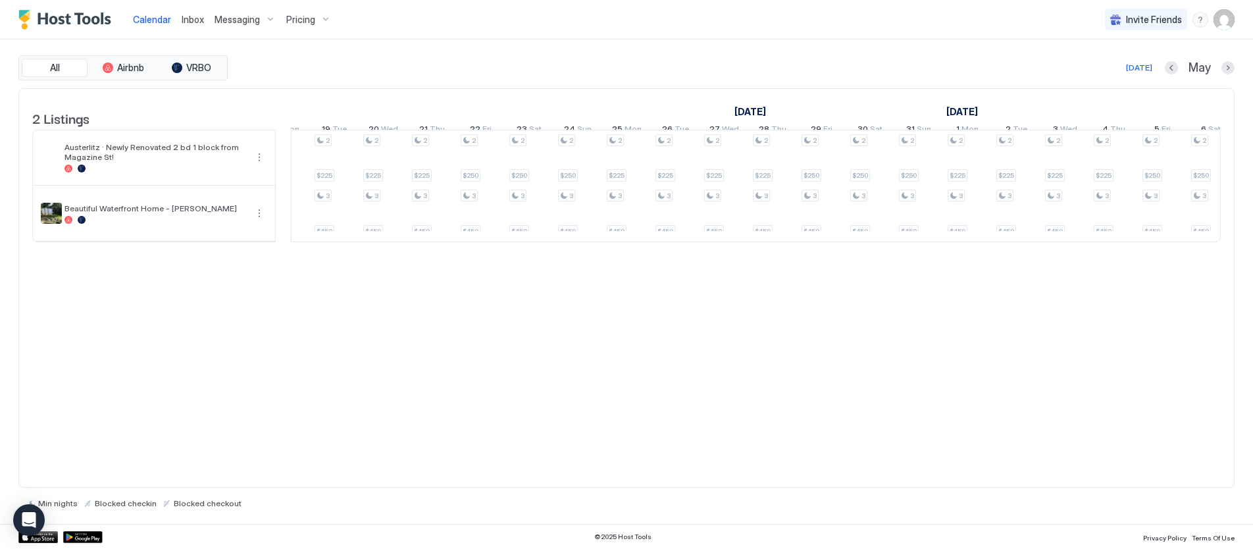
click at [315, 18] on div "Pricing" at bounding box center [308, 20] width 55 height 22
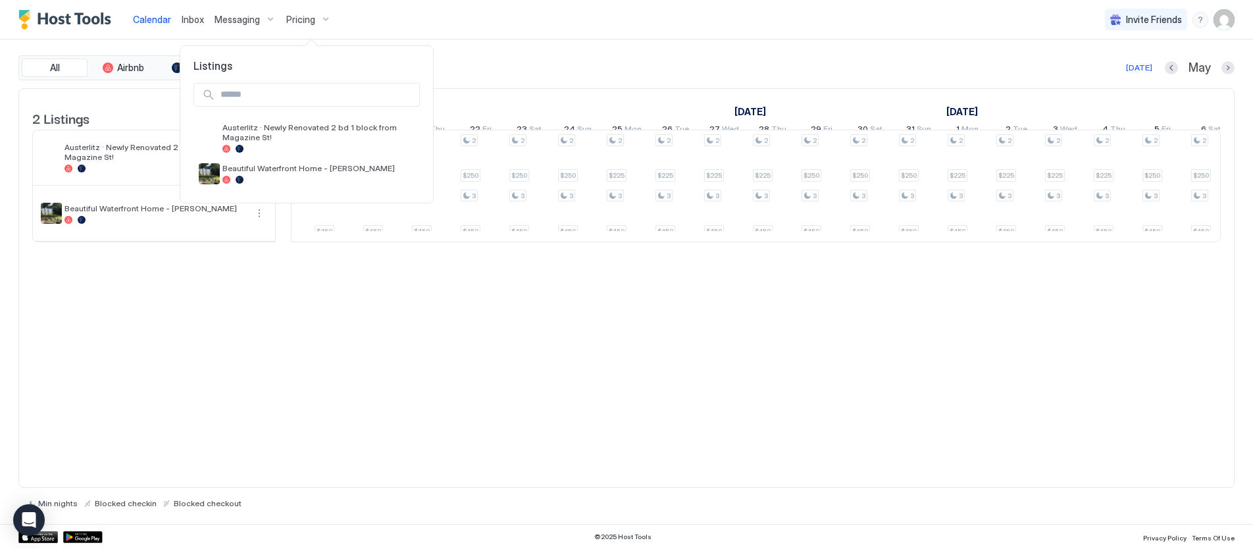
click at [496, 39] on div at bounding box center [626, 274] width 1253 height 549
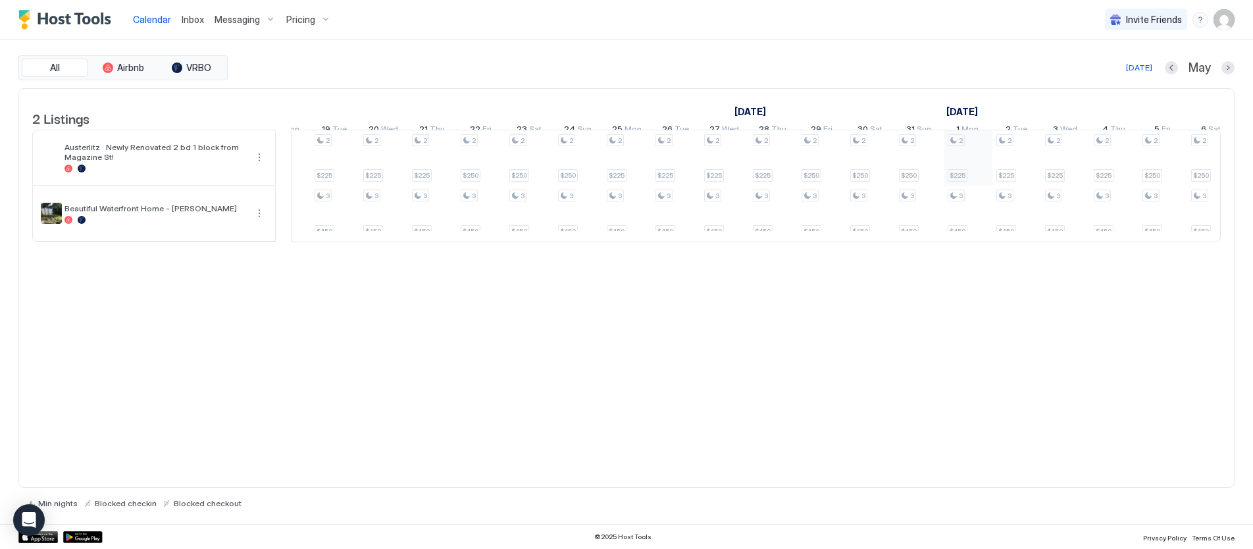
click at [954, 154] on div "2 $225 3 $450 2 $250 3 $450 2 $250 3 $450 2 $250 3 $450 2 $225 3 $450 2 $225 3 …" at bounding box center [822, 185] width 2874 height 111
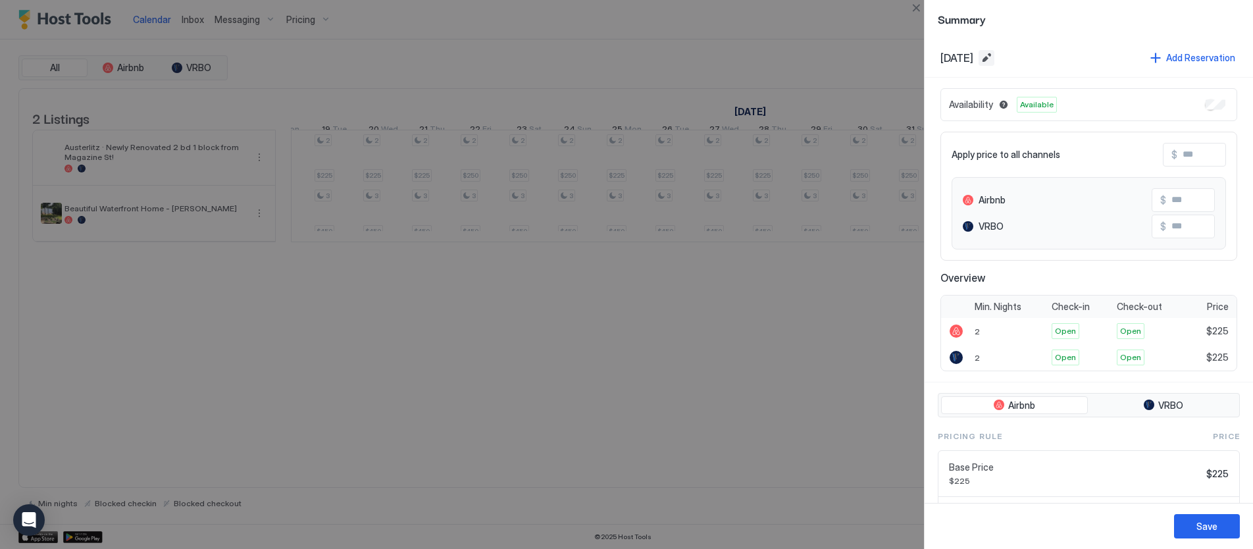
click at [995, 56] on button "Edit date range" at bounding box center [987, 58] width 16 height 16
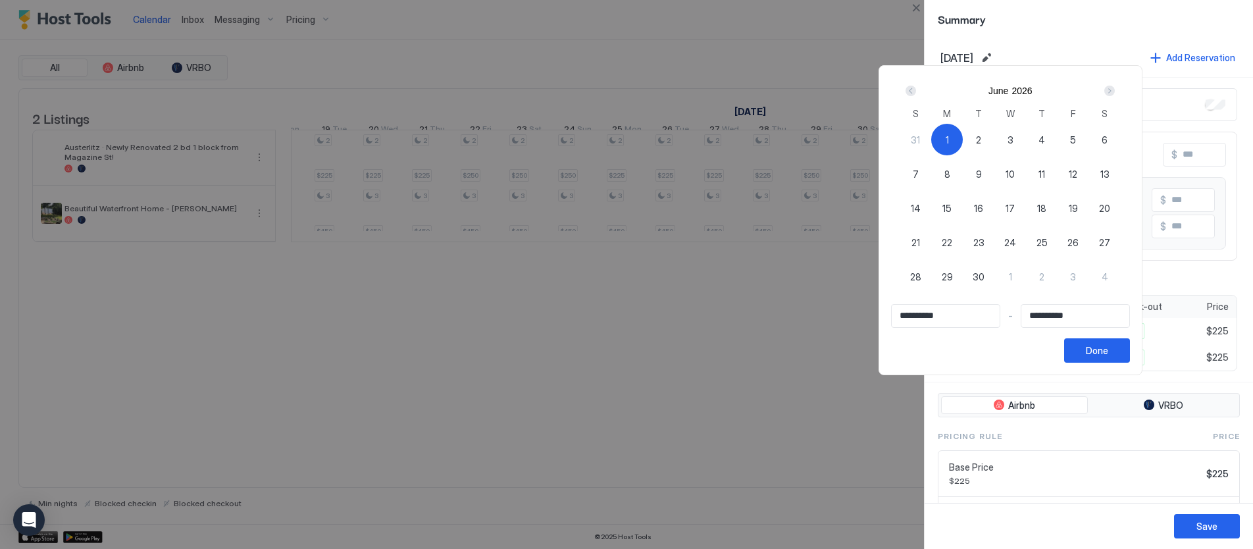
click at [954, 140] on div "1" at bounding box center [947, 140] width 32 height 32
click at [949, 140] on span "1" at bounding box center [947, 140] width 3 height 14
type input "**********"
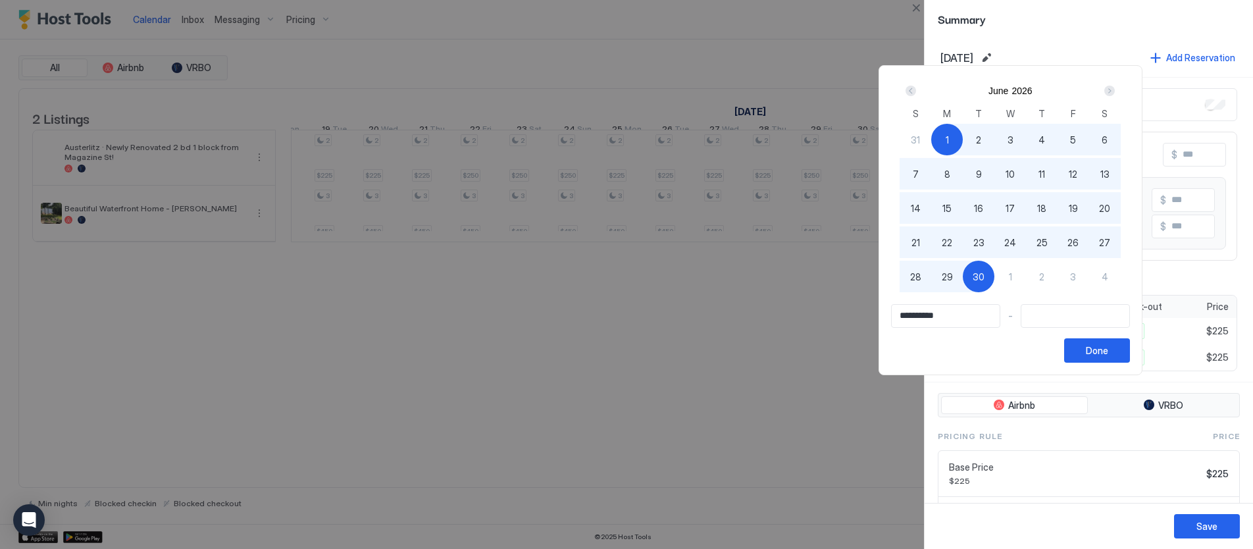
drag, startPoint x: 983, startPoint y: 274, endPoint x: 1010, endPoint y: 300, distance: 37.7
click at [983, 274] on span "30" at bounding box center [979, 277] width 12 height 14
type input "**********"
click at [1101, 346] on div "Done" at bounding box center [1097, 351] width 22 height 14
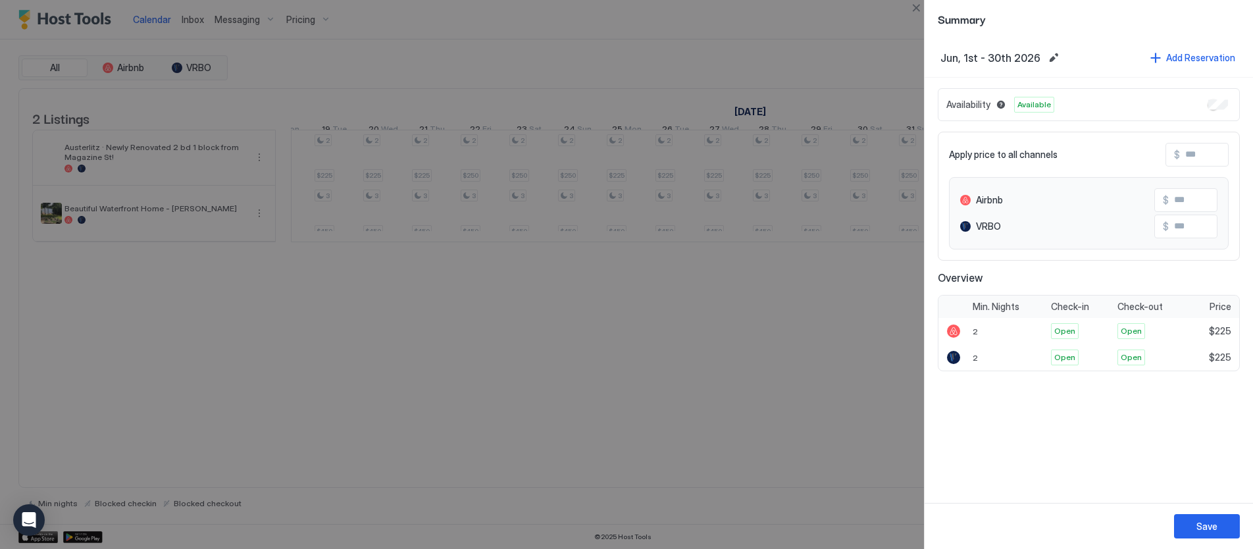
click at [1205, 145] on input "Input Field" at bounding box center [1232, 154] width 105 height 22
click at [1203, 153] on input "Input Field" at bounding box center [1232, 154] width 105 height 22
type input "*"
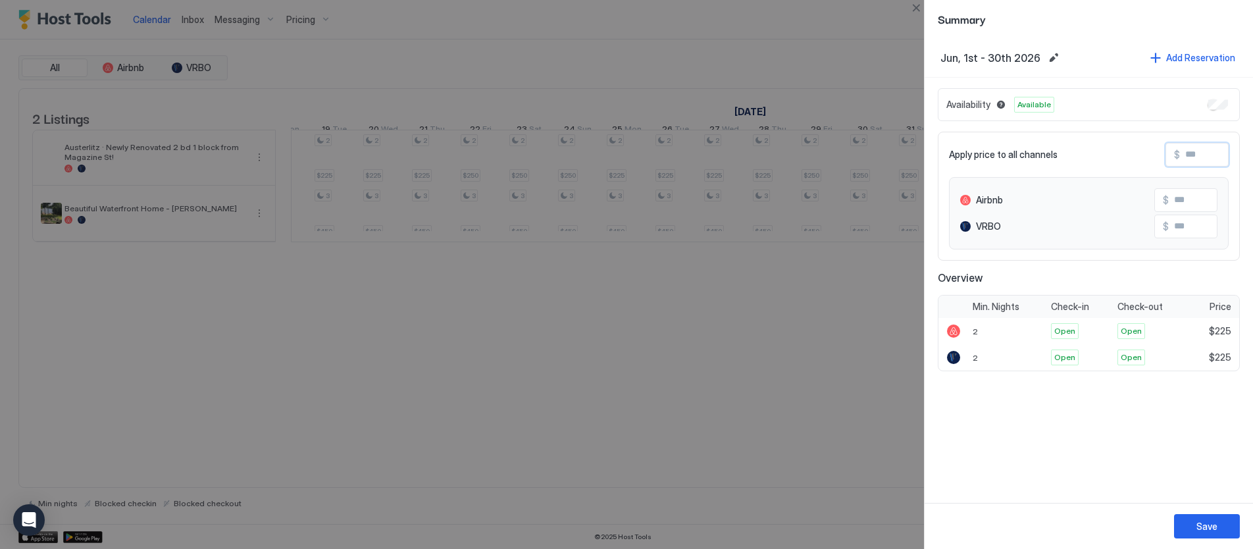
type input "*"
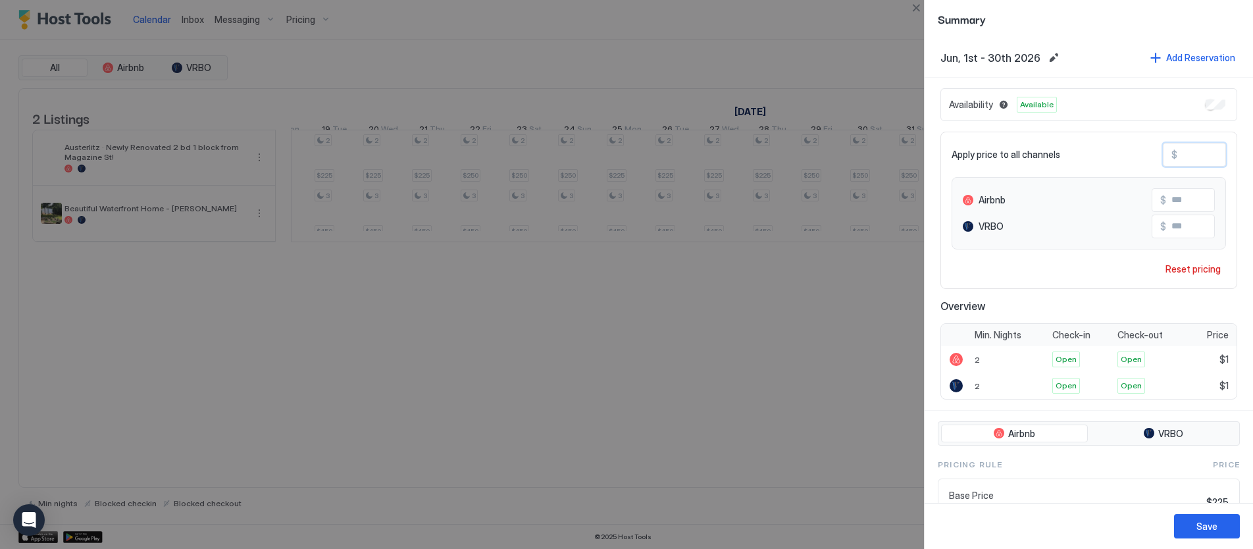
type input "**"
type input "***"
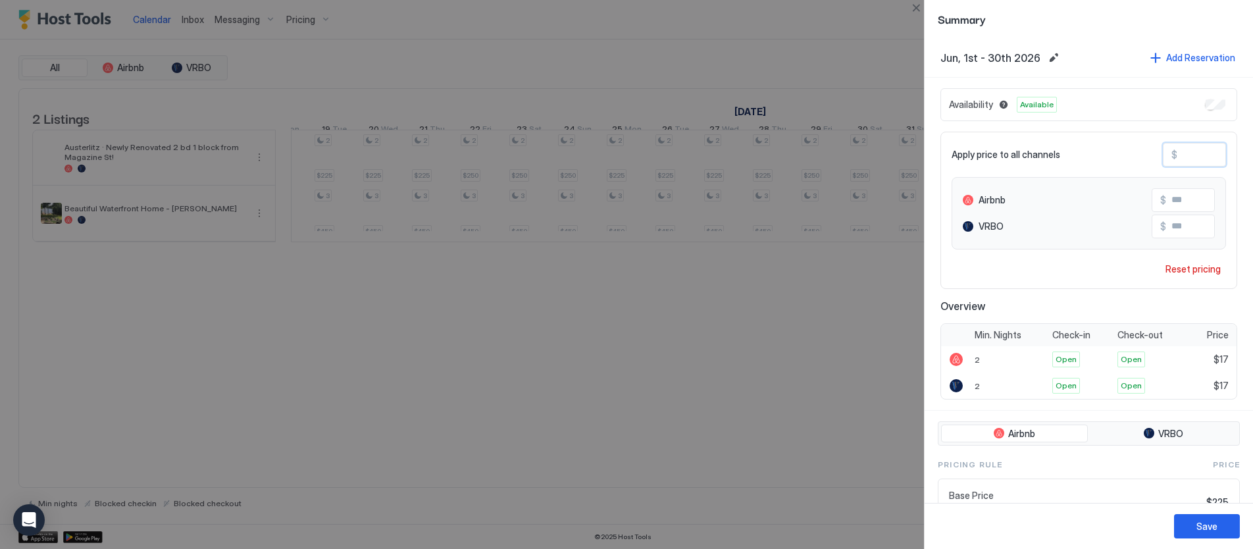
type input "***"
click at [1206, 529] on div "Save" at bounding box center [1207, 526] width 21 height 14
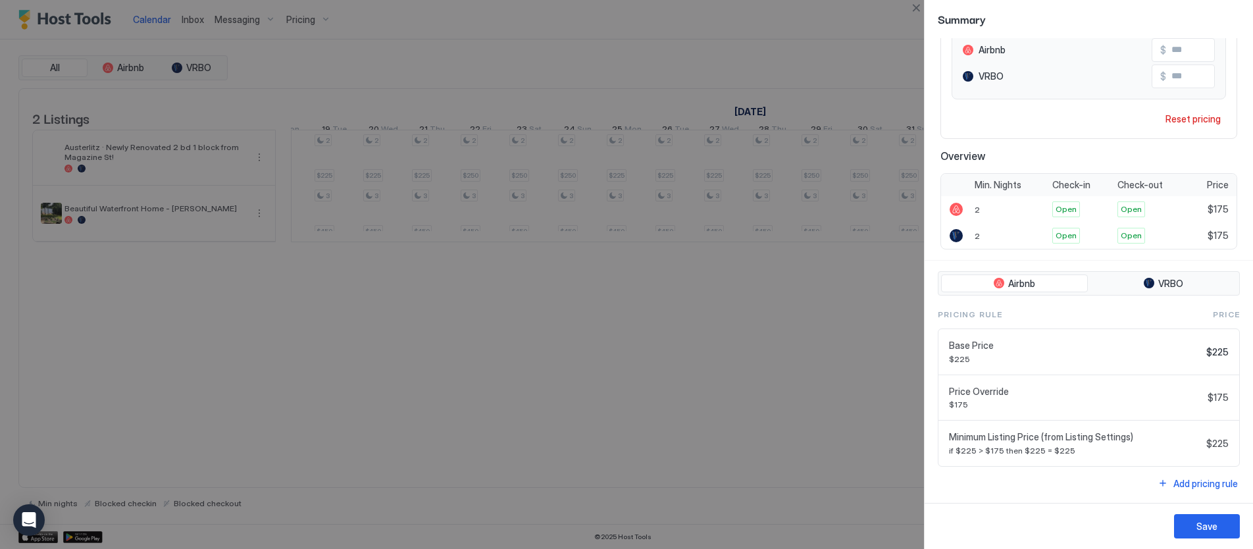
click at [1222, 344] on div "Base Price $225 $225" at bounding box center [1089, 352] width 280 height 24
click at [1220, 352] on span "$225" at bounding box center [1218, 352] width 22 height 12
click at [1232, 352] on div "Base Price $225 $225" at bounding box center [1089, 352] width 301 height 46
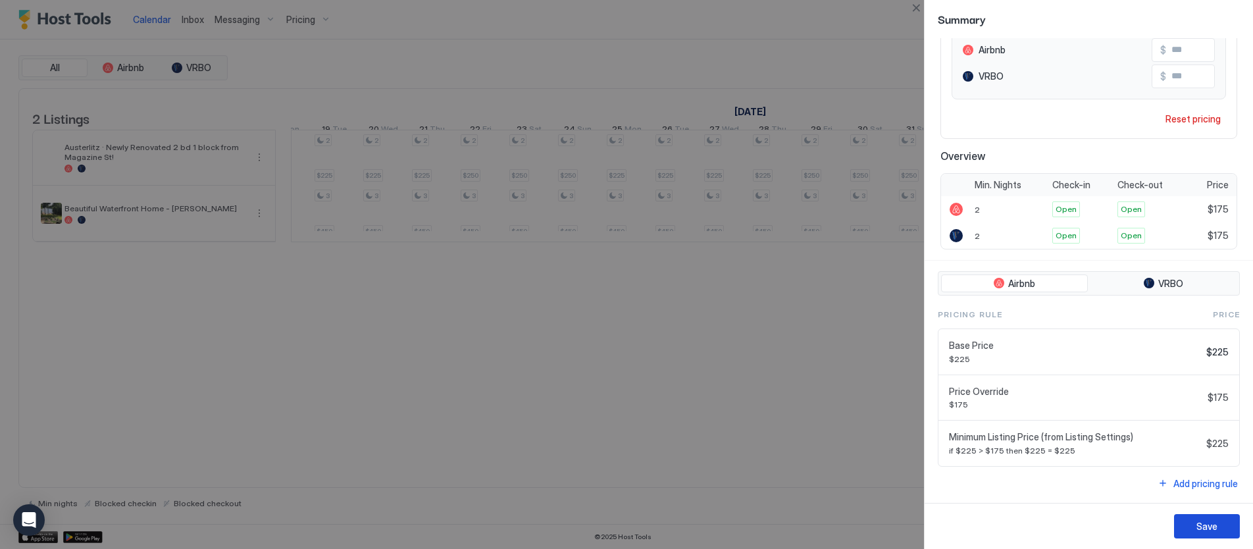
click at [1198, 525] on div "Save" at bounding box center [1207, 526] width 21 height 14
click at [1205, 526] on div "Save" at bounding box center [1207, 526] width 21 height 14
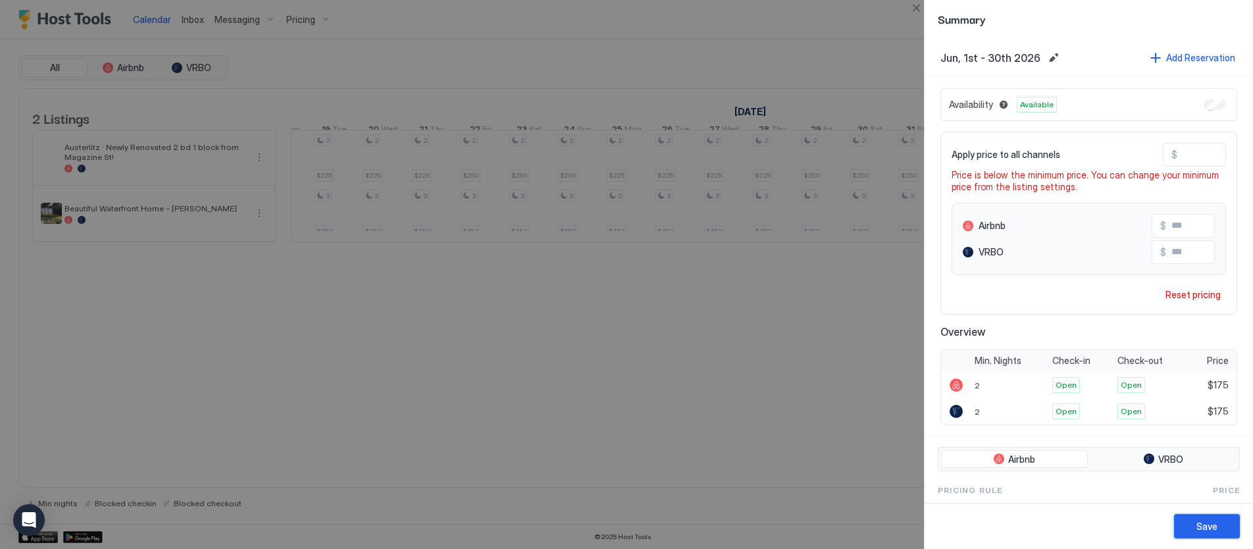
click at [1209, 528] on div "Save" at bounding box center [1207, 526] width 21 height 14
click at [872, 467] on div at bounding box center [626, 274] width 1253 height 549
click at [913, 7] on button "Close" at bounding box center [916, 8] width 16 height 16
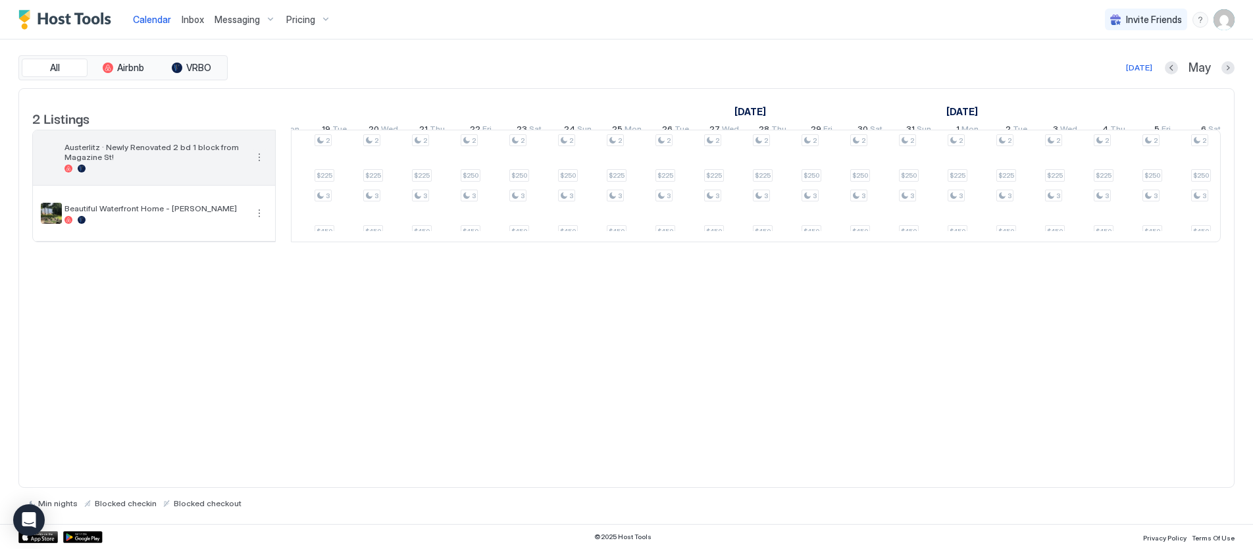
click at [258, 165] on button "More options" at bounding box center [259, 157] width 16 height 16
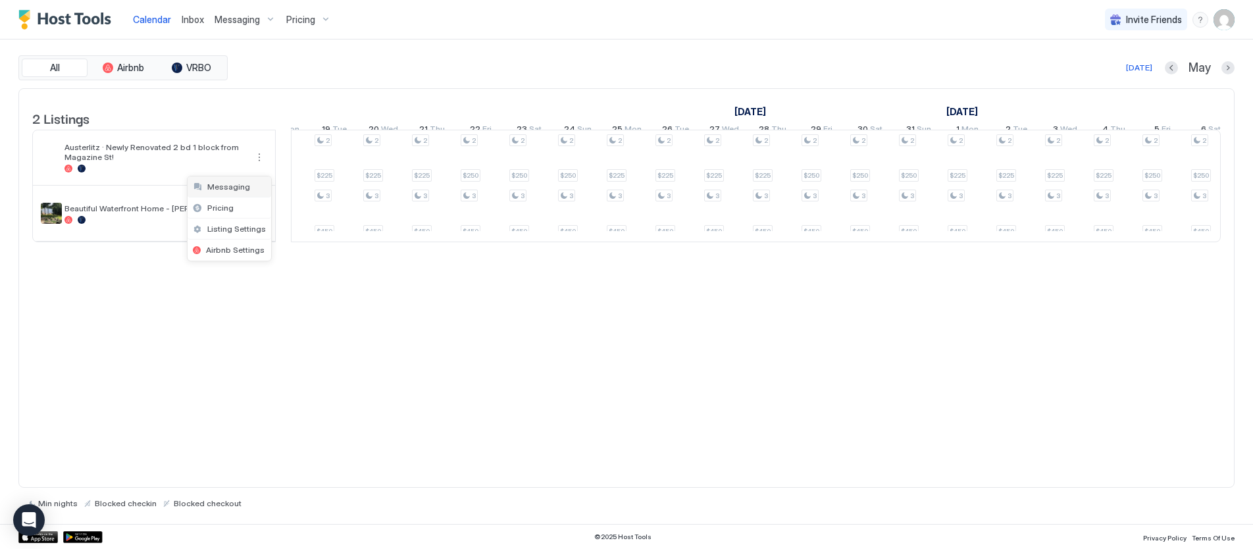
click at [228, 186] on span "Messaging" at bounding box center [228, 187] width 43 height 10
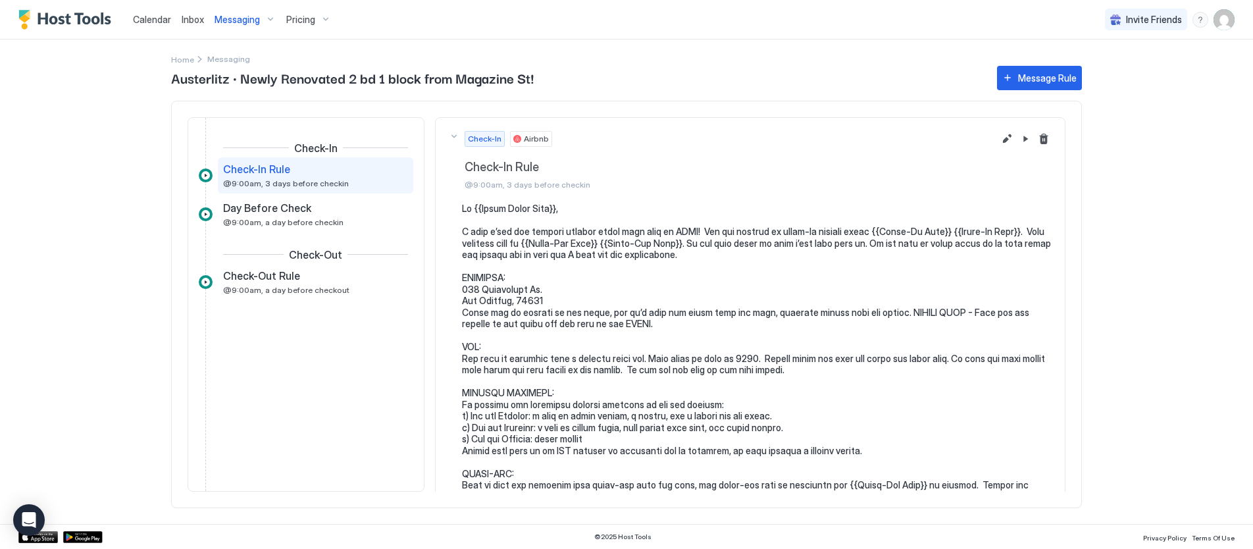
drag, startPoint x: 78, startPoint y: 16, endPoint x: 132, endPoint y: 16, distance: 54.0
click at [78, 16] on img "Host Tools Logo" at bounding box center [67, 20] width 99 height 20
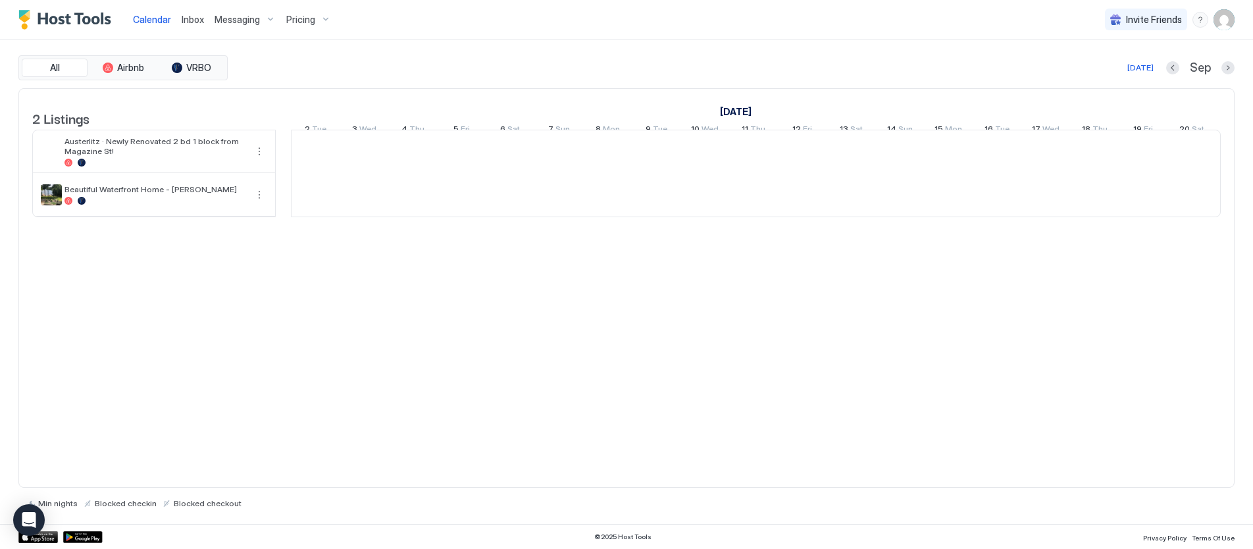
scroll to position [0, 731]
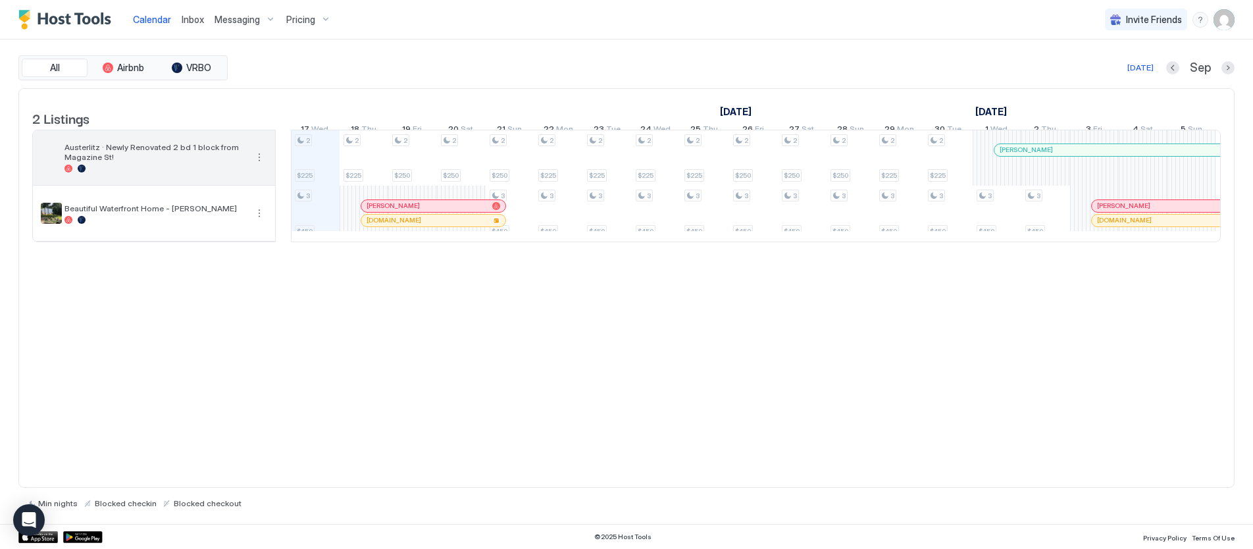
click at [259, 165] on button "More options" at bounding box center [259, 157] width 16 height 16
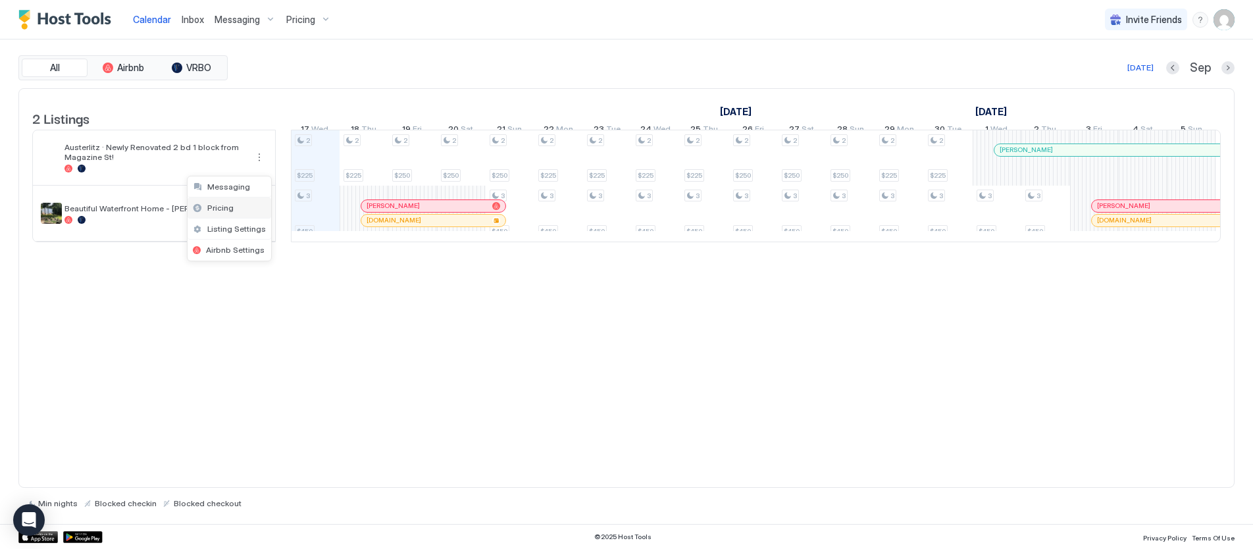
click at [215, 206] on span "Pricing" at bounding box center [220, 208] width 26 height 10
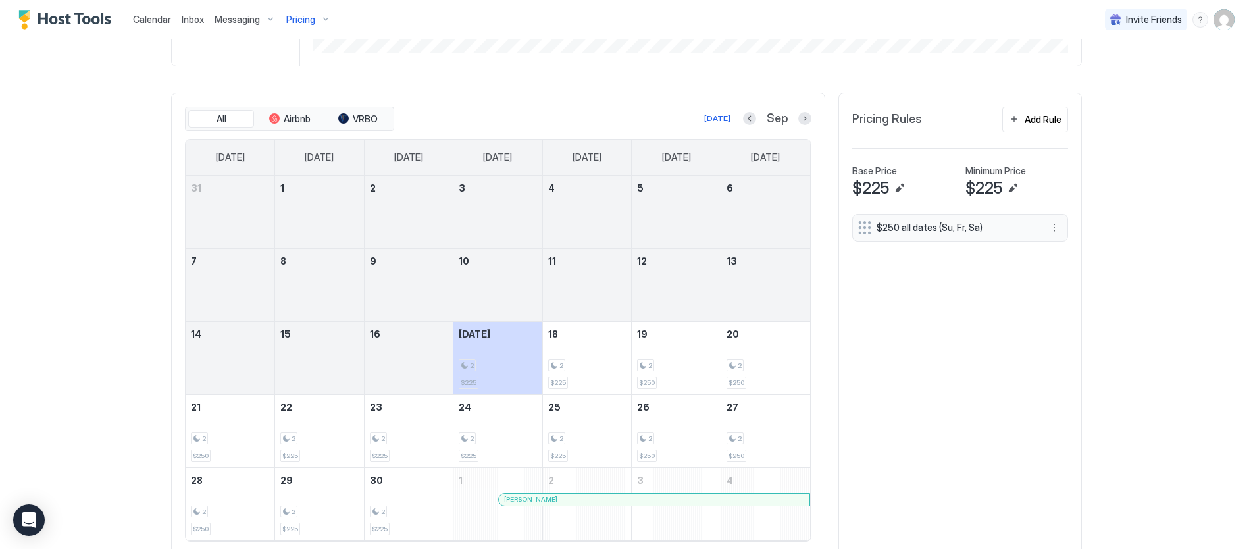
scroll to position [392, 0]
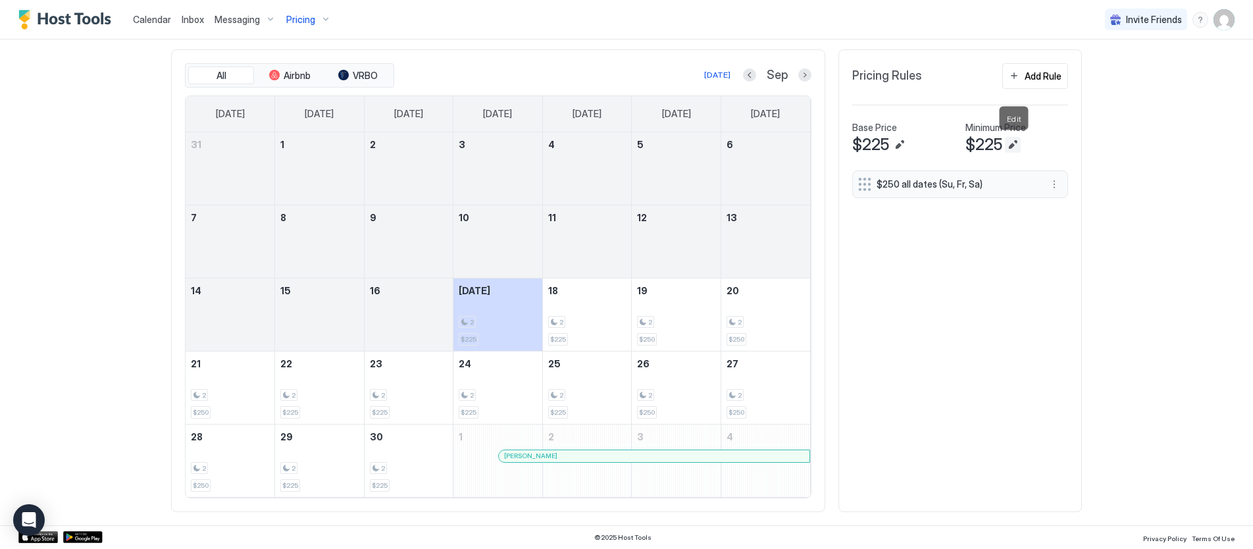
click at [1015, 142] on button "Edit" at bounding box center [1013, 145] width 16 height 16
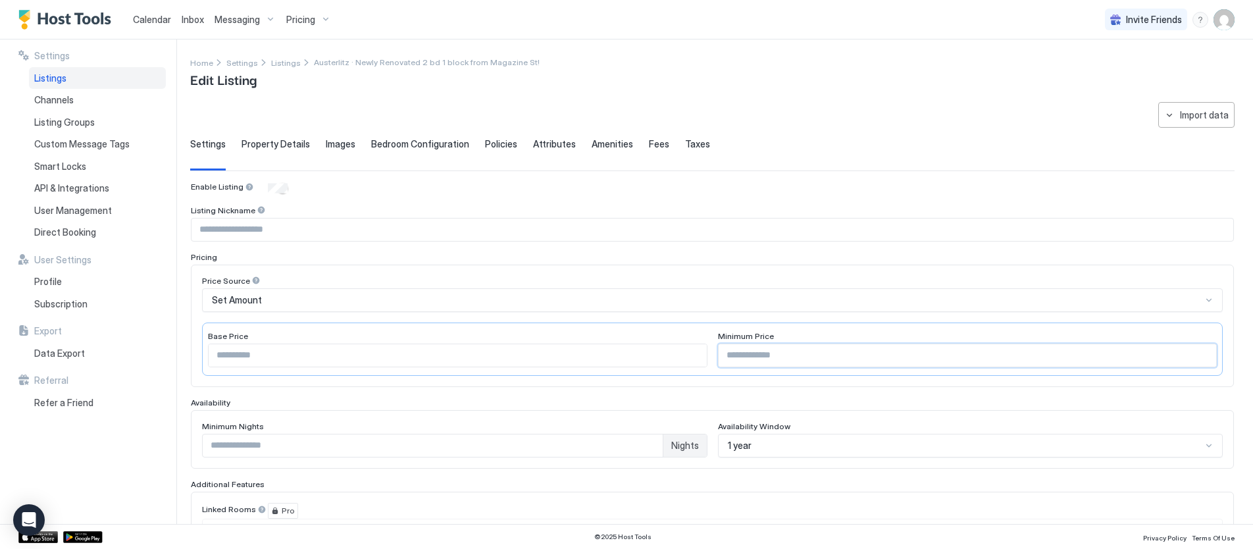
drag, startPoint x: 748, startPoint y: 361, endPoint x: 738, endPoint y: 361, distance: 9.9
click at [727, 359] on input "***" at bounding box center [968, 355] width 498 height 22
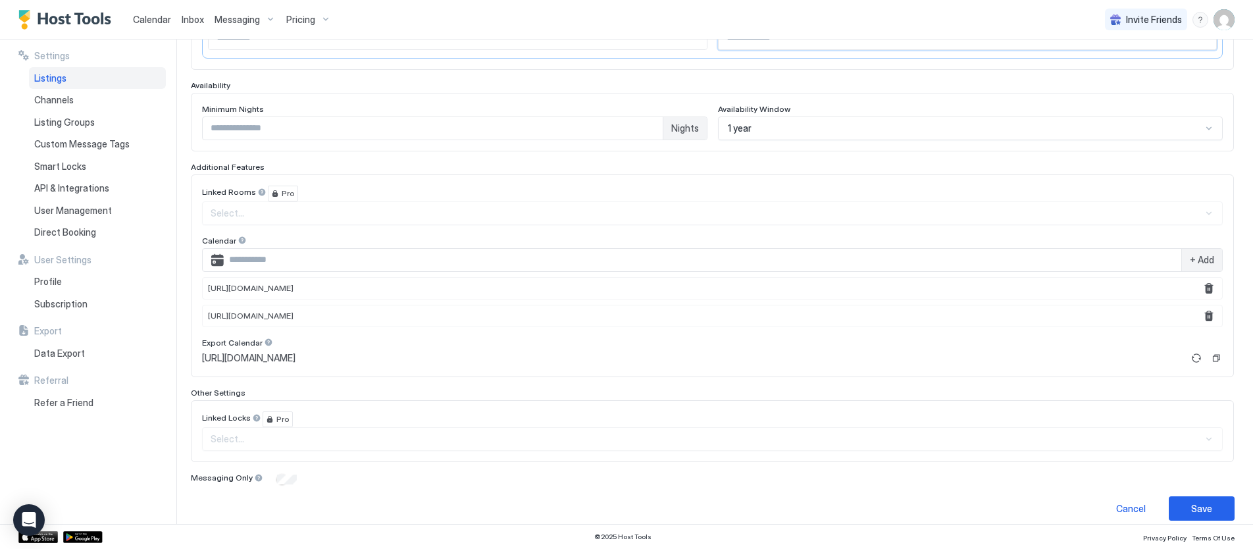
scroll to position [330, 0]
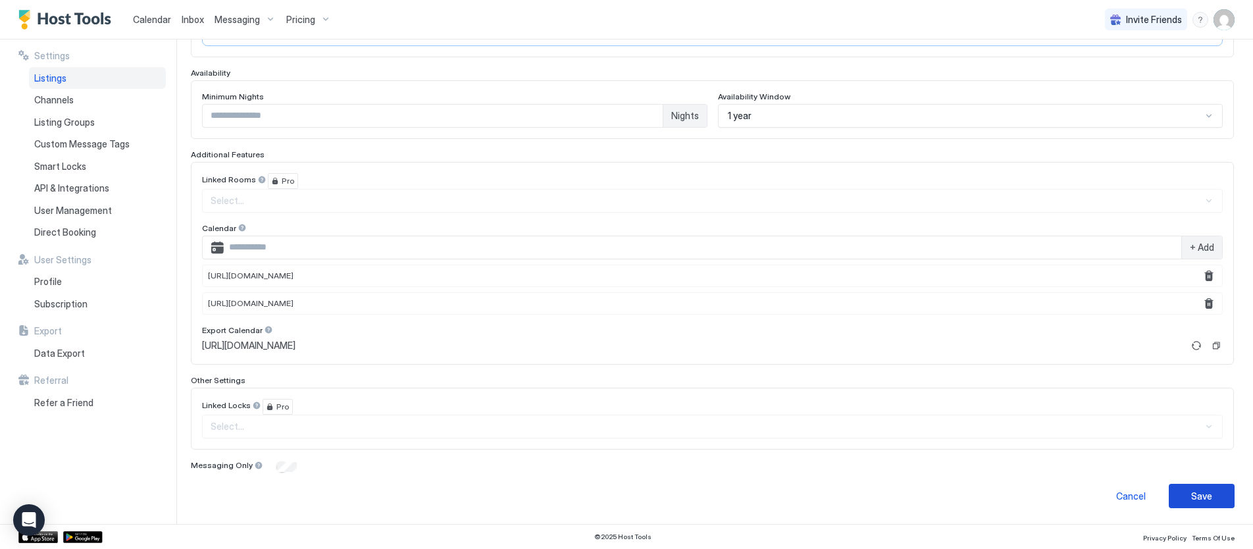
type input "***"
click at [1211, 494] on div "Save" at bounding box center [1201, 496] width 21 height 14
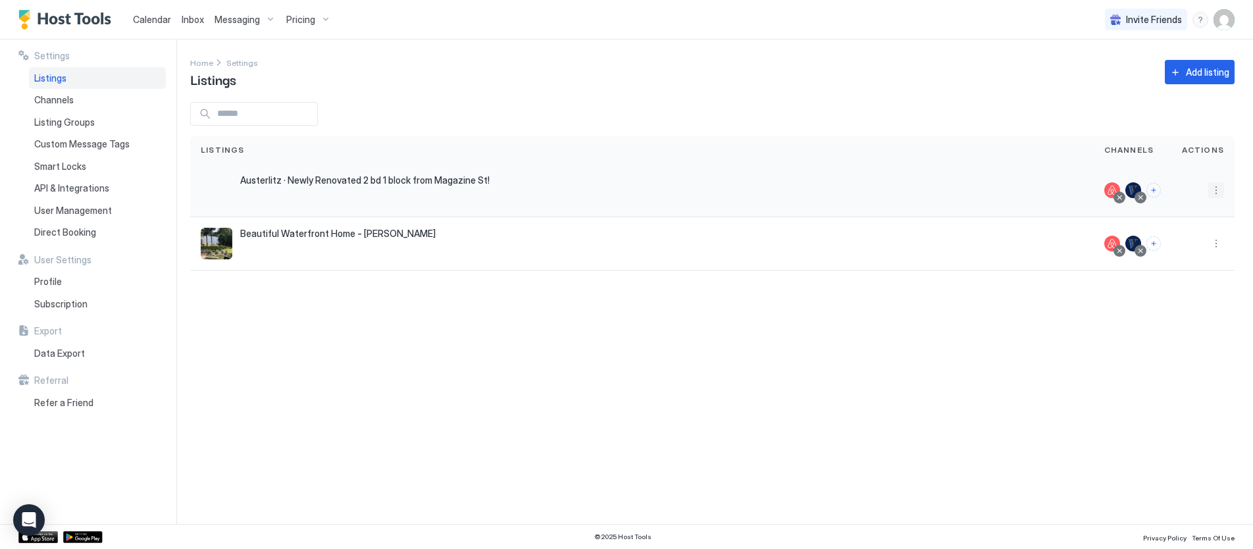
click at [1218, 188] on button "More options" at bounding box center [1217, 190] width 16 height 16
drag, startPoint x: 992, startPoint y: 185, endPoint x: 981, endPoint y: 187, distance: 11.4
click at [992, 185] on div at bounding box center [626, 274] width 1253 height 549
click at [153, 18] on span "Calendar" at bounding box center [152, 19] width 38 height 11
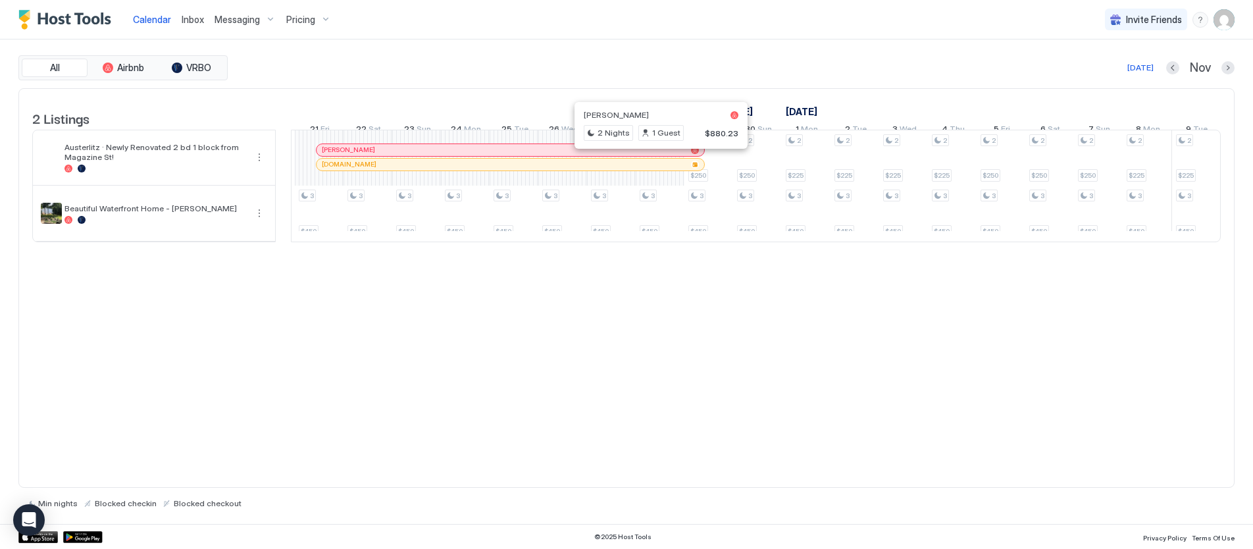
scroll to position [0, 926]
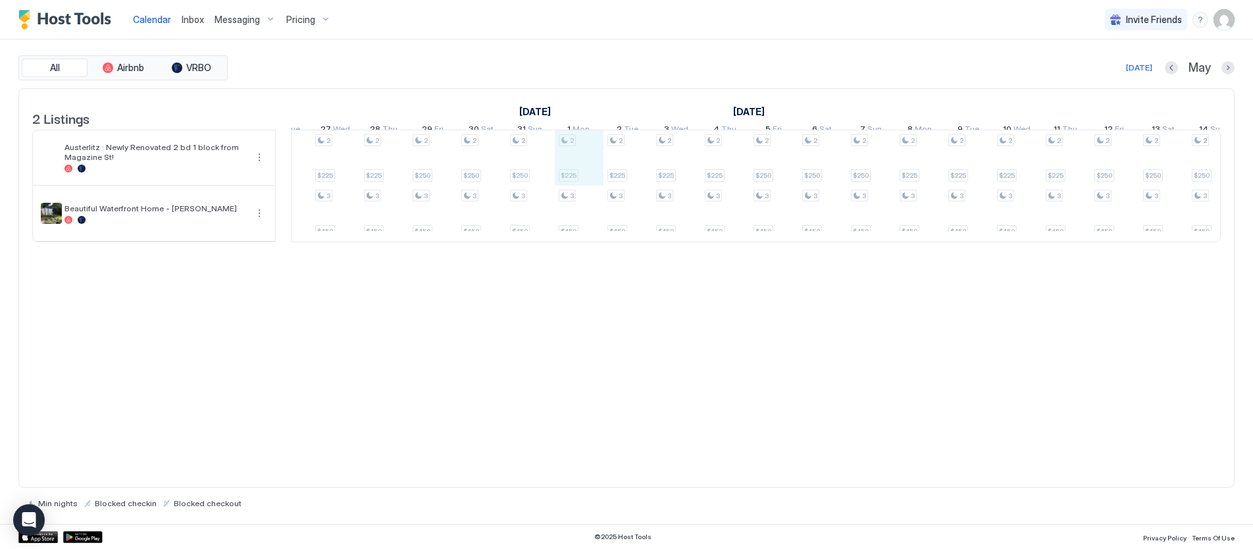
click at [576, 147] on div "2 $425 3 $450 2 $425 3 $450 2 $425 3 $450 2 $425 3 $450 2 $225 3 $450 2 $225 3 …" at bounding box center [433, 185] width 2874 height 111
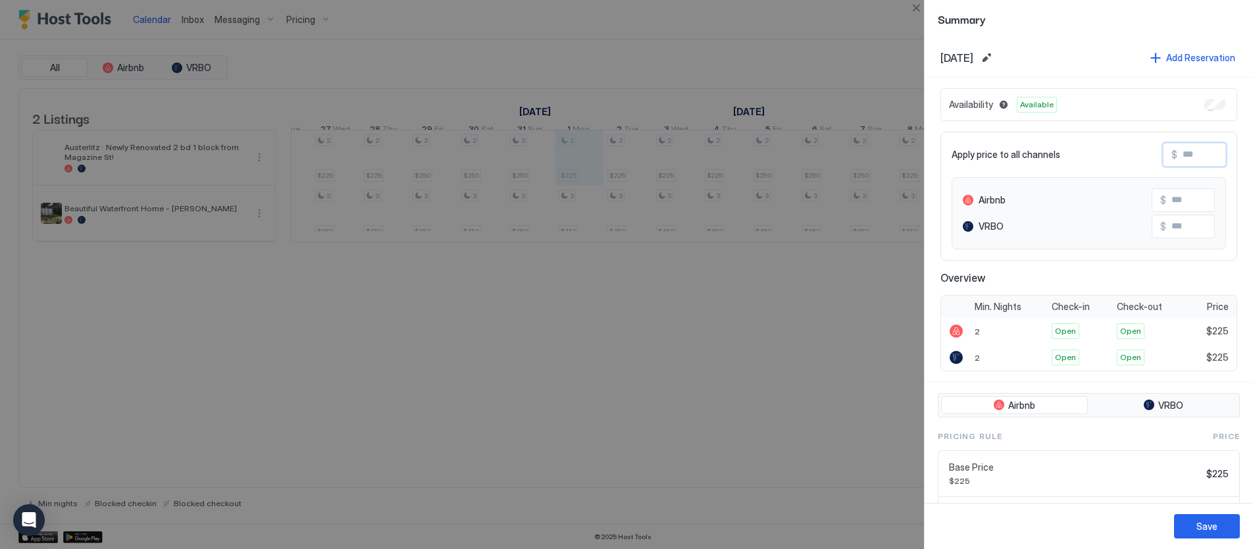
click at [1191, 159] on input "Input Field" at bounding box center [1230, 154] width 105 height 22
click at [1197, 157] on input "Input Field" at bounding box center [1230, 154] width 105 height 22
click at [995, 56] on button "Edit date range" at bounding box center [987, 58] width 16 height 16
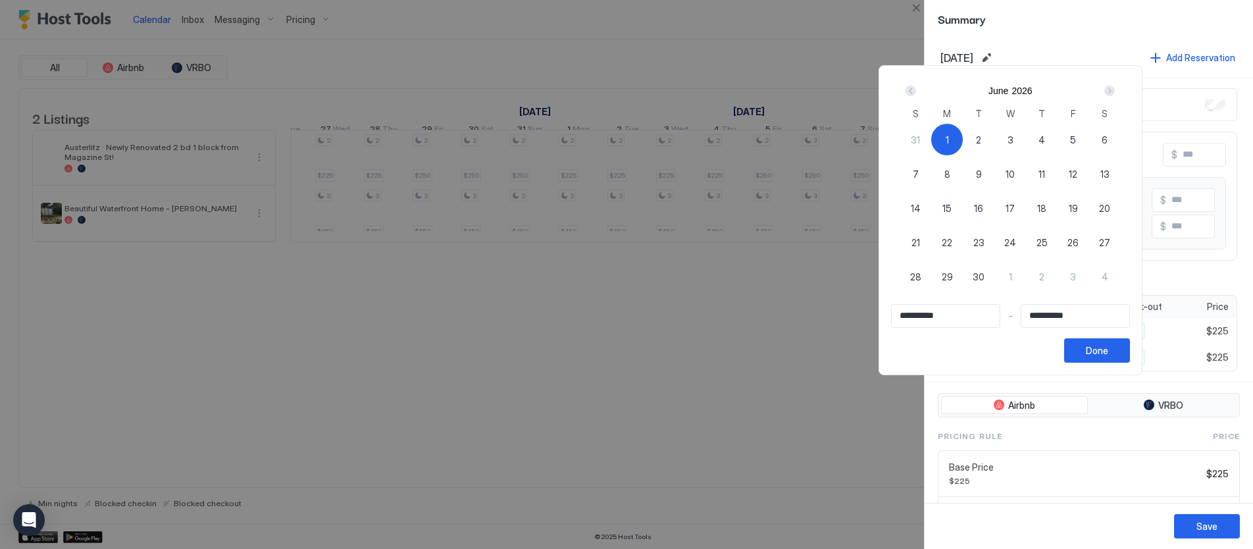
click at [981, 273] on span "30" at bounding box center [979, 277] width 12 height 14
type input "**********"
click at [948, 133] on div "1" at bounding box center [947, 140] width 32 height 32
type input "**********"
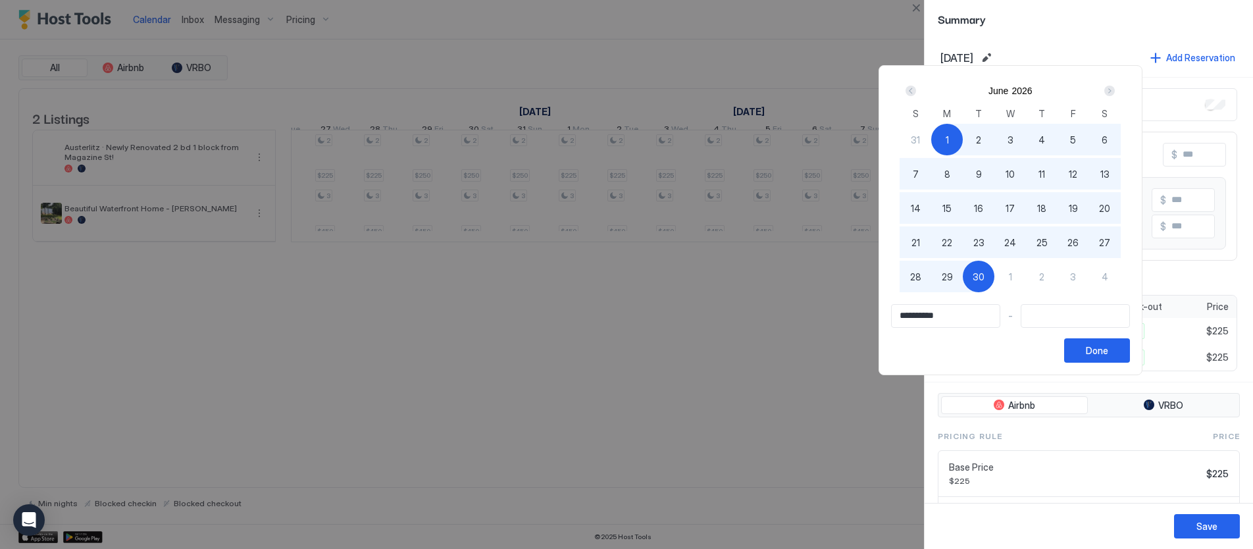
drag, startPoint x: 982, startPoint y: 276, endPoint x: 989, endPoint y: 278, distance: 7.4
click at [982, 276] on span "30" at bounding box center [979, 277] width 12 height 14
type input "**********"
click at [1128, 348] on button "Done" at bounding box center [1097, 350] width 66 height 24
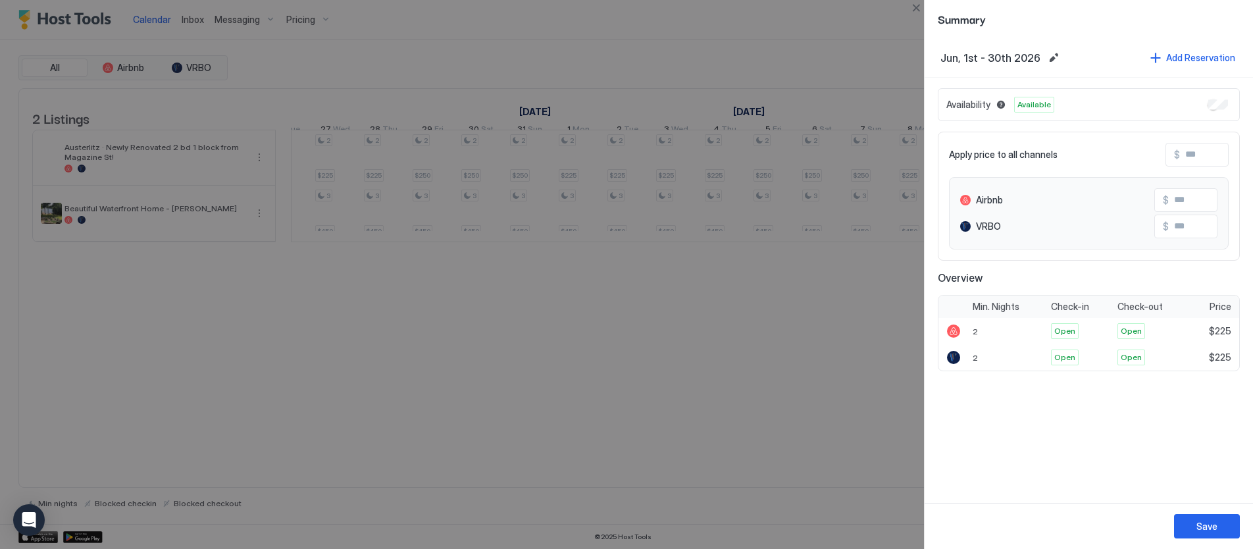
click at [1182, 156] on input "Input Field" at bounding box center [1232, 154] width 105 height 22
type input "*"
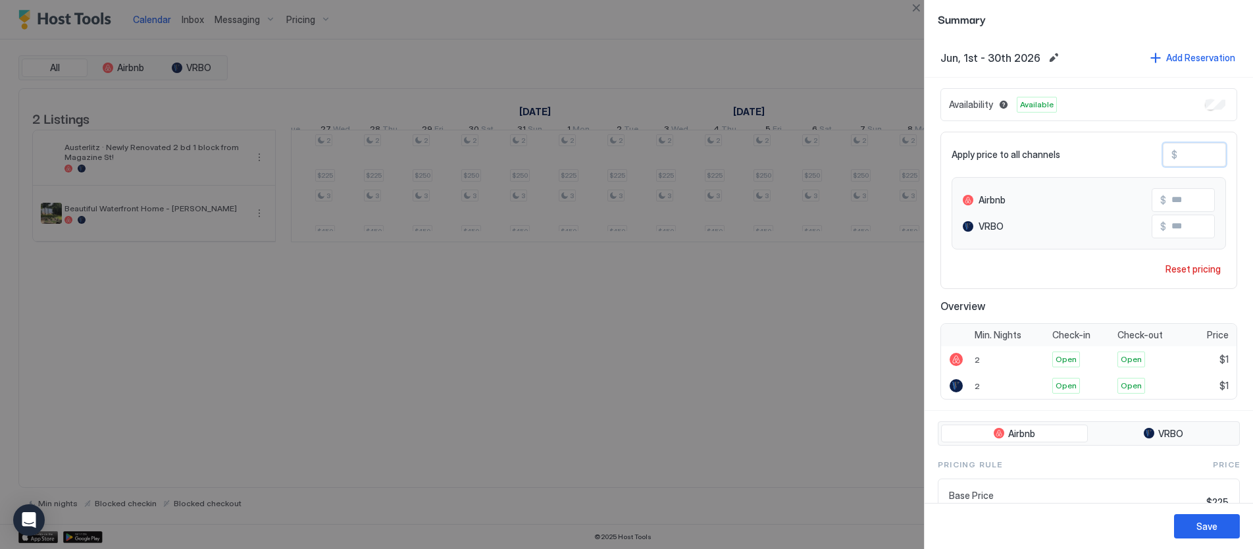
type input "**"
type input "***"
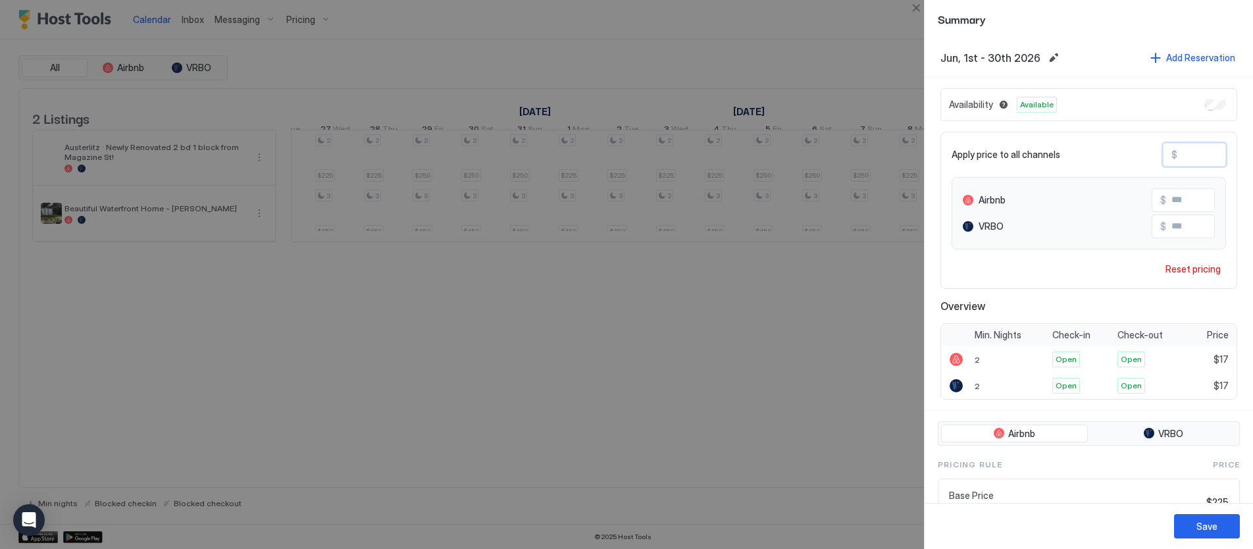
type input "***"
click at [1202, 533] on button "Save" at bounding box center [1207, 526] width 66 height 24
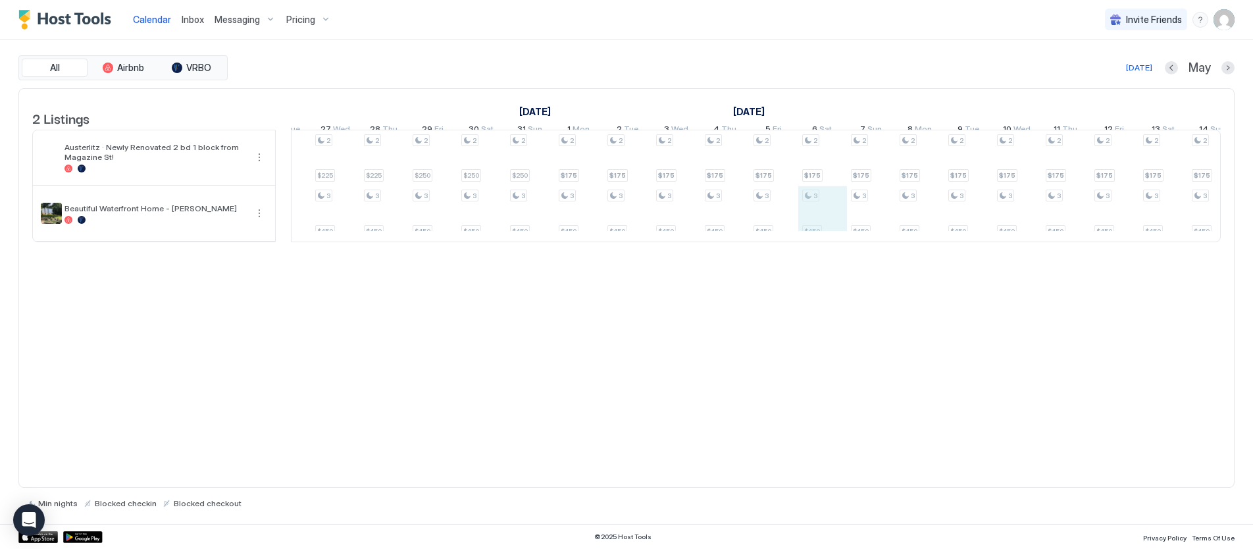
click at [812, 242] on div "2 $425 3 $450 2 $425 3 $450 2 $425 3 $450 2 $425 3 $450 2 $225 3 $450 2 $225 3 …" at bounding box center [433, 185] width 2874 height 111
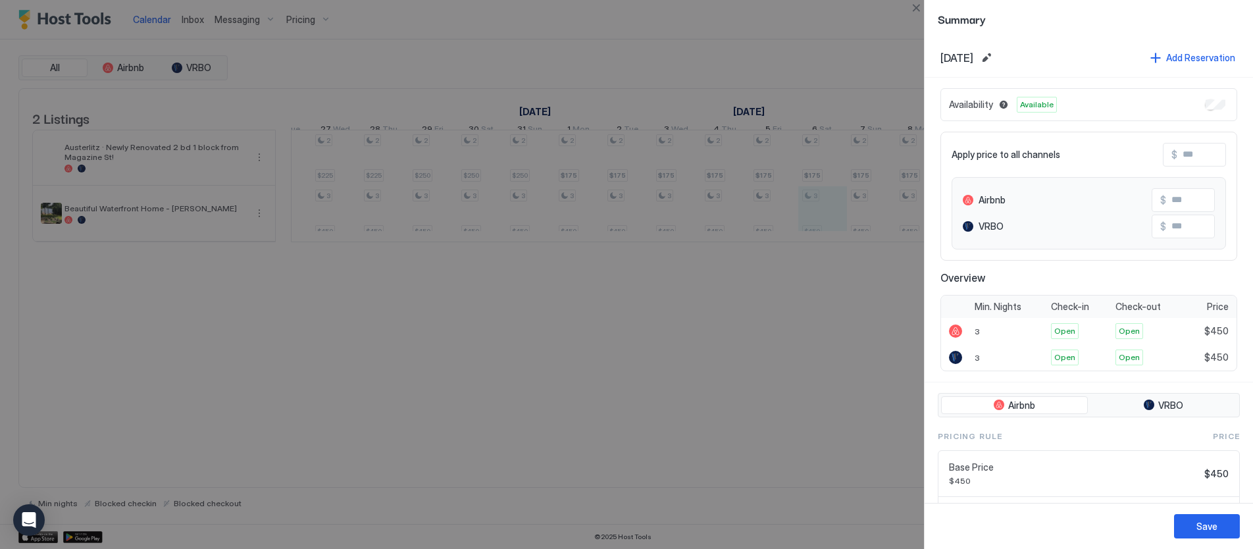
click at [779, 281] on div at bounding box center [626, 274] width 1253 height 549
click at [195, 226] on div at bounding box center [626, 274] width 1253 height 549
click at [262, 223] on div at bounding box center [626, 274] width 1253 height 549
drag, startPoint x: 259, startPoint y: 223, endPoint x: 273, endPoint y: 236, distance: 18.6
click at [261, 225] on div at bounding box center [626, 274] width 1253 height 549
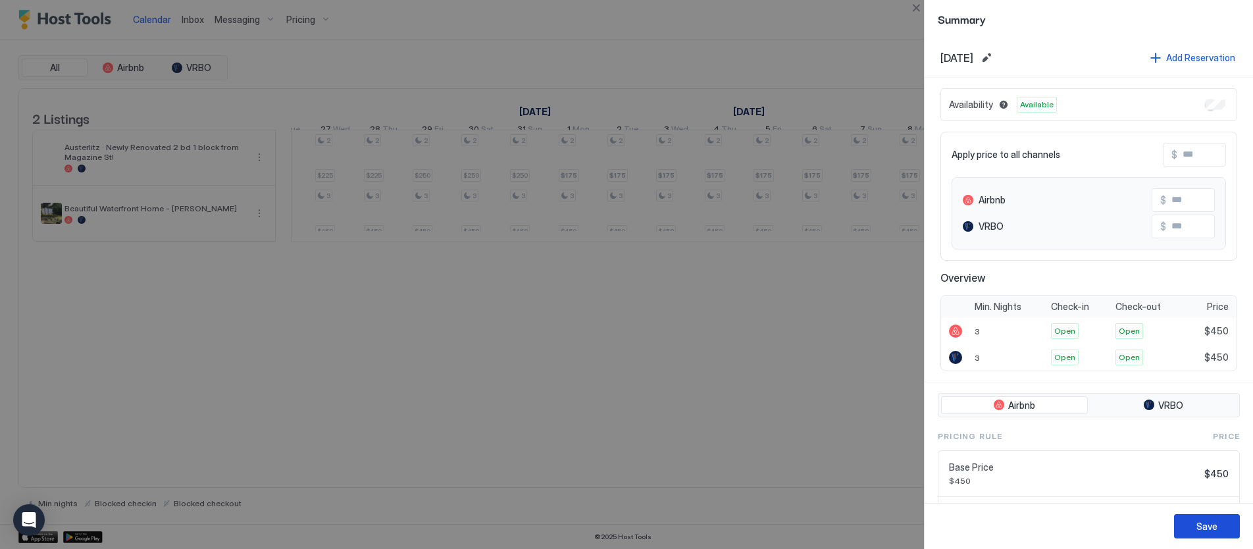
click at [1228, 519] on button "Save" at bounding box center [1207, 526] width 66 height 24
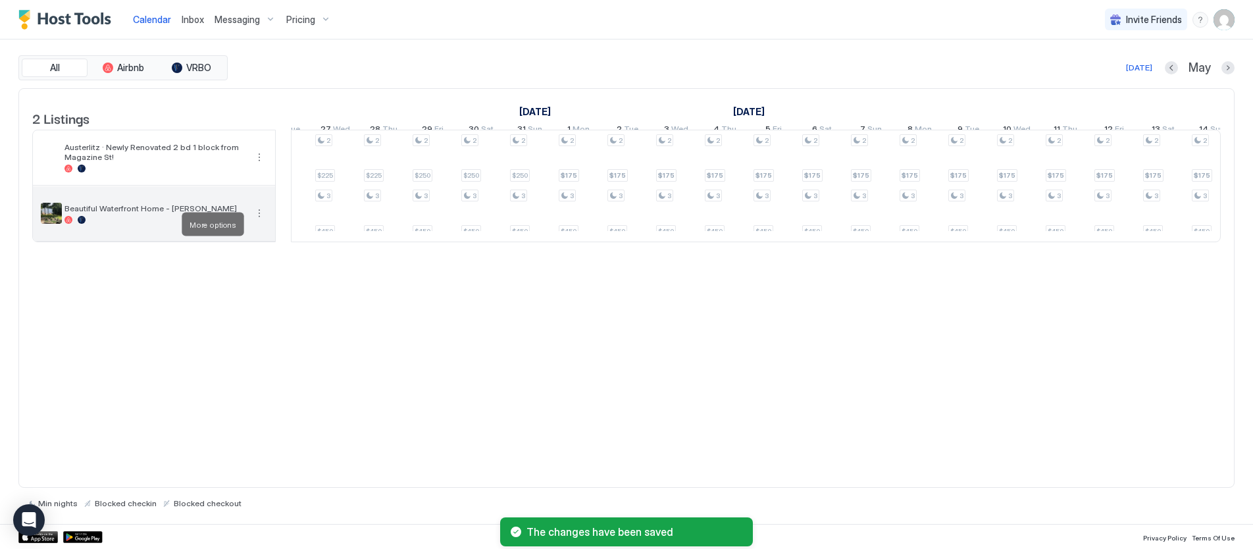
click at [261, 221] on button "More options" at bounding box center [259, 213] width 16 height 16
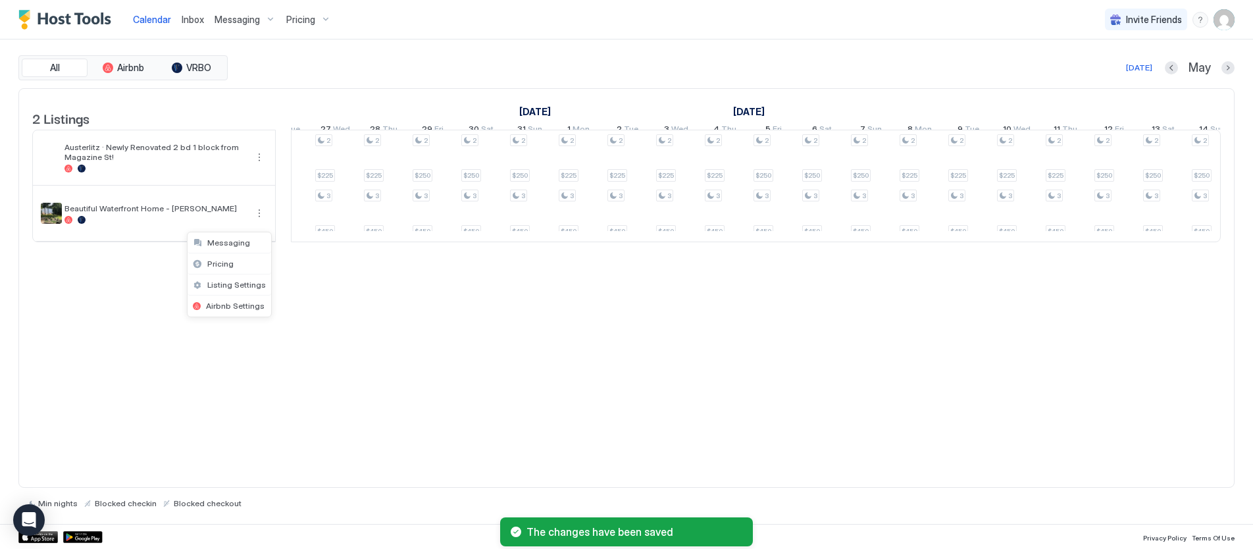
drag, startPoint x: 509, startPoint y: 325, endPoint x: 517, endPoint y: 321, distance: 8.0
click at [509, 324] on div at bounding box center [626, 274] width 1253 height 549
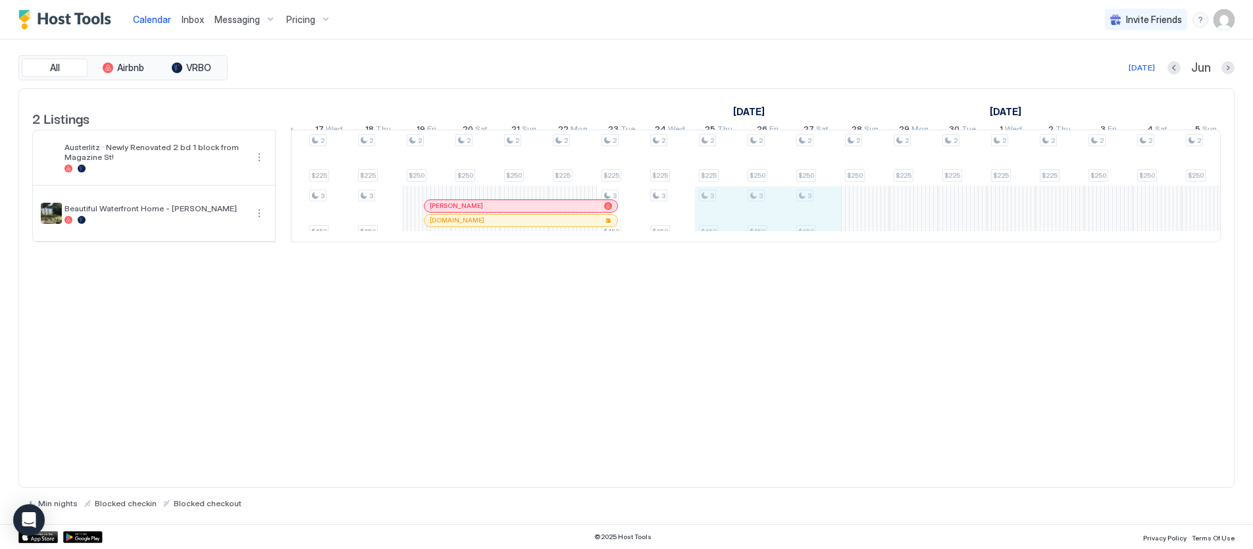
drag, startPoint x: 703, startPoint y: 231, endPoint x: 810, endPoint y: 232, distance: 107.3
click at [810, 232] on div "2 $225 3 $450 2 $225 3 $450 2 $250 3 $450 2 $250 3 $450 2 $250 3 $450 2 $225 3 …" at bounding box center [379, 185] width 2874 height 111
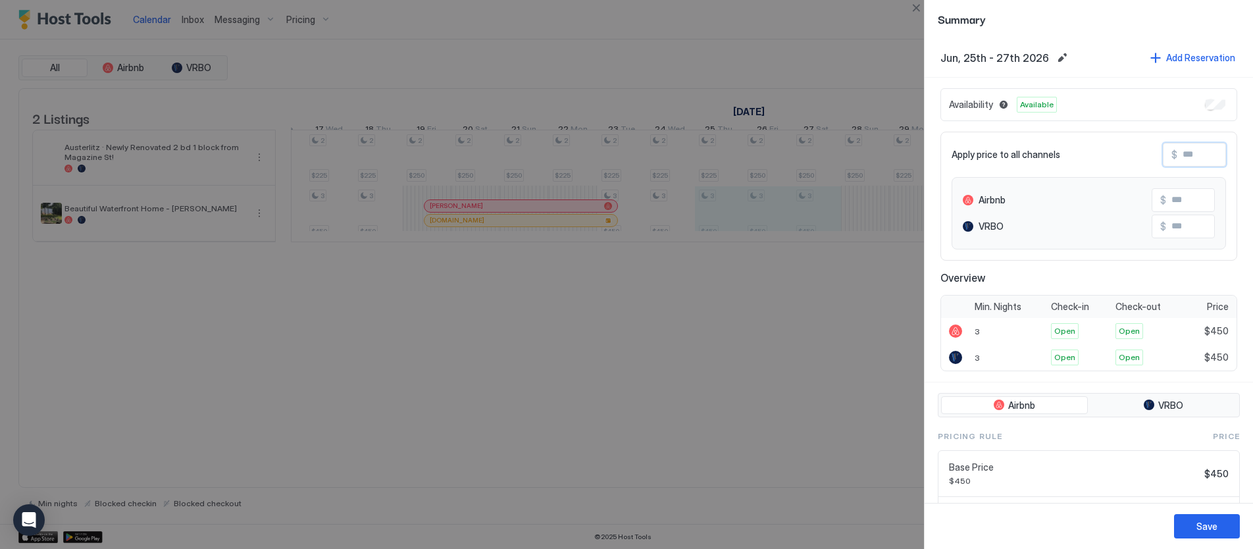
click at [1197, 154] on input "Input Field" at bounding box center [1230, 154] width 105 height 22
type input "*"
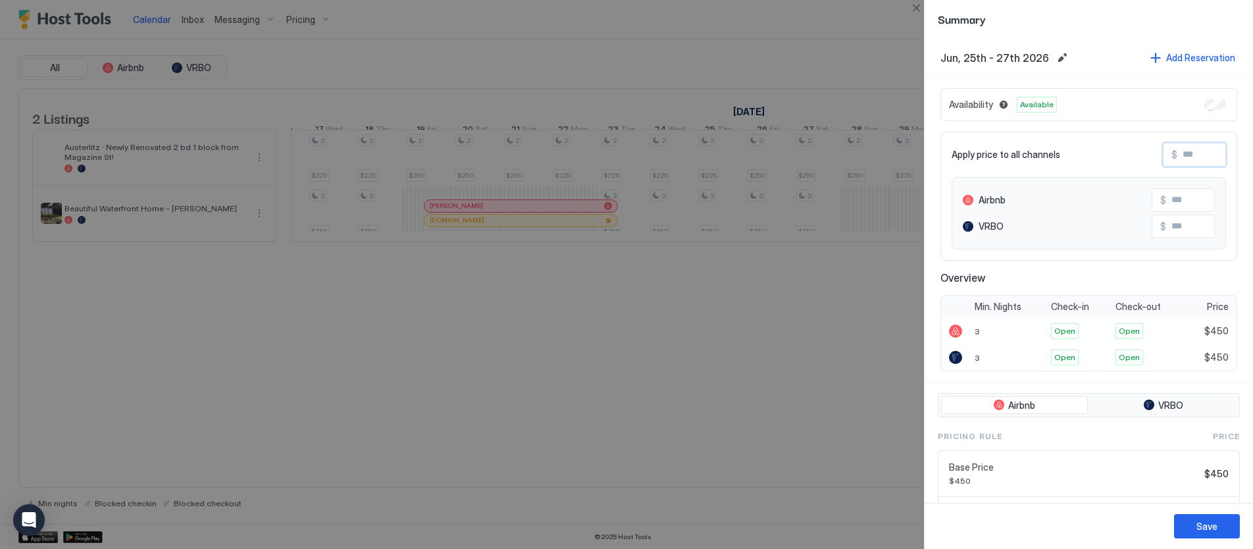
type input "**"
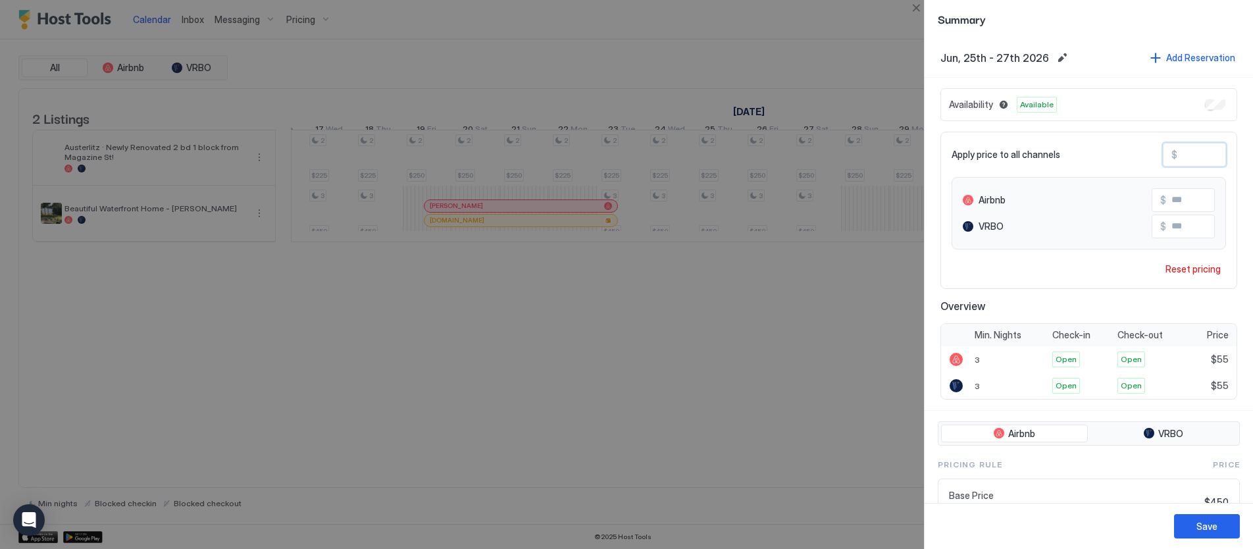
type input "***"
click at [1196, 522] on button "Save" at bounding box center [1207, 526] width 66 height 24
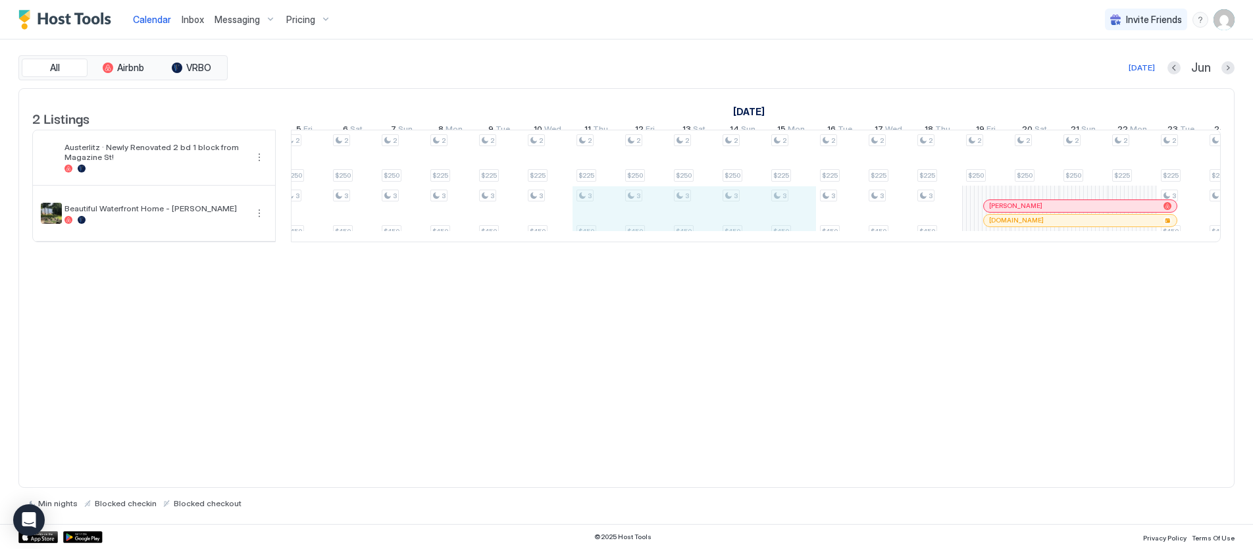
drag, startPoint x: 577, startPoint y: 230, endPoint x: 786, endPoint y: 235, distance: 208.7
click at [786, 235] on div "2 $225 3 $450 2 $225 3 $450 2 $250 3 $450 2 $250 3 $450 2 $250 3 $450 2 $225 3 …" at bounding box center [938, 185] width 2874 height 111
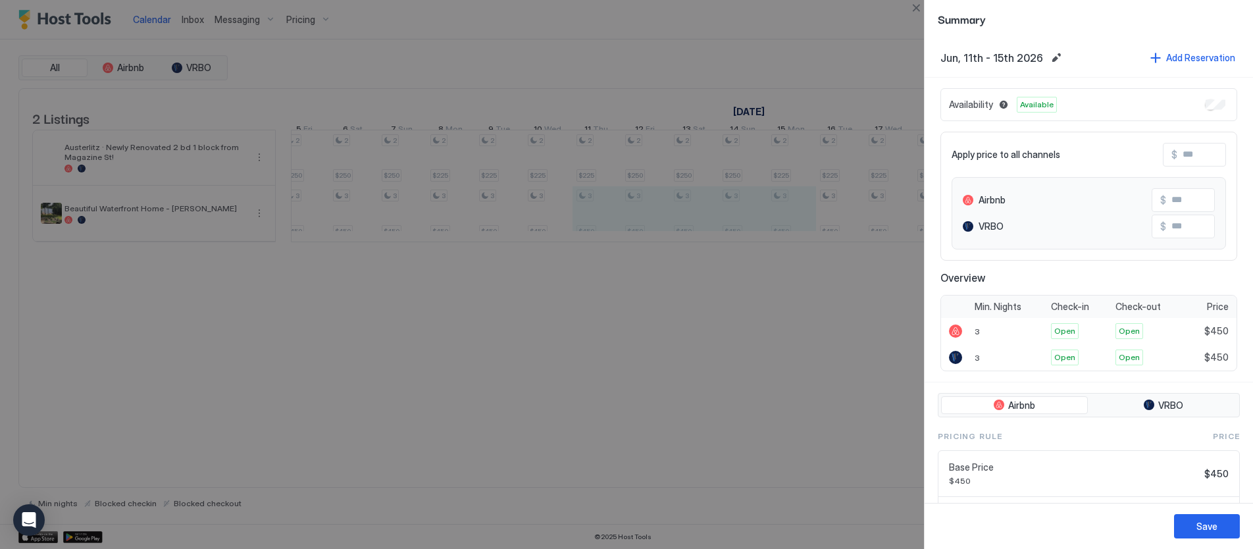
click at [1201, 152] on input "Input Field" at bounding box center [1230, 154] width 105 height 22
type input "*"
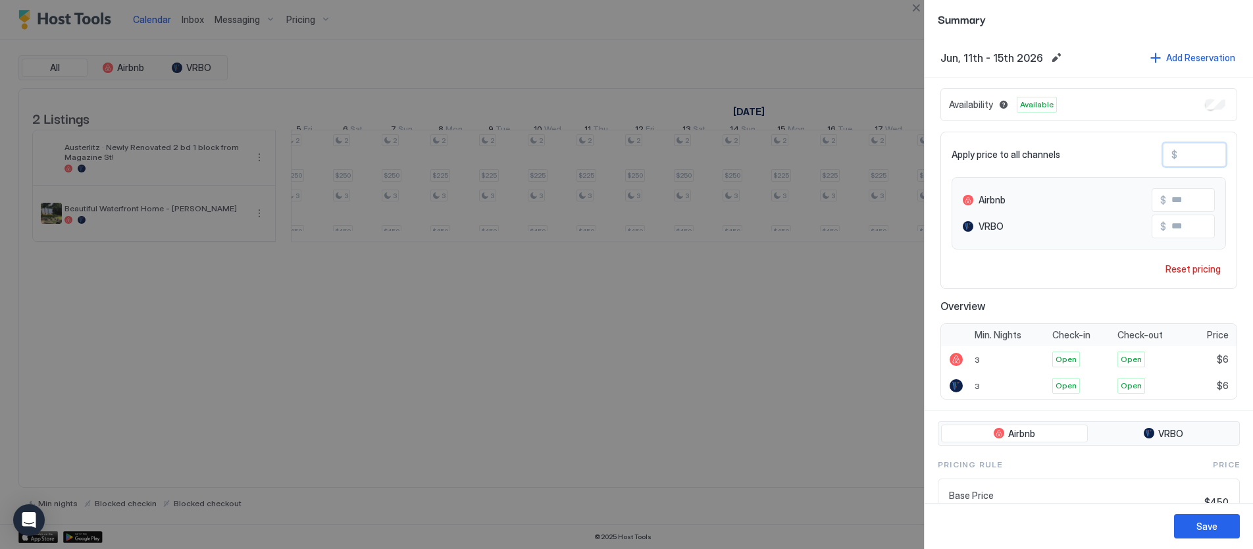
type input "**"
type input "***"
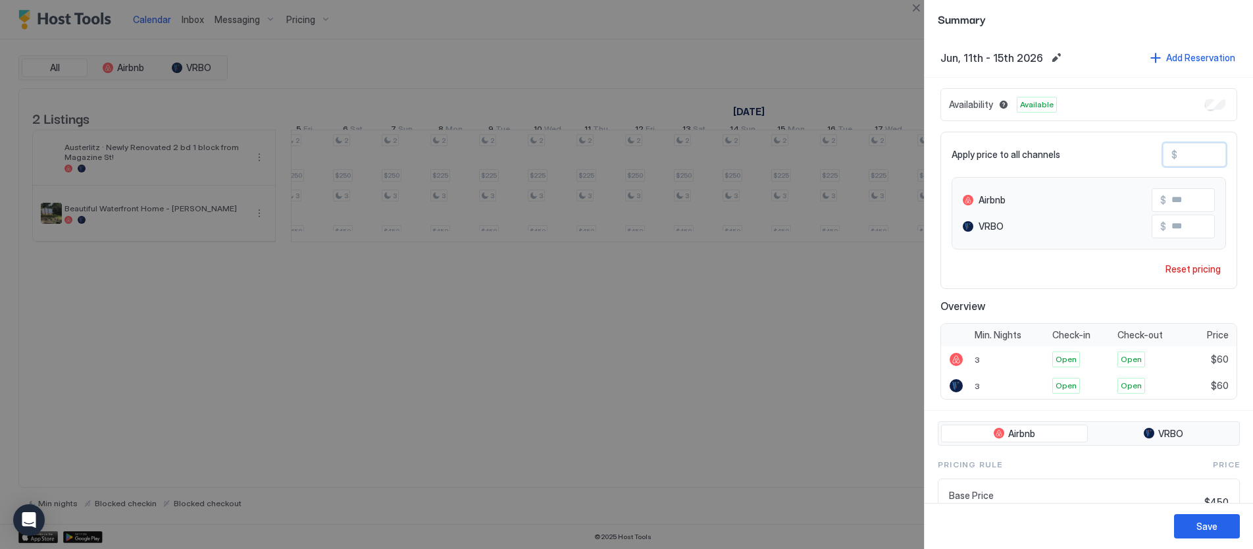
type input "***"
type input "**"
type input "*"
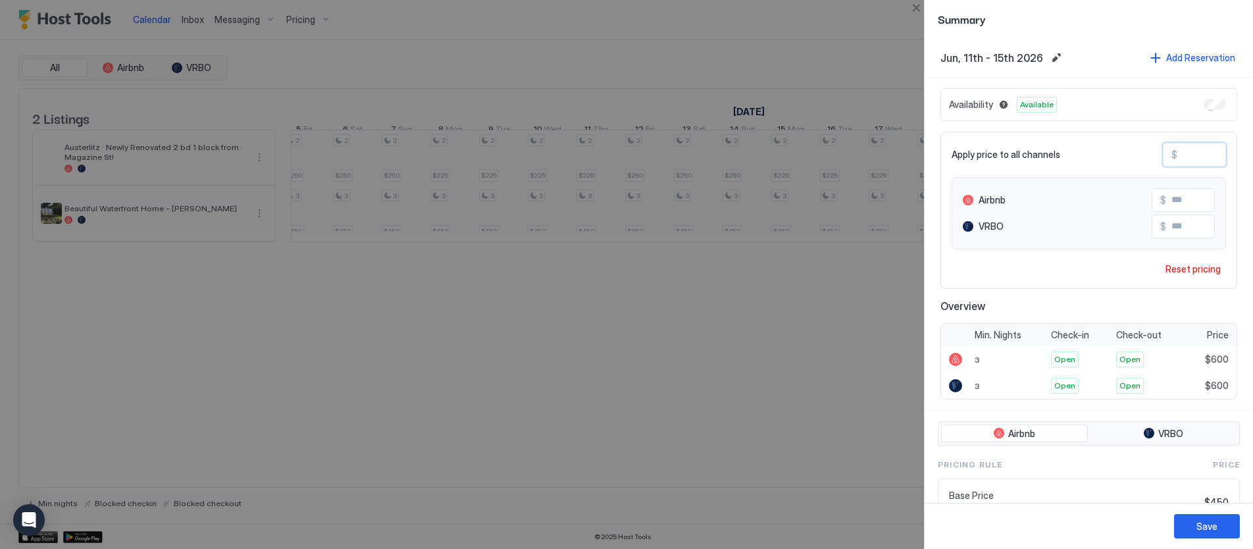
type input "*"
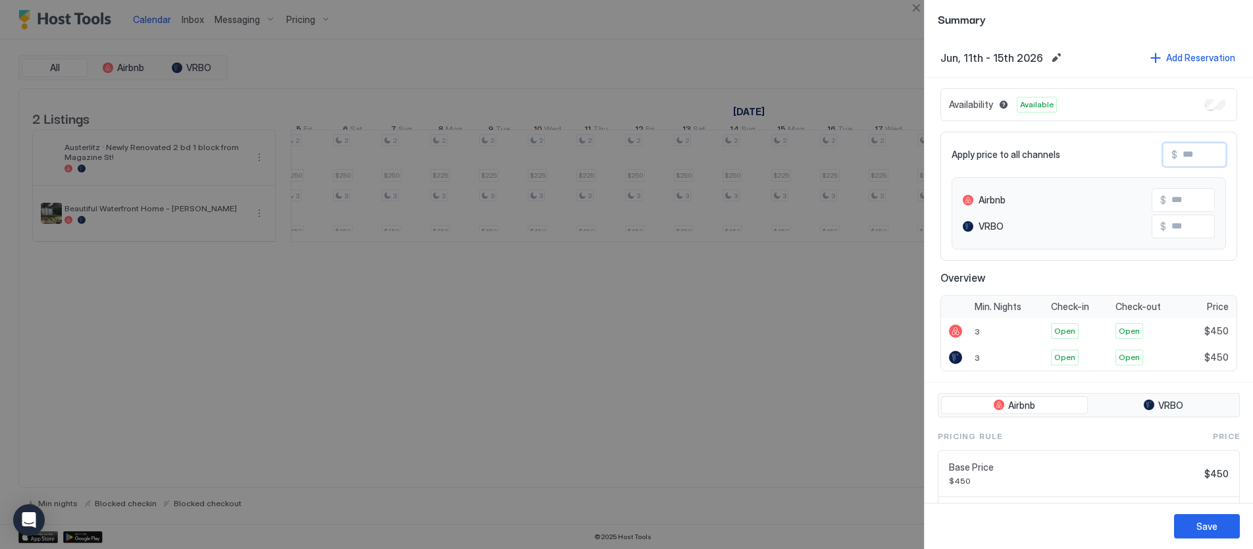
type input "*"
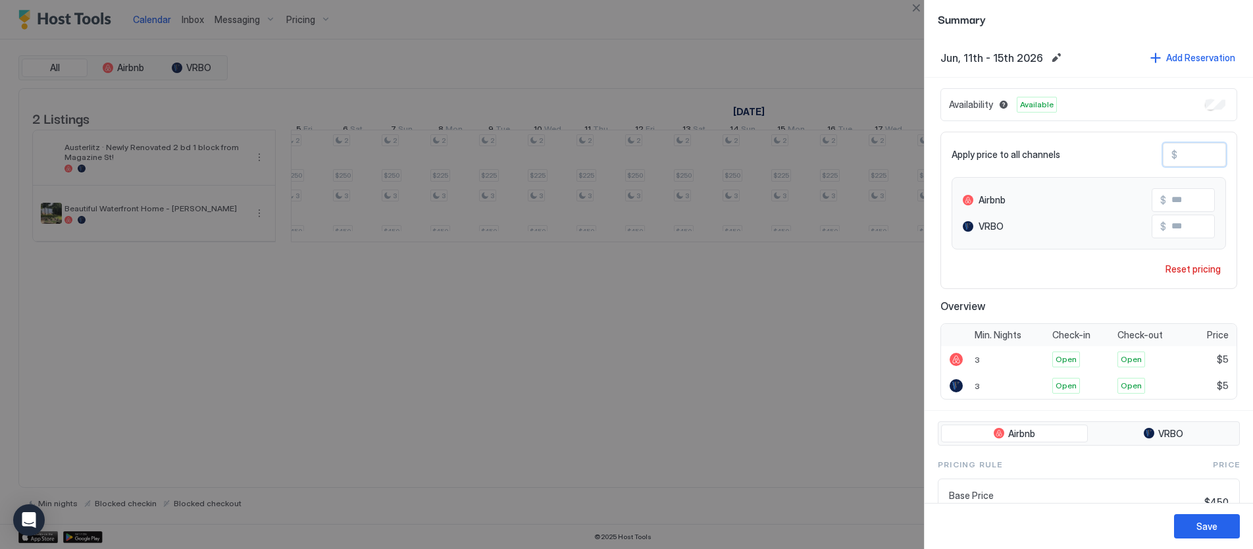
type input "**"
type input "***"
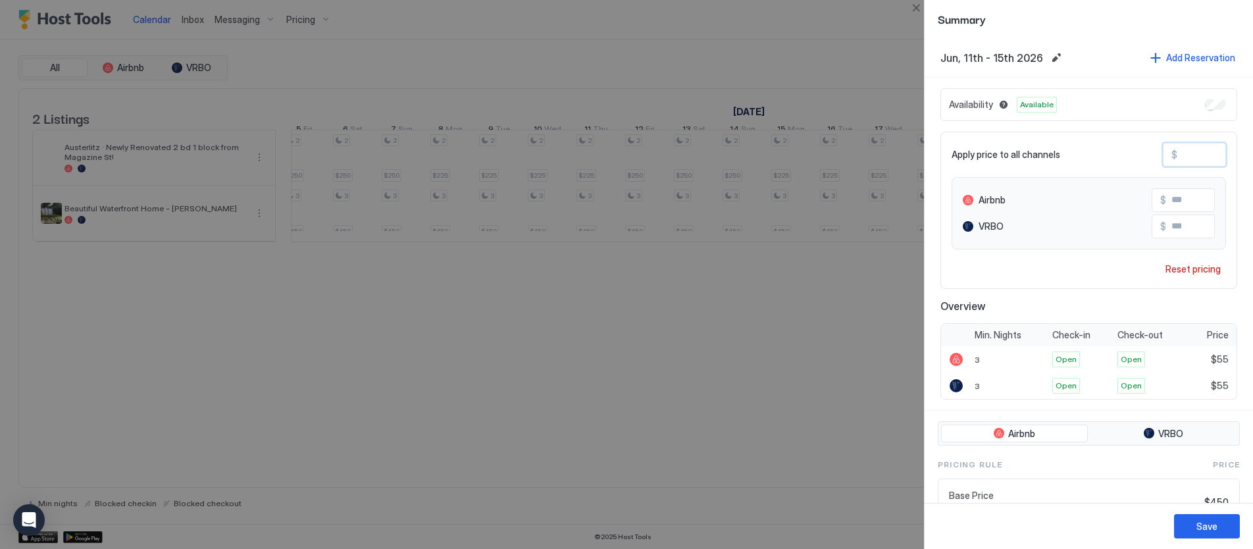
type input "***"
drag, startPoint x: 1206, startPoint y: 525, endPoint x: 1122, endPoint y: 517, distance: 84.0
click at [1206, 525] on div "Save" at bounding box center [1207, 526] width 21 height 14
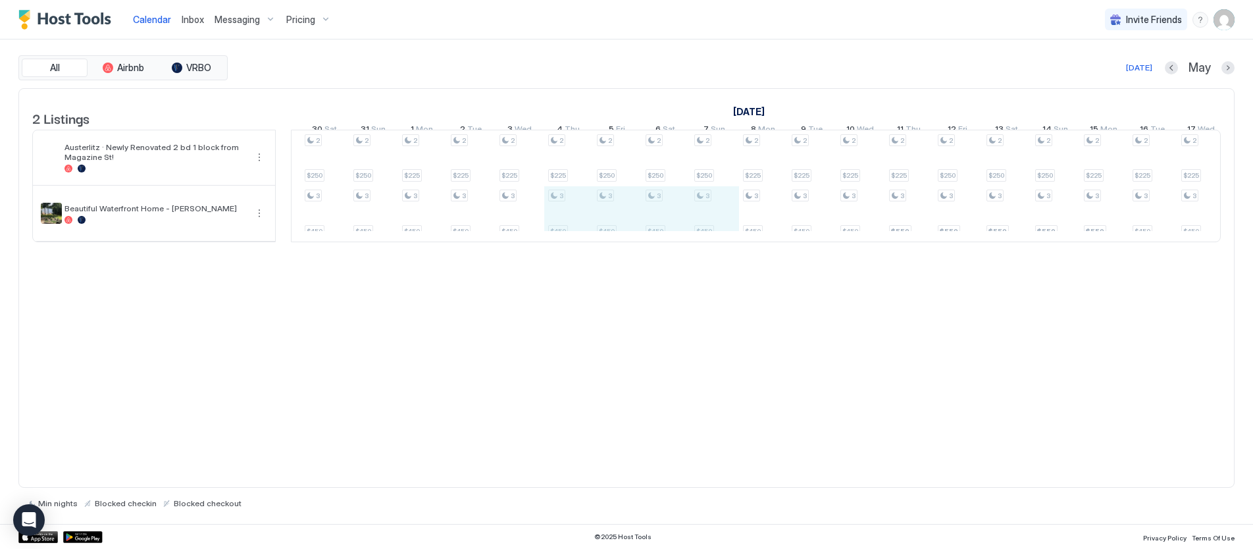
drag, startPoint x: 551, startPoint y: 234, endPoint x: 712, endPoint y: 238, distance: 161.3
click at [712, 238] on div "2 $225 3 $450 2 $225 3 $450 2 $250 3 $450 2 $250 3 $450 2 $250 3 $450 2 $225 3 …" at bounding box center [1251, 185] width 2874 height 111
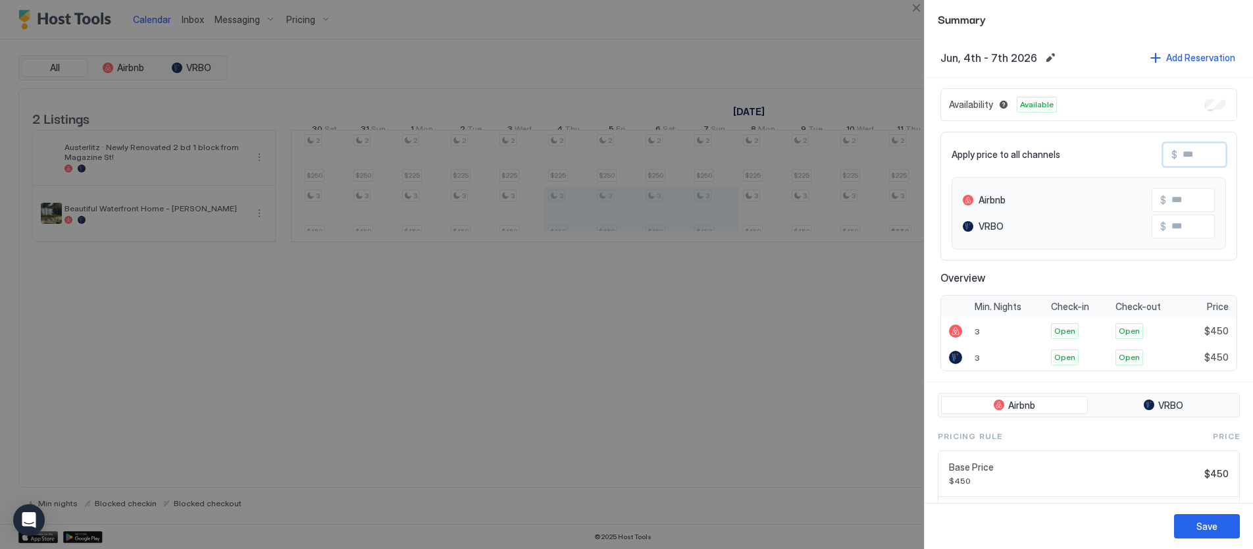
click at [1197, 155] on input "Input Field" at bounding box center [1230, 154] width 105 height 22
click at [1196, 155] on input "Input Field" at bounding box center [1230, 154] width 105 height 22
type input "*"
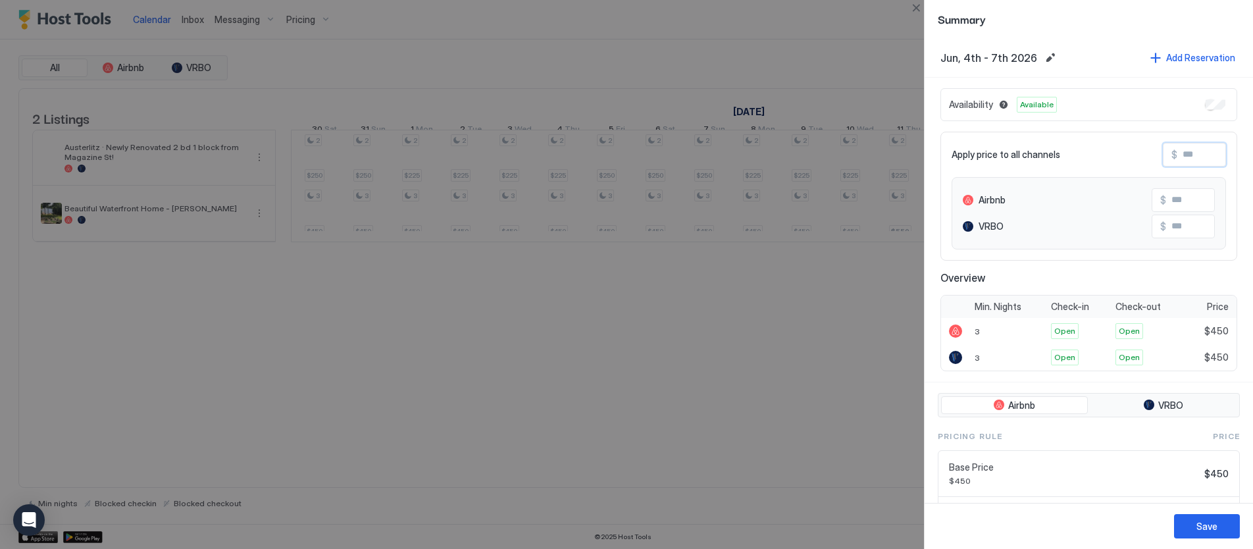
type input "**"
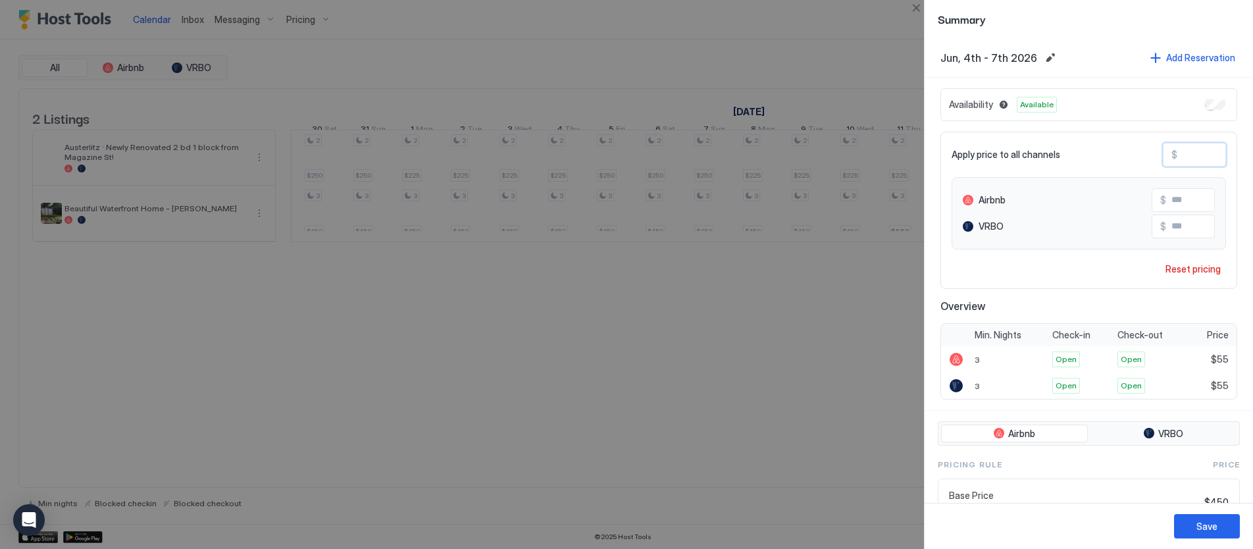
type input "***"
type input "****"
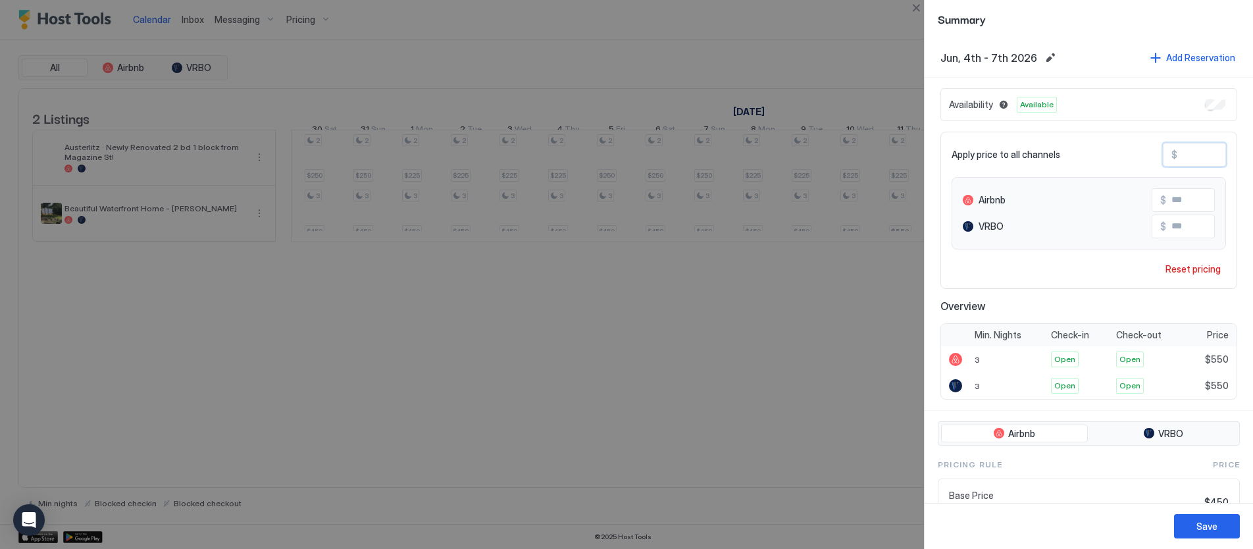
type input "****"
type input "***"
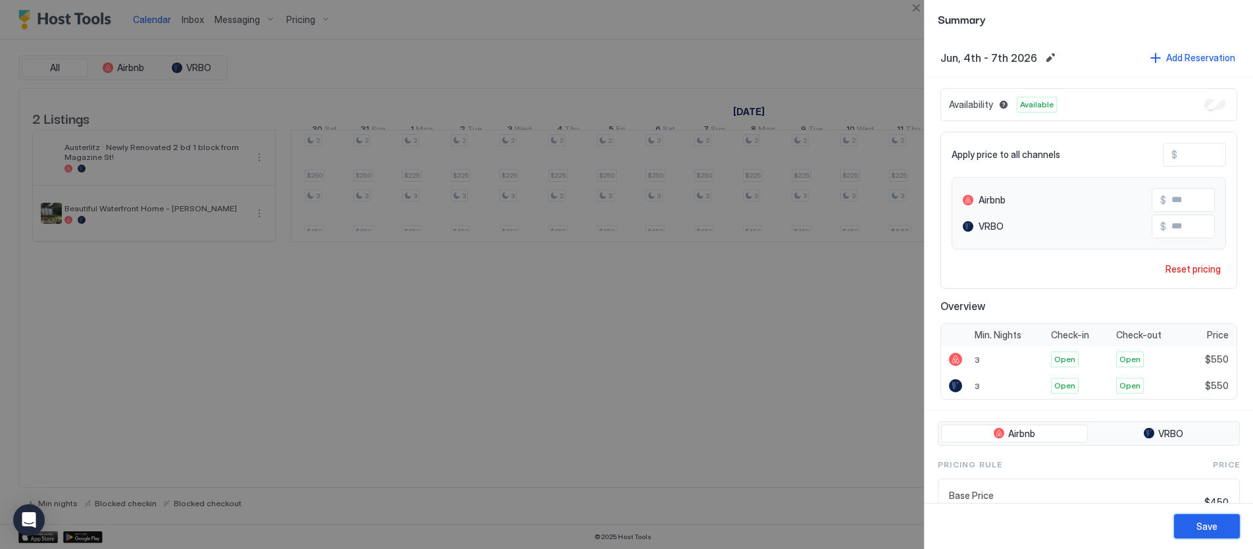
drag, startPoint x: 1205, startPoint y: 532, endPoint x: 1149, endPoint y: 532, distance: 56.0
click at [1205, 532] on div "Save" at bounding box center [1207, 526] width 21 height 14
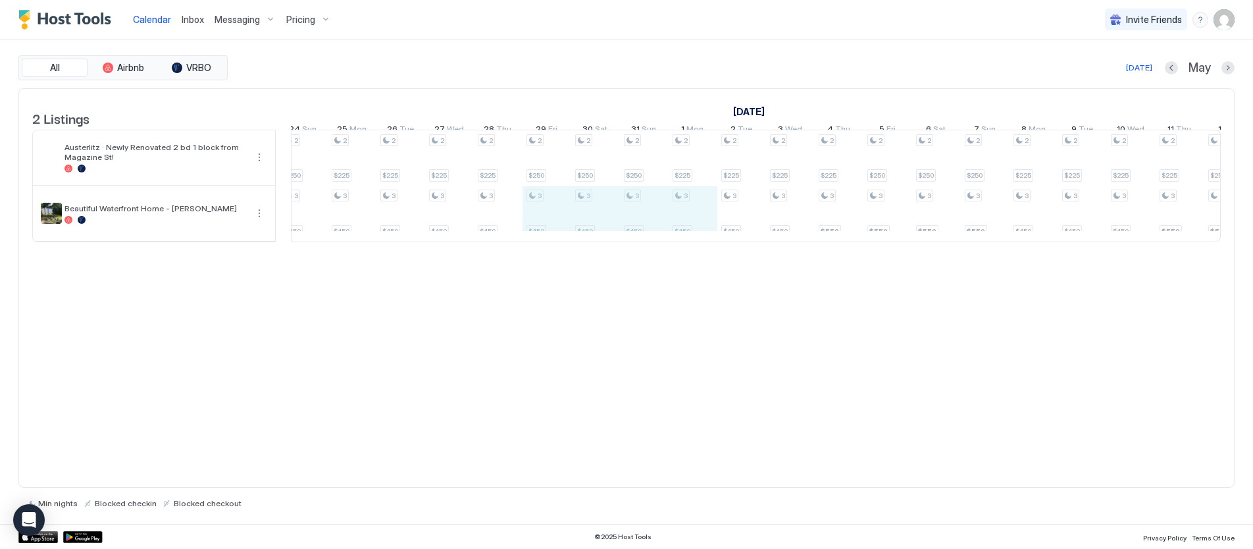
drag, startPoint x: 533, startPoint y: 234, endPoint x: 686, endPoint y: 238, distance: 152.8
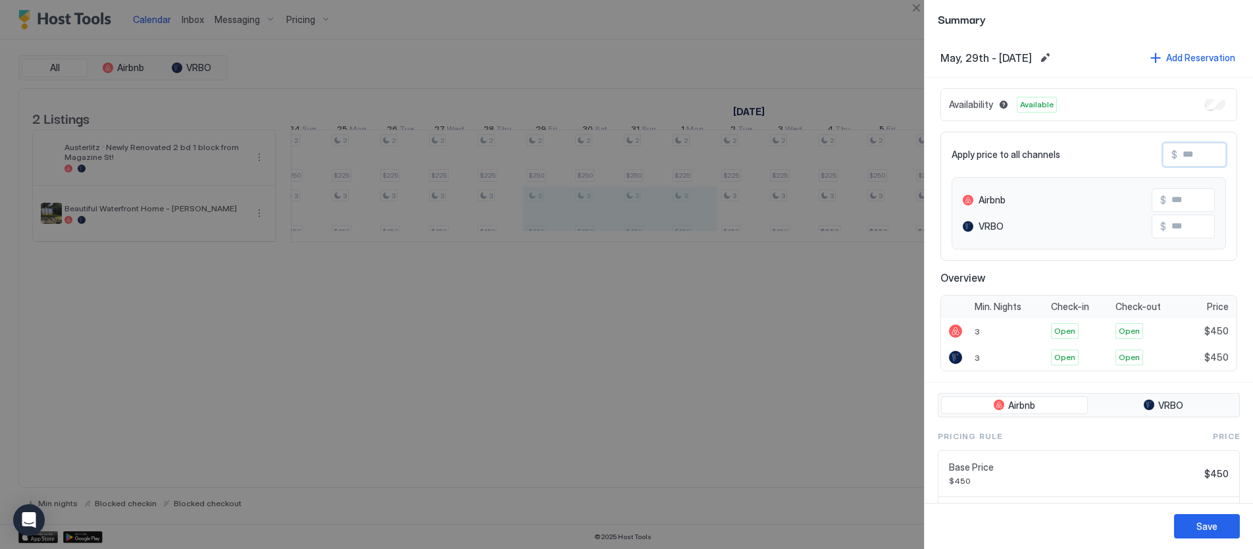
click at [1203, 152] on input "Input Field" at bounding box center [1230, 154] width 105 height 22
type input "*"
type input "**"
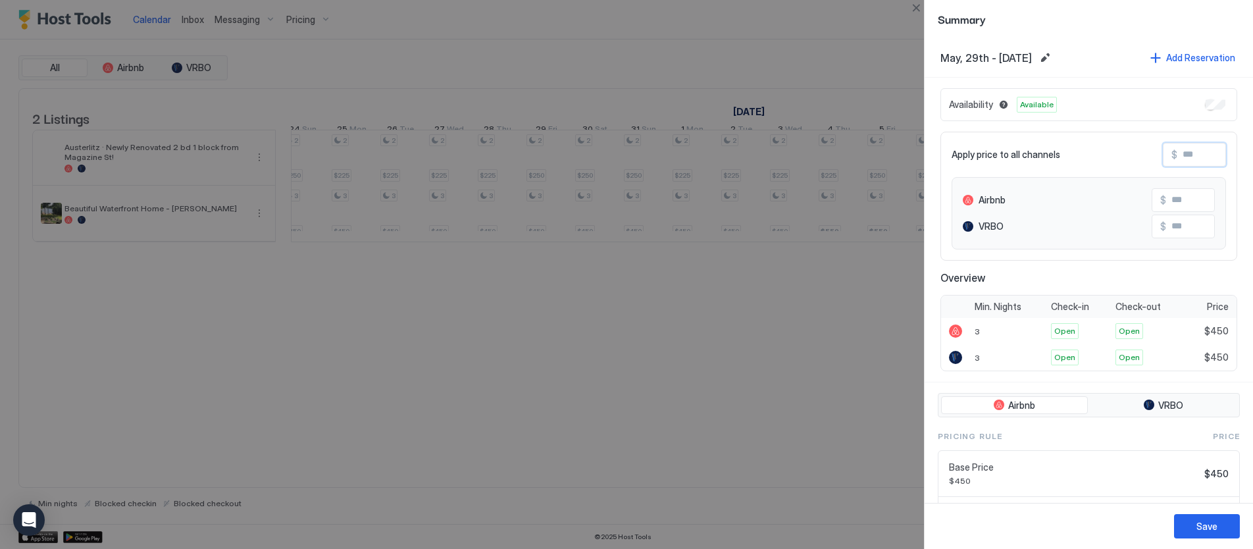
type input "**"
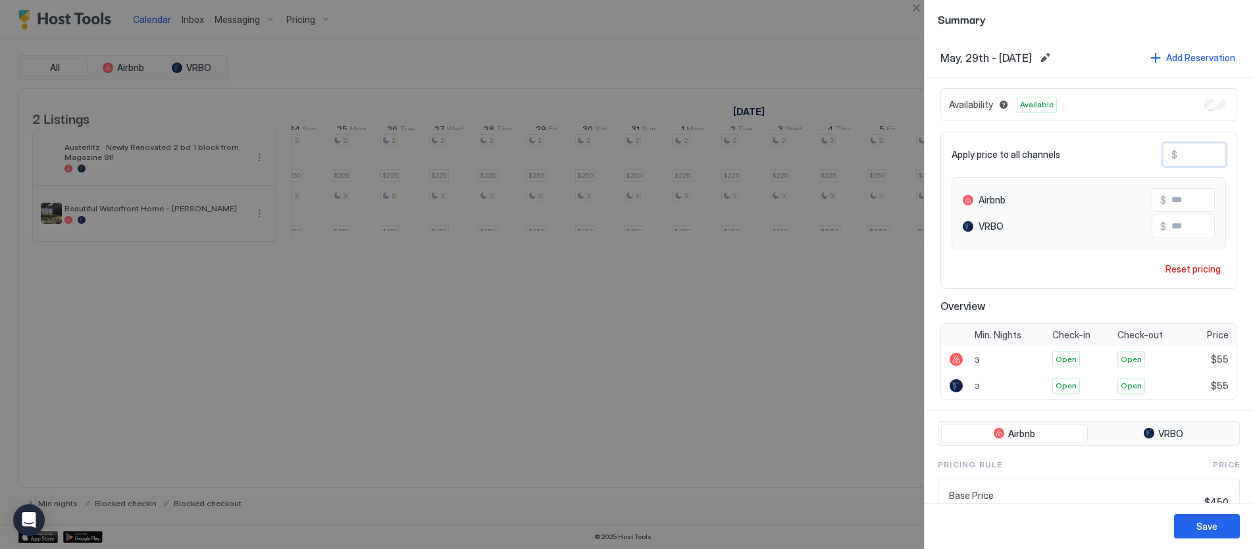
type input "***"
type input "****"
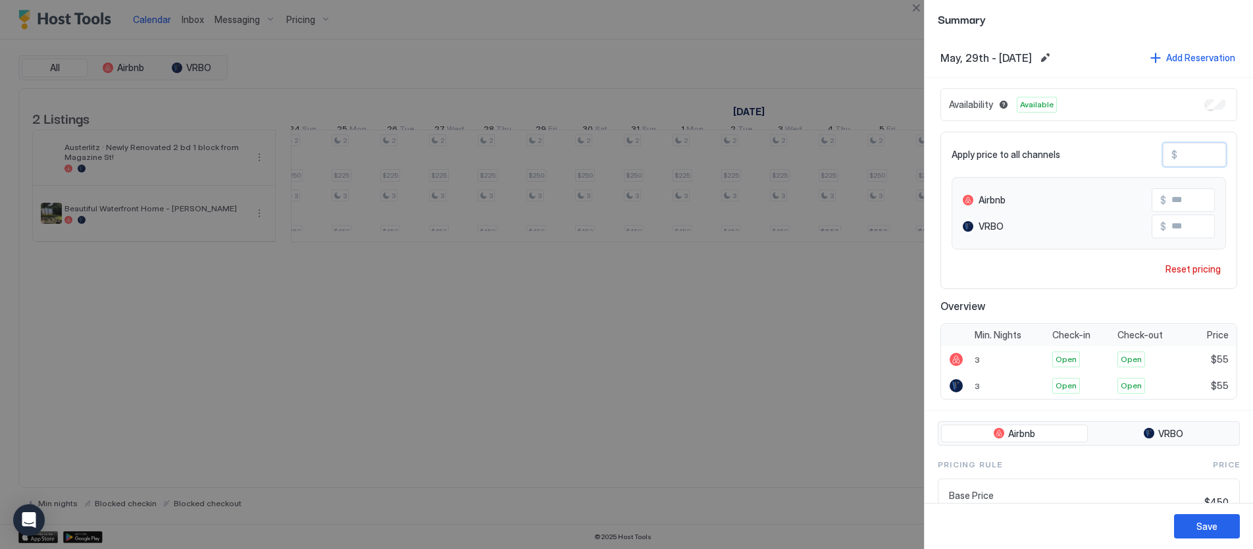
type input "****"
type input "***"
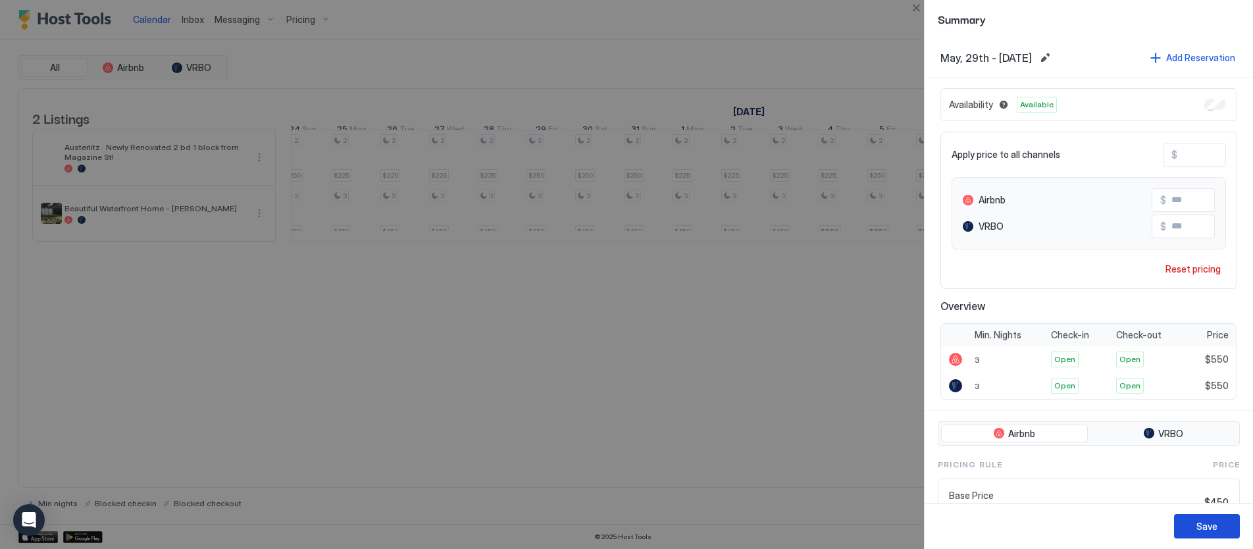
drag, startPoint x: 1200, startPoint y: 529, endPoint x: 1177, endPoint y: 536, distance: 24.0
click at [1199, 529] on div "Save" at bounding box center [1207, 526] width 21 height 14
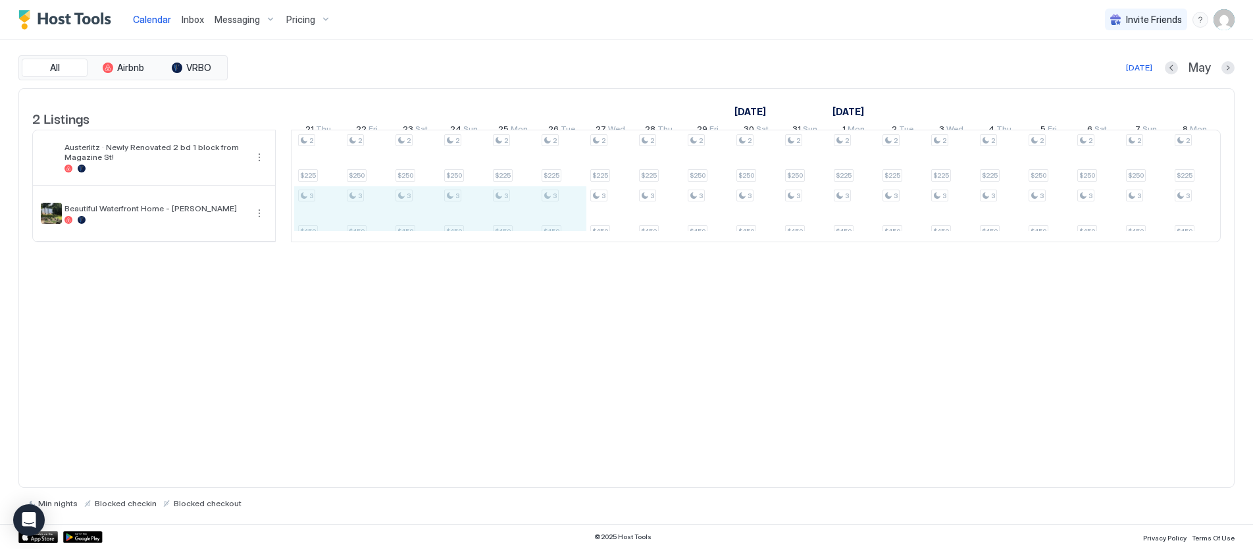
drag, startPoint x: 309, startPoint y: 230, endPoint x: 540, endPoint y: 238, distance: 230.5
click at [540, 238] on div "2 $425 3 $450 2 $425 3 $450 2 $425 3 $450 2 $425 3 $450 2 $225 3 $450 2 $225 3 …" at bounding box center [708, 185] width 2874 height 111
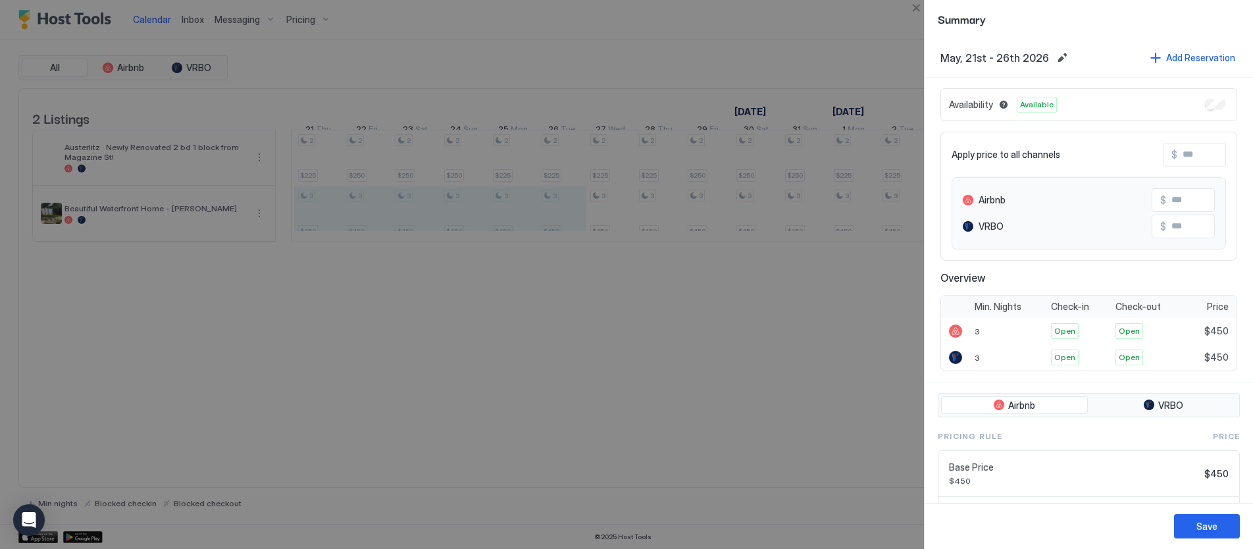
click at [1194, 153] on input "Input Field" at bounding box center [1230, 154] width 105 height 22
type input "*"
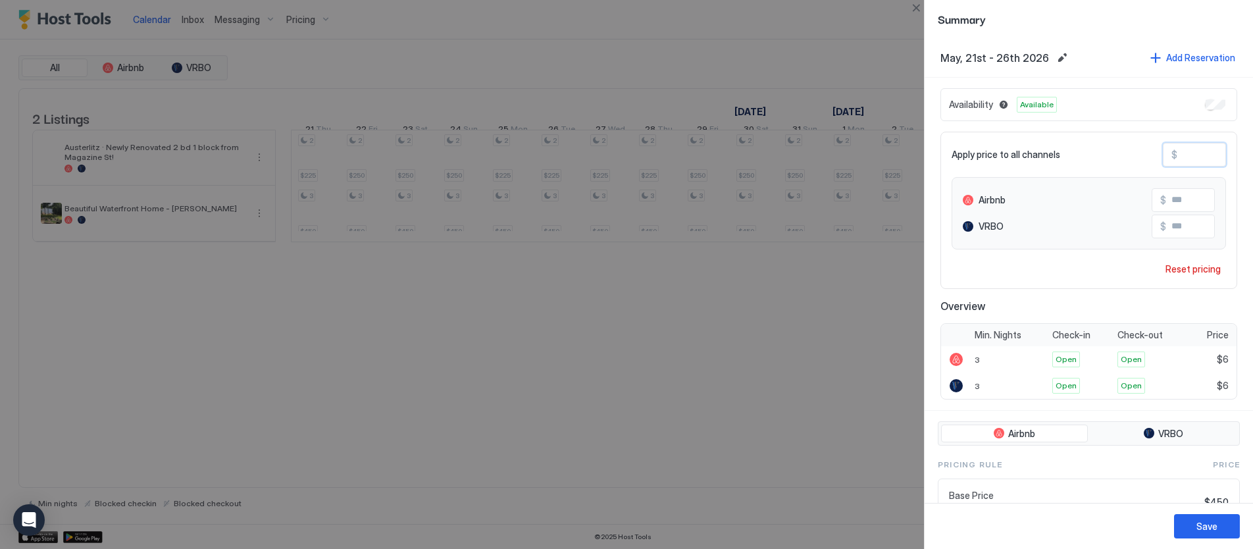
type input "**"
type input "***"
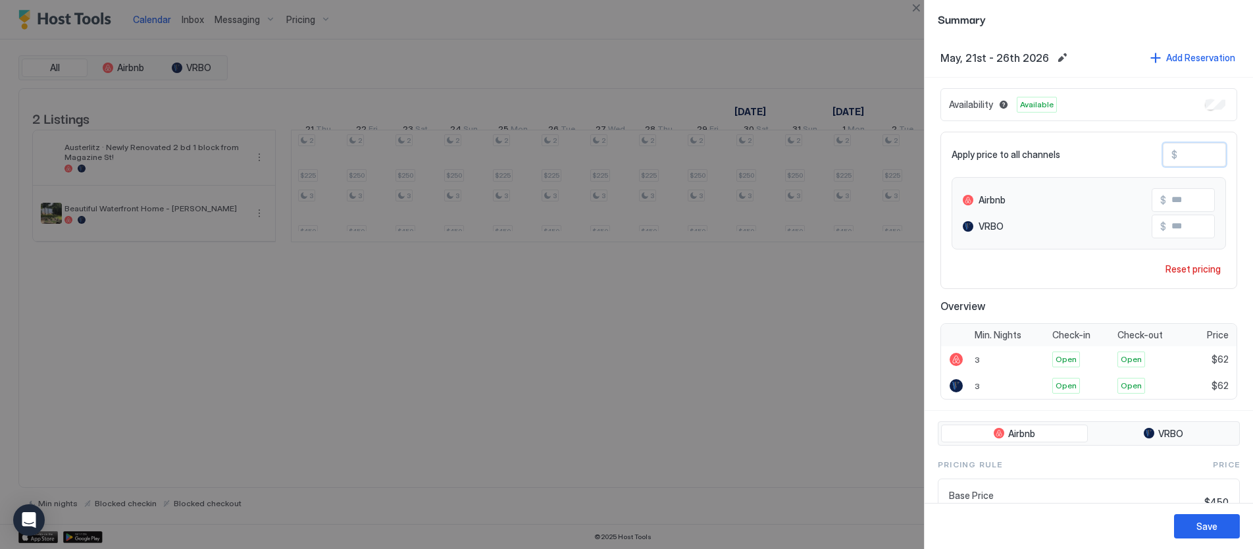
type input "***"
drag, startPoint x: 1203, startPoint y: 526, endPoint x: 1175, endPoint y: 530, distance: 28.6
click at [1203, 526] on div "Save" at bounding box center [1207, 526] width 21 height 14
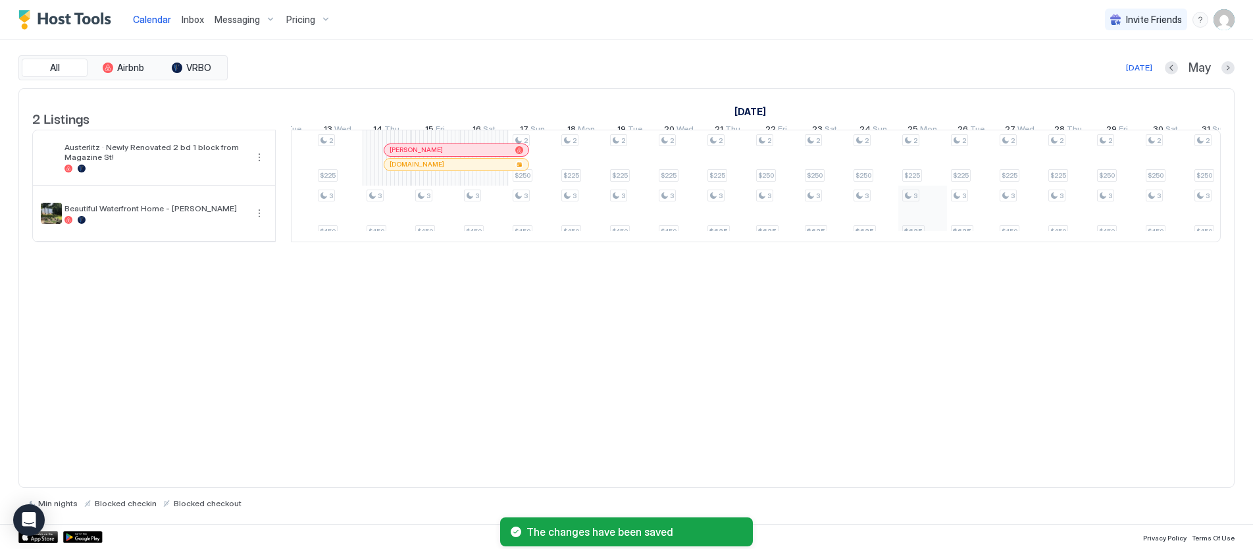
scroll to position [0, 532]
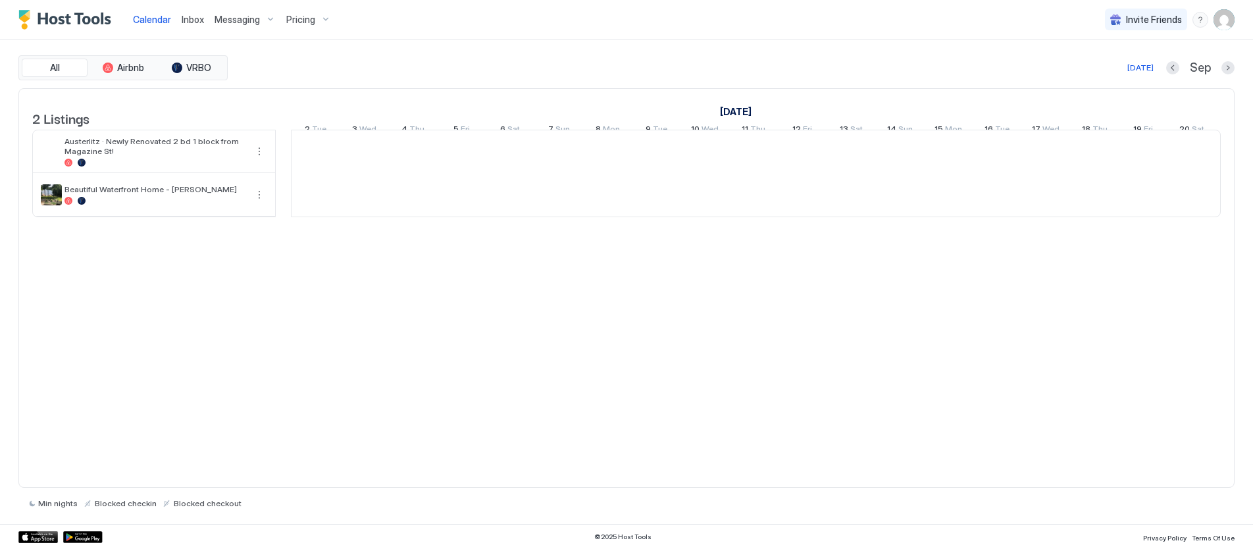
scroll to position [0, 731]
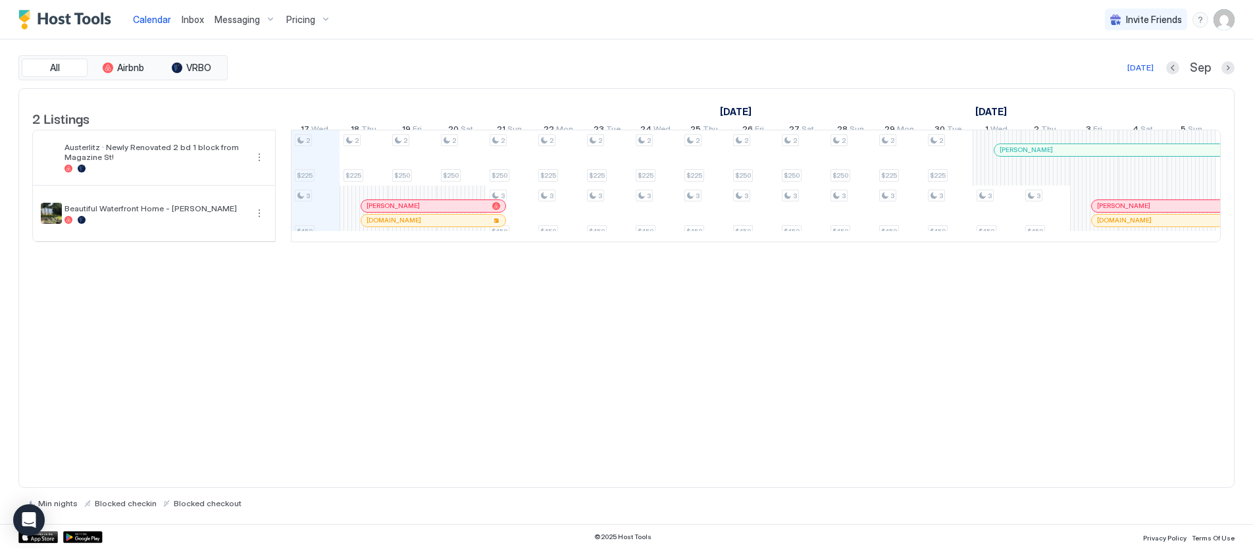
click at [39, 16] on img "Host Tools Logo" at bounding box center [67, 20] width 99 height 20
drag, startPoint x: 49, startPoint y: 66, endPoint x: 47, endPoint y: 51, distance: 14.5
click at [50, 65] on span "All" at bounding box center [55, 68] width 10 height 12
click at [21, 18] on img "Host Tools Logo" at bounding box center [67, 20] width 99 height 20
click at [146, 22] on span "Calendar" at bounding box center [152, 19] width 38 height 11
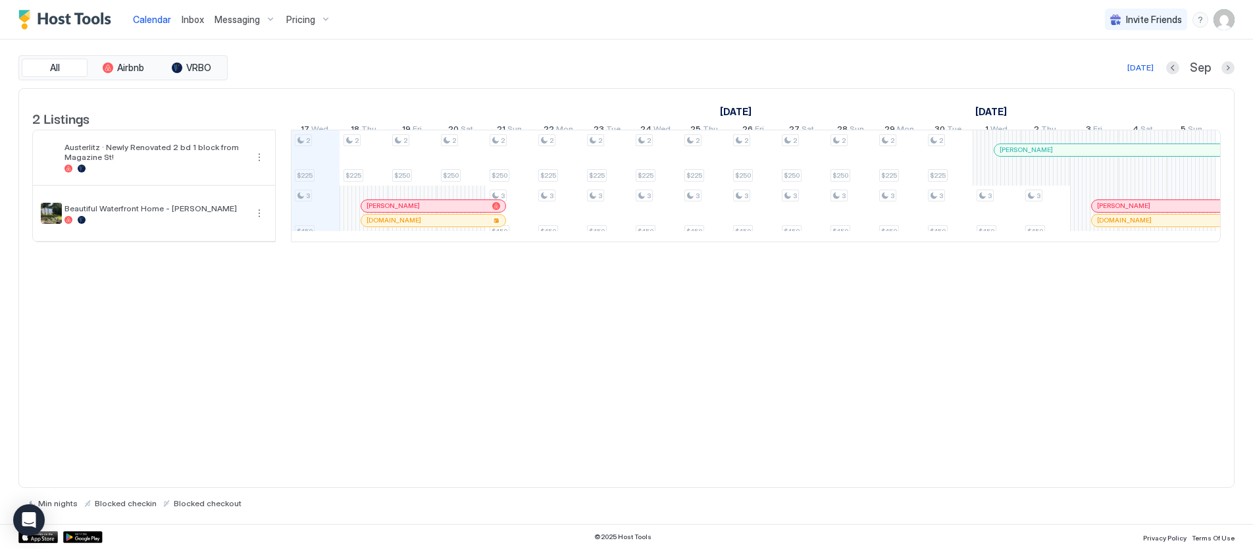
click at [1221, 13] on img "User profile" at bounding box center [1224, 19] width 21 height 21
click at [1153, 18] on div at bounding box center [626, 274] width 1253 height 549
click at [1202, 18] on div "menu" at bounding box center [1201, 20] width 16 height 16
click at [1083, 107] on span "Contact us" at bounding box center [1085, 107] width 47 height 12
click at [74, 23] on img "Host Tools Logo" at bounding box center [67, 20] width 99 height 20
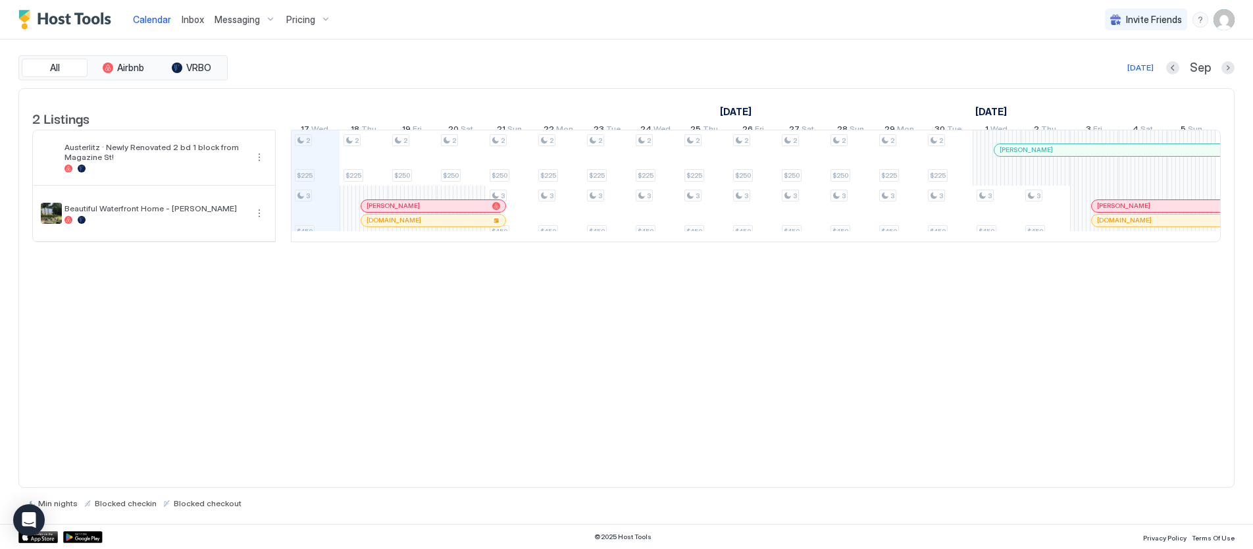
click at [65, 17] on img "Host Tools Logo" at bounding box center [67, 20] width 99 height 20
click at [320, 16] on div "Pricing" at bounding box center [308, 20] width 55 height 22
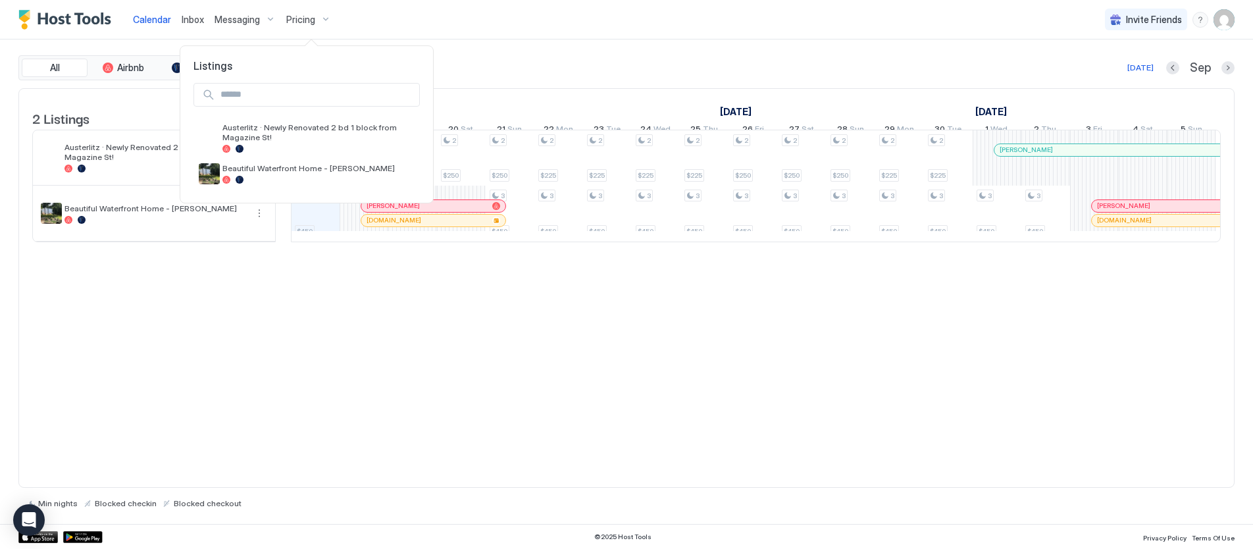
click at [300, 18] on div at bounding box center [626, 274] width 1253 height 549
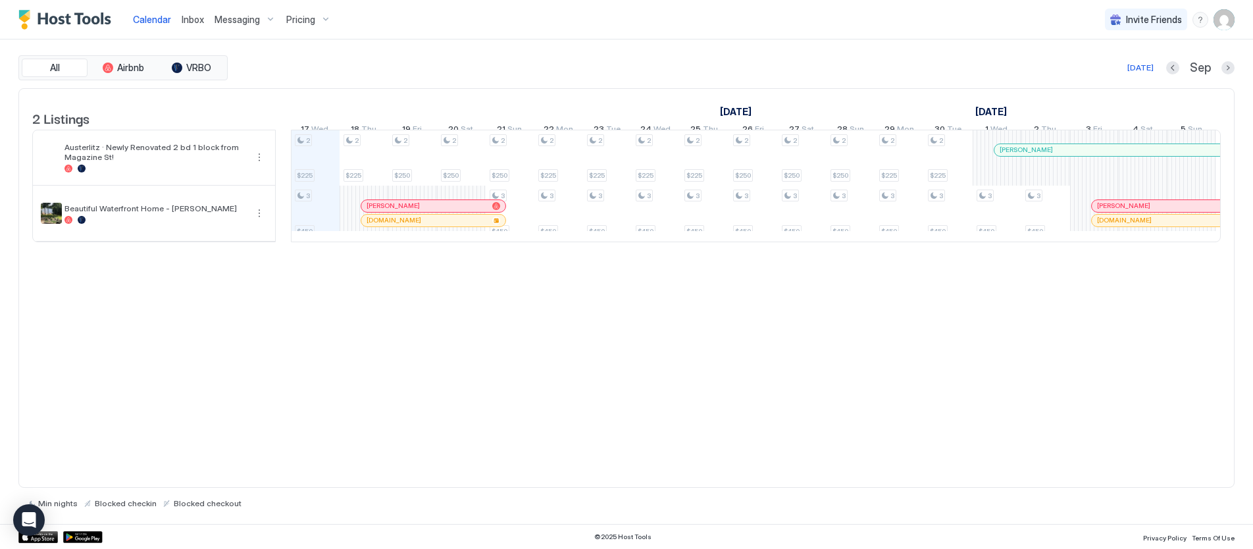
drag, startPoint x: 493, startPoint y: 24, endPoint x: 504, endPoint y: 30, distance: 12.7
click at [494, 24] on div "Calendar Inbox Messaging Pricing Invite Friends MD" at bounding box center [626, 19] width 1253 height 39
